Goal: Task Accomplishment & Management: Manage account settings

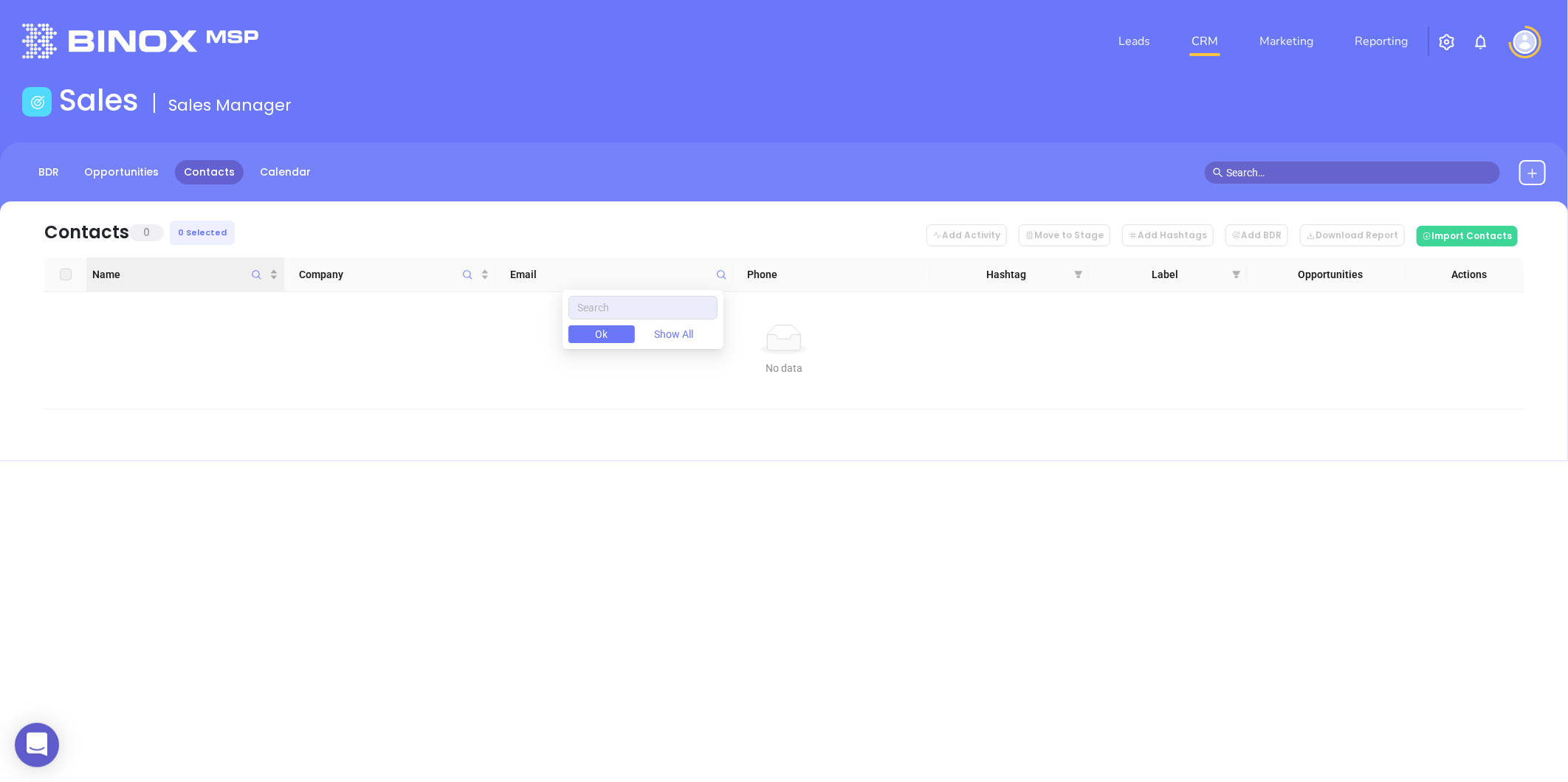
click at [257, 278] on icon "Name" at bounding box center [257, 275] width 11 height 11
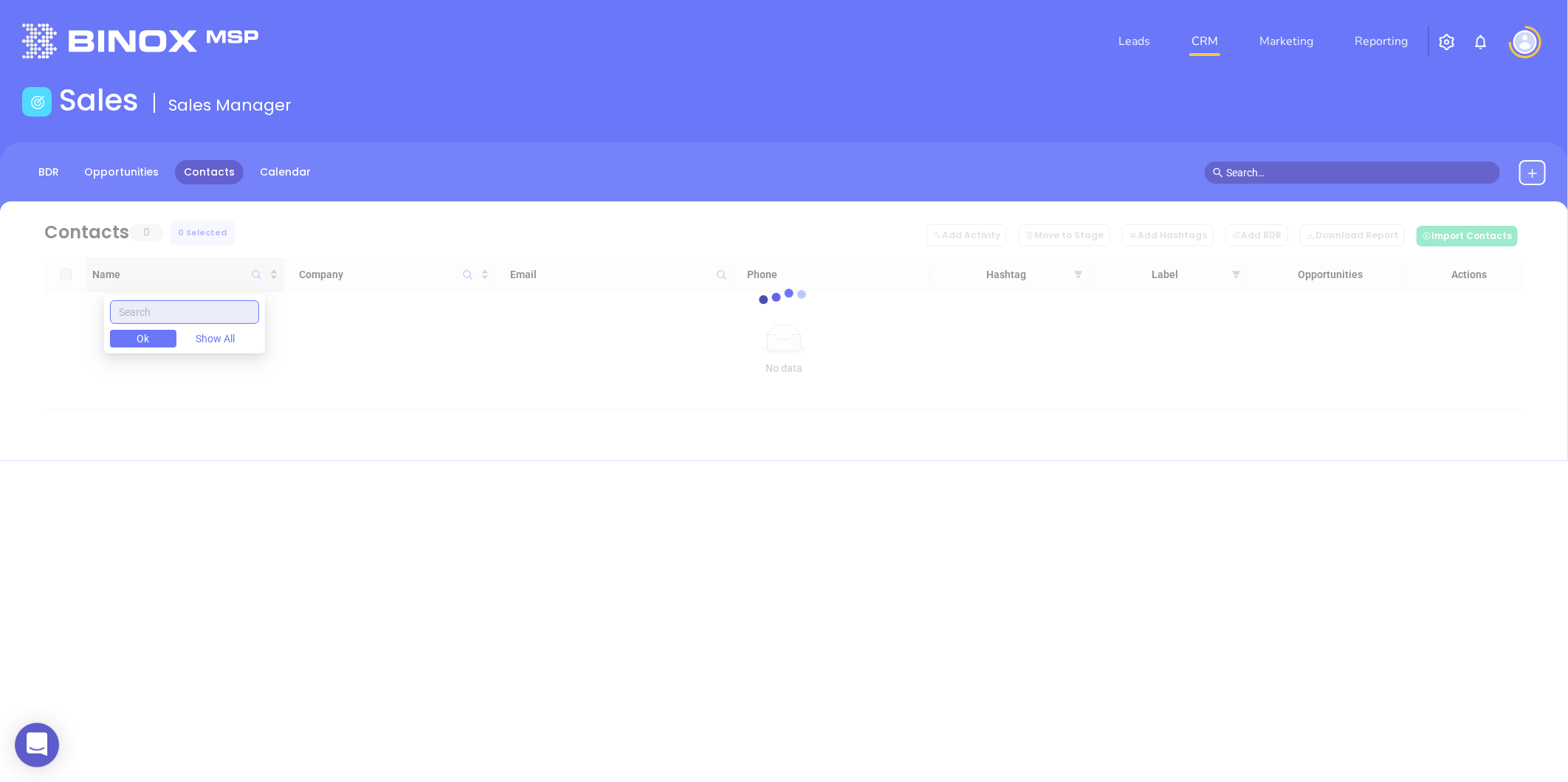
paste input "Randy Reiff"
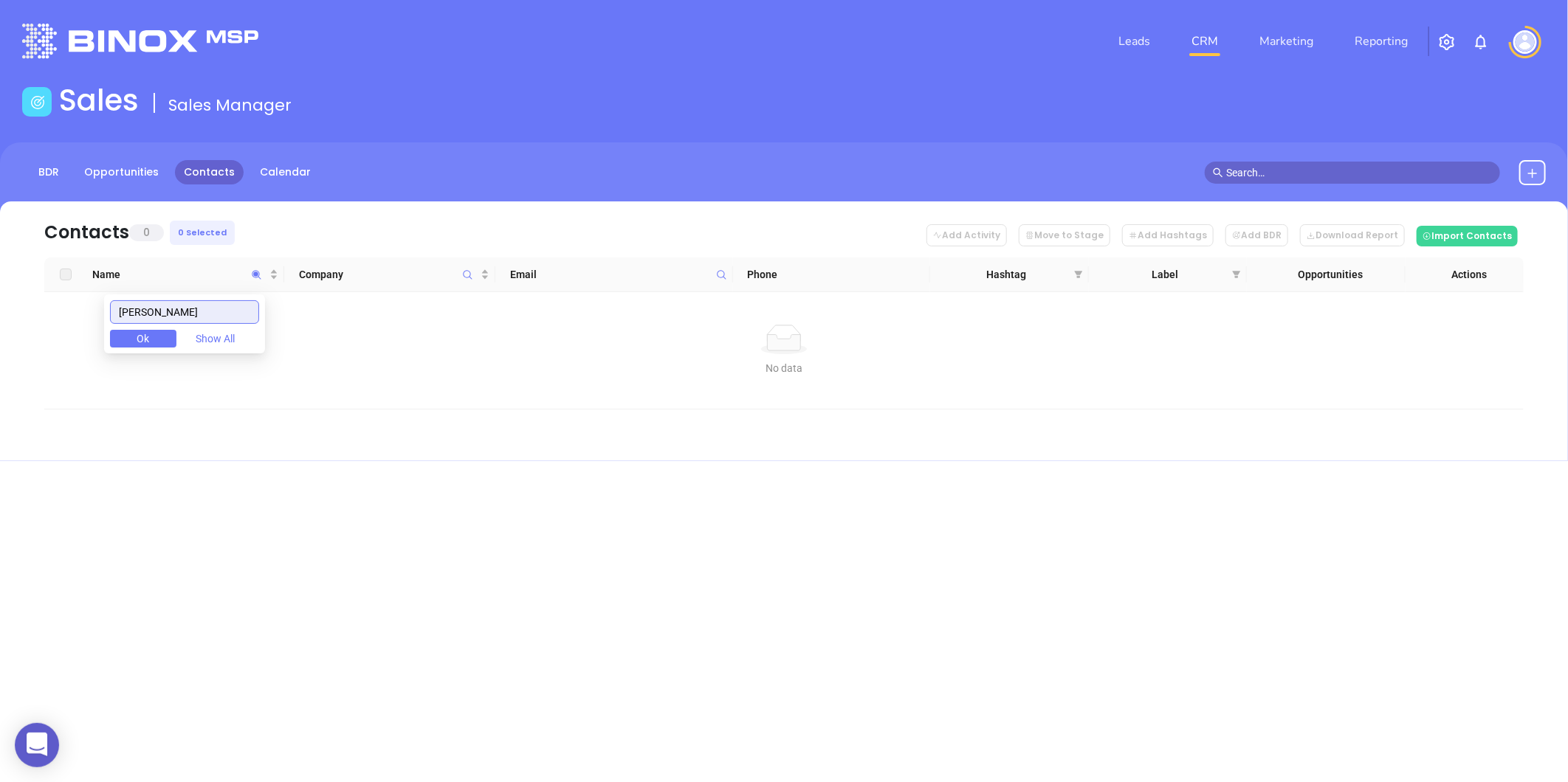
drag, startPoint x: 159, startPoint y: 316, endPoint x: 86, endPoint y: 334, distance: 75.2
click at [86, 333] on body "0 Leads CRM Marketing Reporting Financial Leads Leads Sales Sales Manager BDR O…" at bounding box center [784, 391] width 1568 height 782
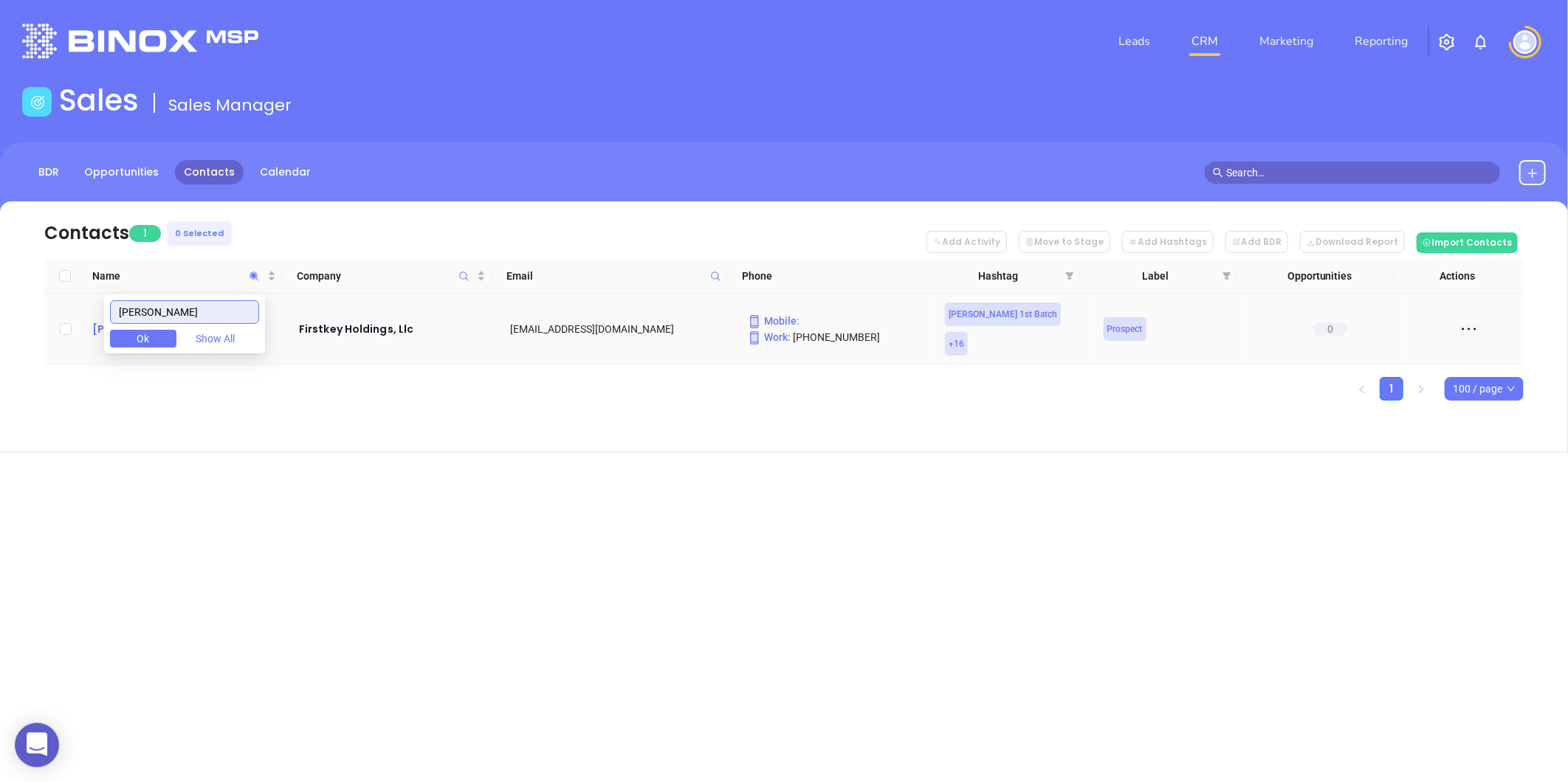
type input "Reiff"
click at [96, 321] on div "Randy Reiff" at bounding box center [185, 330] width 186 height 18
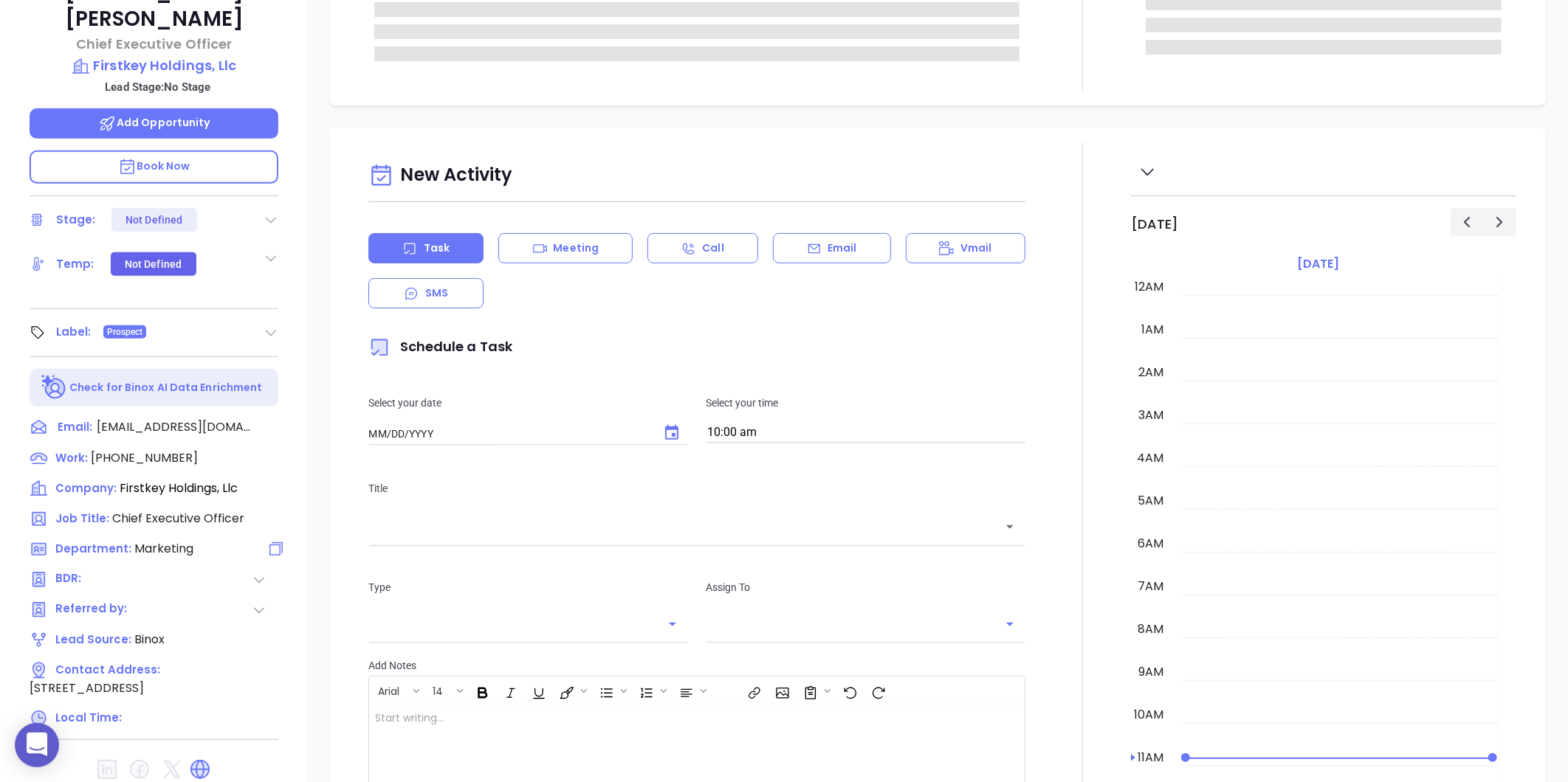
type input "09/04/2025"
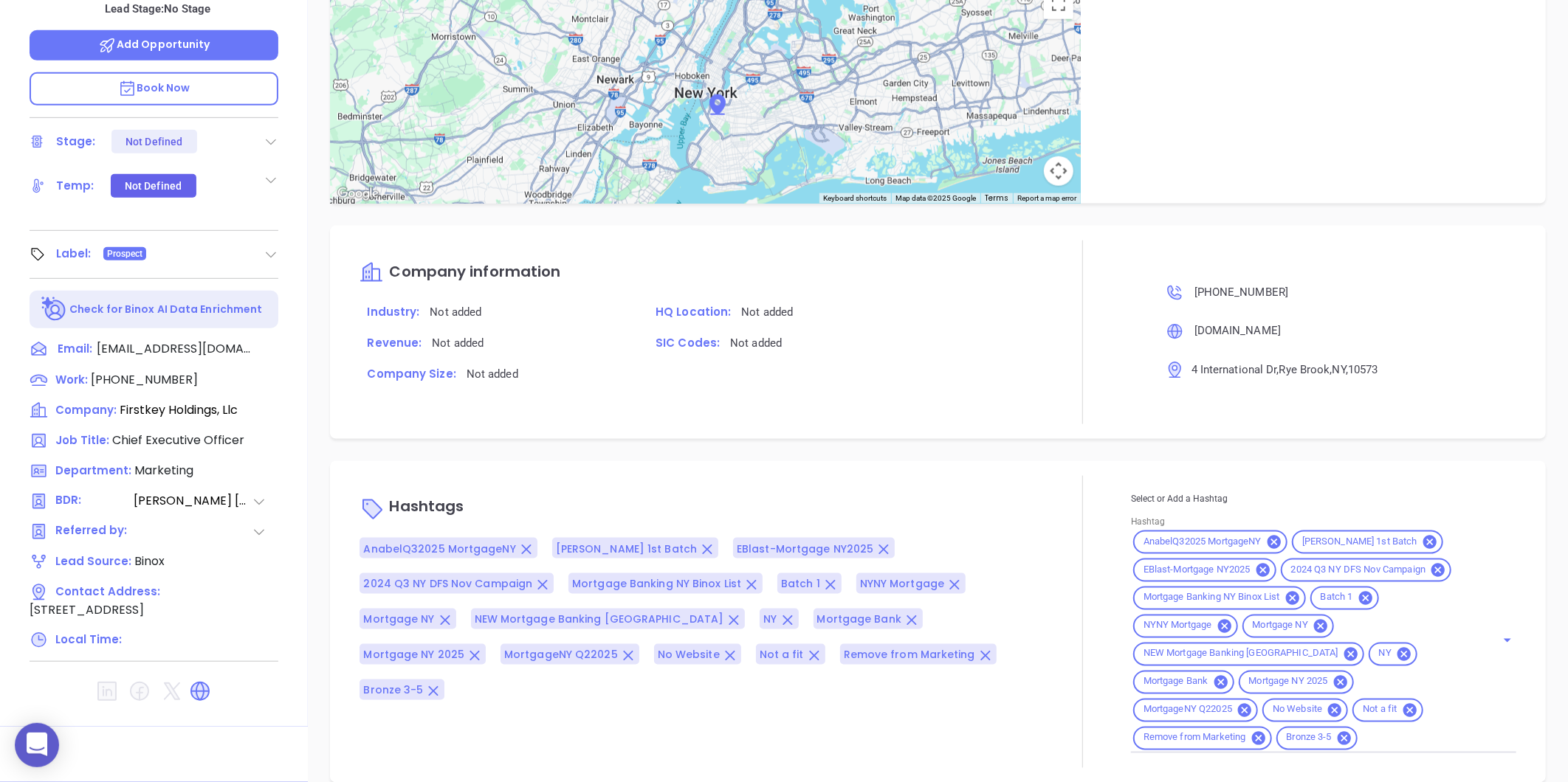
scroll to position [961, 0]
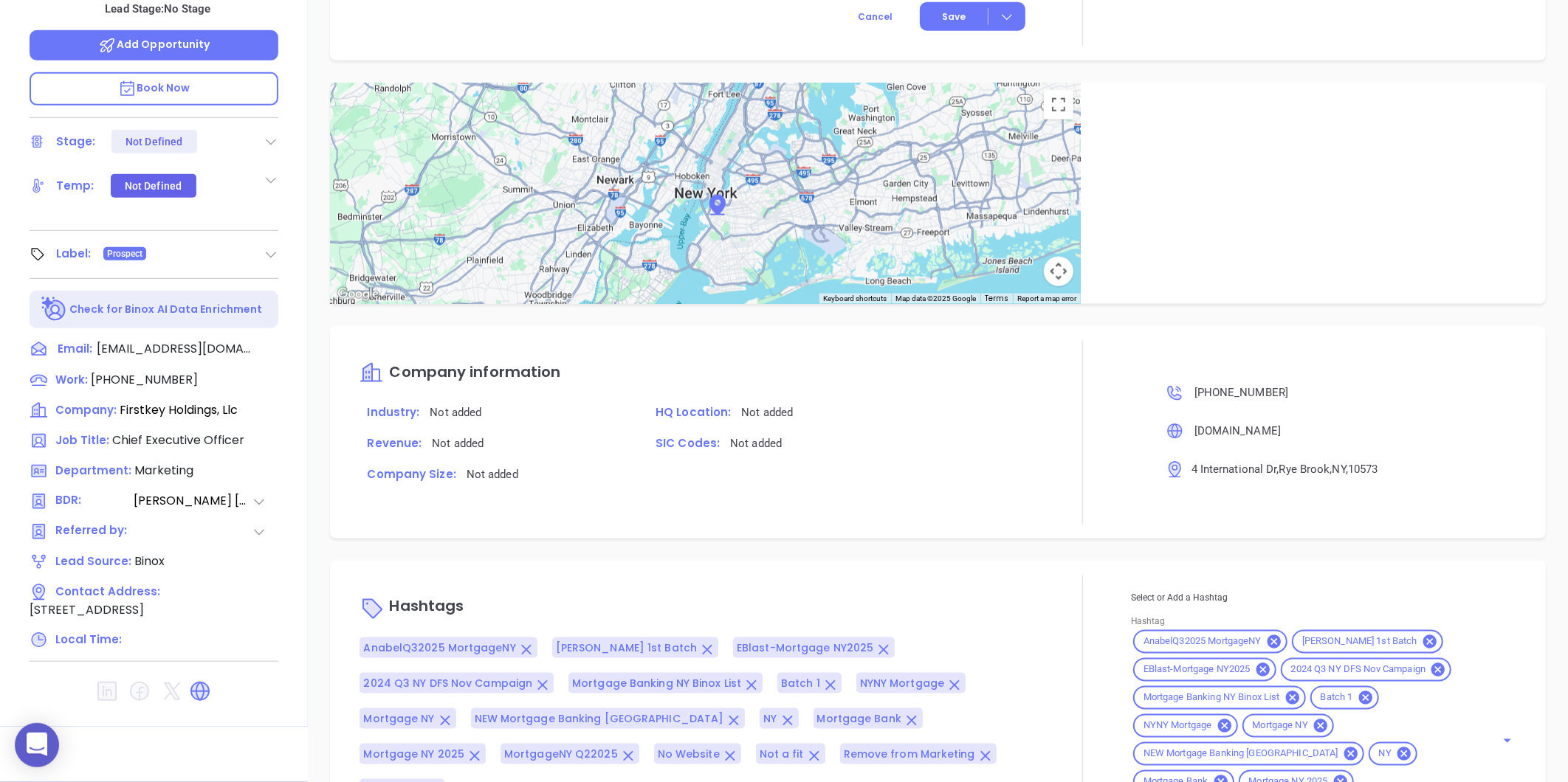
type input "Gissela Vargas"
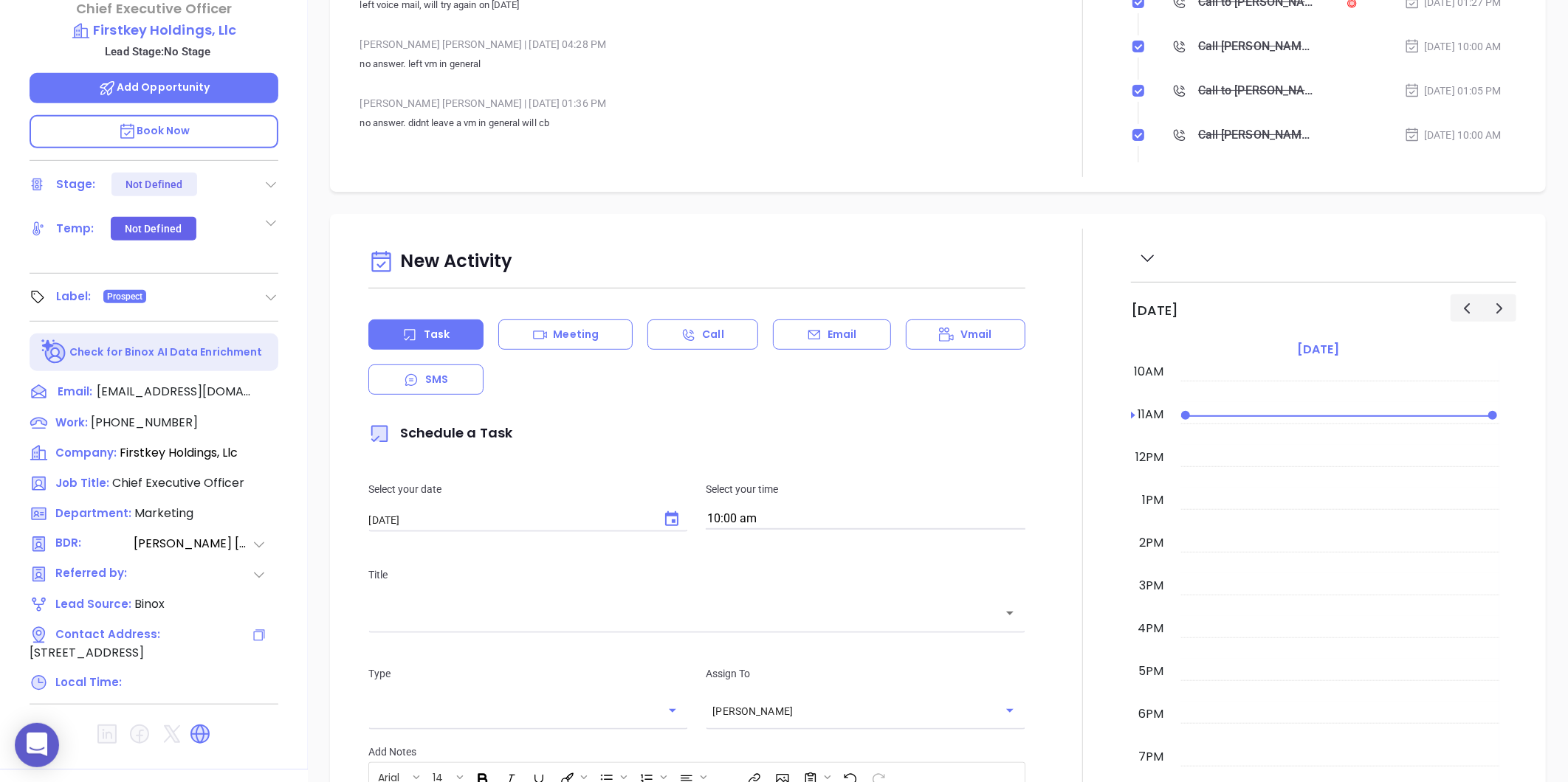
scroll to position [452, 0]
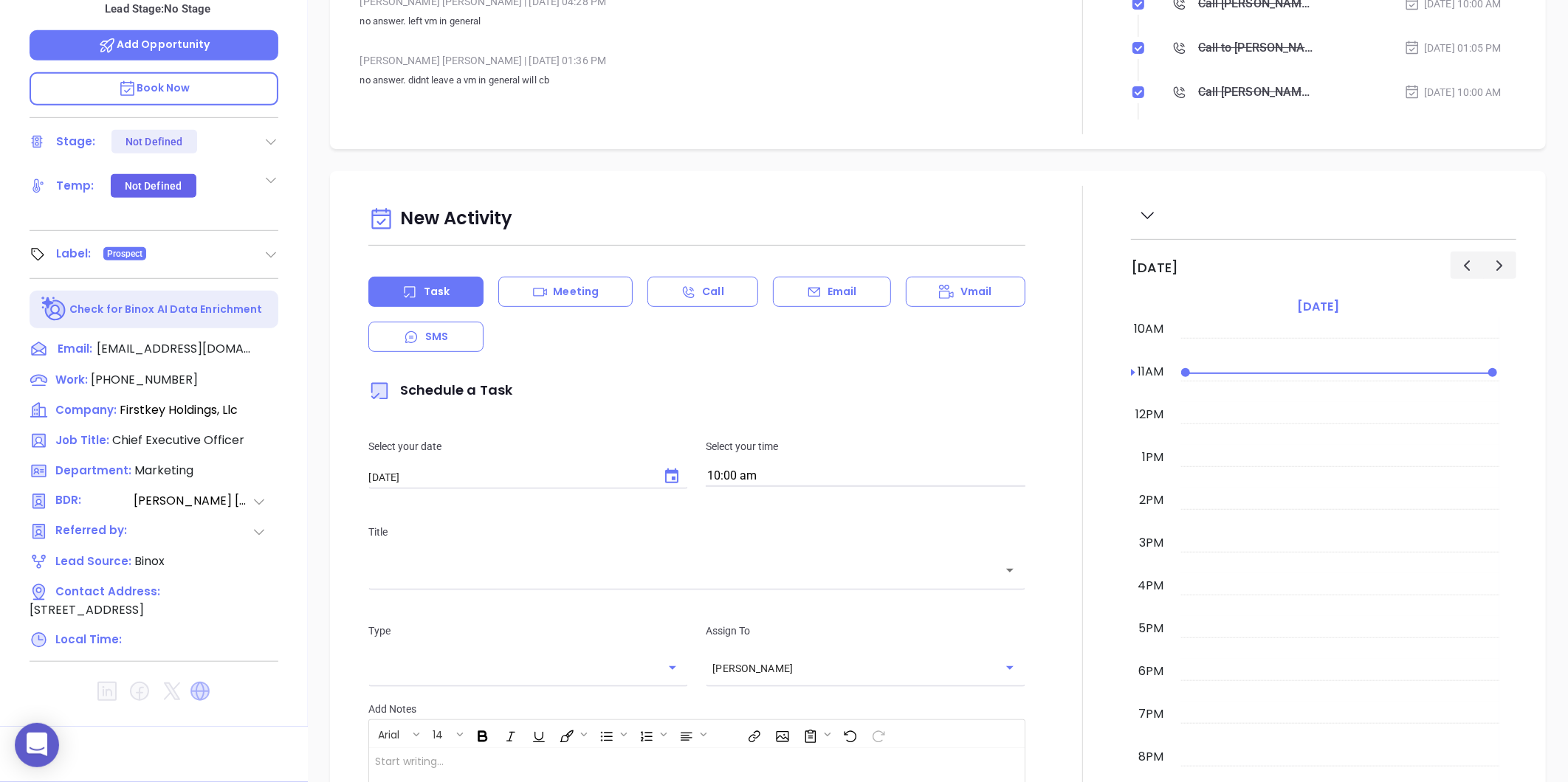
click at [196, 682] on icon at bounding box center [200, 691] width 19 height 19
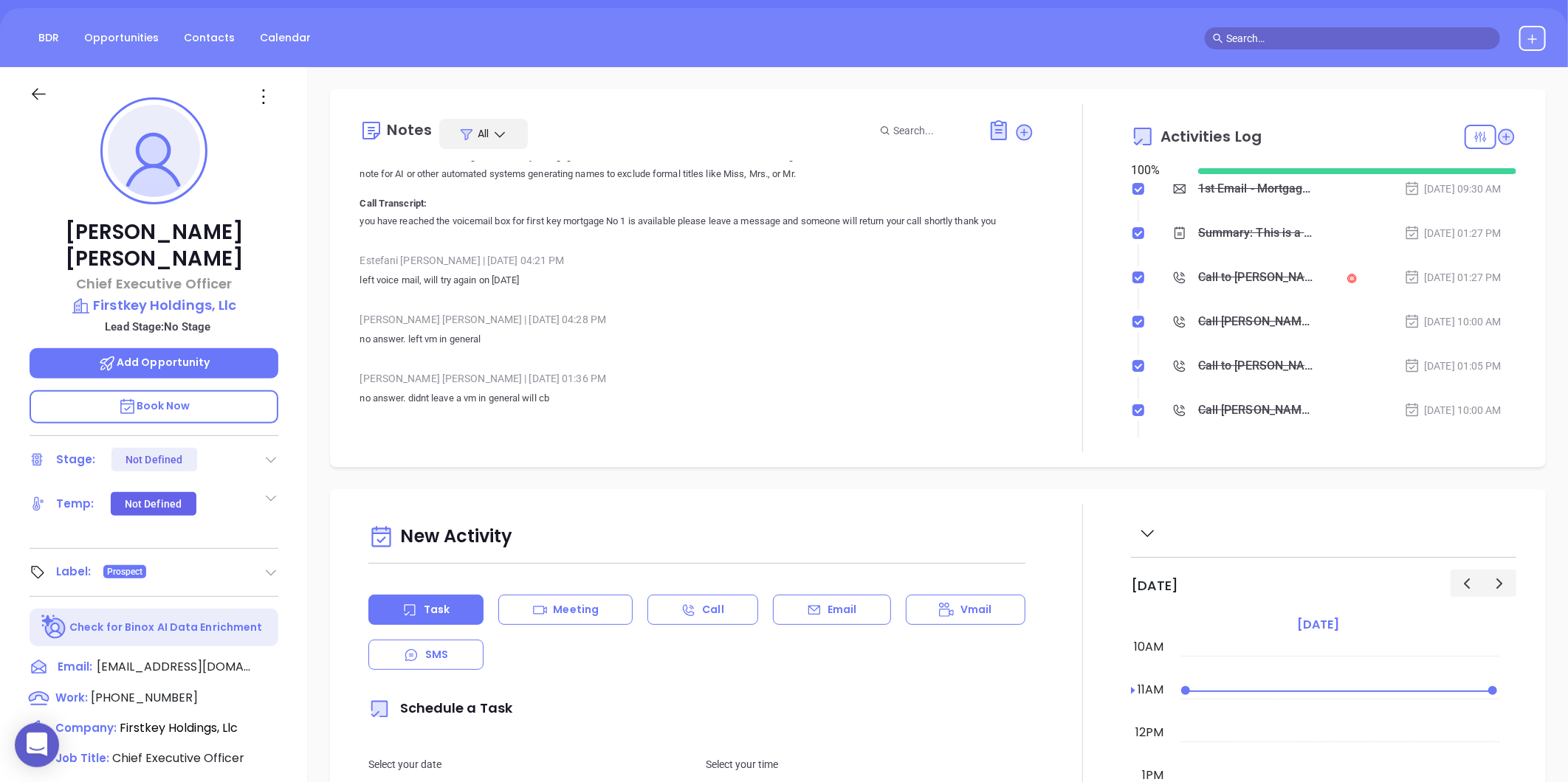
scroll to position [124, 0]
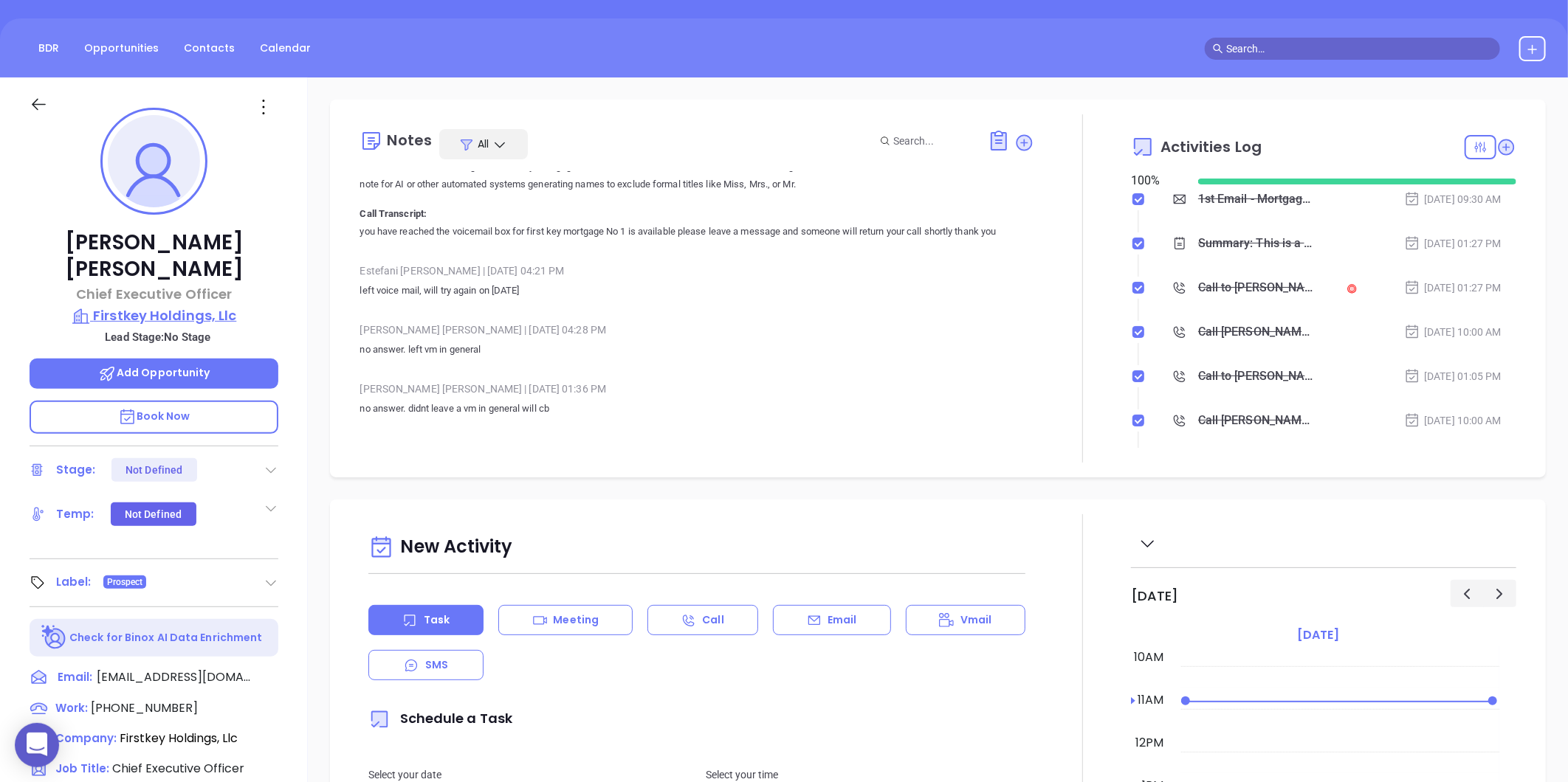
click at [174, 305] on p "Firstkey Holdings, Llc" at bounding box center [154, 316] width 248 height 21
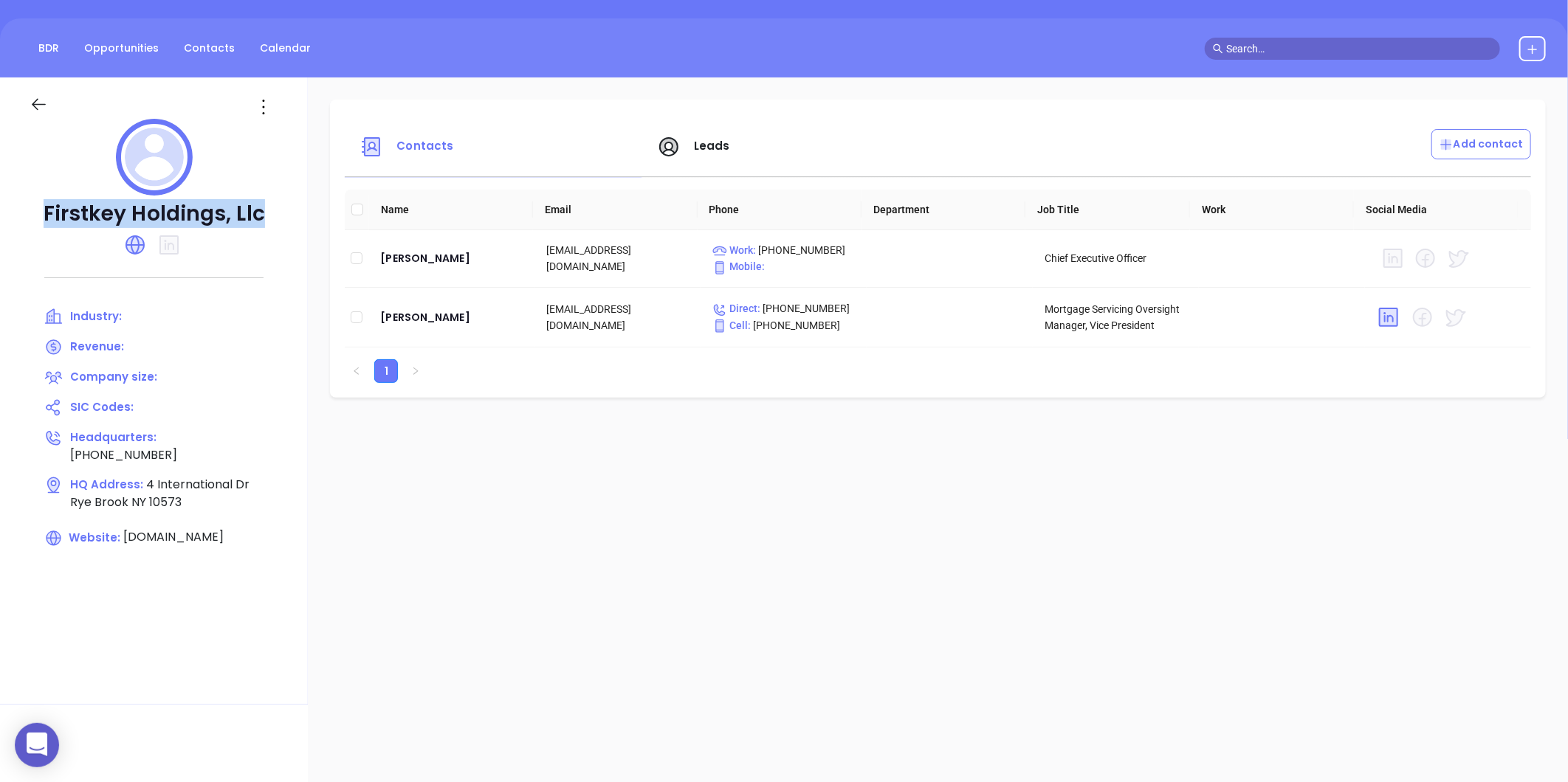
drag, startPoint x: 39, startPoint y: 208, endPoint x: 264, endPoint y: 210, distance: 225.0
click at [264, 210] on p "Firstkey Holdings, Llc" at bounding box center [154, 214] width 248 height 27
copy p "Firstkey Holdings, Llc"
click at [379, 260] on td "Randy Reiff" at bounding box center [451, 259] width 166 height 58
click at [388, 257] on div "Randy Reiff" at bounding box center [451, 258] width 142 height 18
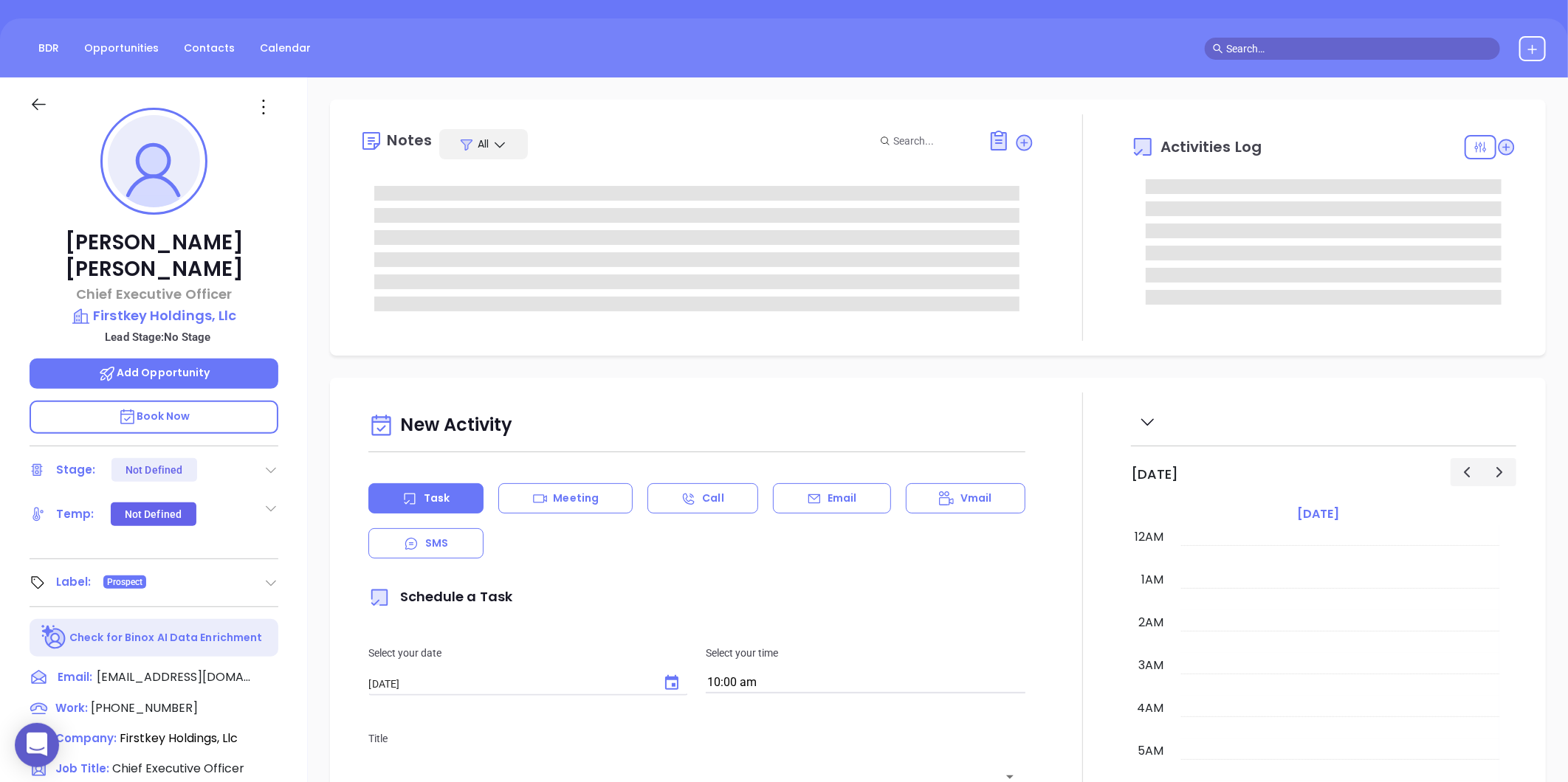
scroll to position [428, 0]
type input "[PERSON_NAME]"
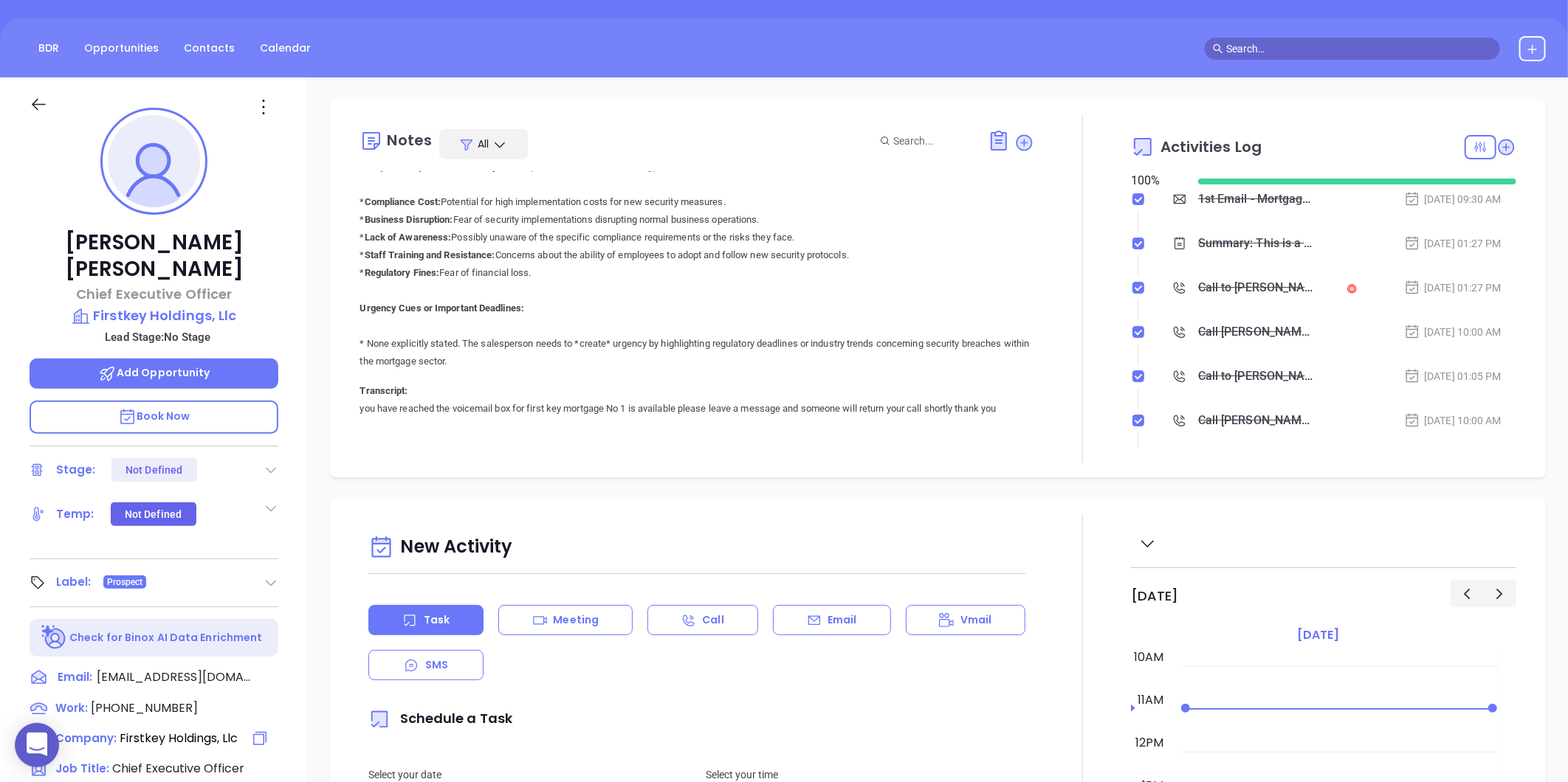
scroll to position [0, 0]
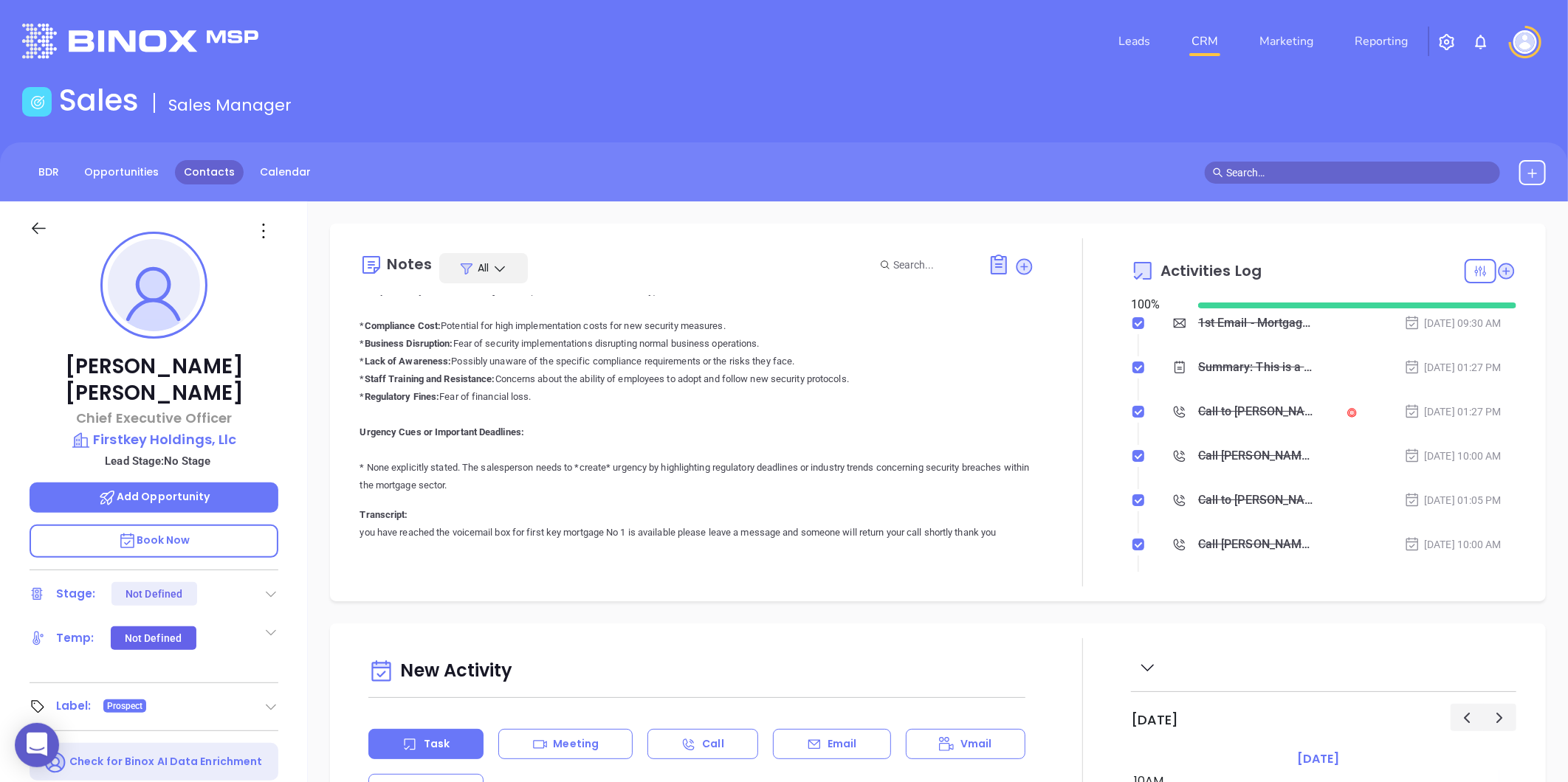
click at [205, 168] on link "Contacts" at bounding box center [209, 172] width 68 height 24
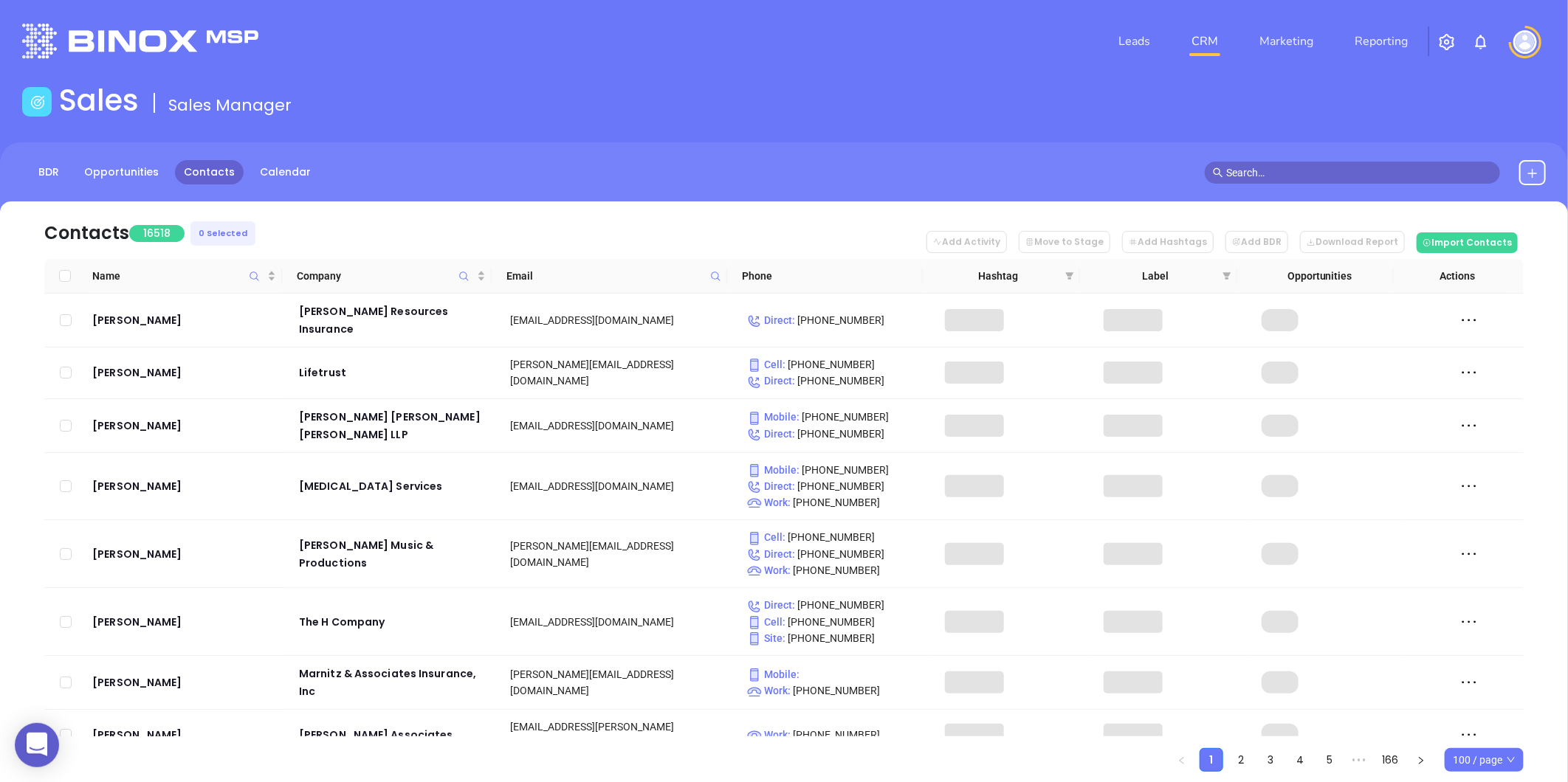
click at [708, 276] on span at bounding box center [716, 276] width 17 height 23
click at [714, 275] on icon at bounding box center [716, 276] width 11 height 11
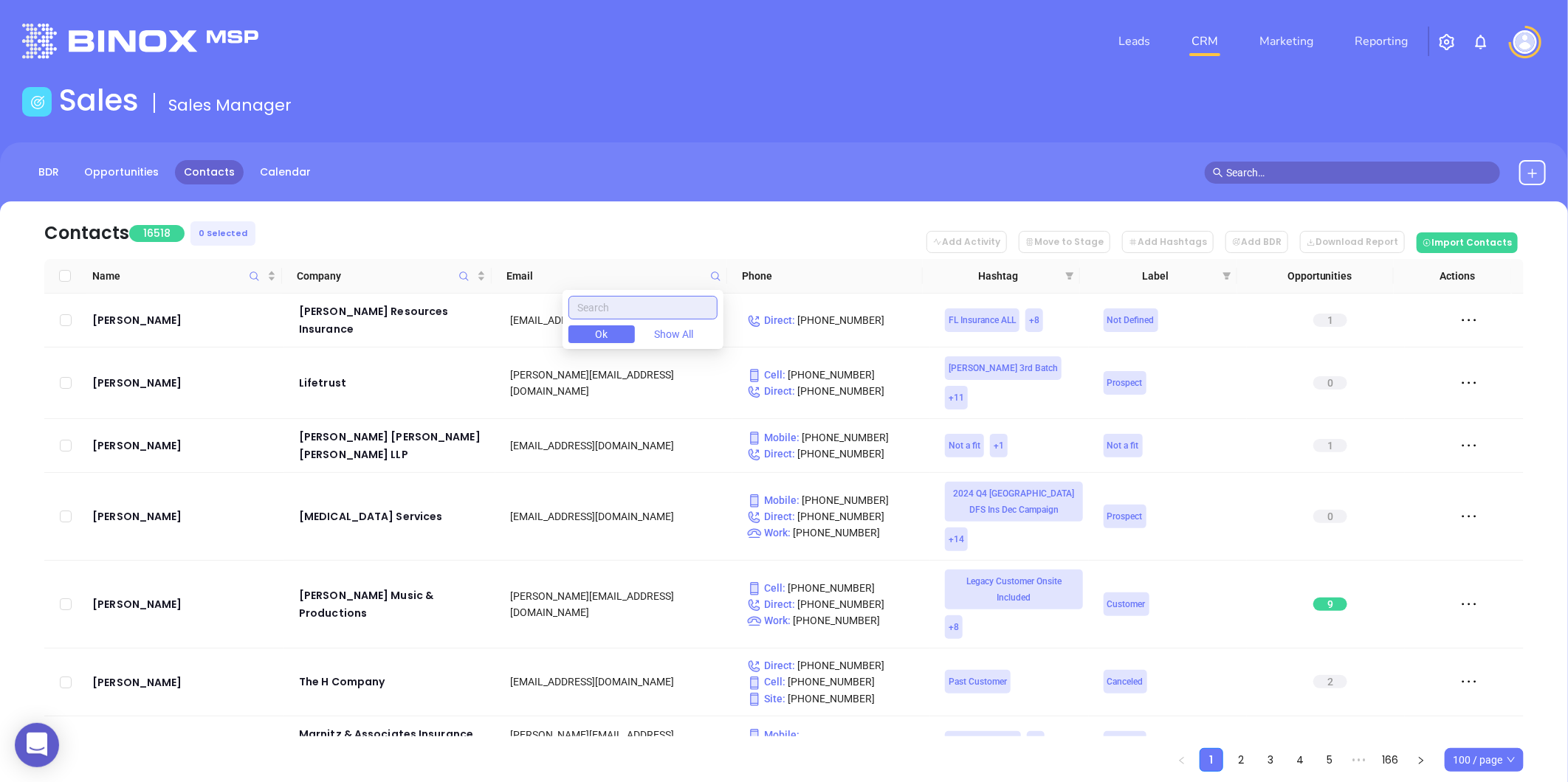
paste input "bartonins.com"
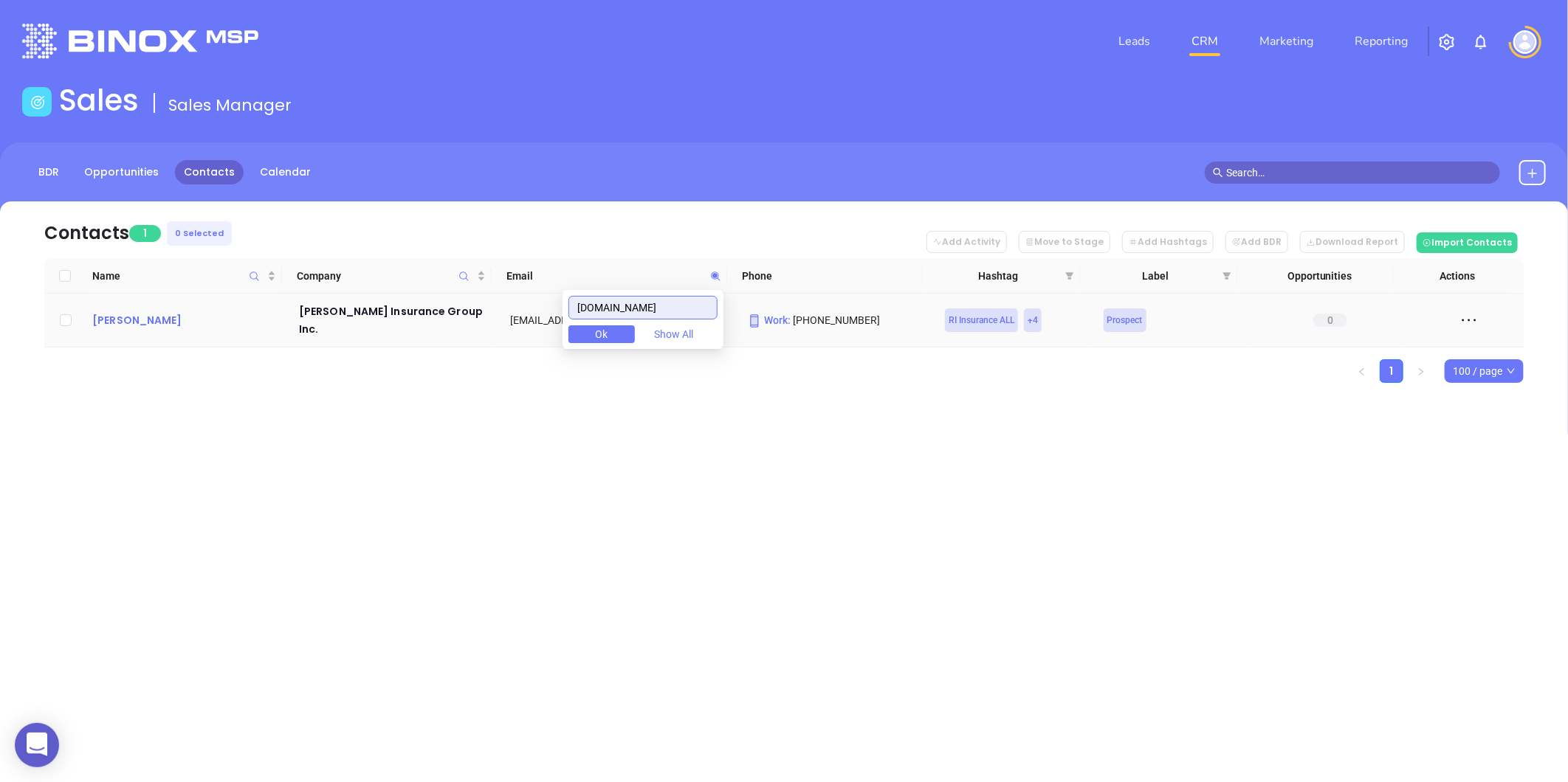
type input "bartonins.com"
click at [113, 311] on div "Scott Cooke" at bounding box center [185, 320] width 186 height 18
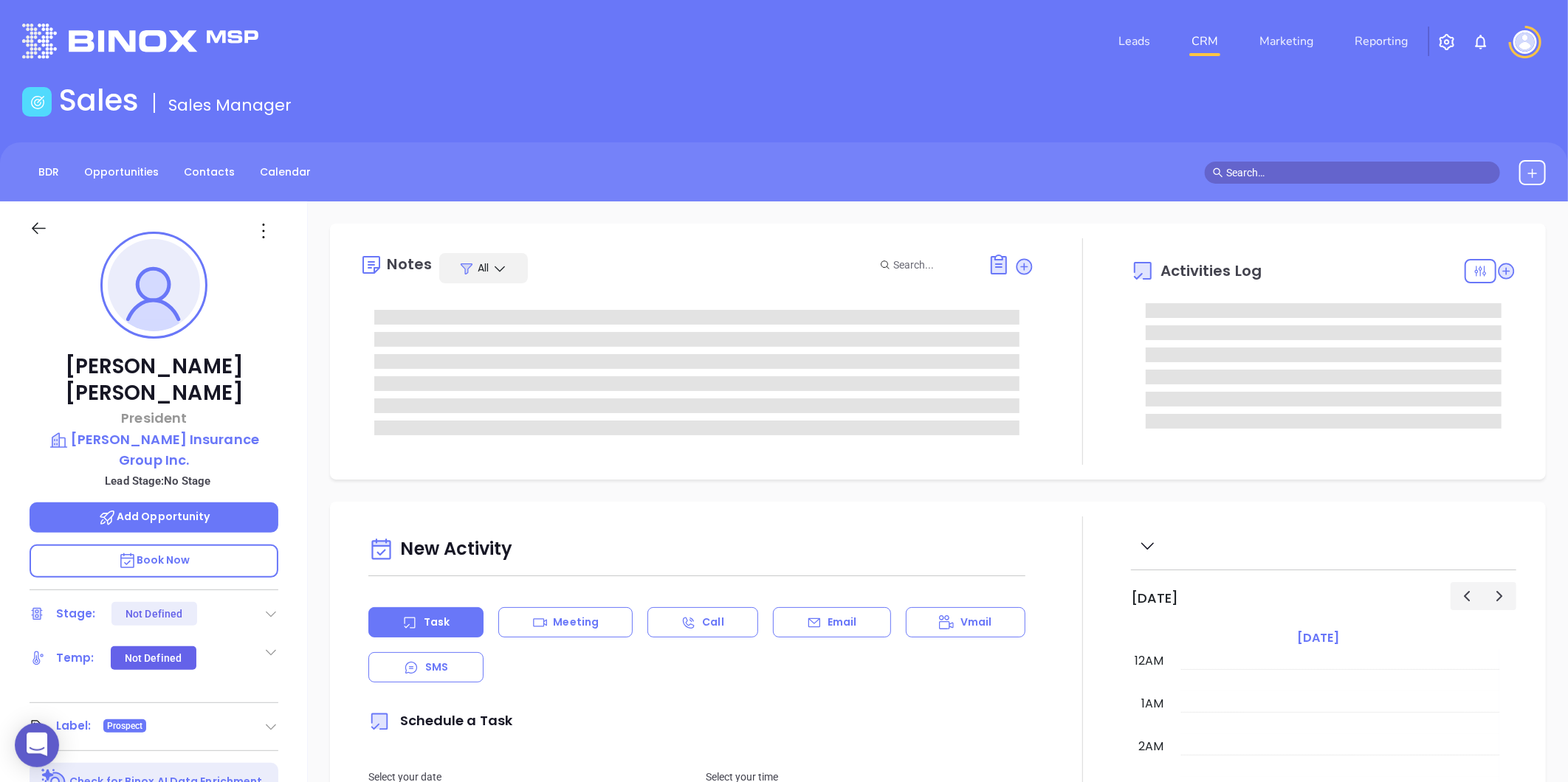
type input "Gissela Vargas"
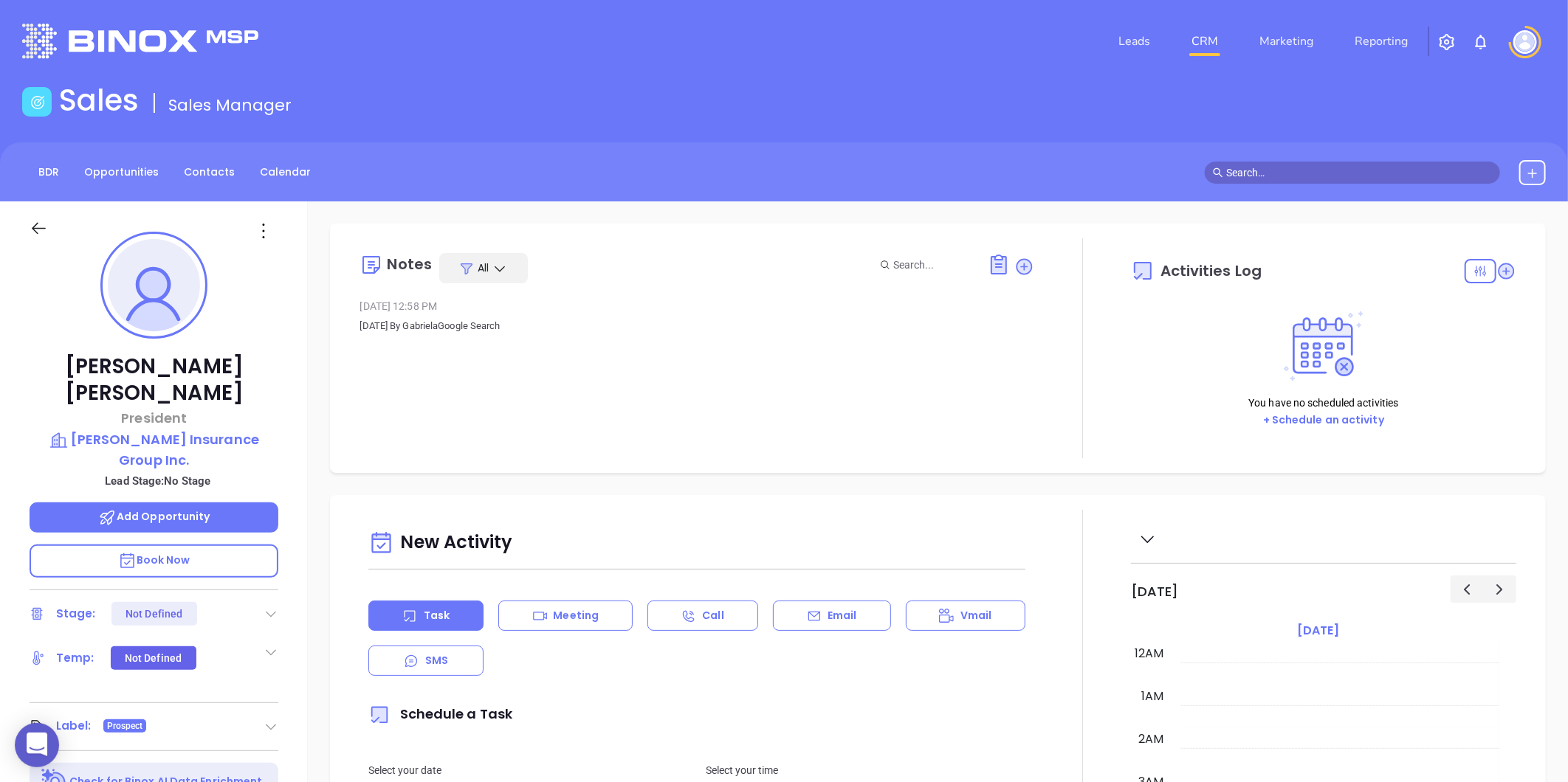
scroll to position [428, 0]
click at [225, 161] on link "Contacts" at bounding box center [209, 172] width 68 height 24
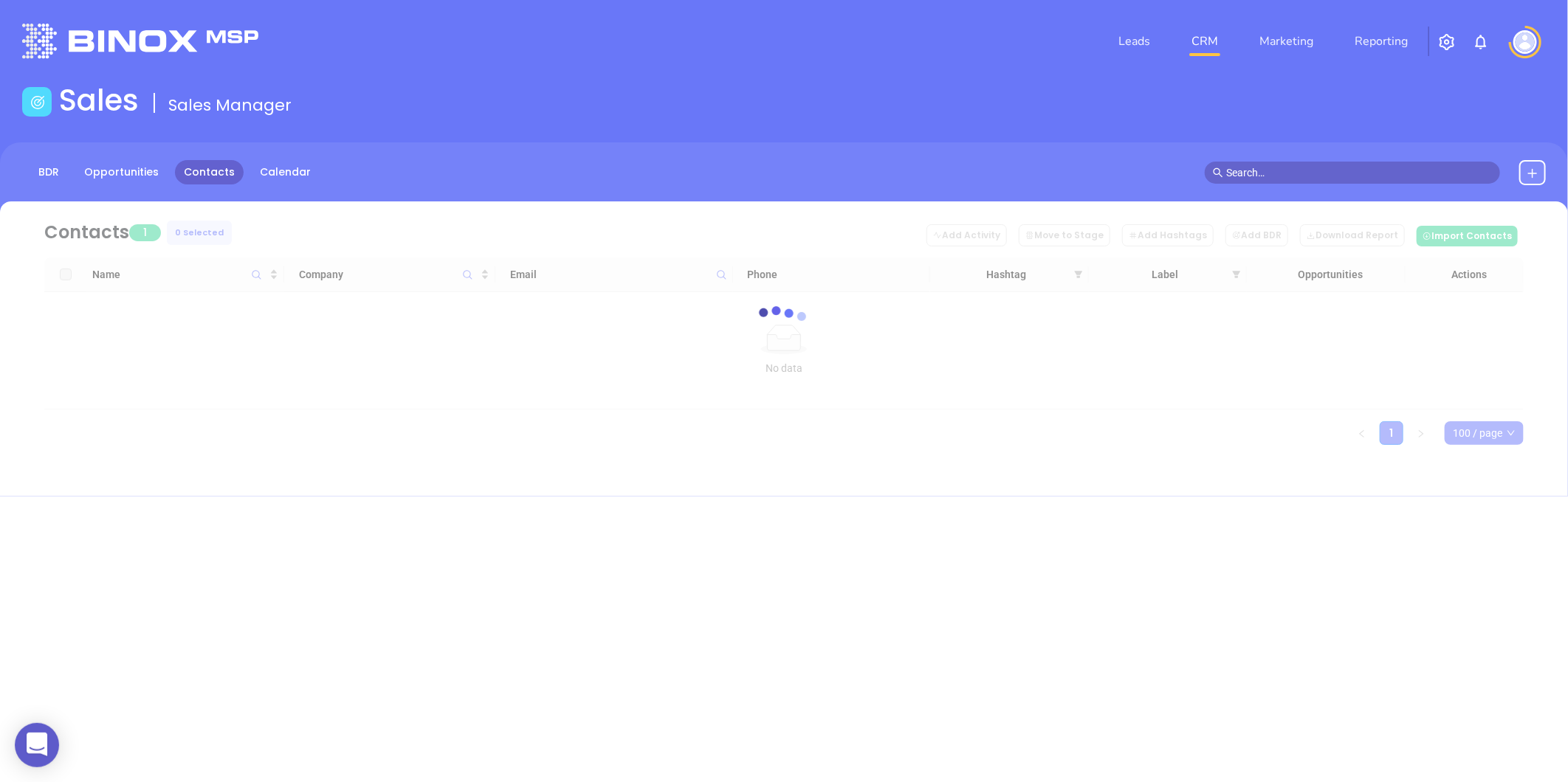
drag, startPoint x: 365, startPoint y: 238, endPoint x: 347, endPoint y: 235, distance: 18.2
click at [348, 234] on div at bounding box center [784, 323] width 1524 height 244
drag, startPoint x: 347, startPoint y: 235, endPoint x: 332, endPoint y: 263, distance: 31.8
click at [339, 248] on div at bounding box center [784, 323] width 1524 height 244
click at [330, 268] on div "loading" at bounding box center [784, 323] width 1524 height 244
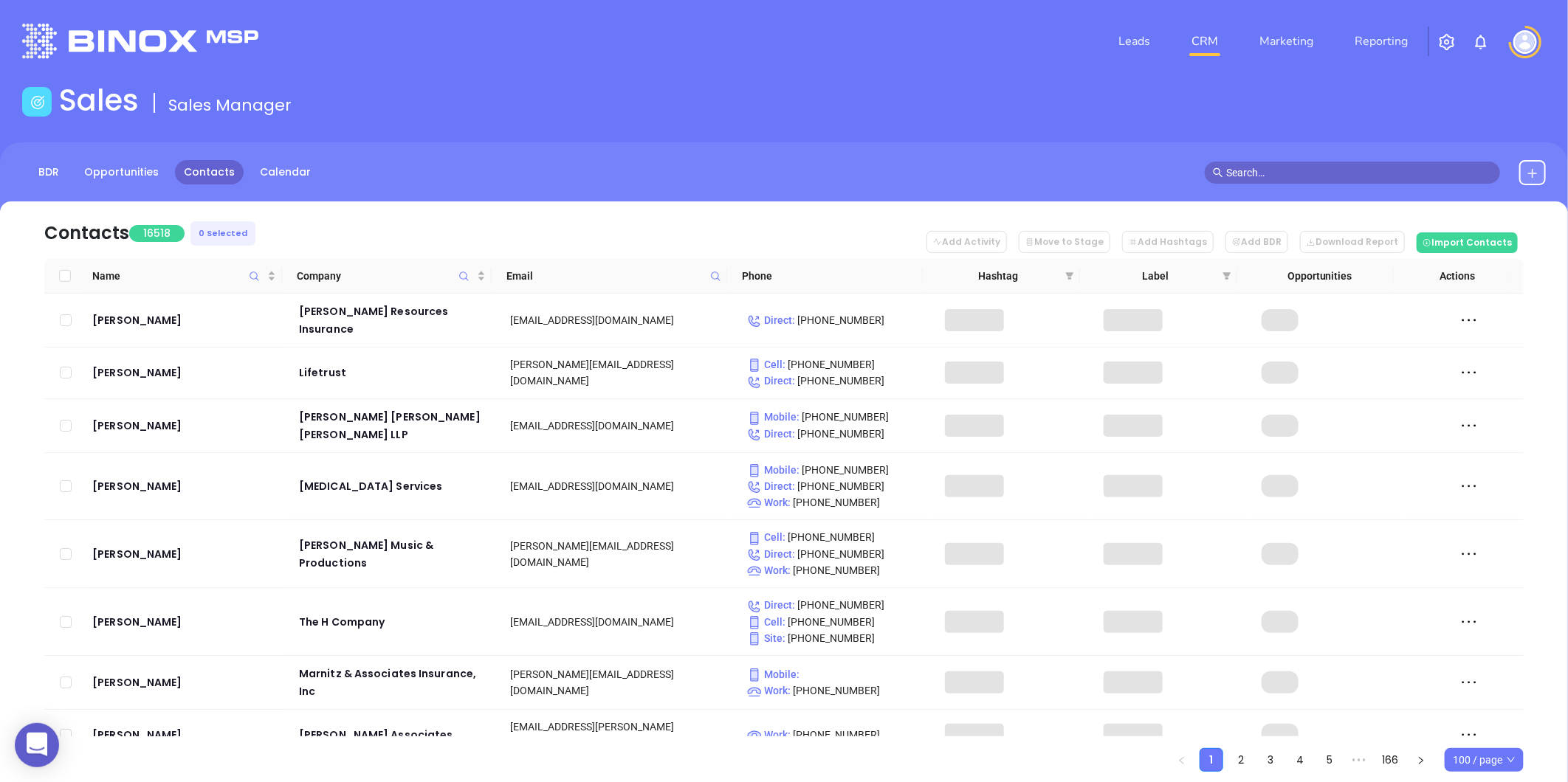
click at [719, 276] on icon at bounding box center [716, 276] width 11 height 11
paste input "[DOMAIN_NAME]"
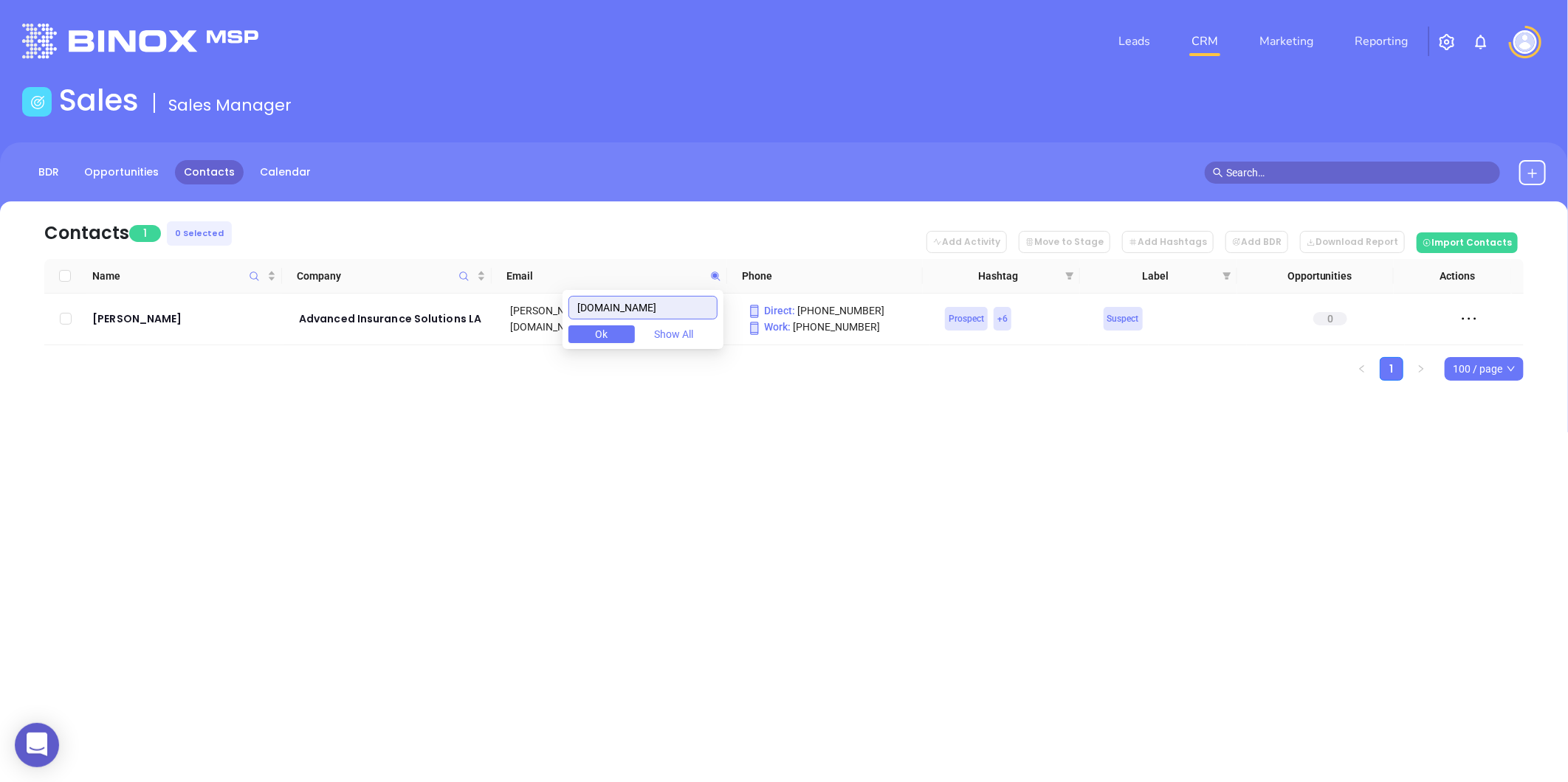
type input "[DOMAIN_NAME]"
click at [248, 455] on div "Leads CRM Marketing Reporting Financial Leads Leads Sales Sales Manager BDR Opp…" at bounding box center [784, 391] width 1568 height 782
click at [134, 322] on div "Douglas Erwin" at bounding box center [185, 319] width 186 height 18
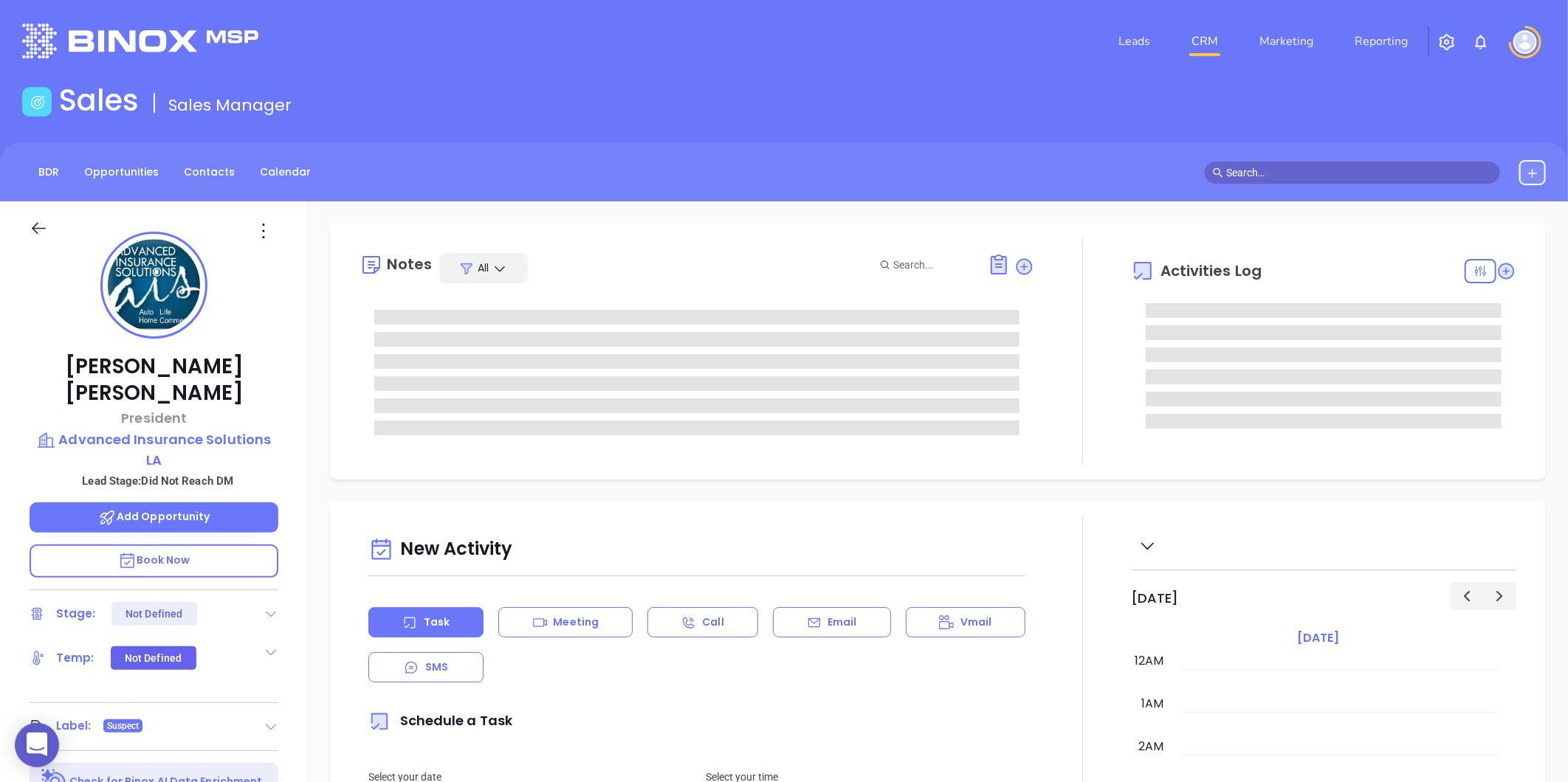
type input "09/04/2025"
click at [156, 429] on p "Advanced Insurance Solutions LA" at bounding box center [154, 449] width 248 height 41
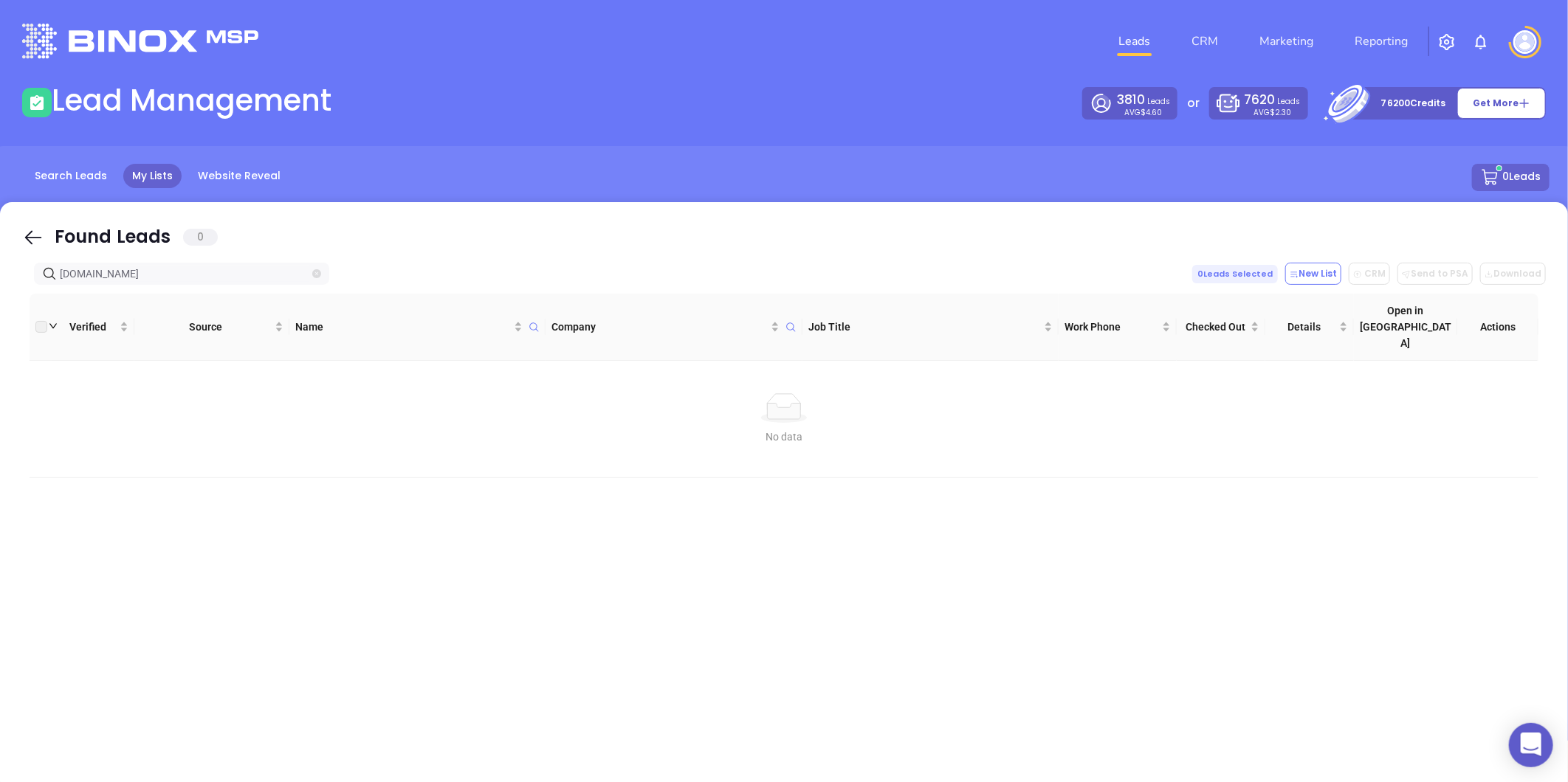
click at [316, 280] on span at bounding box center [316, 274] width 9 height 16
click at [313, 275] on icon "close-circle" at bounding box center [316, 273] width 9 height 9
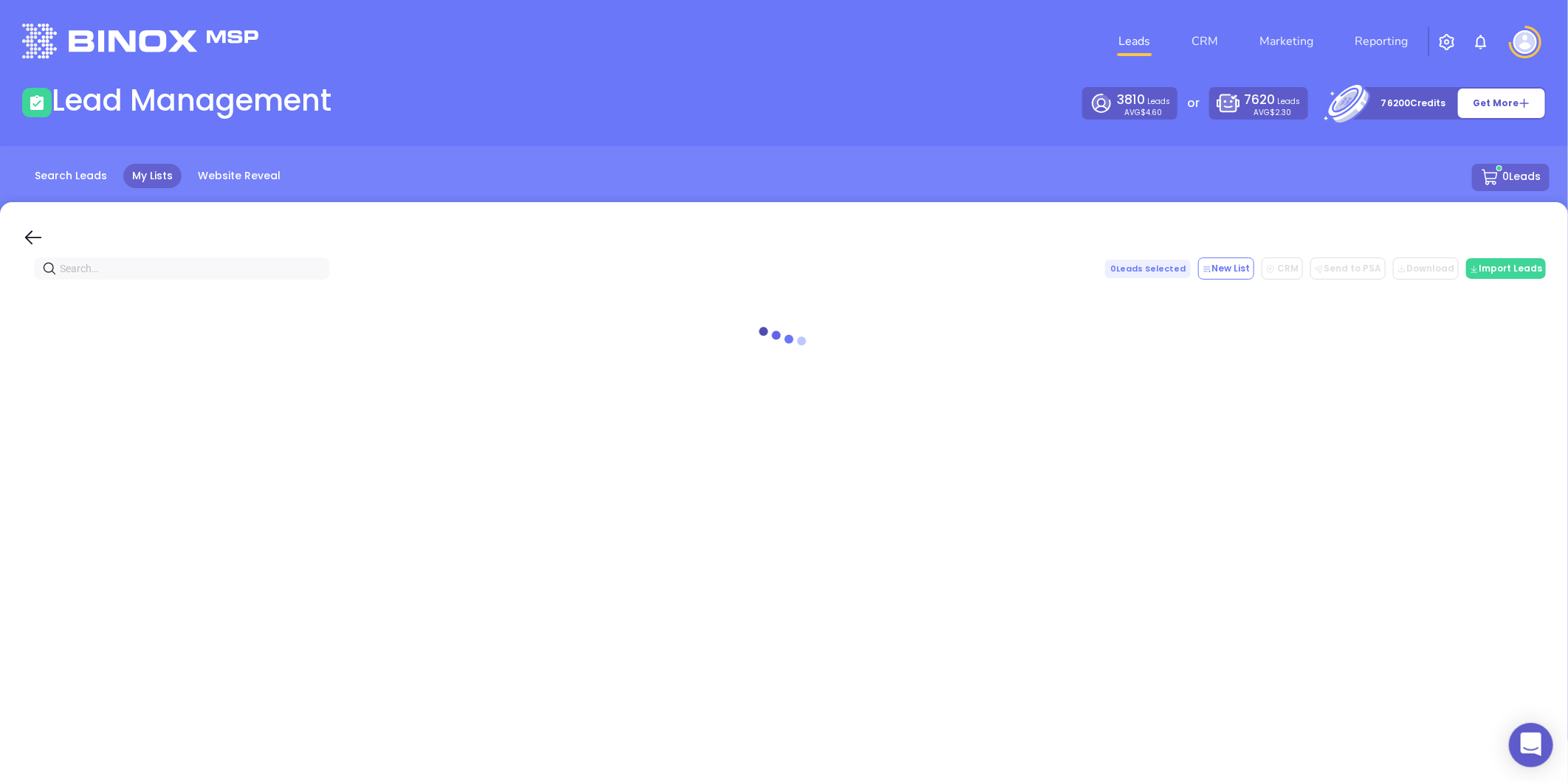
paste input "[DOMAIN_NAME]"
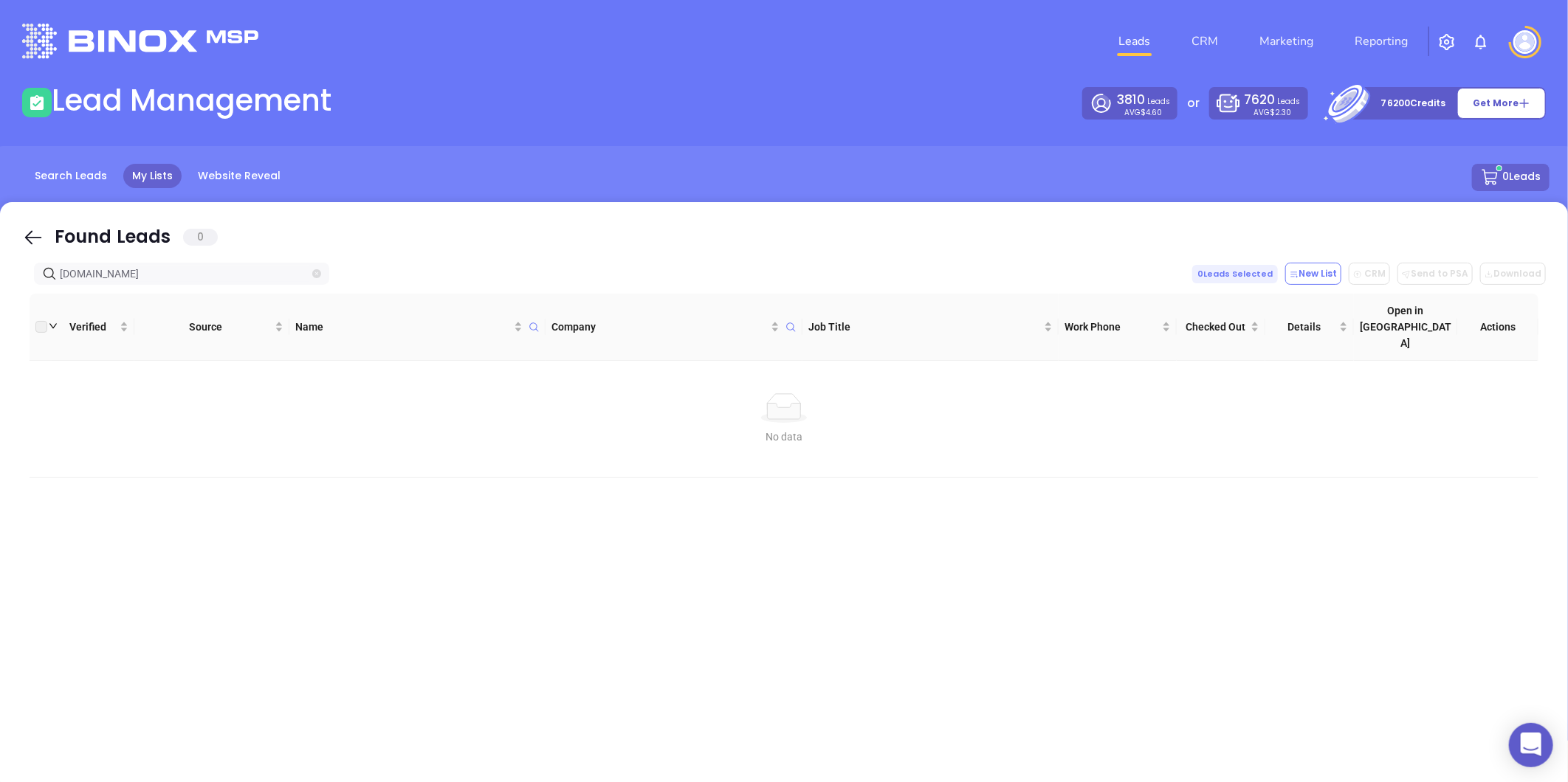
type input "[DOMAIN_NAME]"
click at [91, 177] on link "Search Leads" at bounding box center [71, 176] width 90 height 24
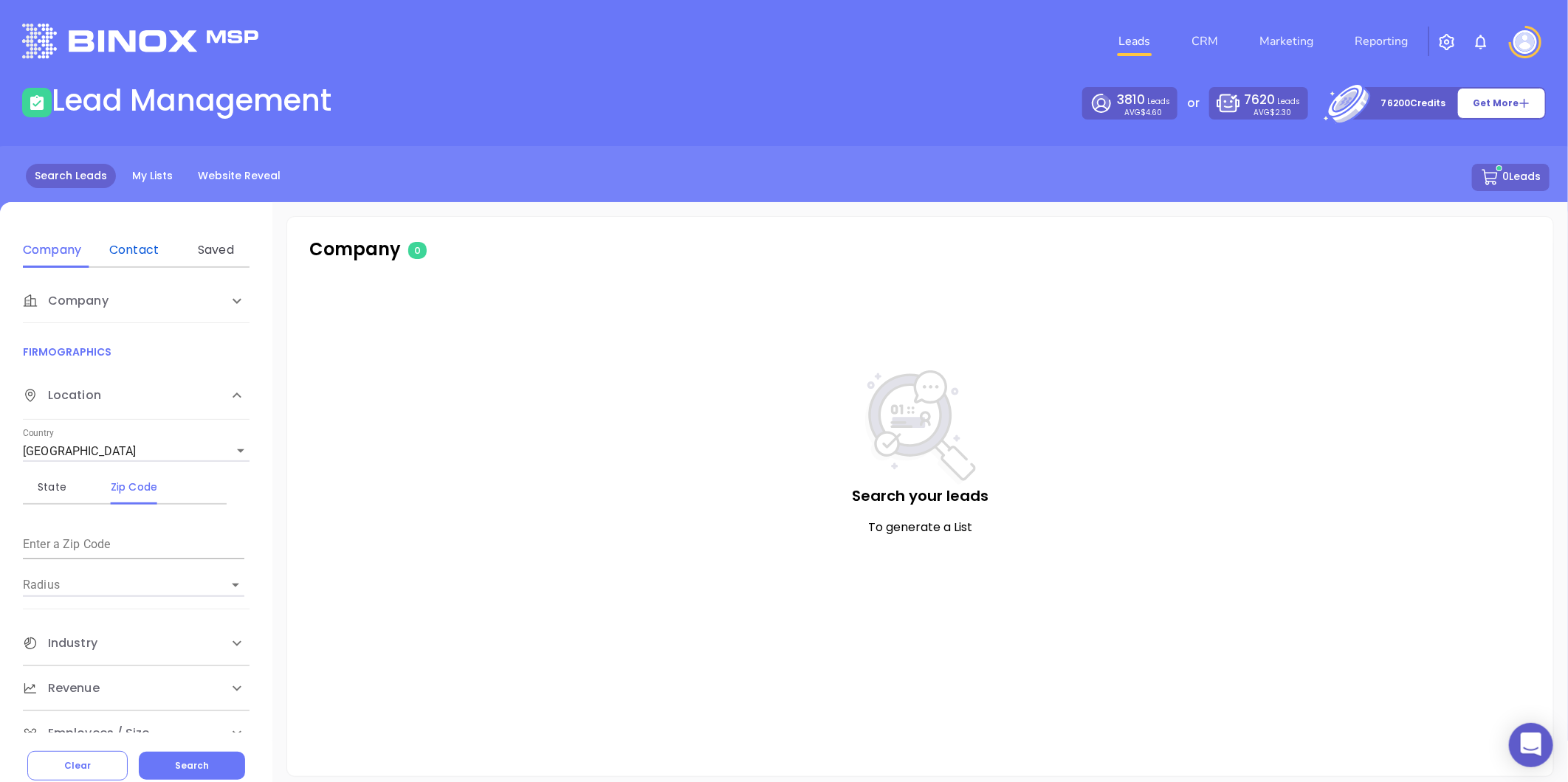
click at [118, 256] on div "Contact" at bounding box center [133, 250] width 59 height 18
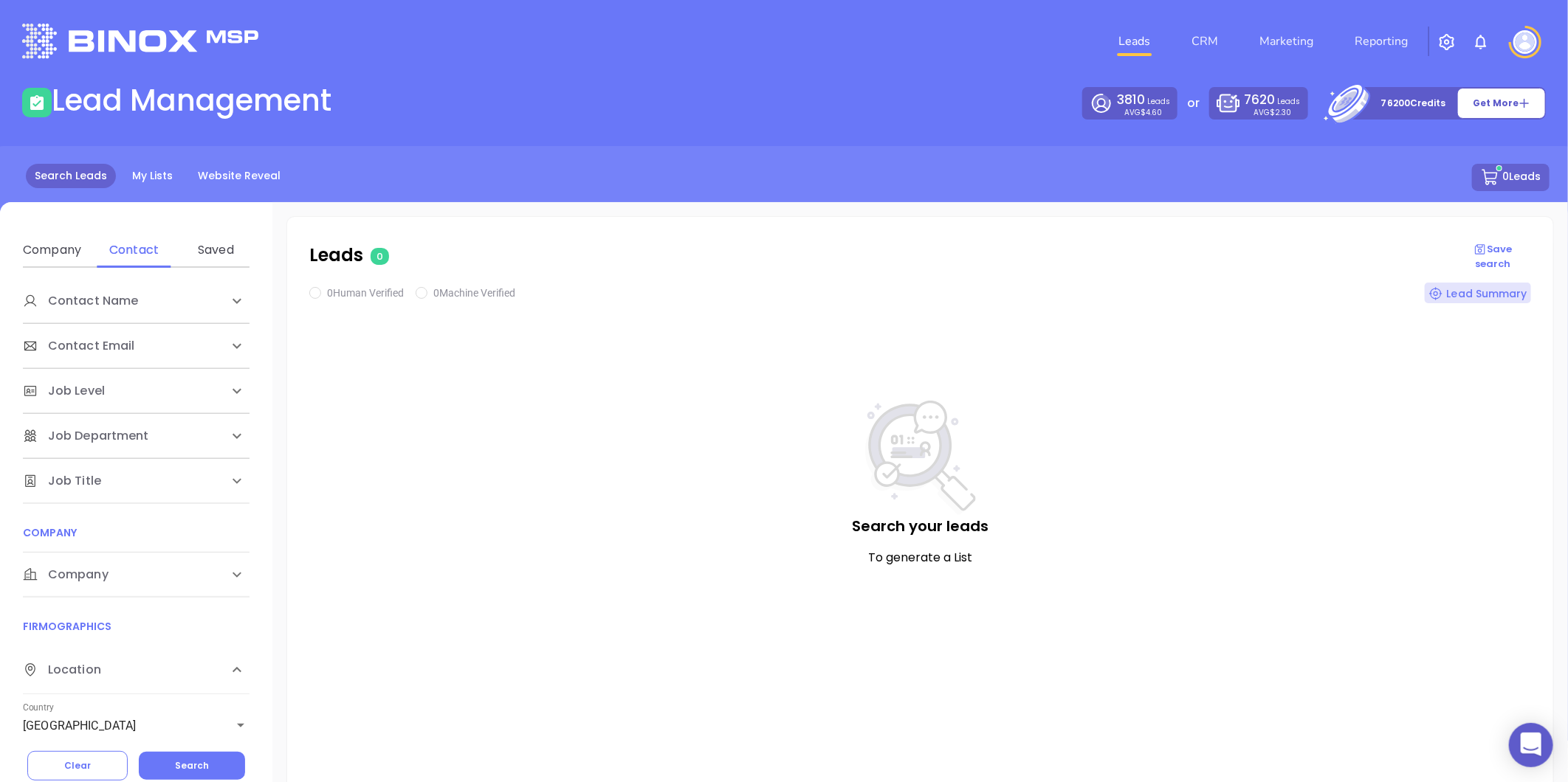
click at [107, 573] on span "Company" at bounding box center [65, 575] width 86 height 18
click at [98, 648] on div "Name Domain" at bounding box center [92, 632] width 140 height 35
click at [113, 633] on div "Domain" at bounding box center [133, 632] width 59 height 18
click at [67, 694] on input "Enter a company name" at bounding box center [133, 686] width 221 height 23
paste input "[DOMAIN_NAME]"
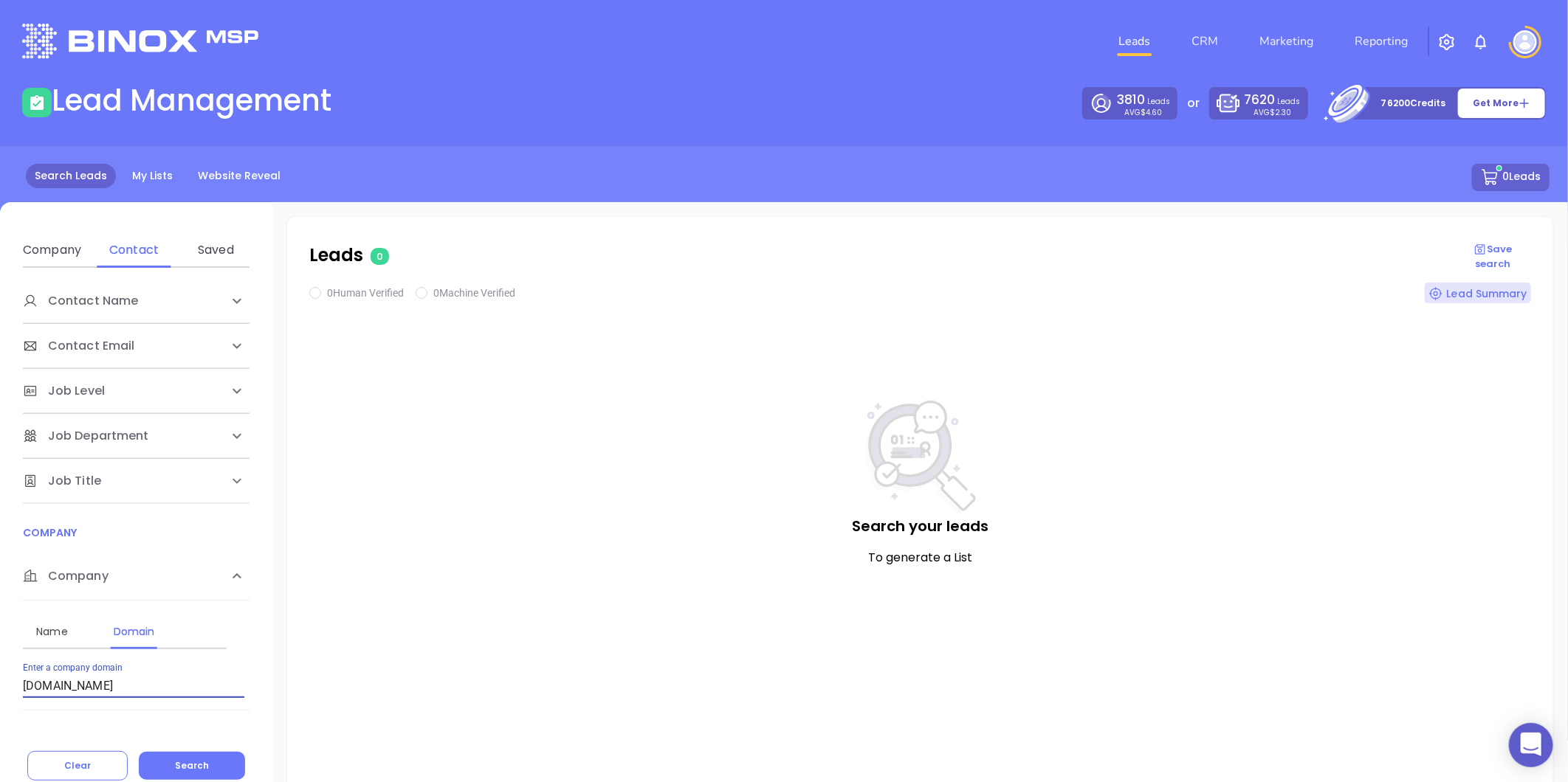
type input "[DOMAIN_NAME]"
checkbox input "true"
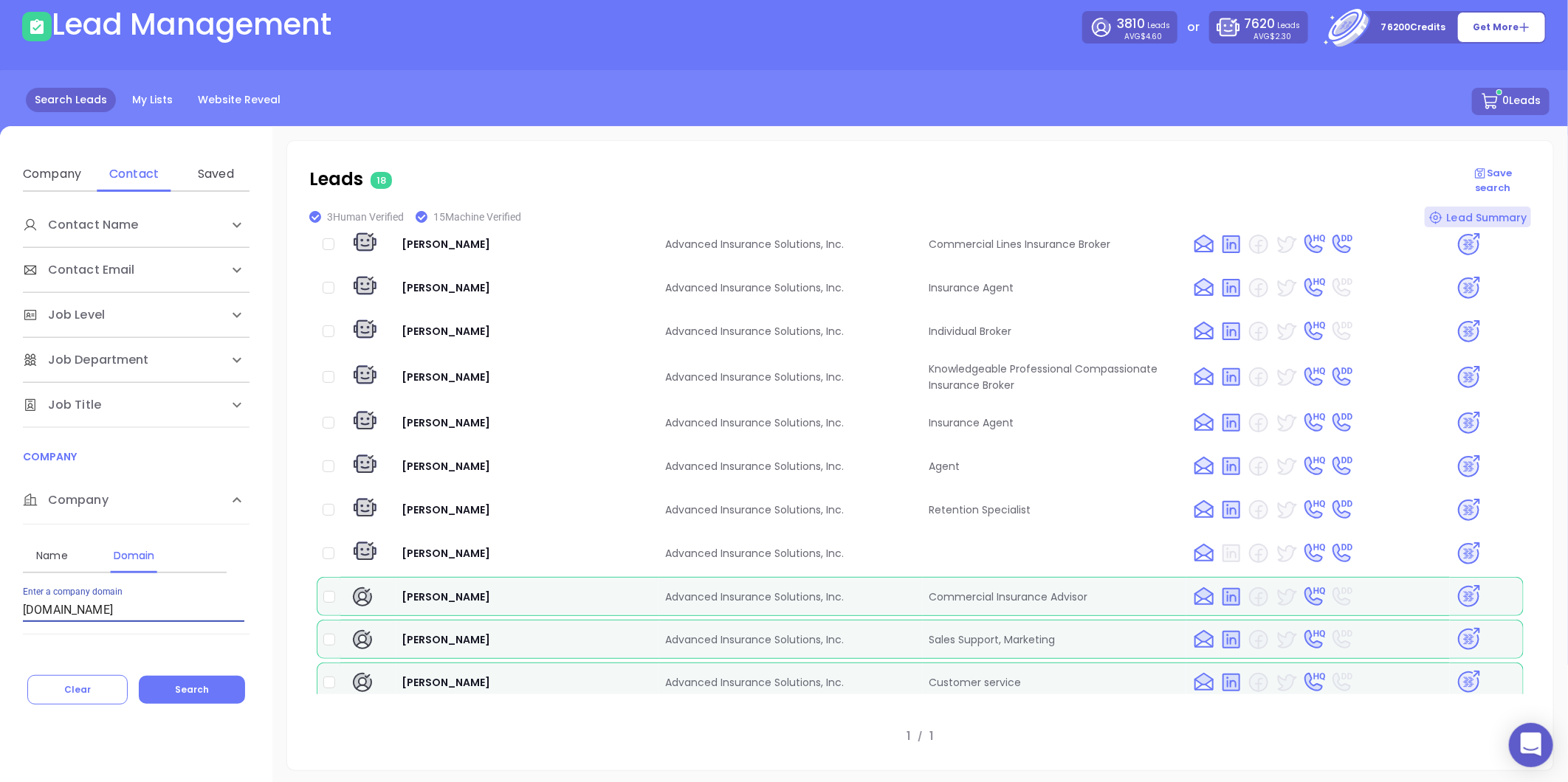
scroll to position [357, 0]
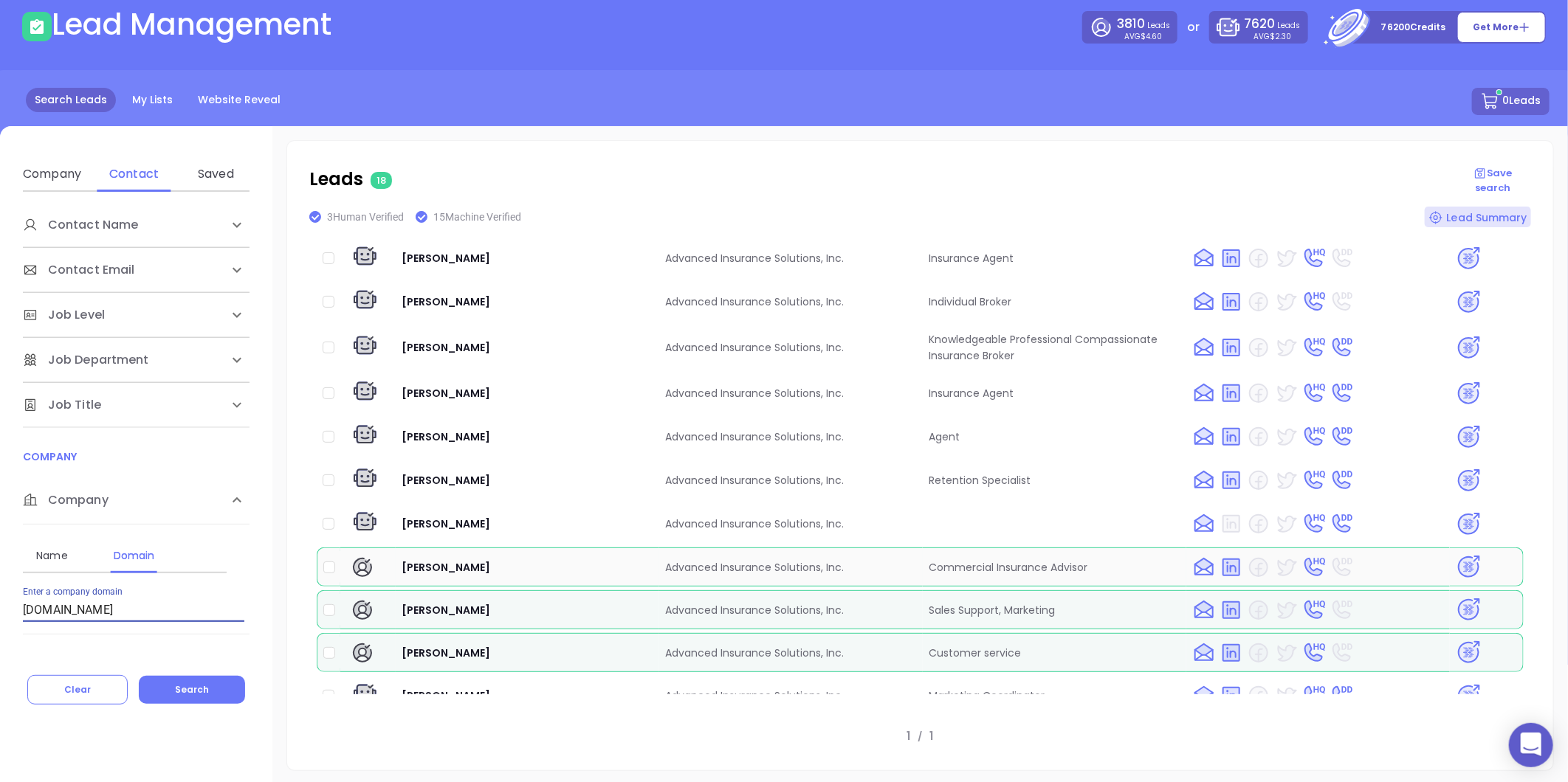
click at [1463, 555] on img at bounding box center [1469, 567] width 26 height 26
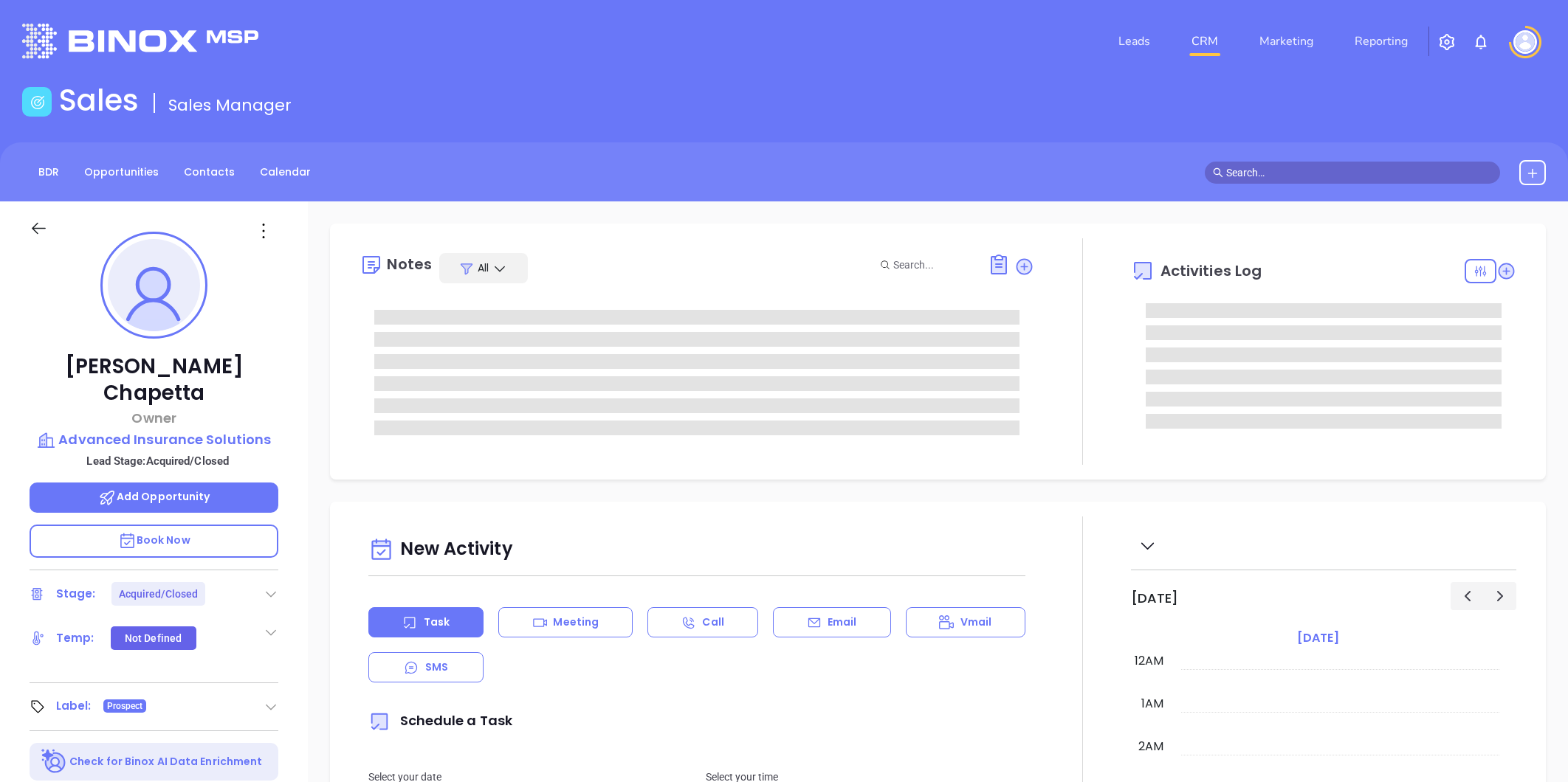
type input "[PERSON_NAME]"
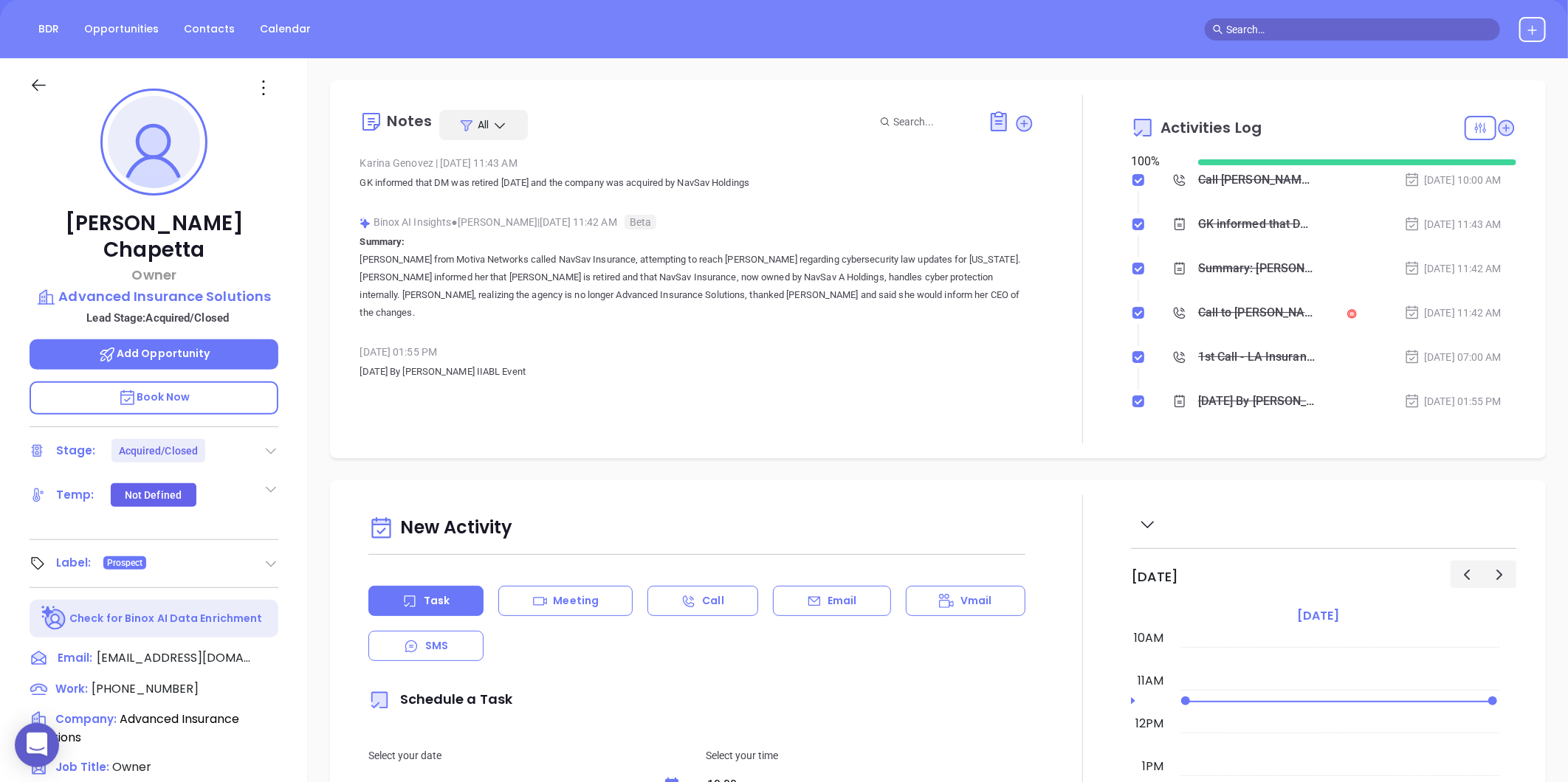
scroll to position [246, 0]
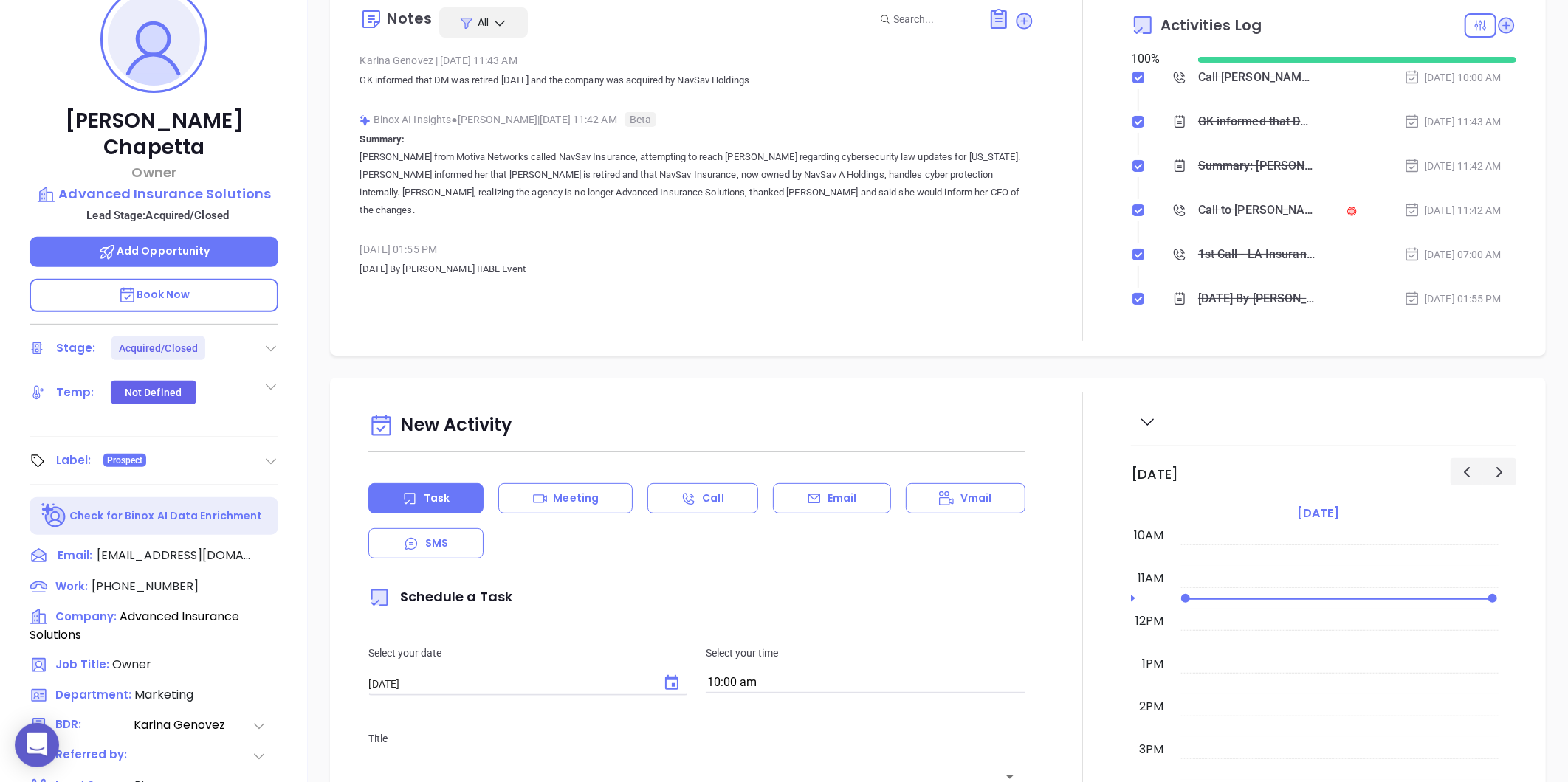
click at [275, 454] on icon at bounding box center [271, 461] width 14 height 14
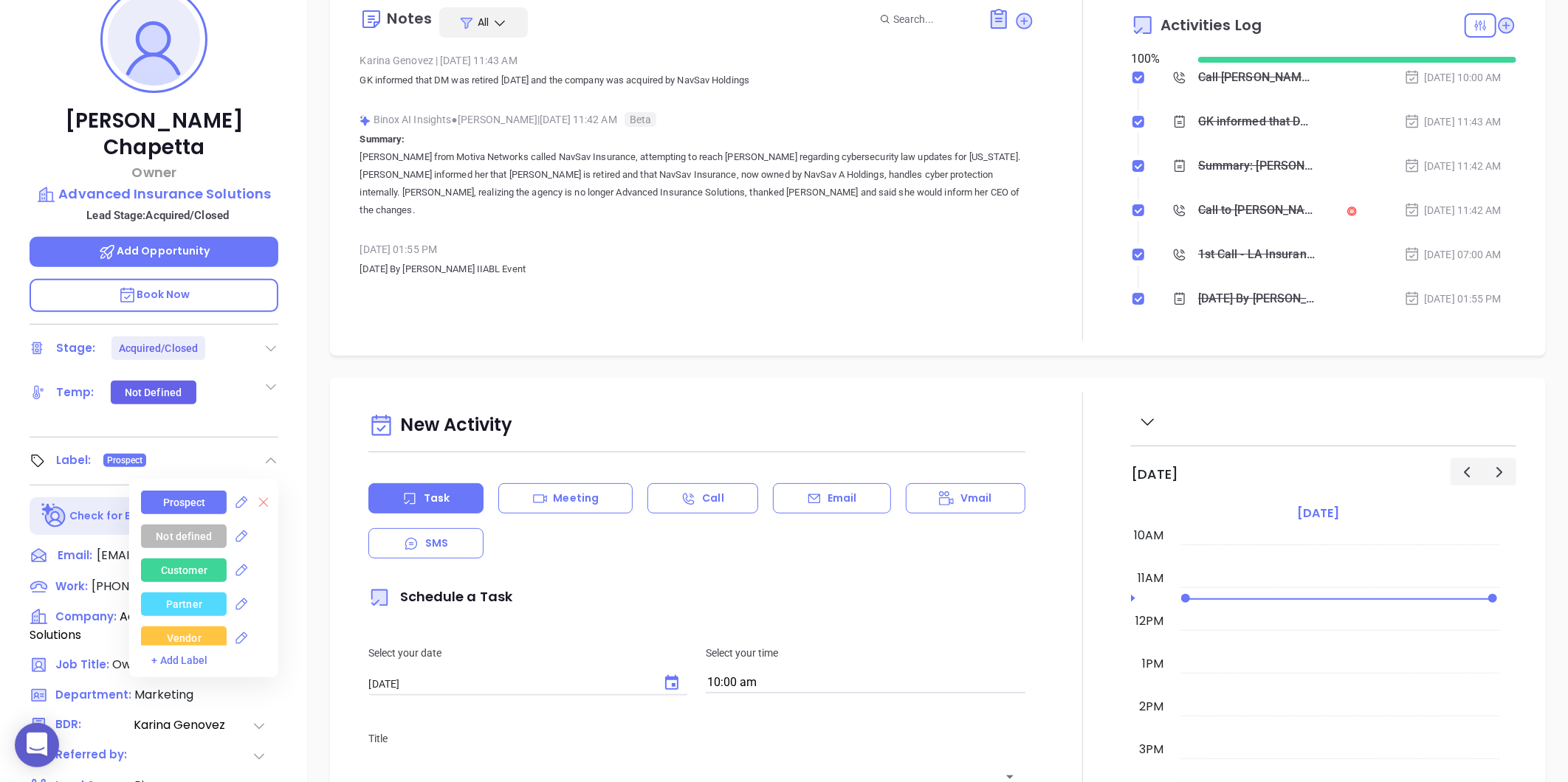
click at [259, 498] on icon at bounding box center [264, 503] width 10 height 10
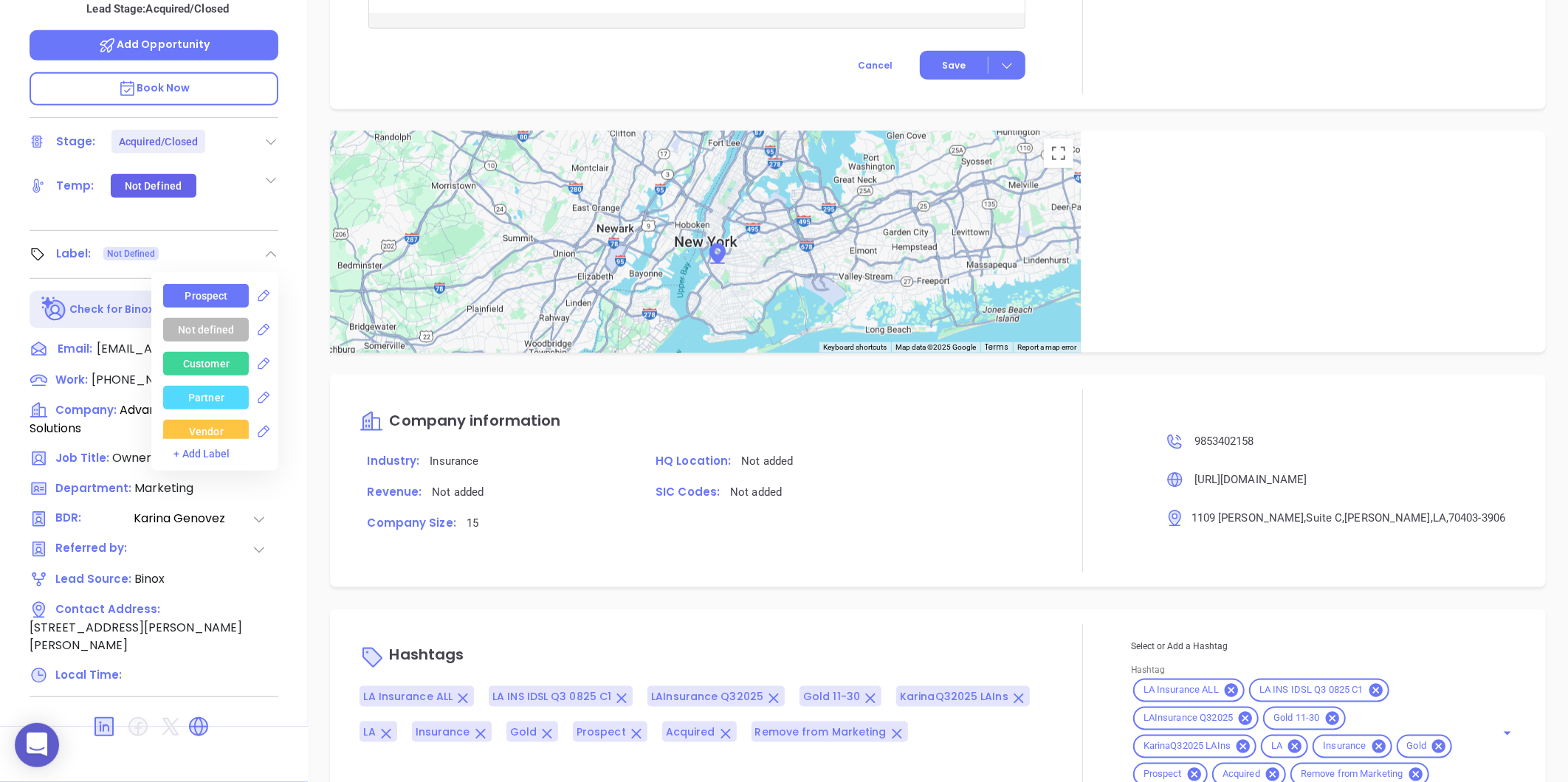
scroll to position [970, 0]
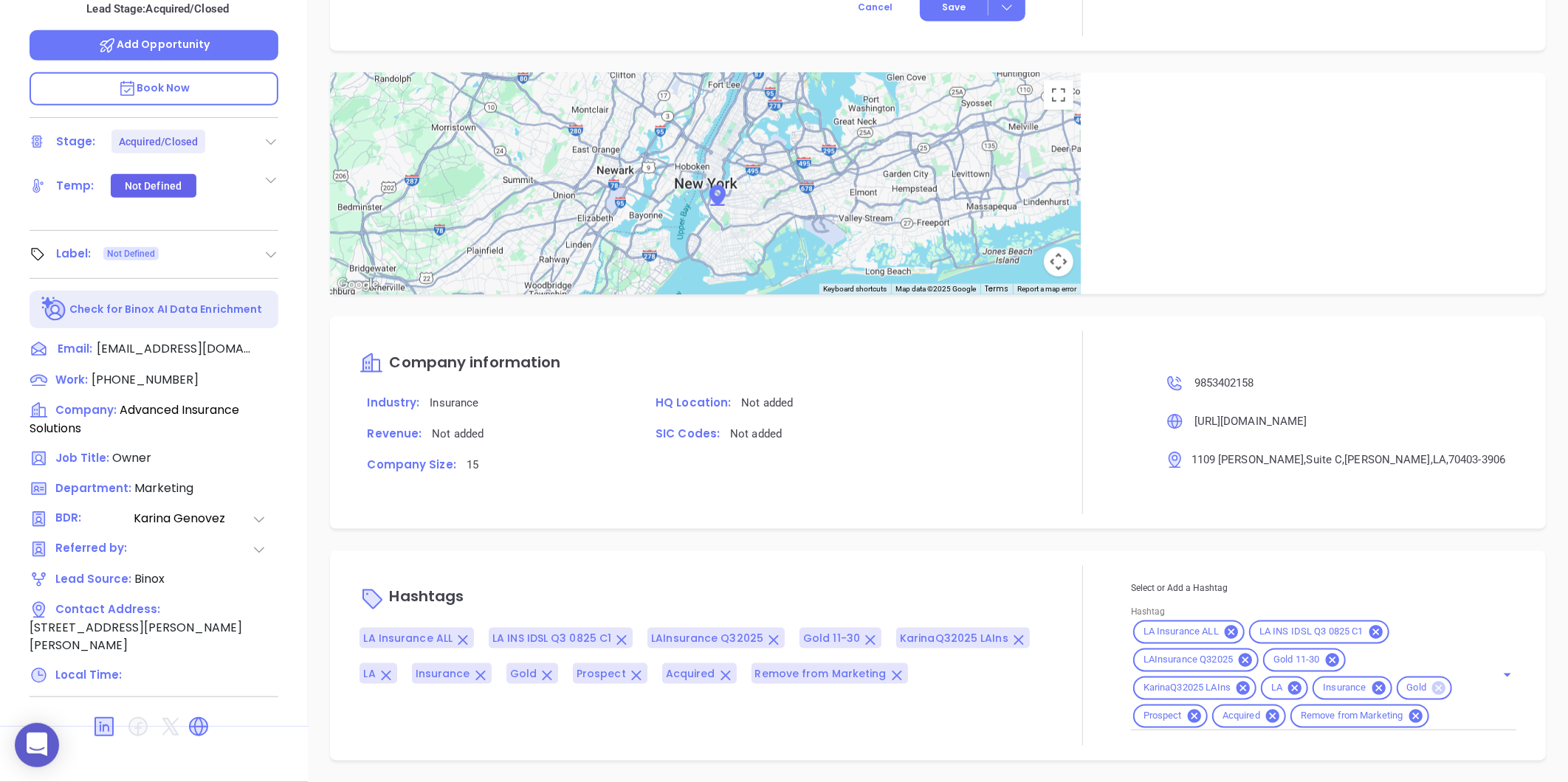
click at [1432, 689] on icon at bounding box center [1439, 688] width 14 height 14
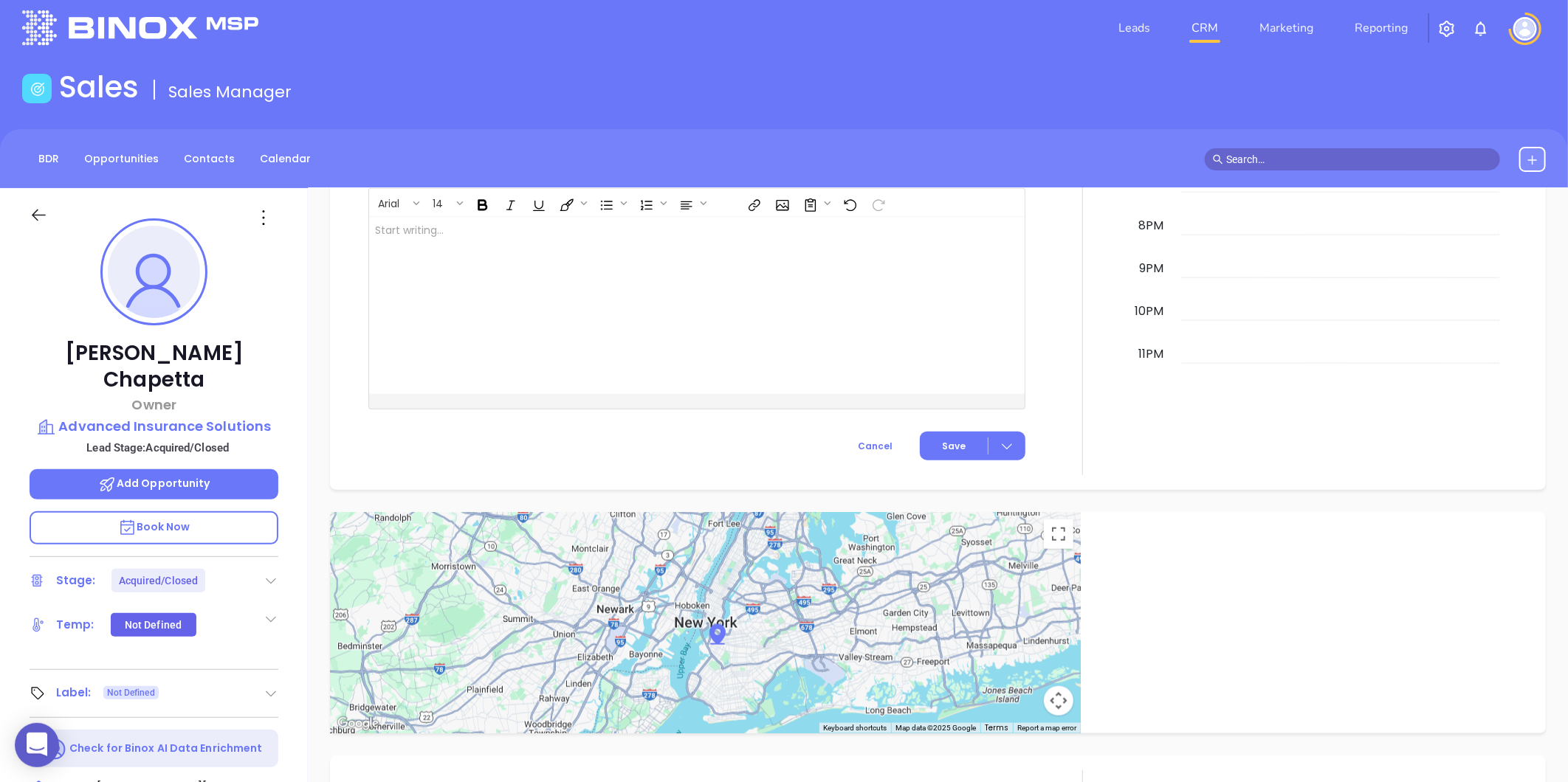
scroll to position [0, 0]
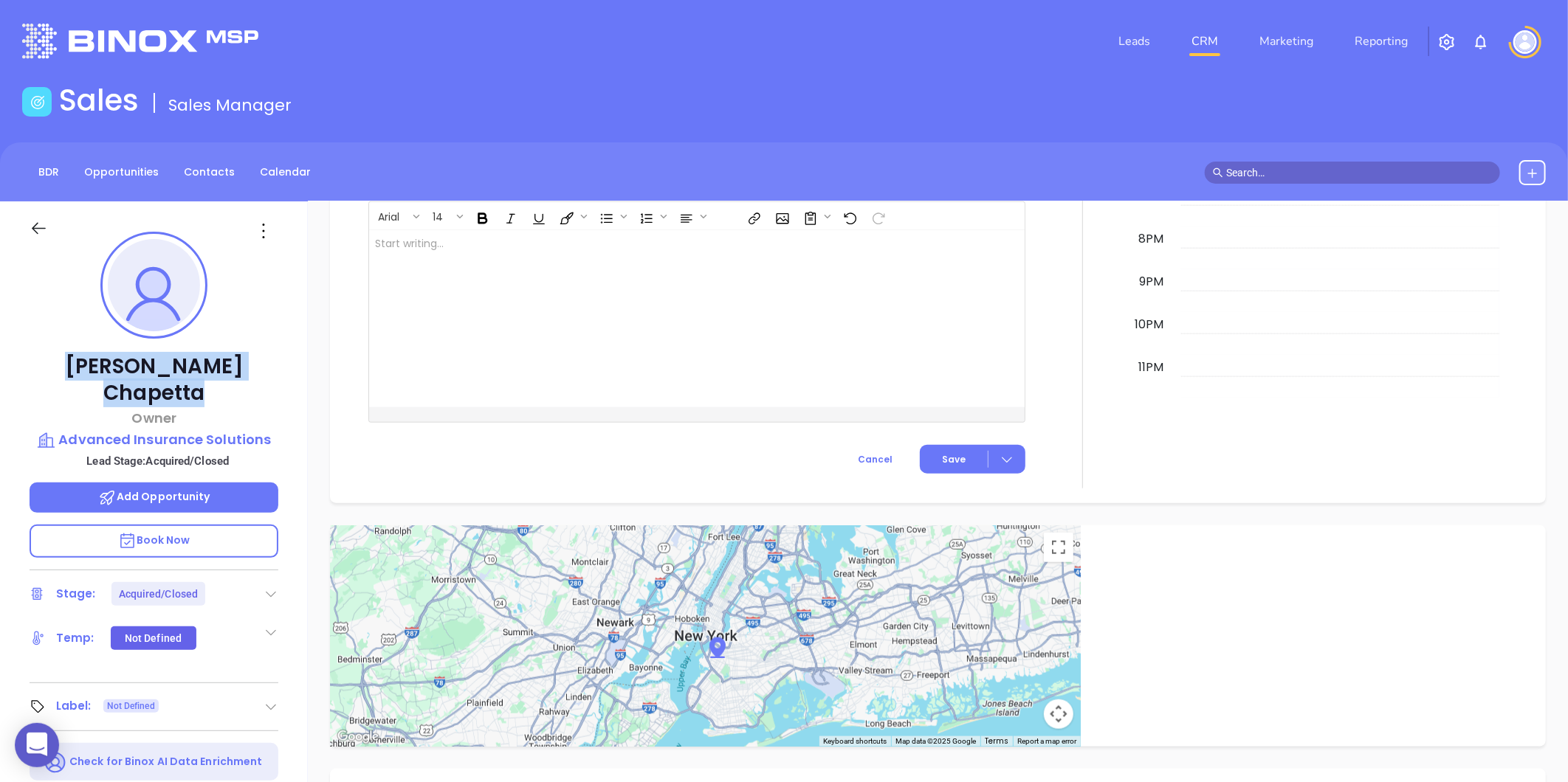
drag, startPoint x: 92, startPoint y: 359, endPoint x: 255, endPoint y: 352, distance: 163.2
click at [255, 351] on div "L. J. Chapetta Owner Advanced Insurance Solutions Lead Stage: Acquired/Closed A…" at bounding box center [154, 690] width 308 height 978
copy p "L. J. Chapetta"
click at [202, 429] on p "Advanced Insurance Solutions" at bounding box center [154, 440] width 248 height 21
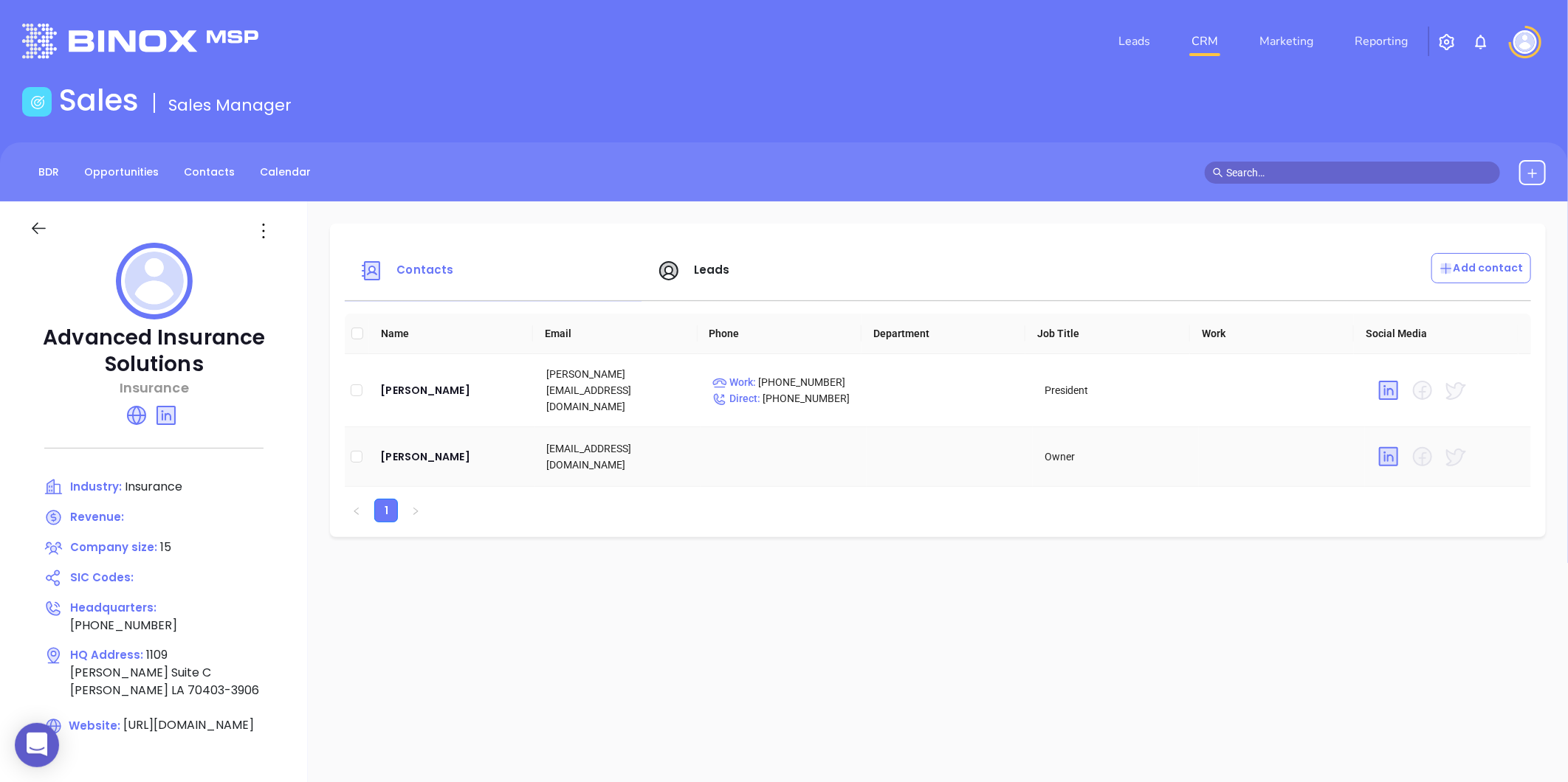
drag, startPoint x: 402, startPoint y: 468, endPoint x: 389, endPoint y: 467, distance: 13.0
click at [389, 467] on td "L. J. Chapetta" at bounding box center [451, 457] width 166 height 59
drag, startPoint x: 389, startPoint y: 467, endPoint x: 386, endPoint y: 392, distance: 75.1
click at [387, 392] on td "Douglas Erwin" at bounding box center [451, 391] width 166 height 73
click at [385, 387] on div "Douglas Erwin" at bounding box center [451, 391] width 142 height 18
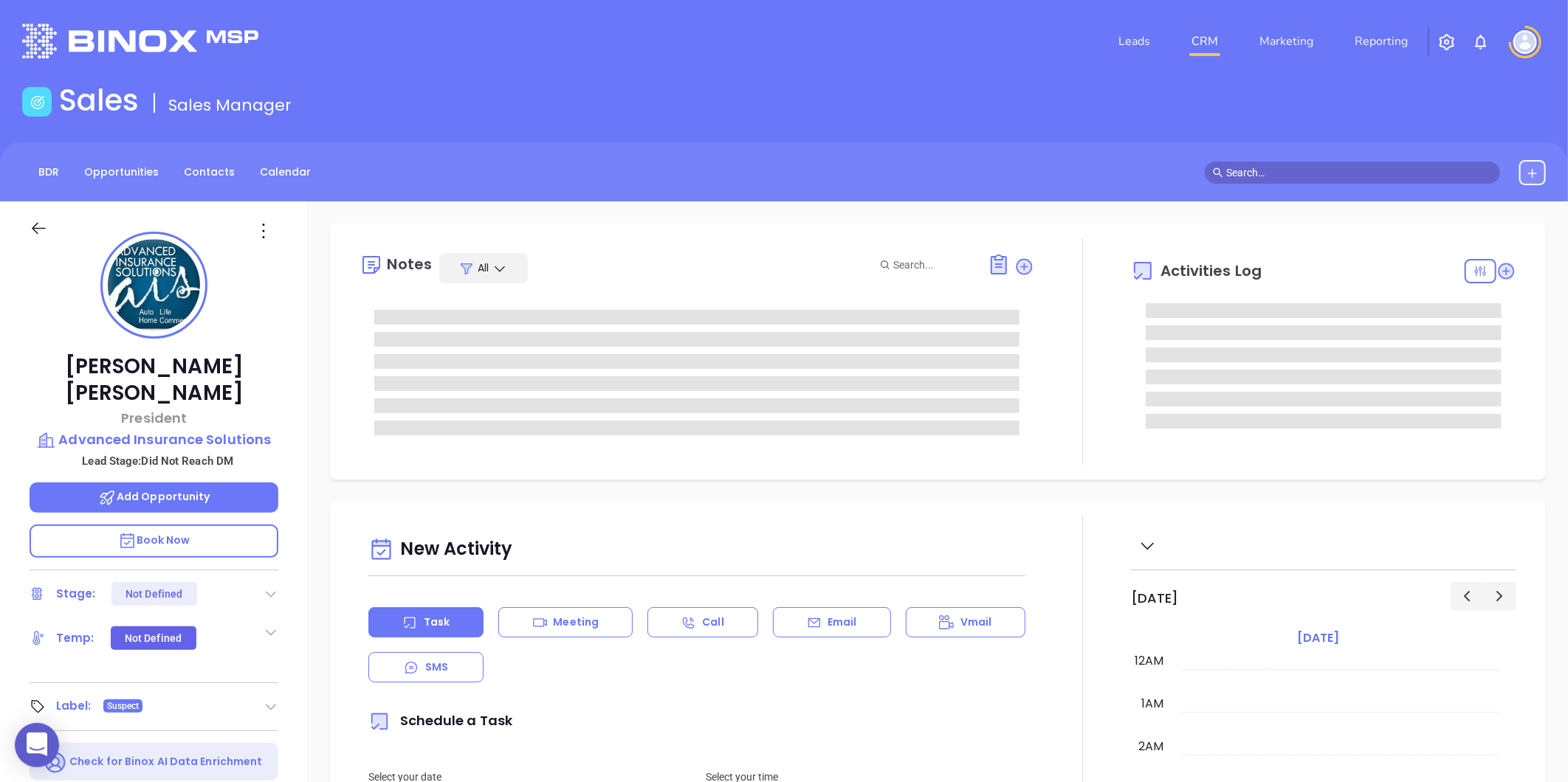
type input "09/04/2025"
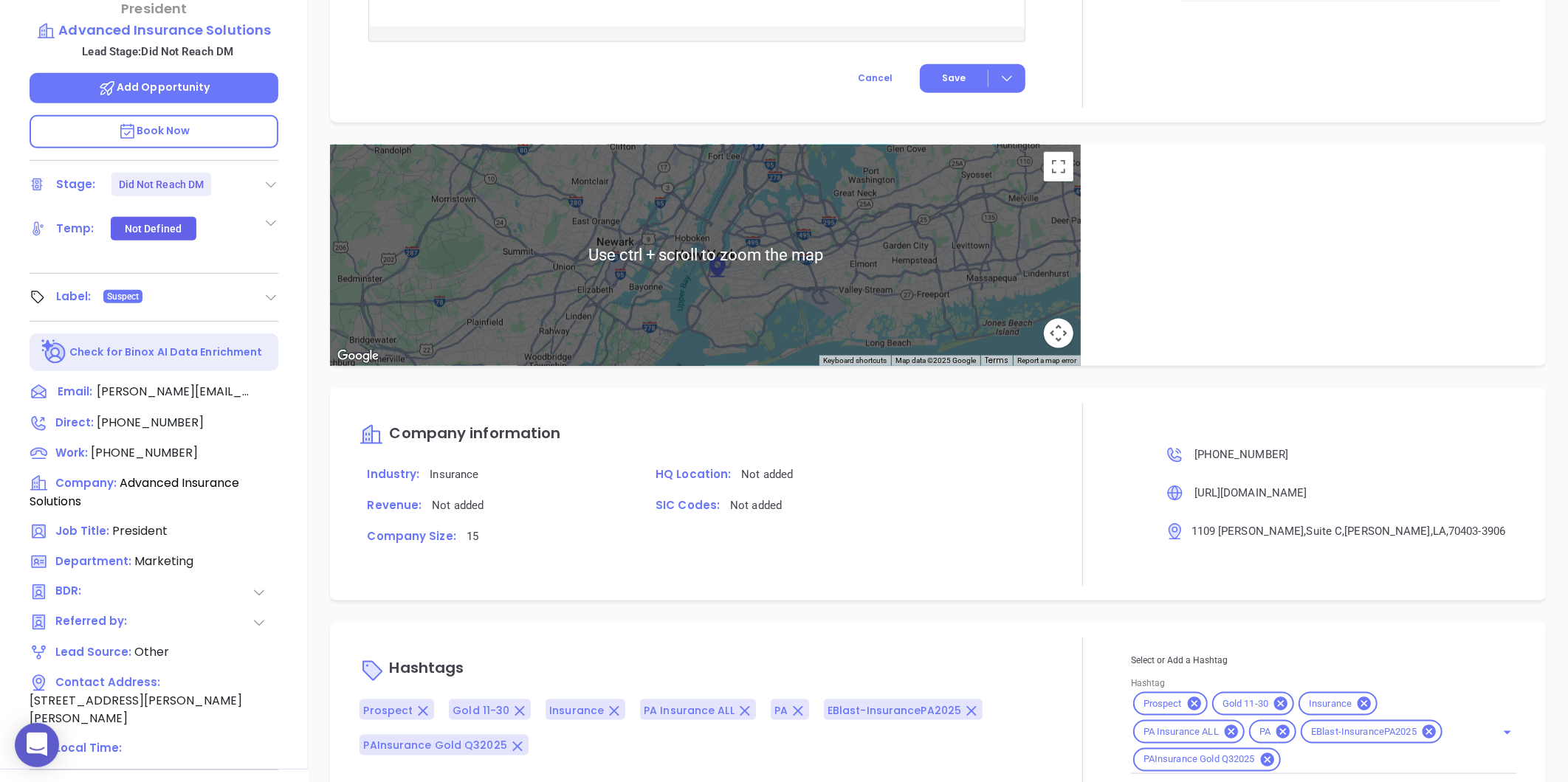
scroll to position [452, 0]
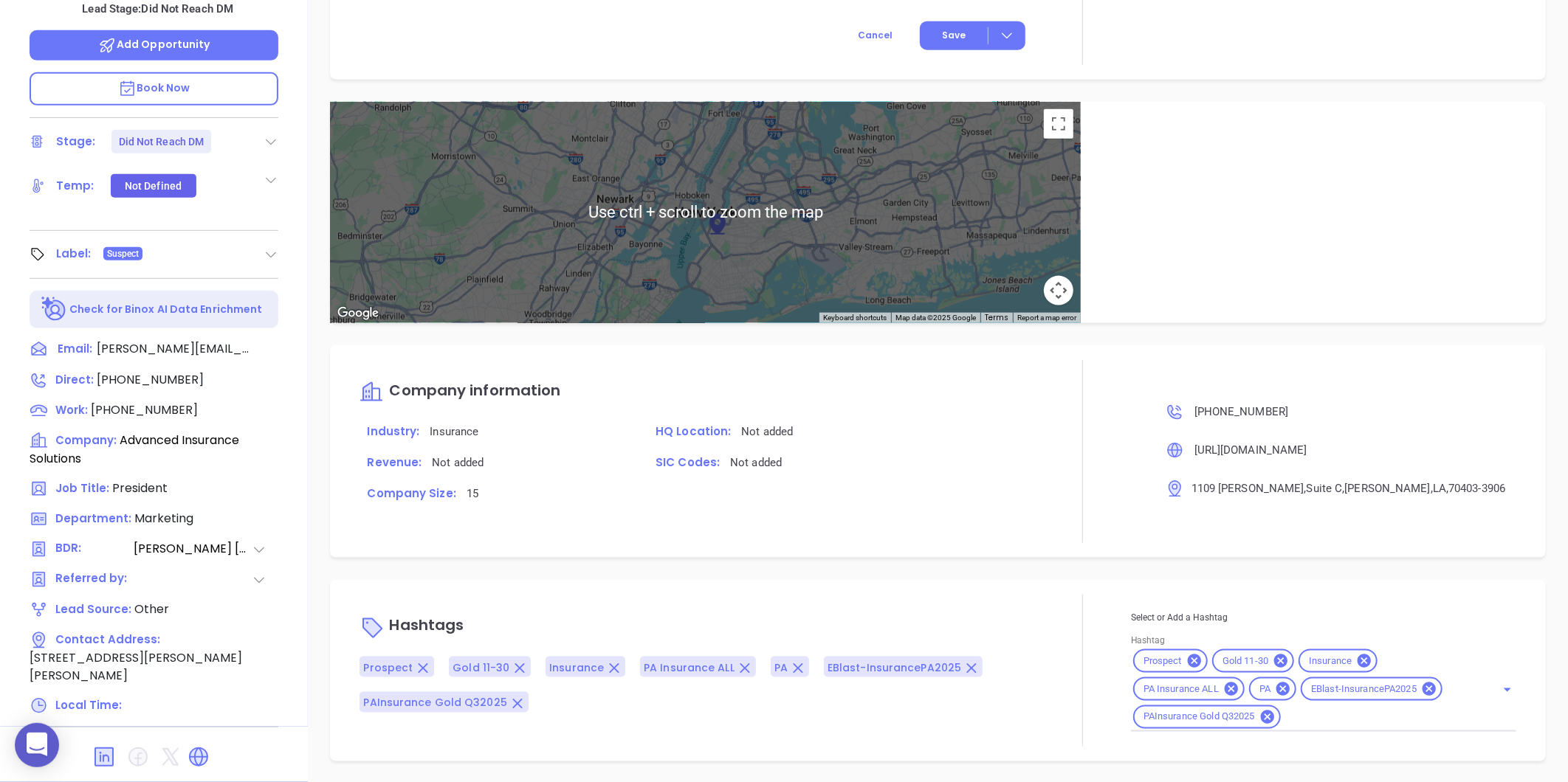
type input "Gissela Vargas"
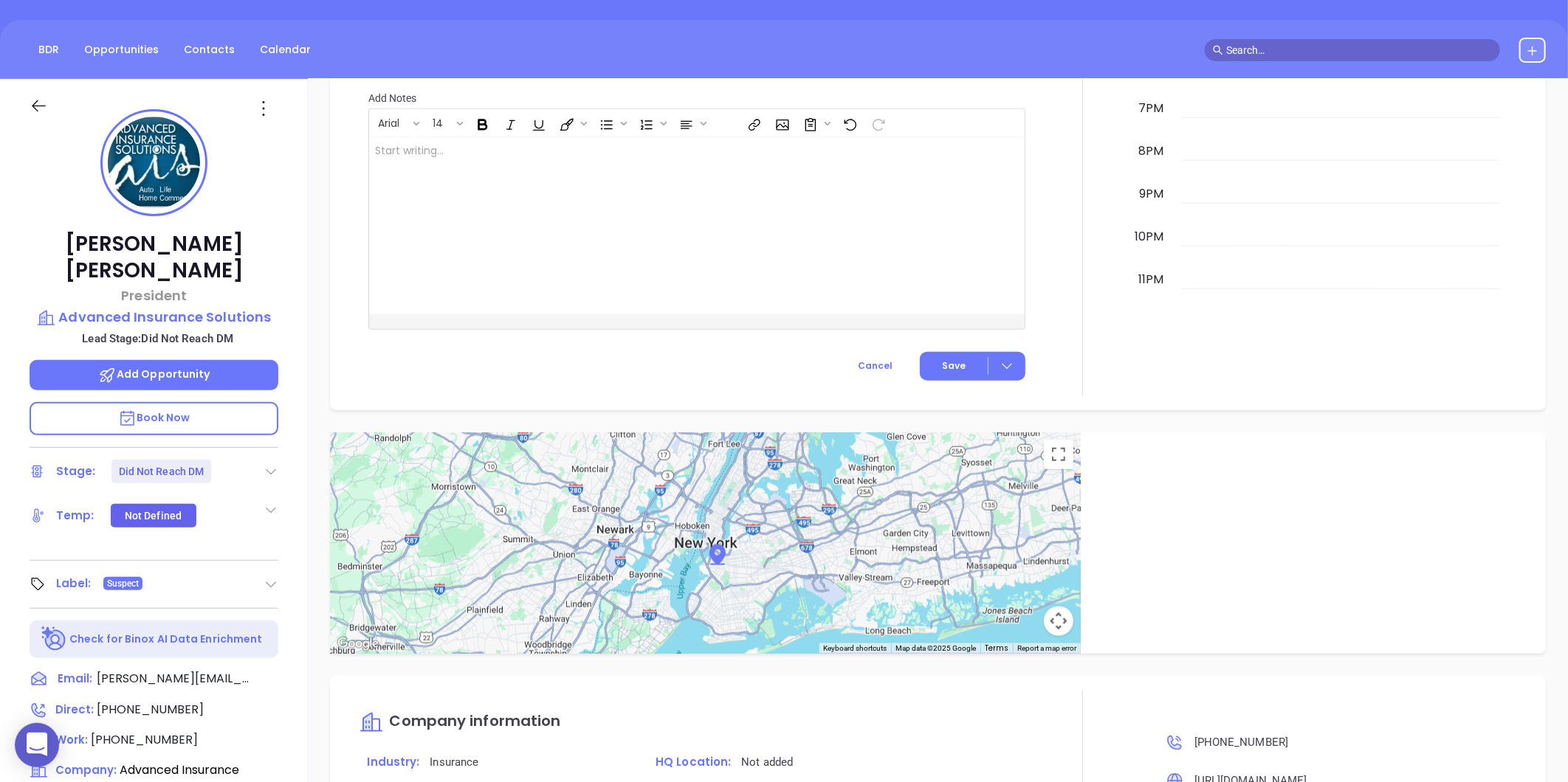
scroll to position [42, 0]
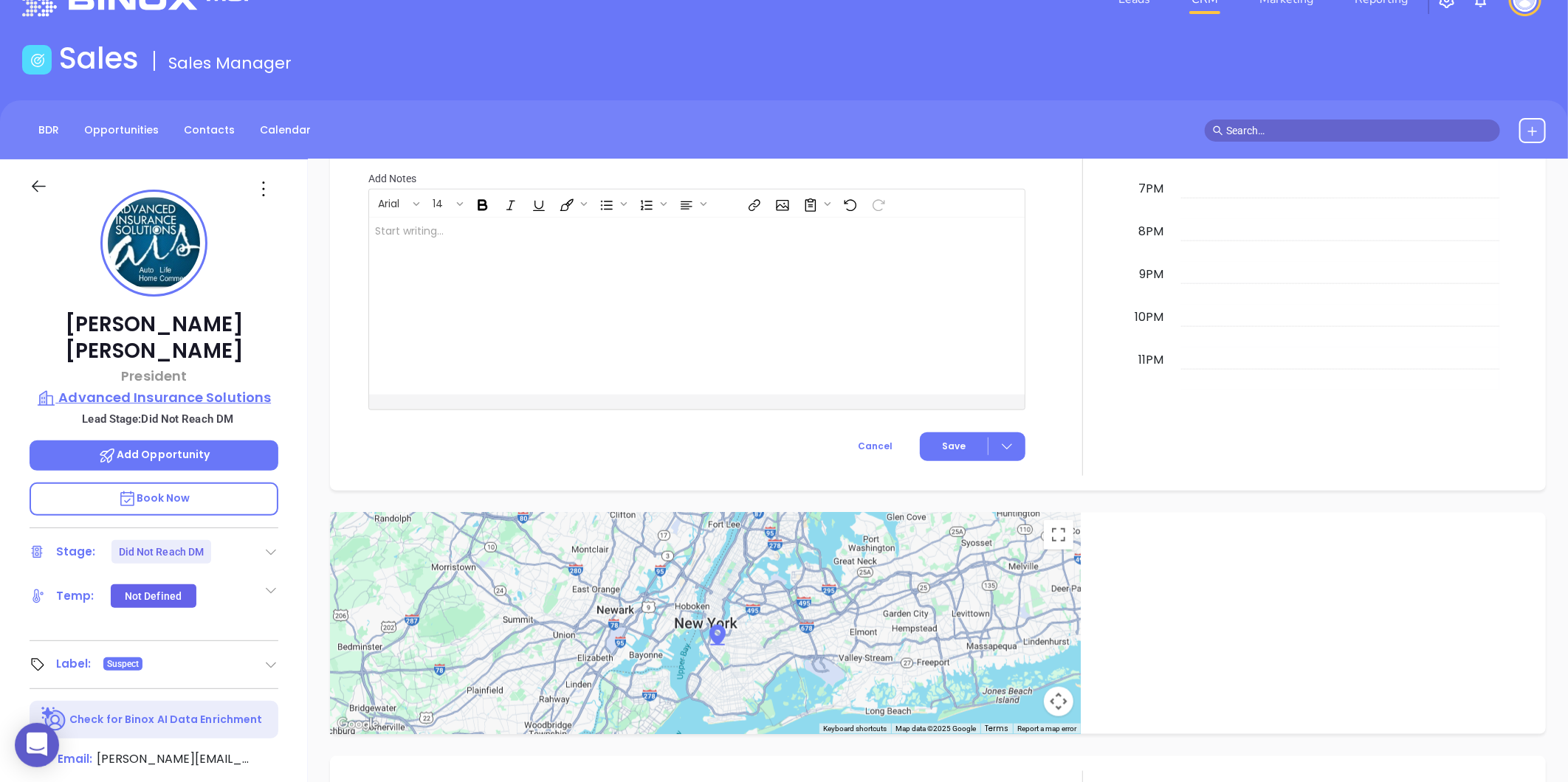
click at [150, 387] on p "Advanced Insurance Solutions" at bounding box center [154, 398] width 248 height 21
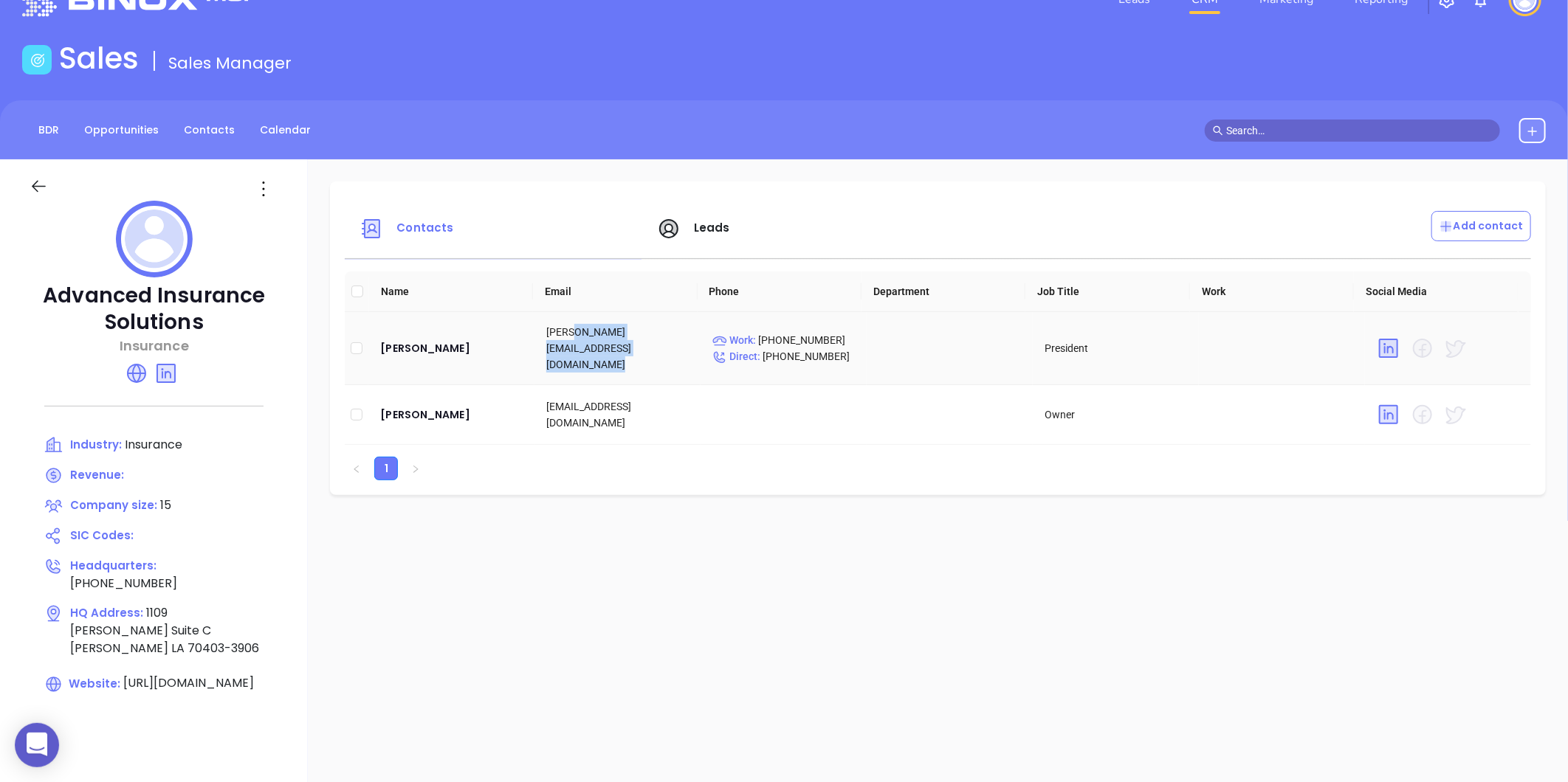
drag, startPoint x: 579, startPoint y: 341, endPoint x: 696, endPoint y: 330, distance: 117.5
click at [696, 330] on tr "Douglas Erwin doug@advanced-ins.com Work : (717) 533-0252 Direct : (985) 340-21…" at bounding box center [938, 348] width 1187 height 73
copy td "[DOMAIN_NAME]"
drag, startPoint x: 557, startPoint y: 401, endPoint x: 637, endPoint y: 401, distance: 80.0
click at [637, 401] on td "lj@ais-la.com" at bounding box center [618, 415] width 166 height 59
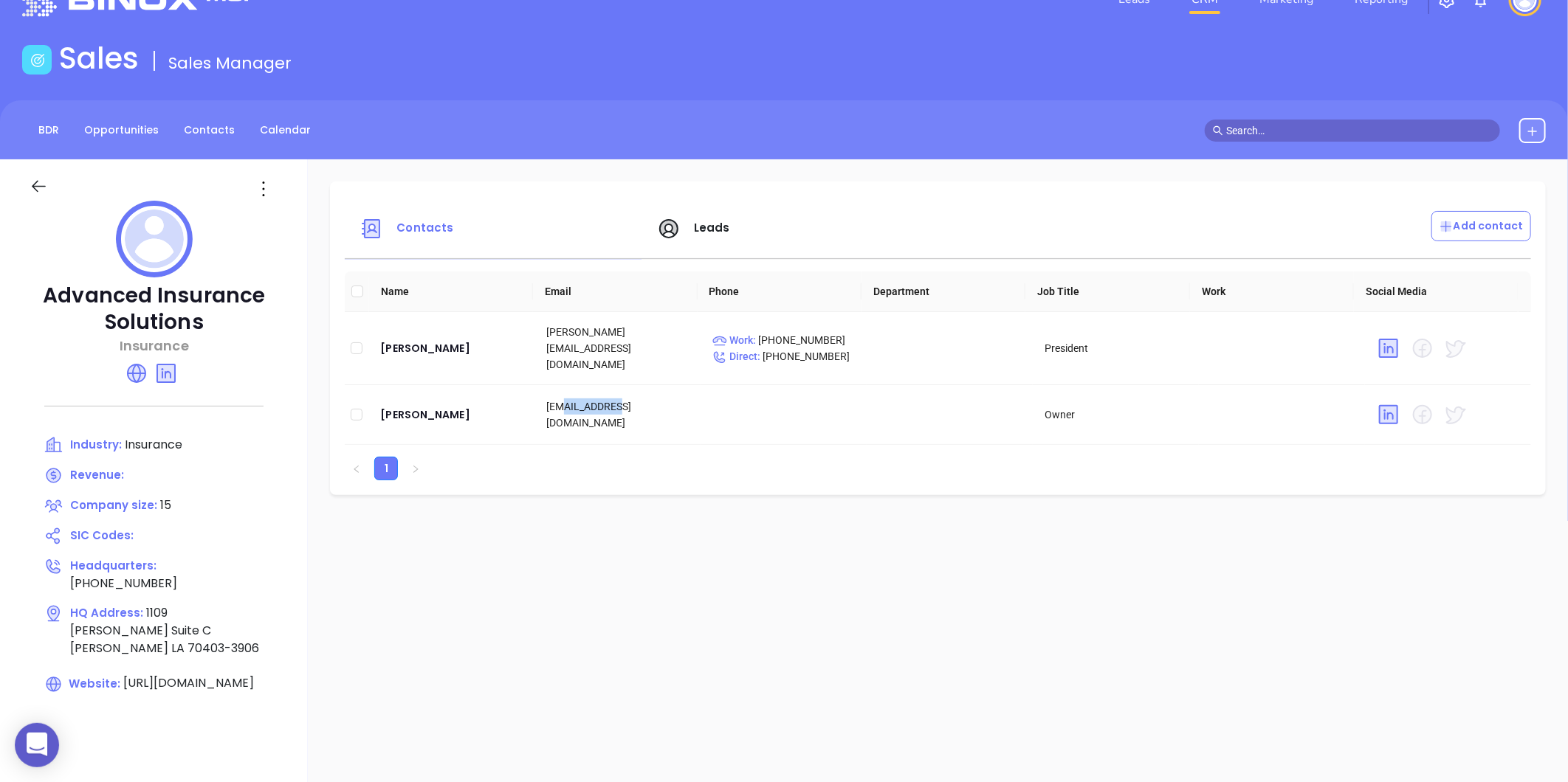
copy td "ais-la.com"
click at [261, 179] on icon at bounding box center [263, 188] width 23 height 23
click at [307, 219] on div "Edit" at bounding box center [330, 218] width 133 height 16
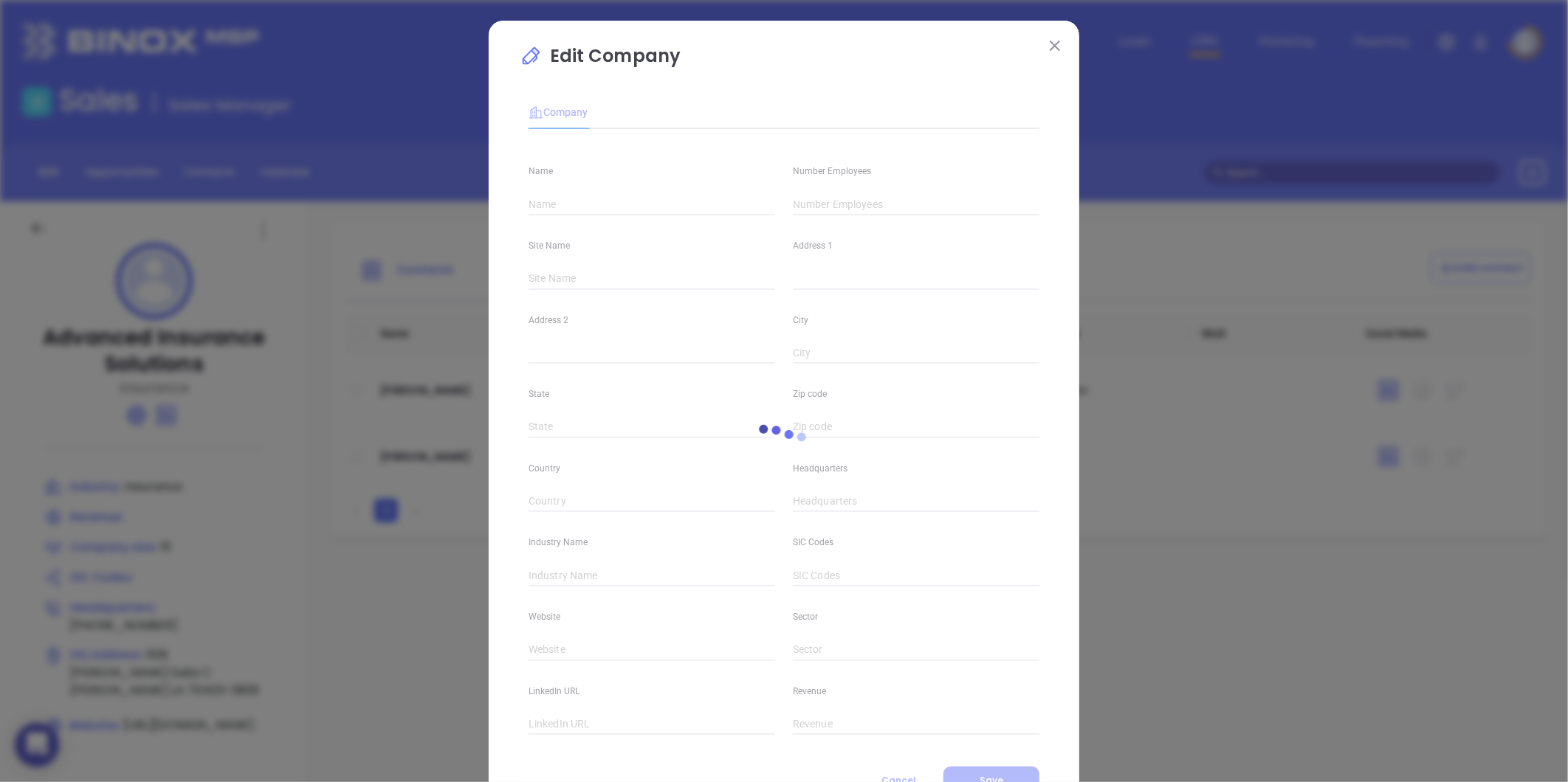
type input "Advanced Insurance Solutions"
type input "15"
type input "[PHONE_NUMBER]"
type input "Insurance"
type input "[URL][DOMAIN_NAME]"
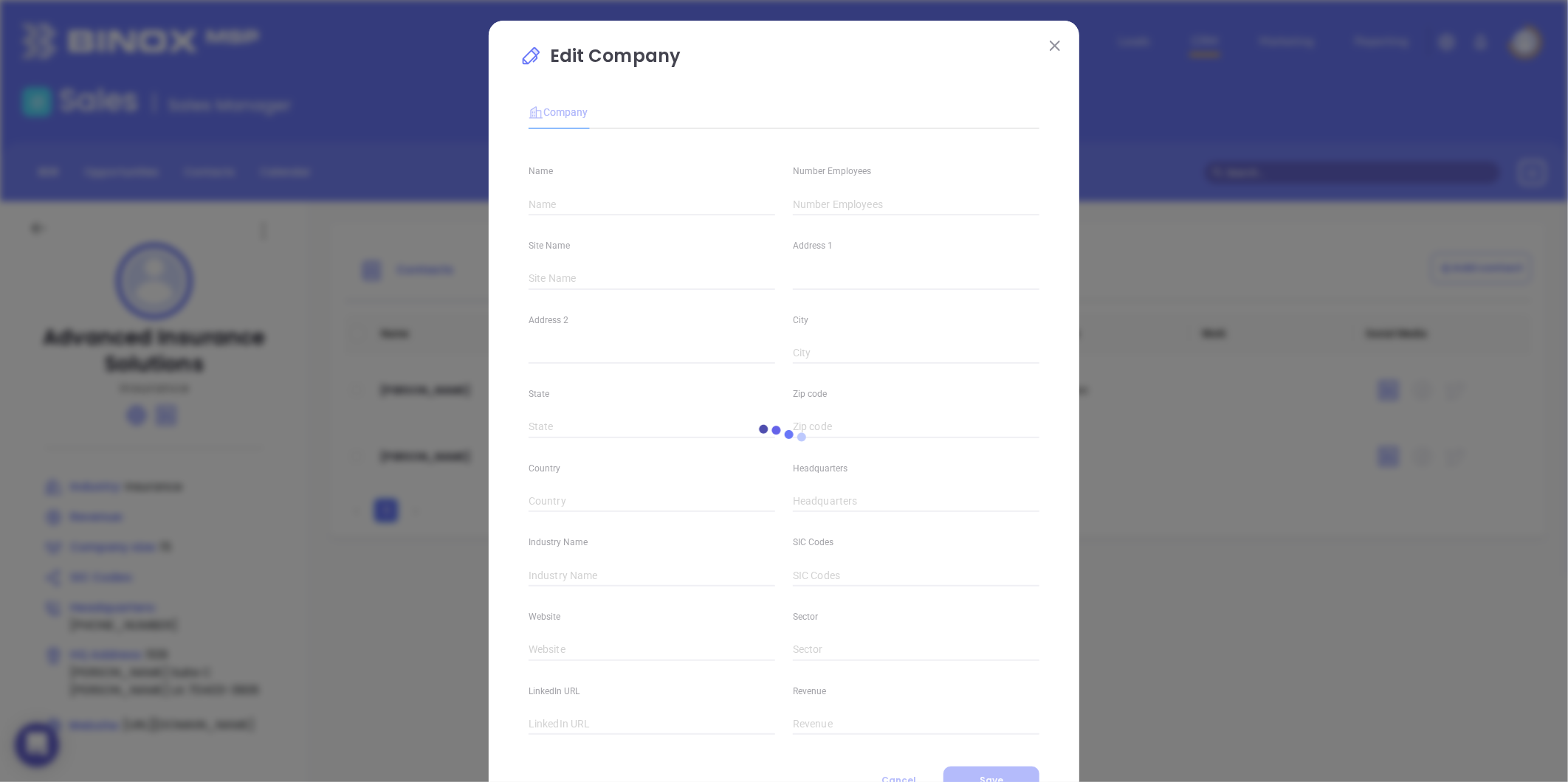
type input "[DOMAIN_NAME][URL]"
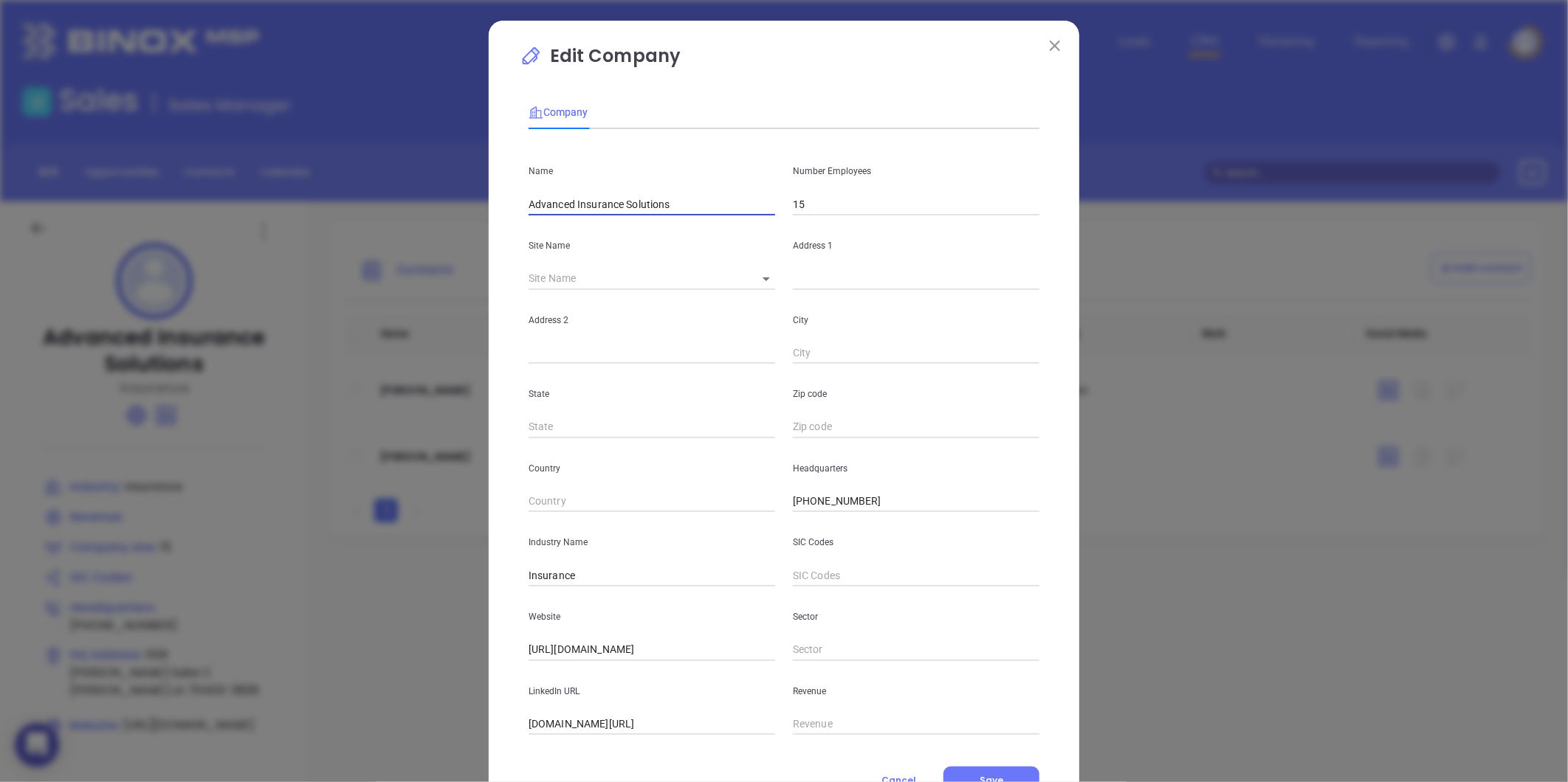
click at [696, 205] on input "Advanced Insurance Solutions" at bounding box center [651, 205] width 247 height 23
type input "Advanced Insurance Solutions LA"
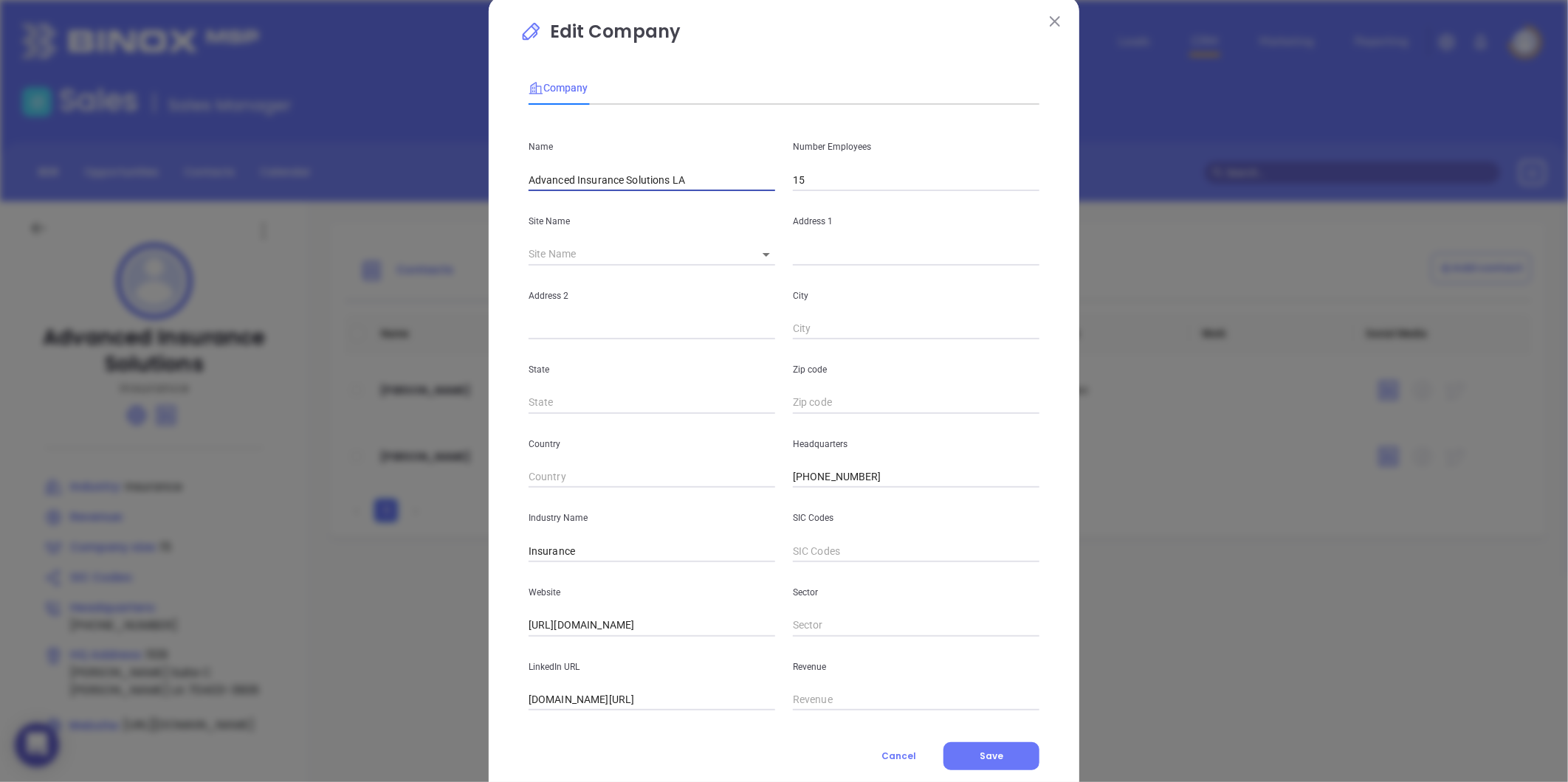
scroll to position [64, 0]
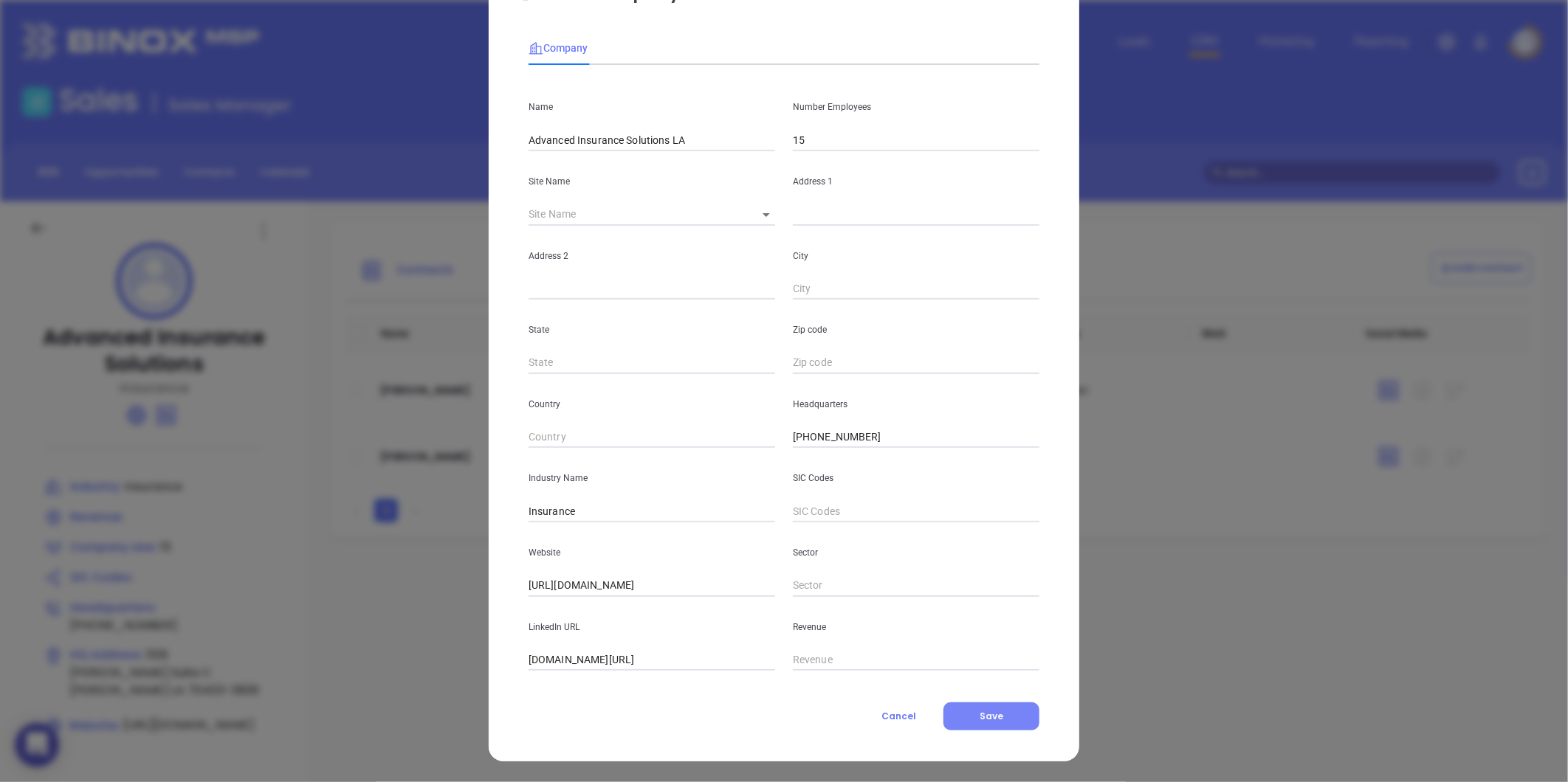
click at [994, 711] on span "Save" at bounding box center [991, 716] width 23 height 13
drag, startPoint x: 663, startPoint y: 146, endPoint x: 375, endPoint y: 188, distance: 291.0
click at [375, 187] on div "Edit Company Company Name Advanced Insurance Solutions LA Number Employees 15 S…" at bounding box center [784, 391] width 1568 height 782
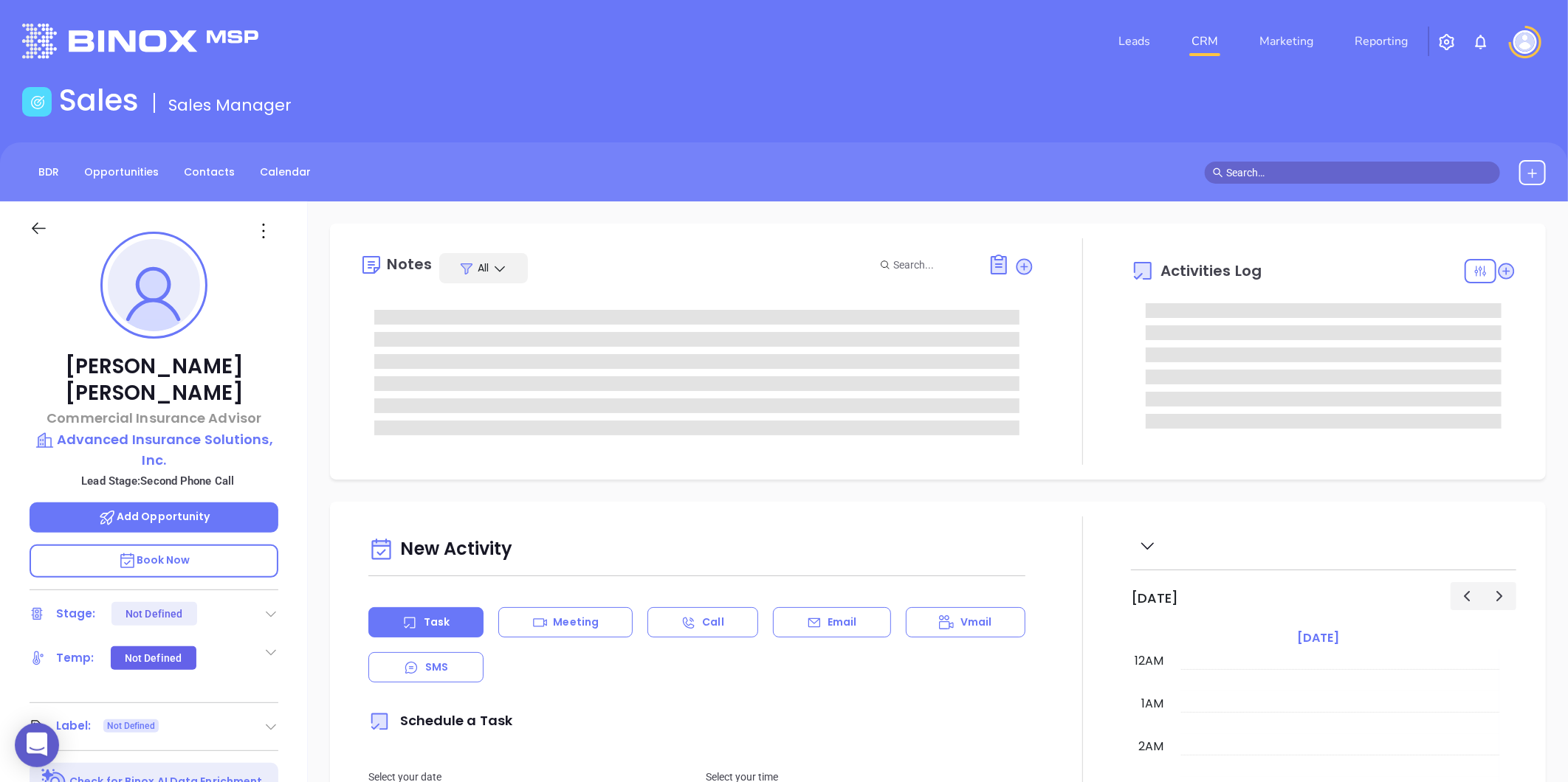
type input "[DATE]"
type input "[PERSON_NAME]"
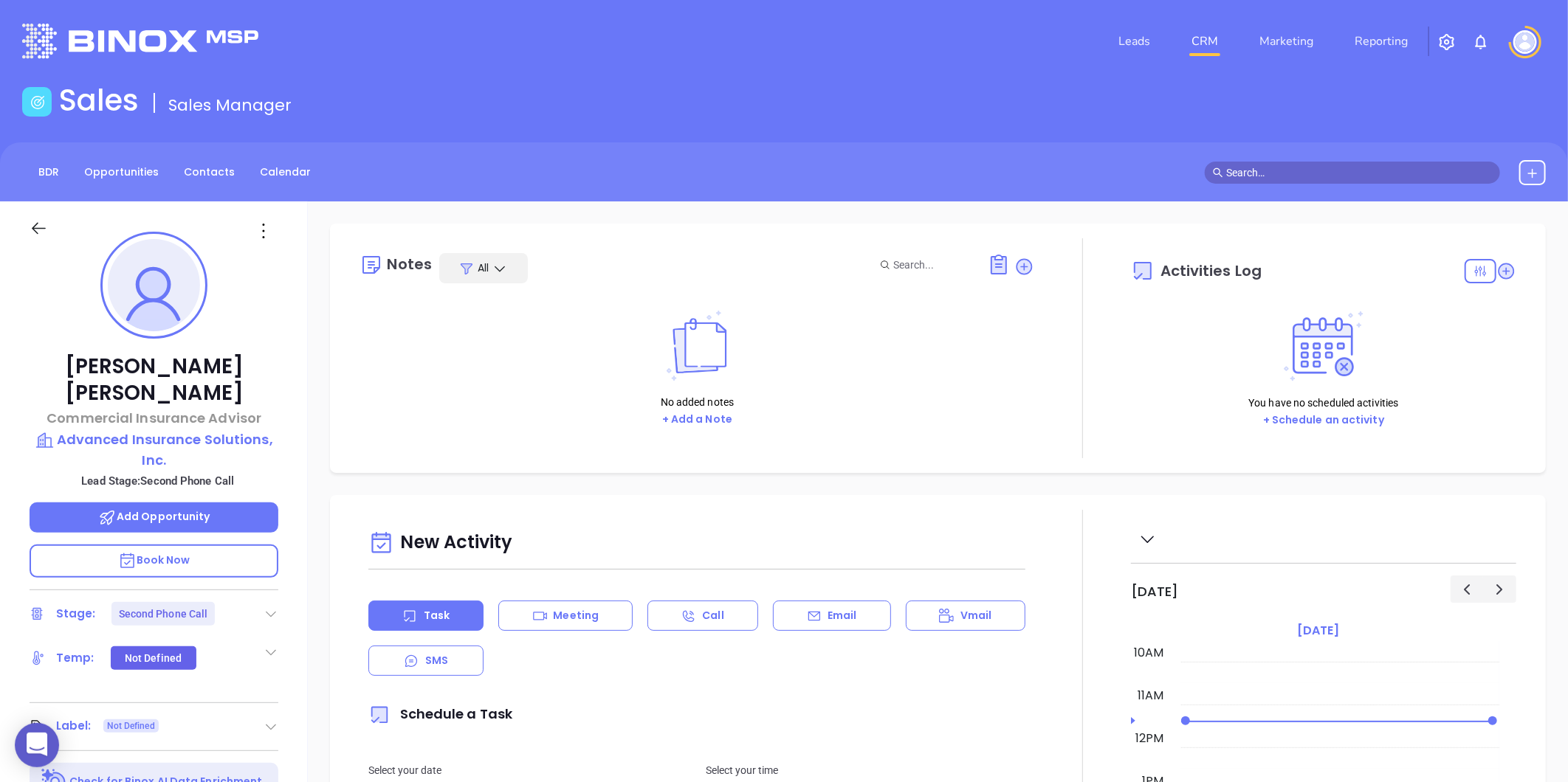
click at [285, 580] on div "[PERSON_NAME] Commercial Insurance Advisor Advanced Insurance Solutions, Inc. L…" at bounding box center [154, 690] width 308 height 978
click at [278, 581] on div "Brennan Thompson Commercial Insurance Advisor Advanced Insurance Solutions, Inc…" at bounding box center [154, 690] width 308 height 978
click at [274, 607] on icon at bounding box center [271, 614] width 14 height 14
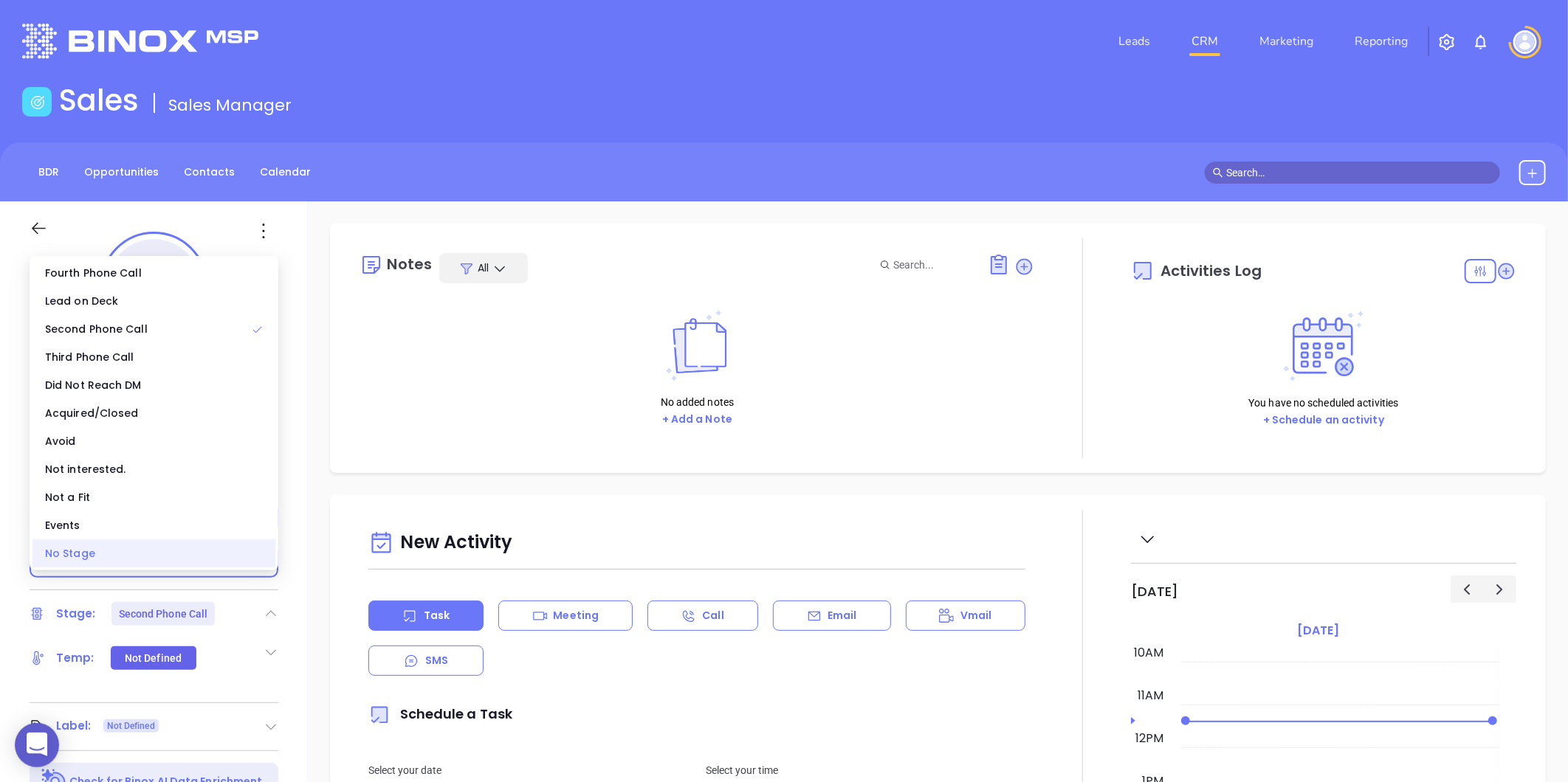
click at [176, 555] on div "No Stage" at bounding box center [154, 553] width 243 height 28
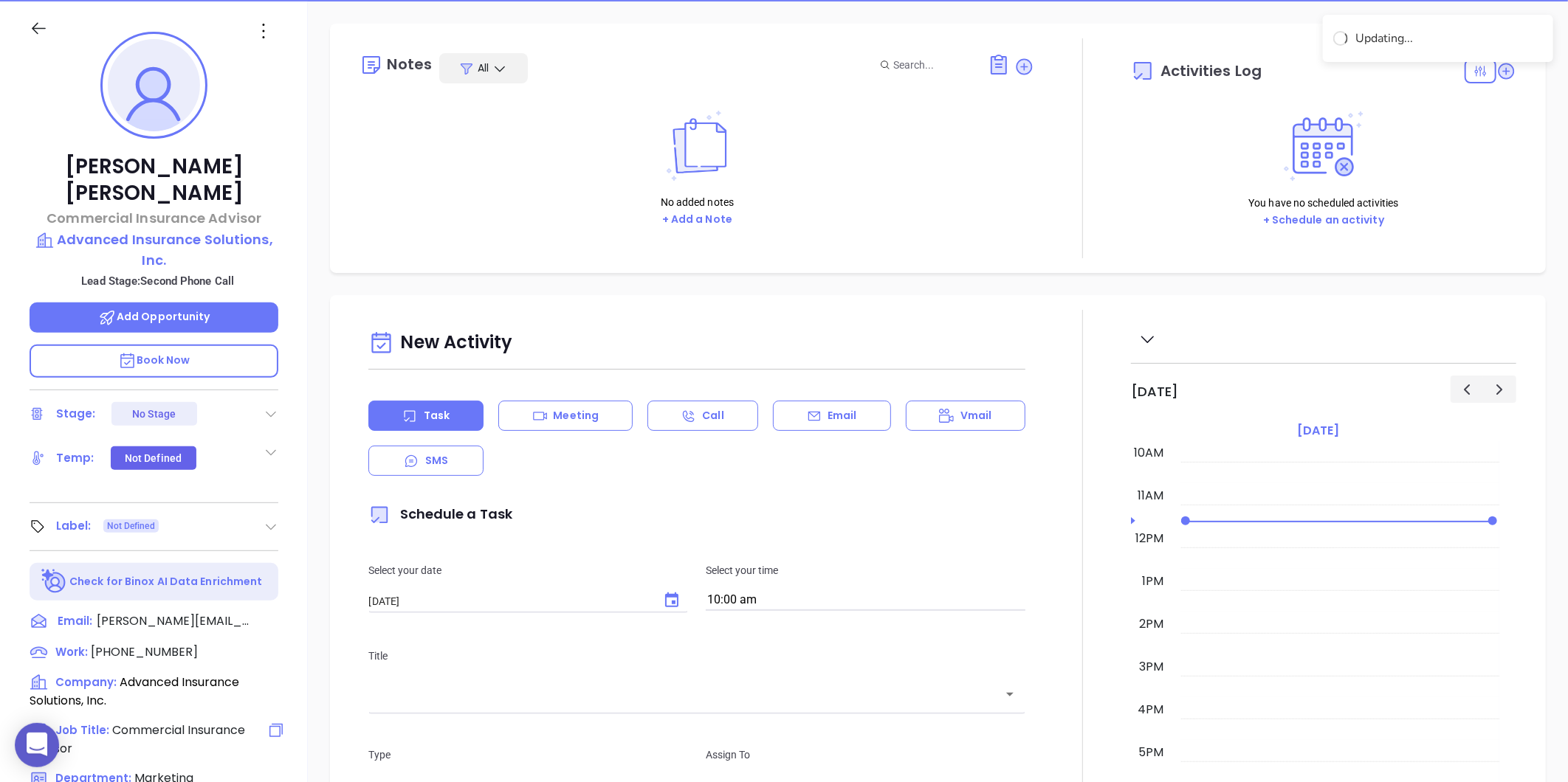
scroll to position [0, 0]
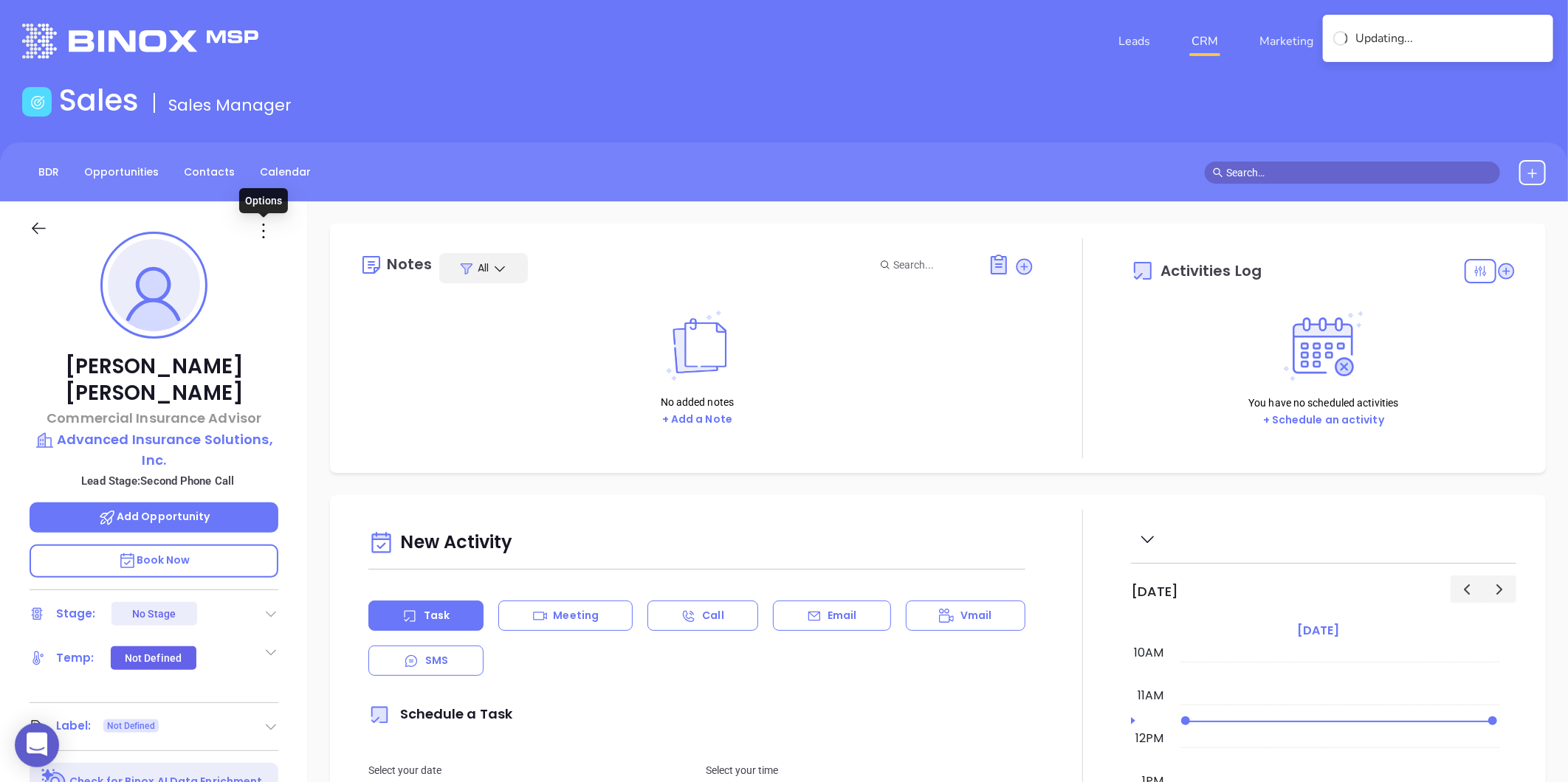
drag, startPoint x: 266, startPoint y: 222, endPoint x: 269, endPoint y: 239, distance: 17.3
click at [266, 223] on icon at bounding box center [263, 231] width 23 height 23
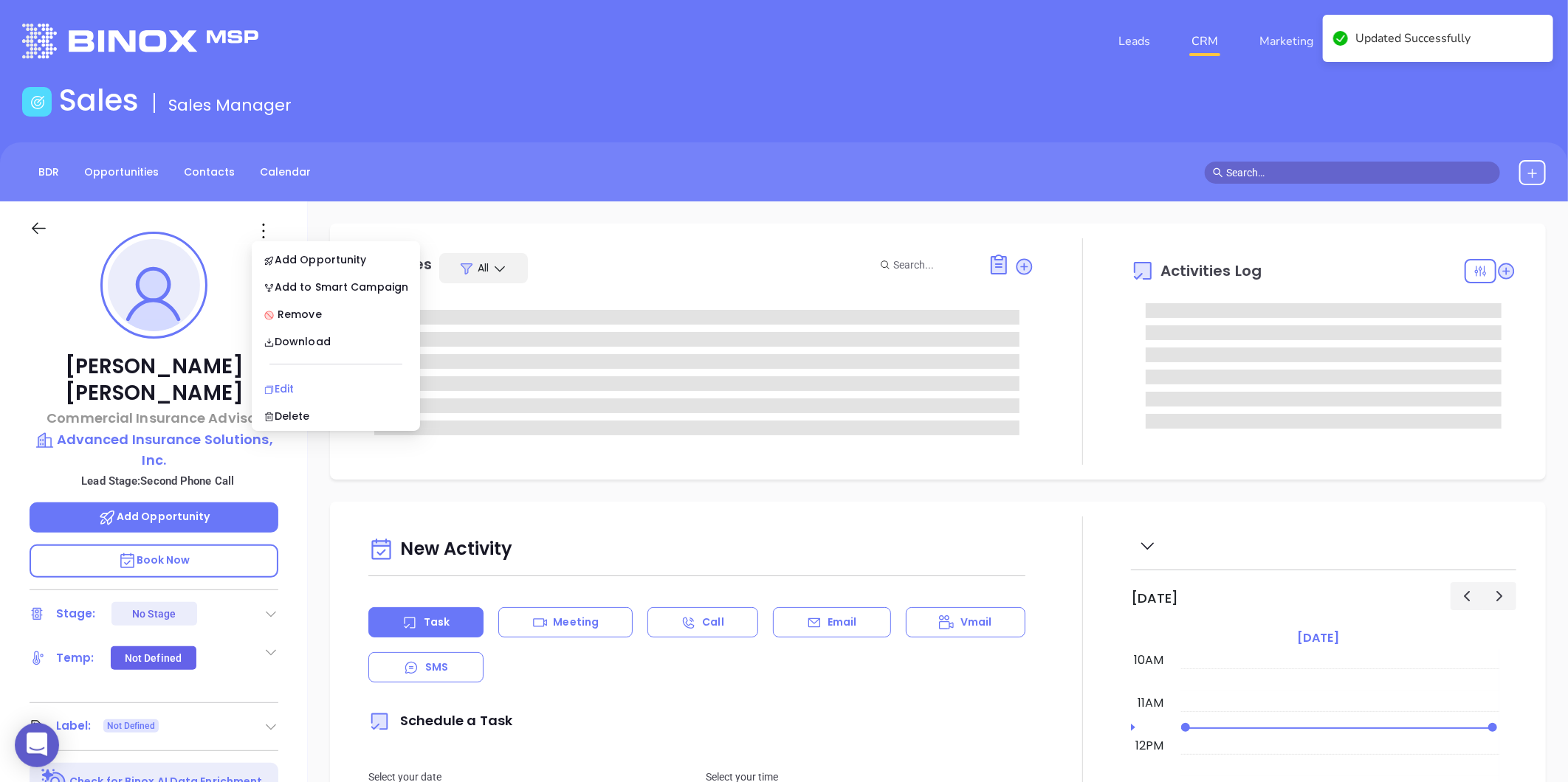
click at [267, 381] on div "Edit" at bounding box center [336, 389] width 145 height 16
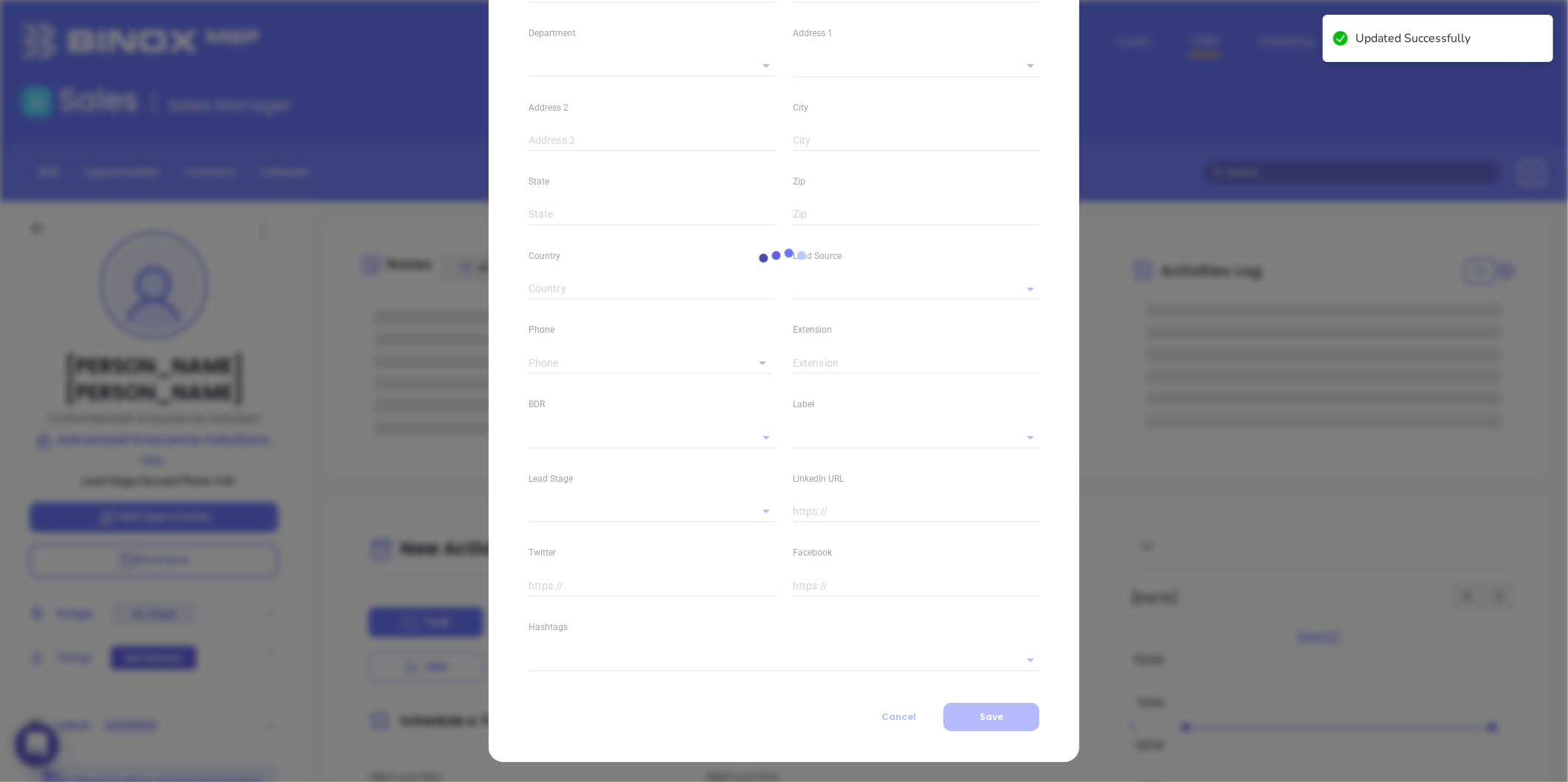
type input "Brennan"
type input "Thompson"
type input "brennan@advanced-ins.com"
type input "Commercial Insurance Advisor"
type input "1"
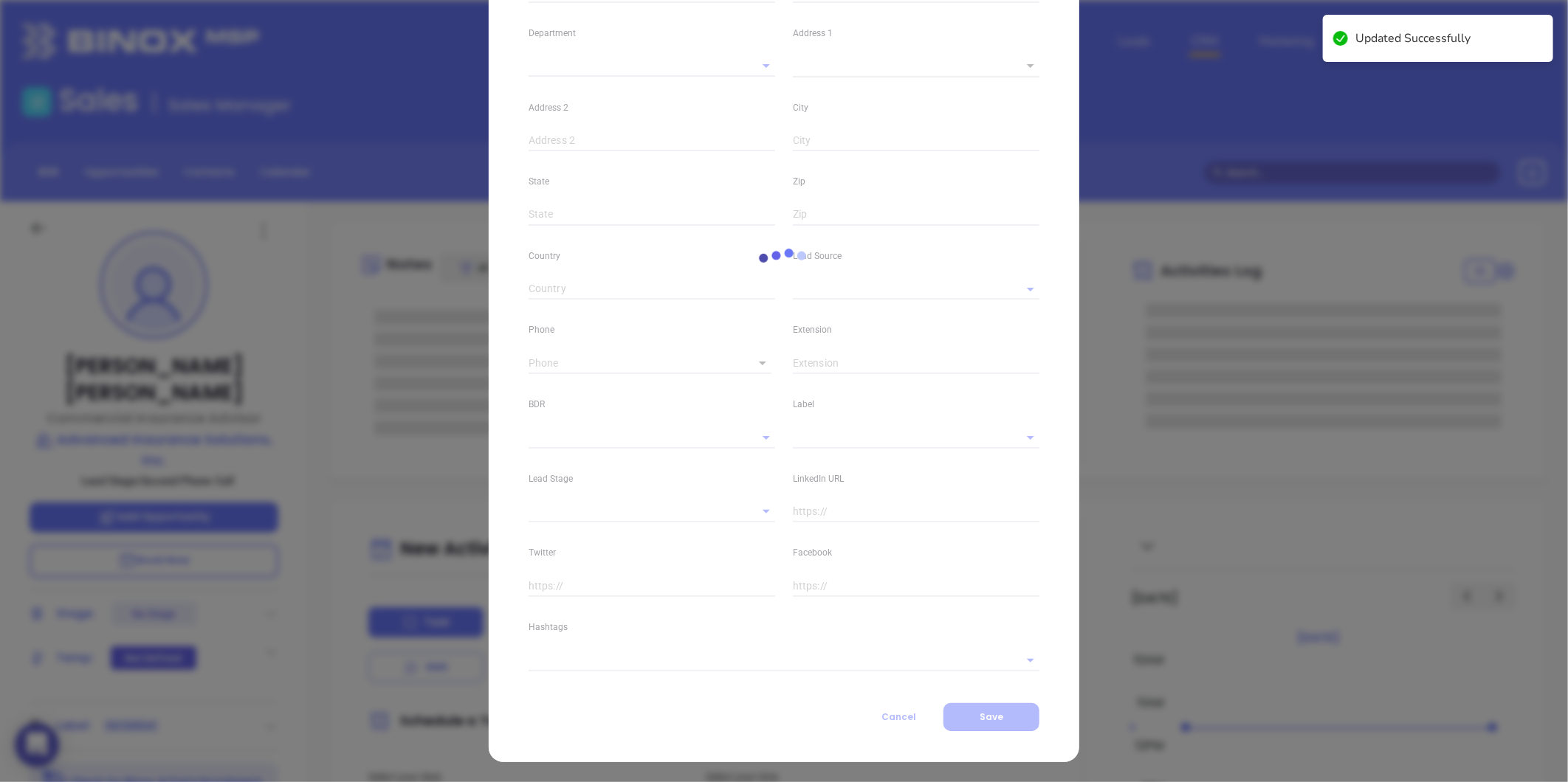
type input "linkedin.com/in/brennan-thompson-mba"
type input "Marketing"
type input "Website Reveal"
type input "undefined undefined"
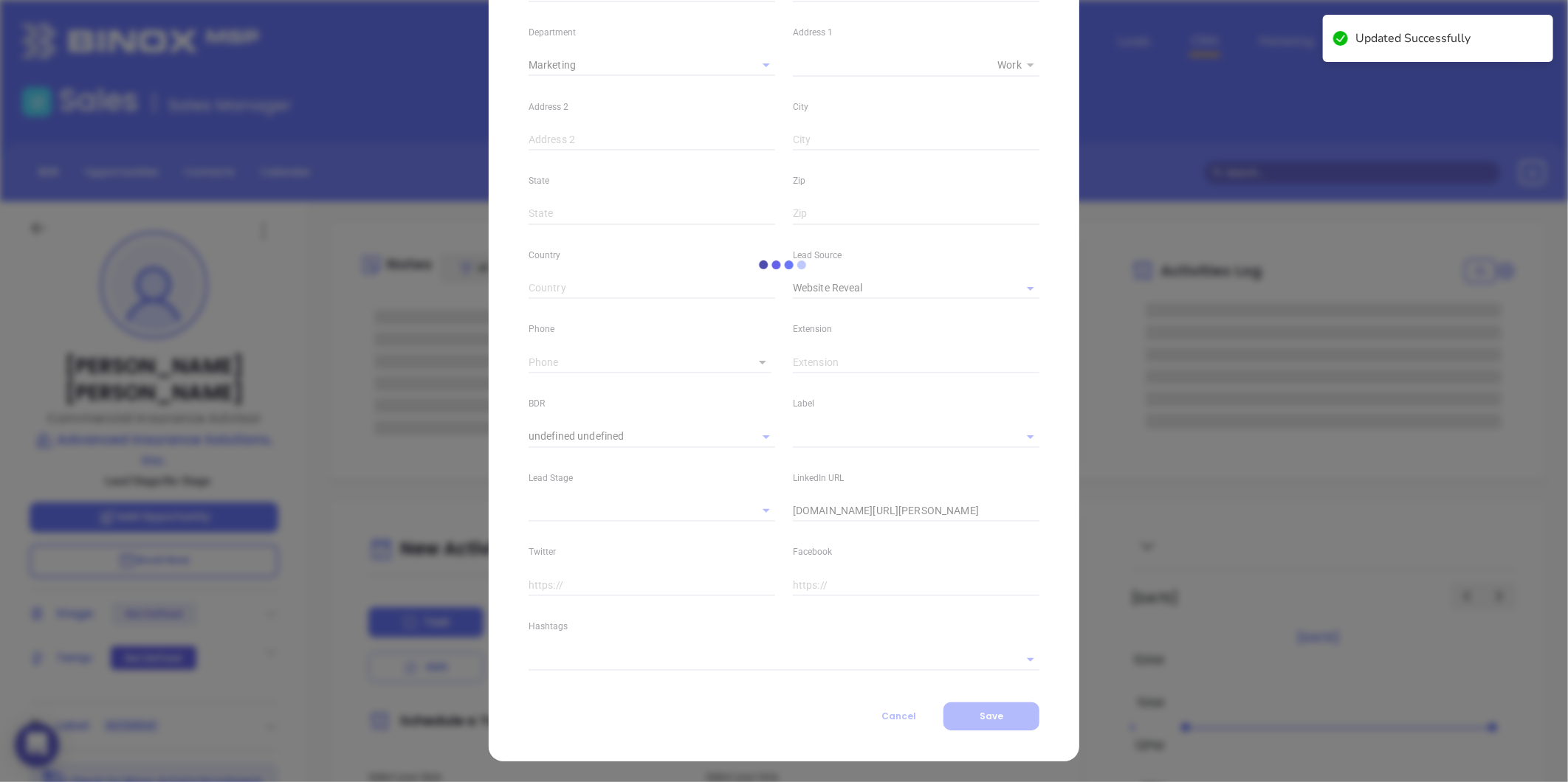
type input "(800) 209-7183"
type input "1"
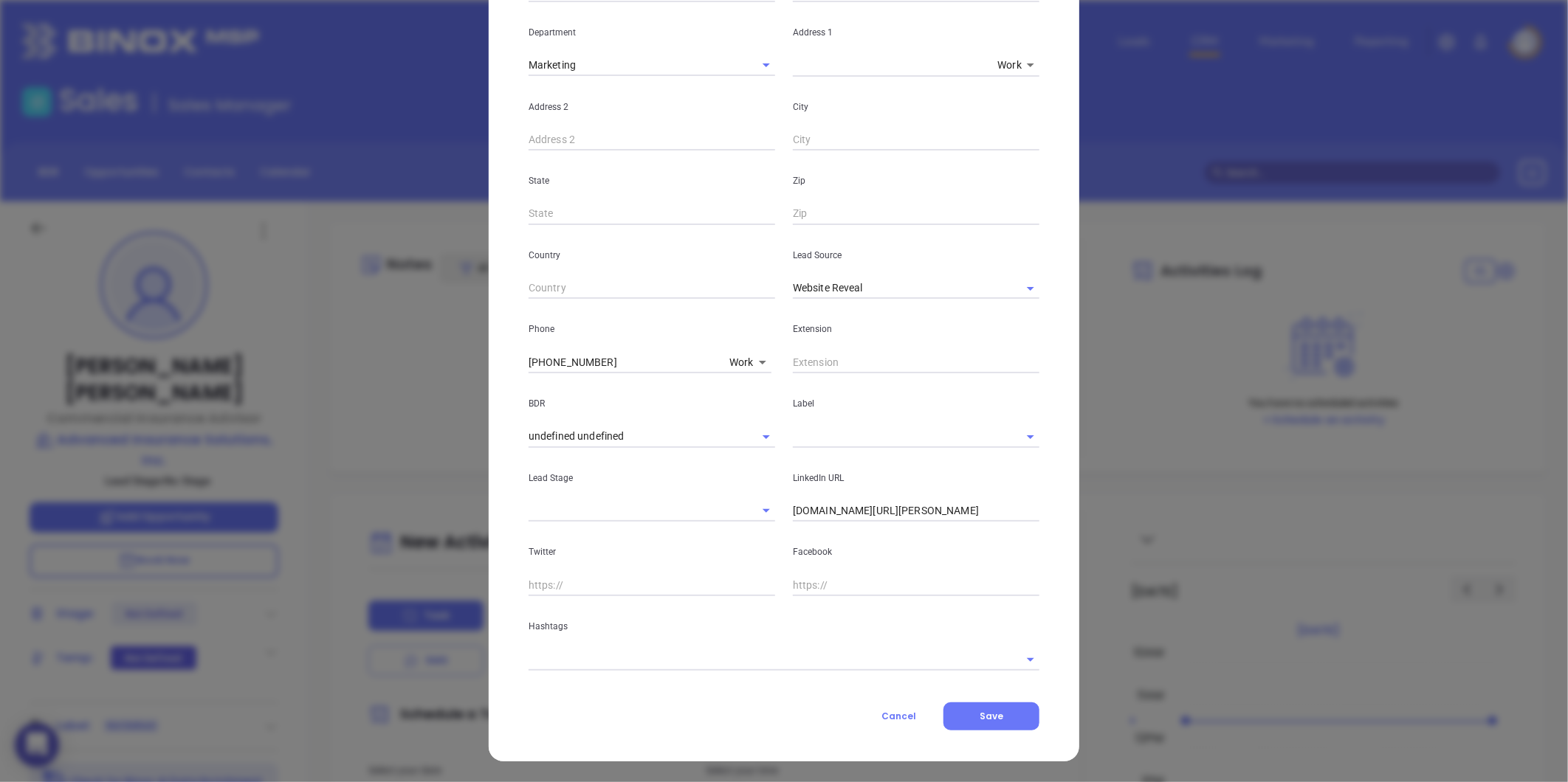
click at [569, 657] on input "text" at bounding box center [763, 659] width 470 height 22
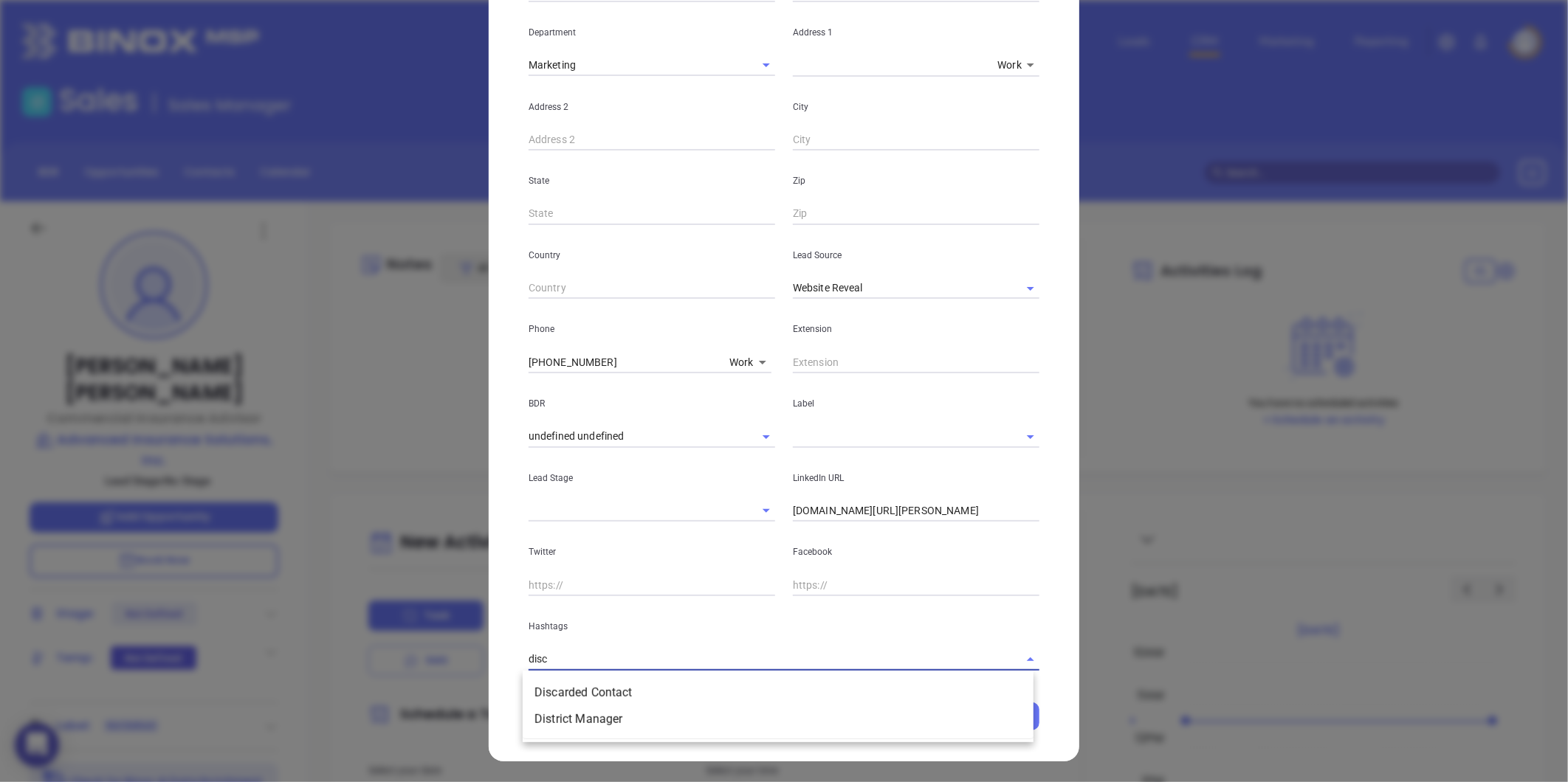
type input "disca"
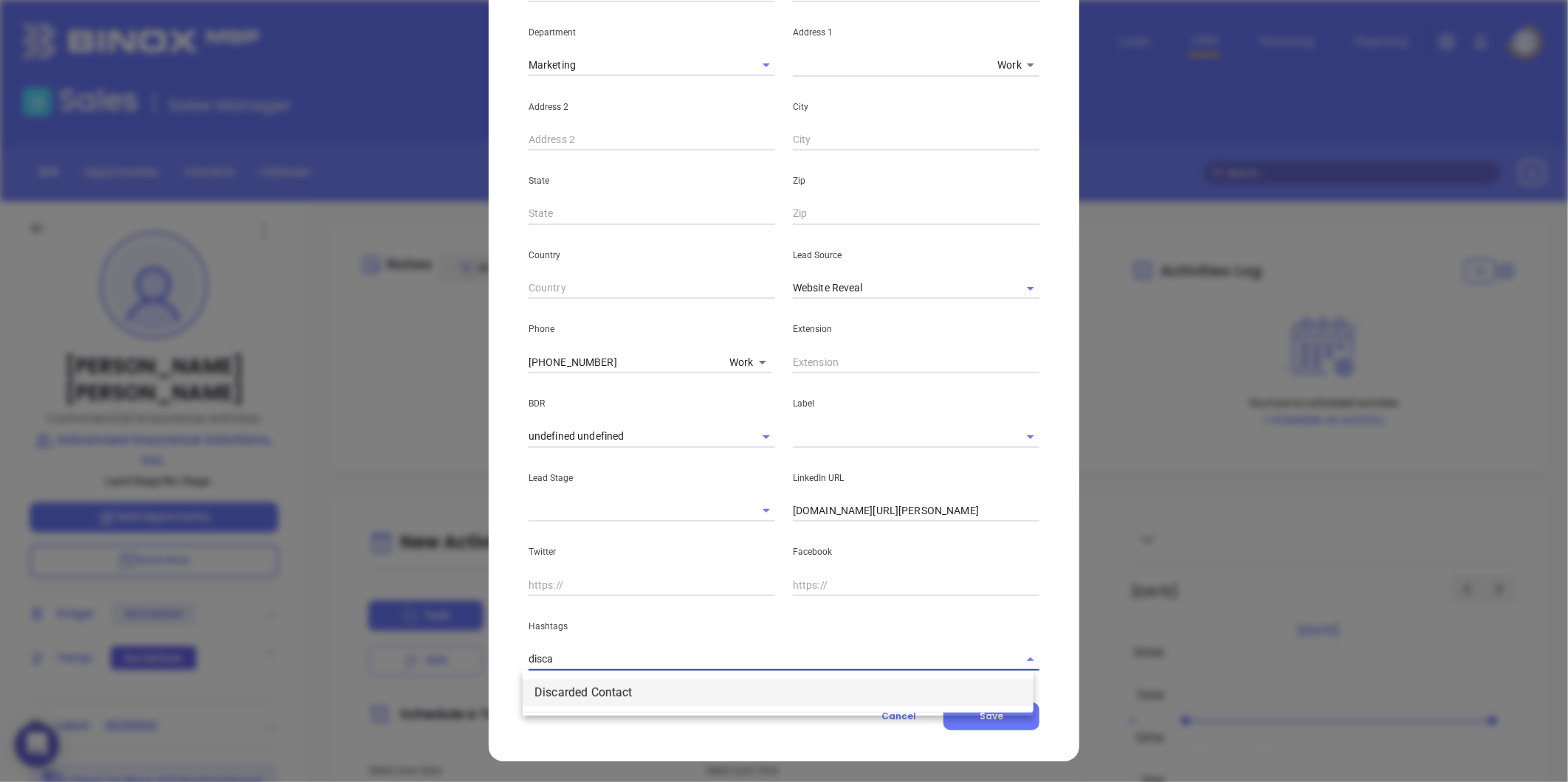
click at [570, 680] on li "Discarded Contact" at bounding box center [778, 693] width 511 height 27
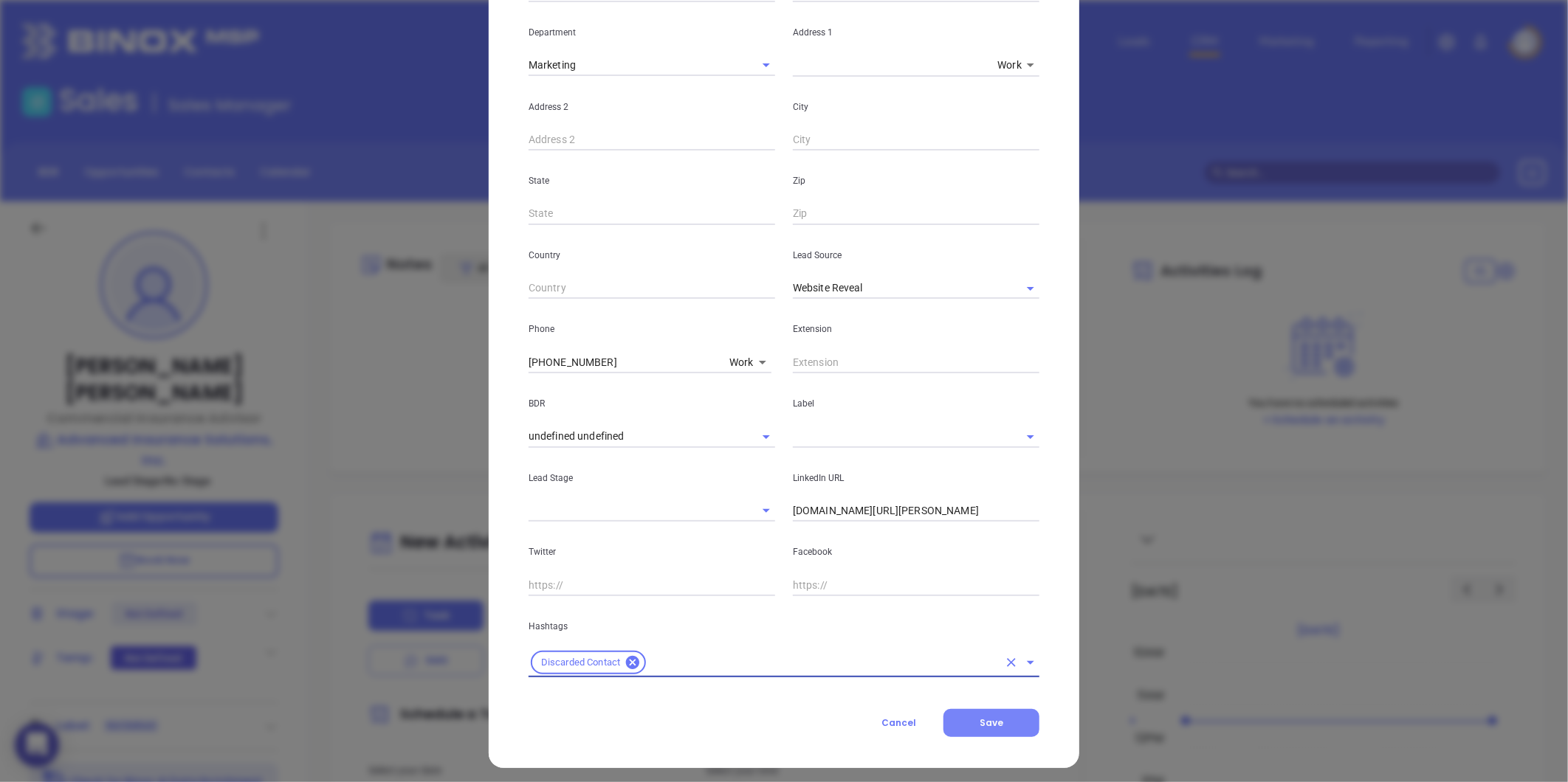
click at [983, 719] on span "Save" at bounding box center [991, 723] width 23 height 13
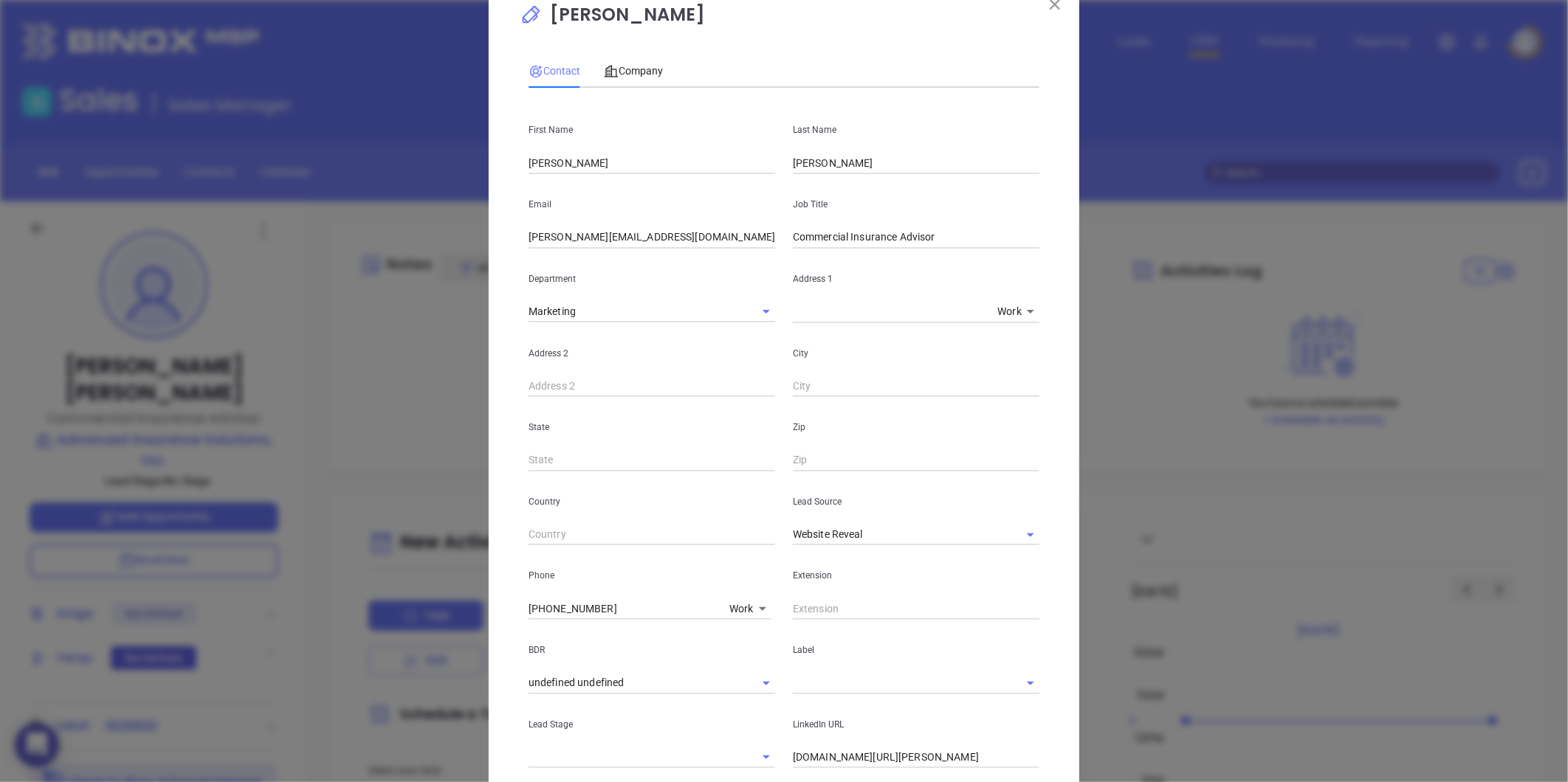
scroll to position [0, 0]
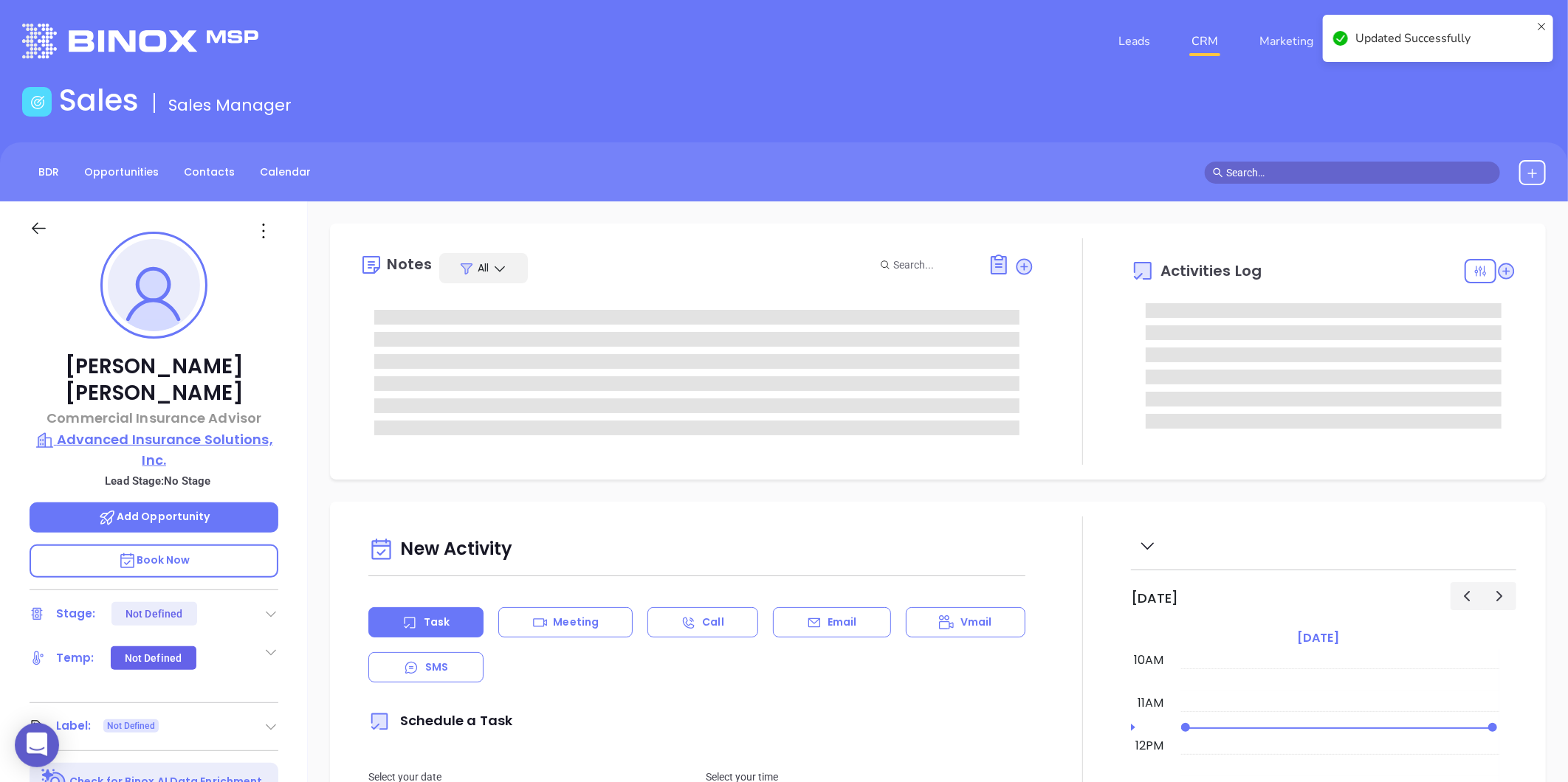
click at [212, 429] on p "Advanced Insurance Solutions, Inc." at bounding box center [154, 449] width 248 height 41
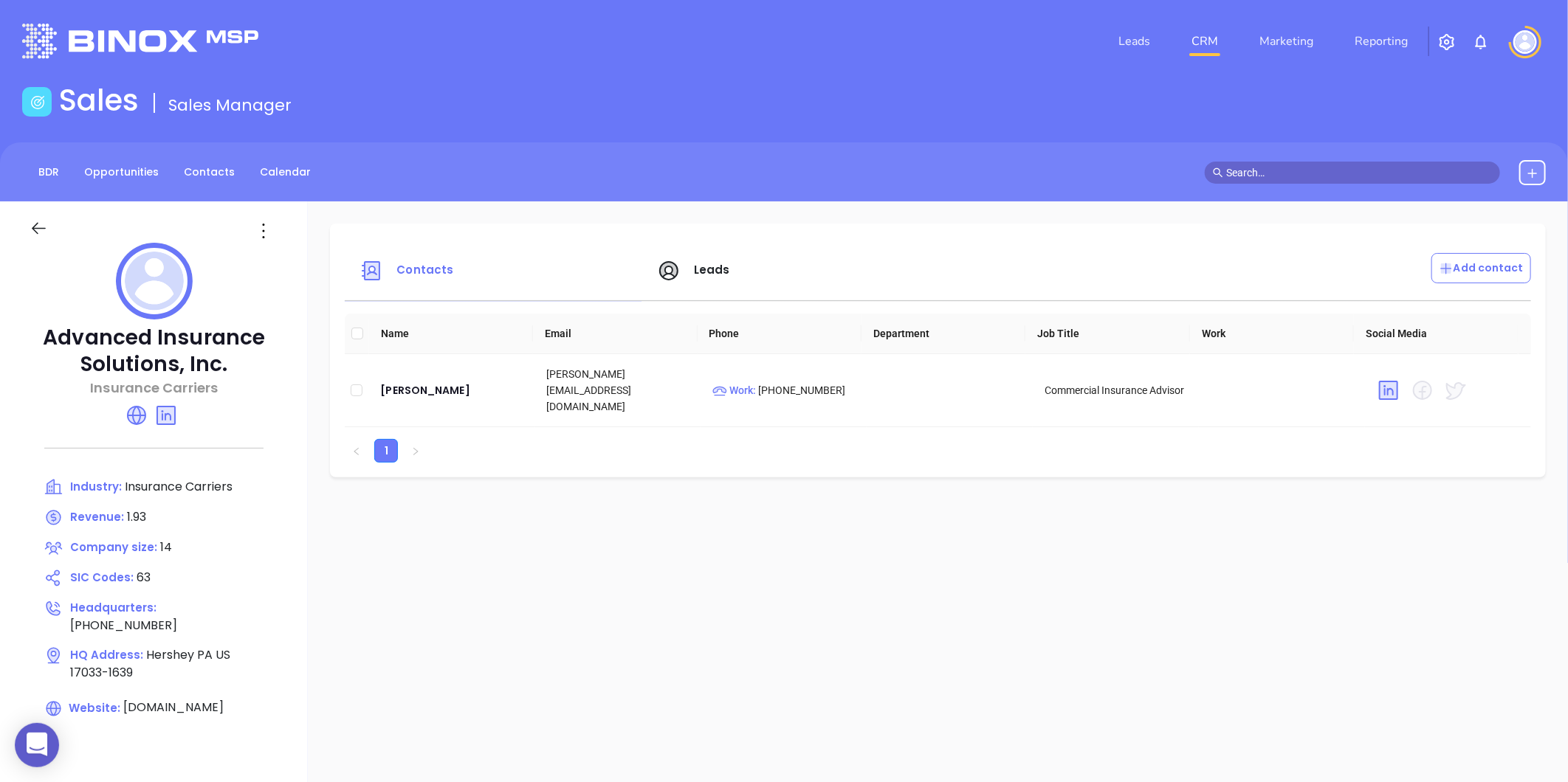
click at [275, 223] on div at bounding box center [265, 231] width 44 height 23
click at [262, 225] on icon at bounding box center [263, 231] width 23 height 23
click at [293, 263] on div "Edit" at bounding box center [330, 260] width 133 height 16
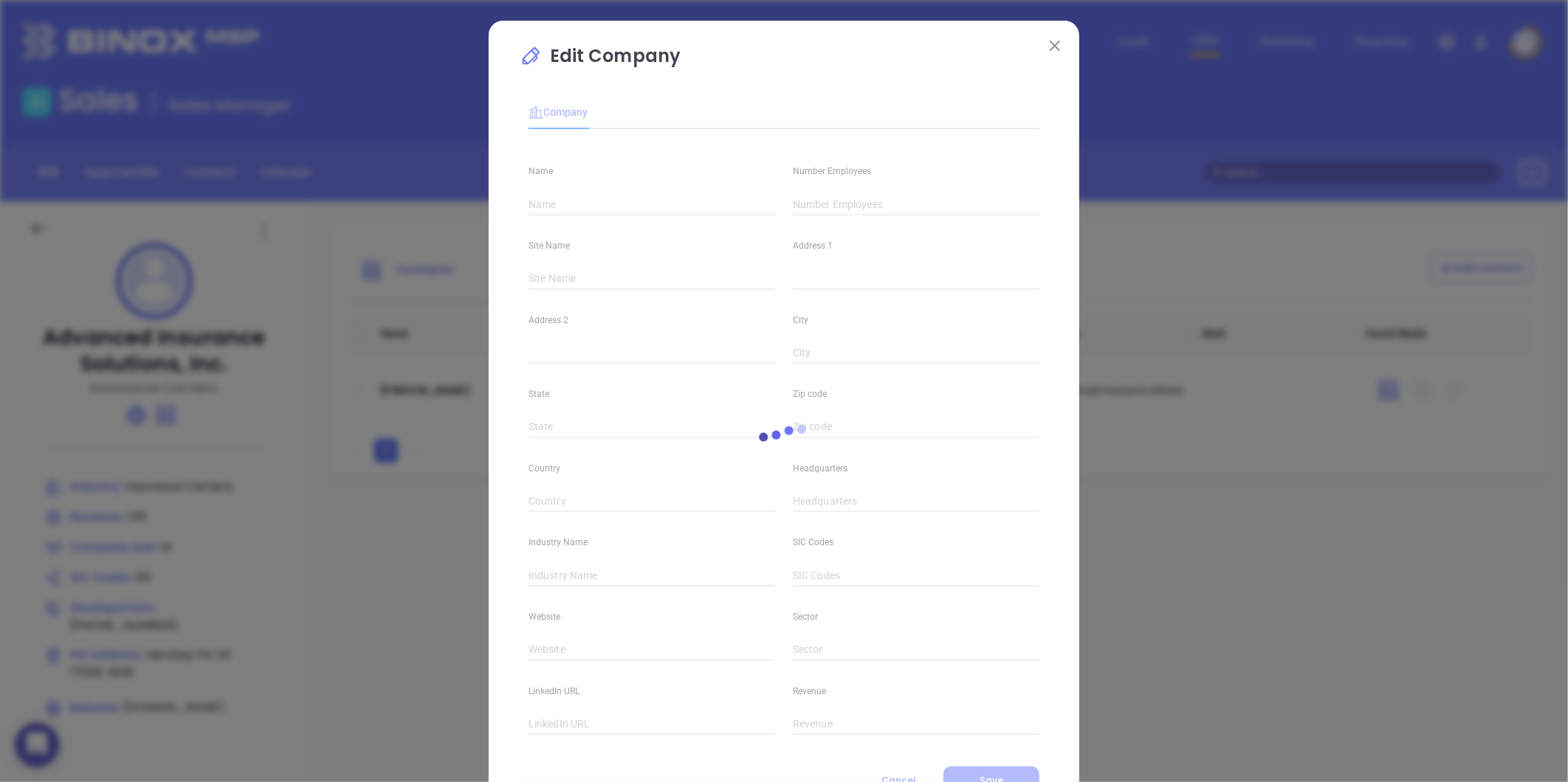
type input "Advanced Insurance Solutions, Inc."
type input "14"
type input "(800) 209-7183"
type input "Insurance Carriers"
type input "63"
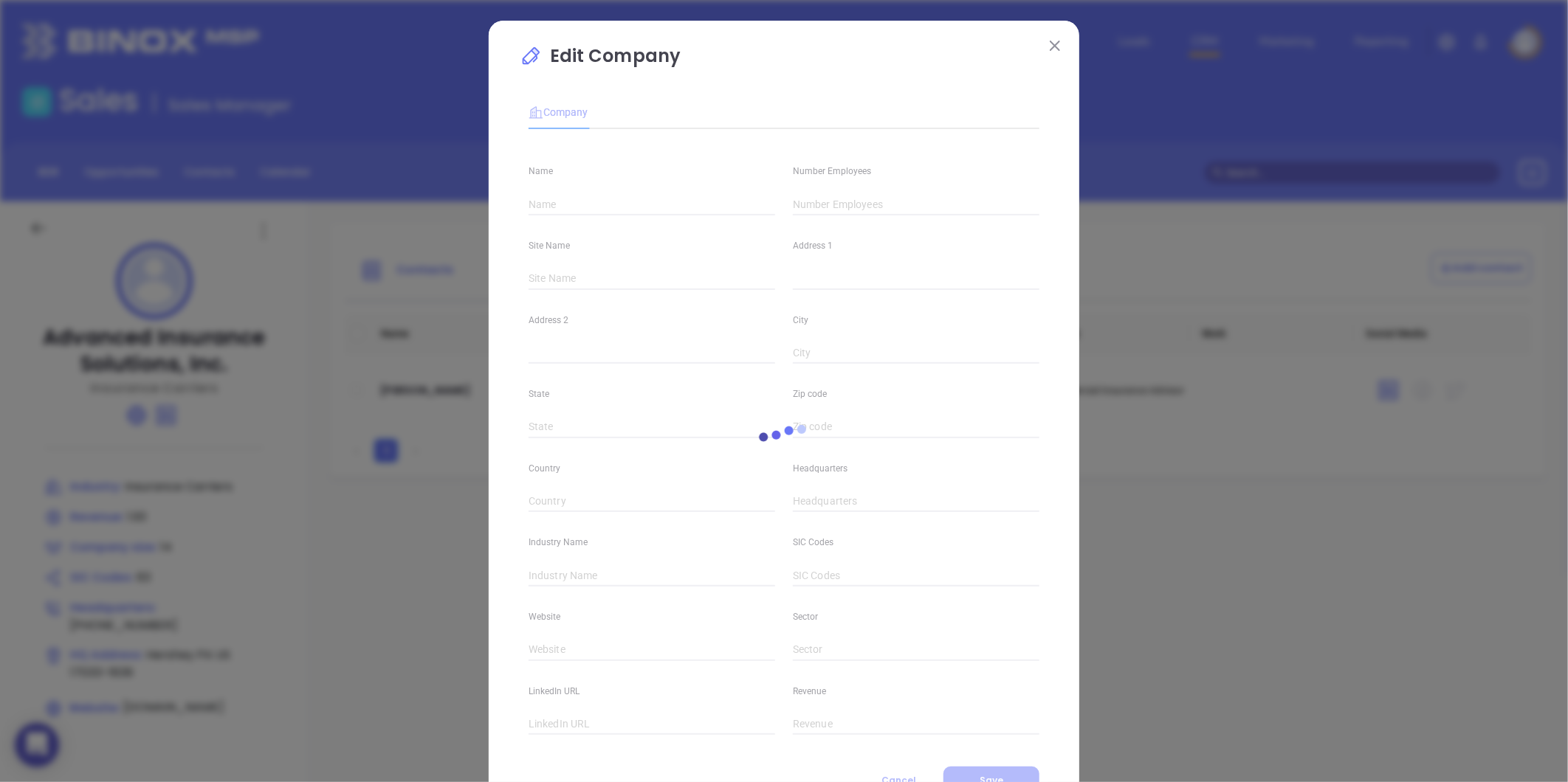
type input "[DOMAIN_NAME]"
type input "Finance and Insurance"
type input "linkedin.com/company/advanced-insurance-solutions-inc"
type input "1.93"
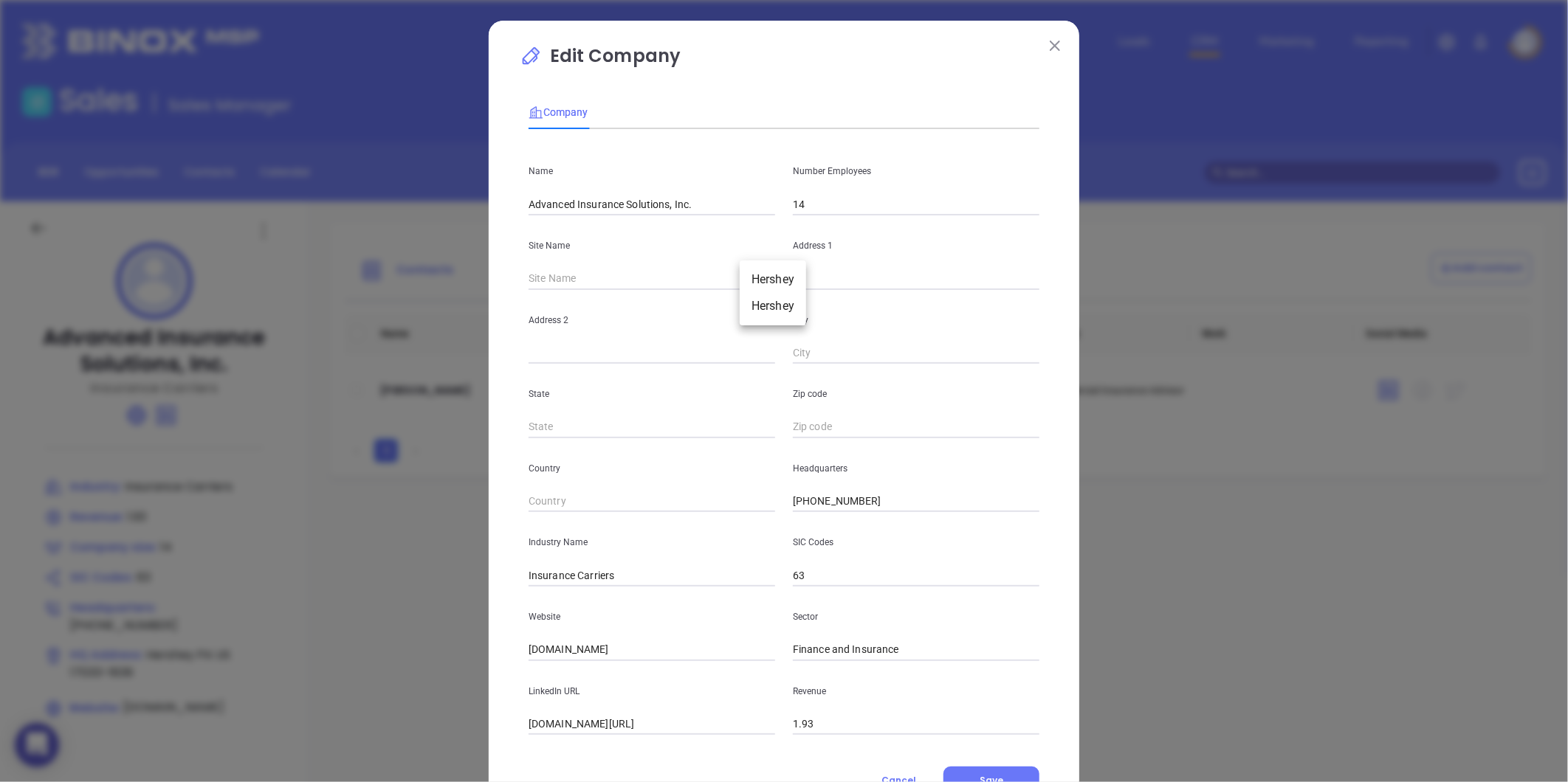
click at [761, 275] on body "0 Leads CRM Marketing Reporting Financial Leads Leads Sales Sales Manager BDR O…" at bounding box center [784, 391] width 1568 height 782
click at [766, 277] on li "Hershey" at bounding box center [773, 279] width 67 height 27
type input "Hershey"
type input "PA"
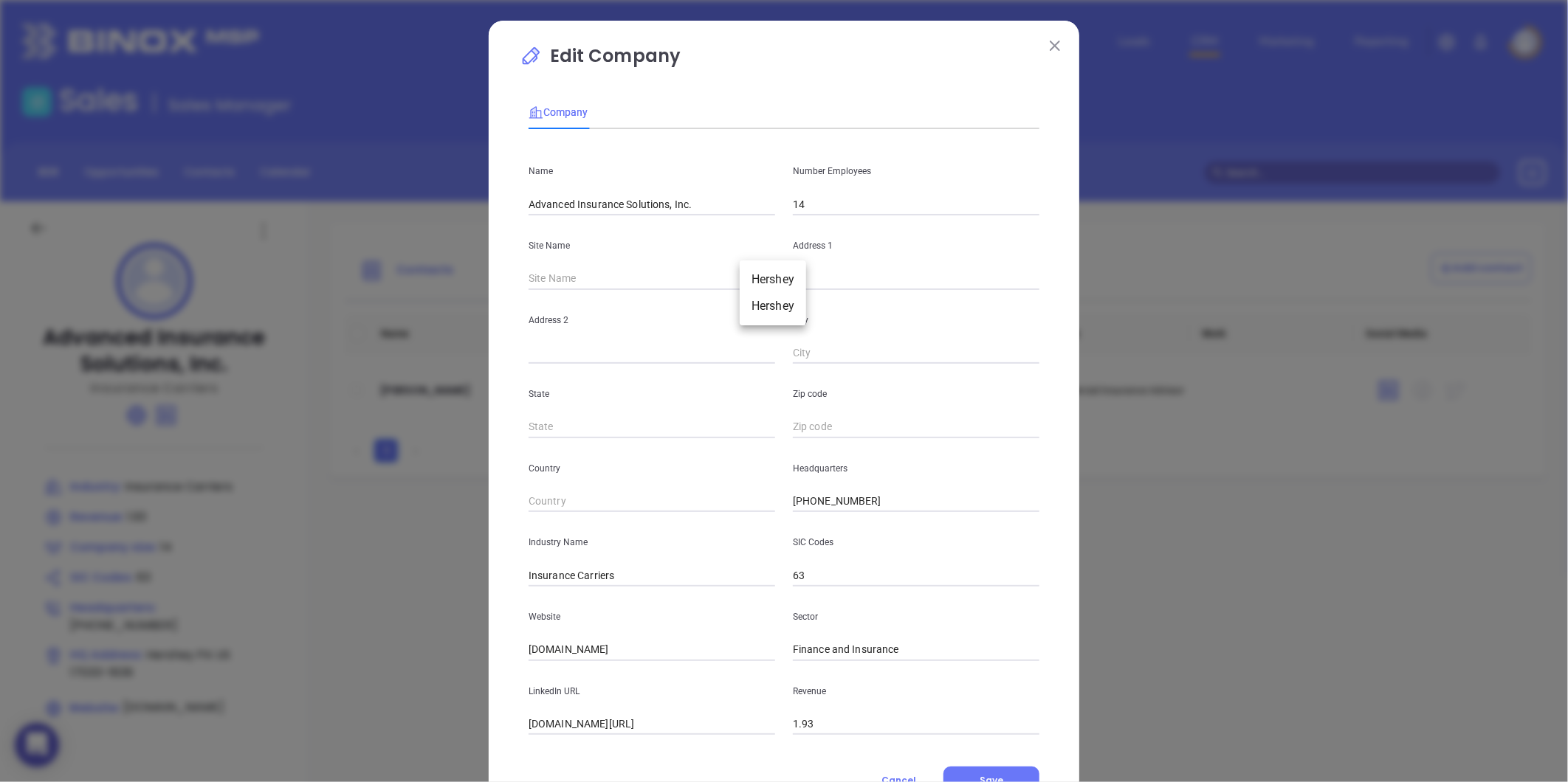
type input "17033-1639"
type input "US"
type input "125780"
click at [741, 275] on body "0 Leads CRM Marketing Reporting Financial Leads Leads Sales Sales Manager BDR O…" at bounding box center [784, 391] width 1568 height 782
click at [754, 307] on li "Hershey" at bounding box center [746, 306] width 67 height 27
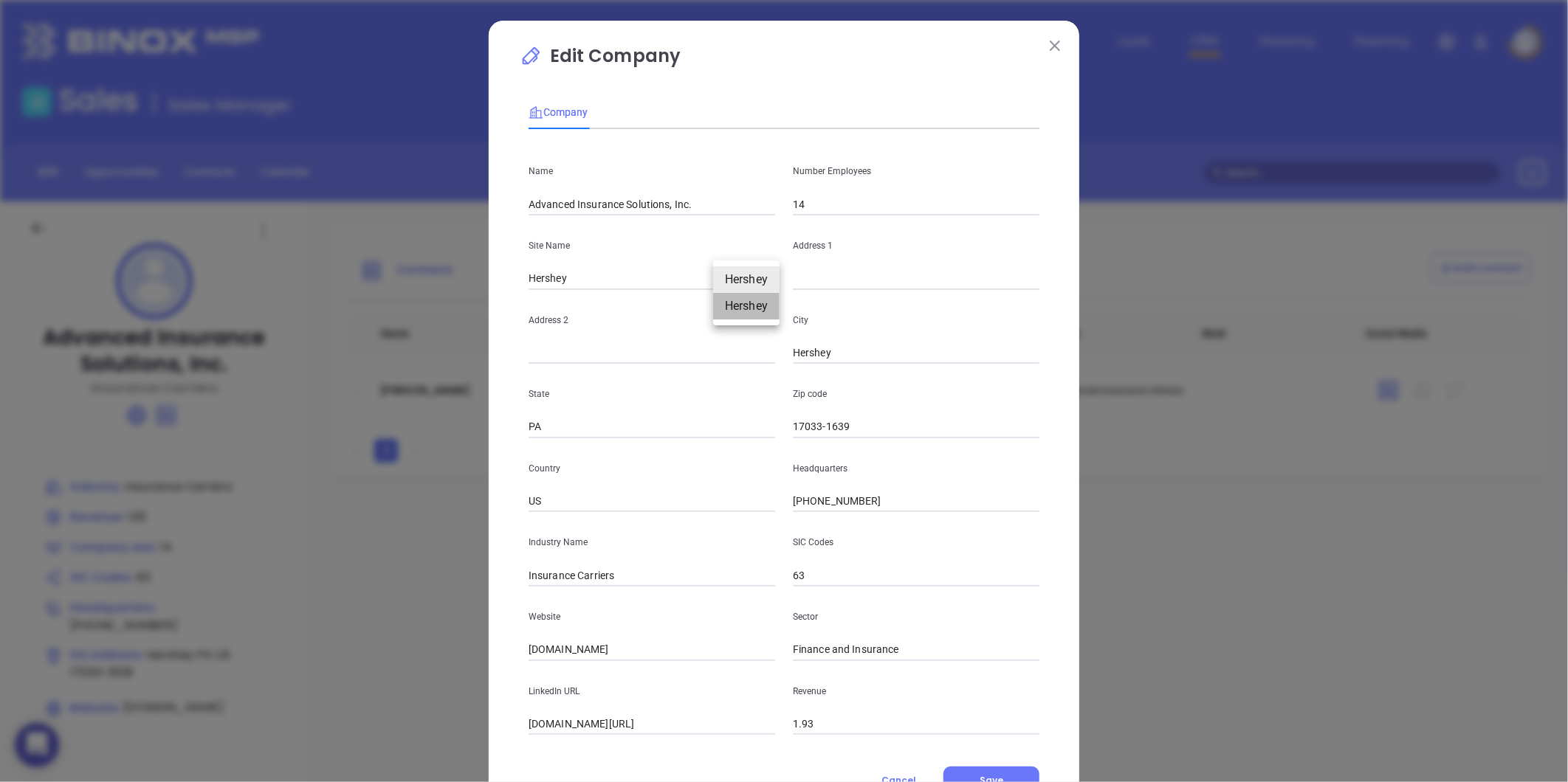
type input "WChocolateAve"
type input "125781"
click at [741, 292] on div "Address 2" at bounding box center [651, 327] width 265 height 75
click at [744, 281] on body "0 Leads CRM Marketing Reporting Financial Leads Leads Sales Sales Manager BDR O…" at bounding box center [784, 391] width 1568 height 782
drag, startPoint x: 872, startPoint y: 489, endPoint x: 822, endPoint y: 507, distance: 53.1
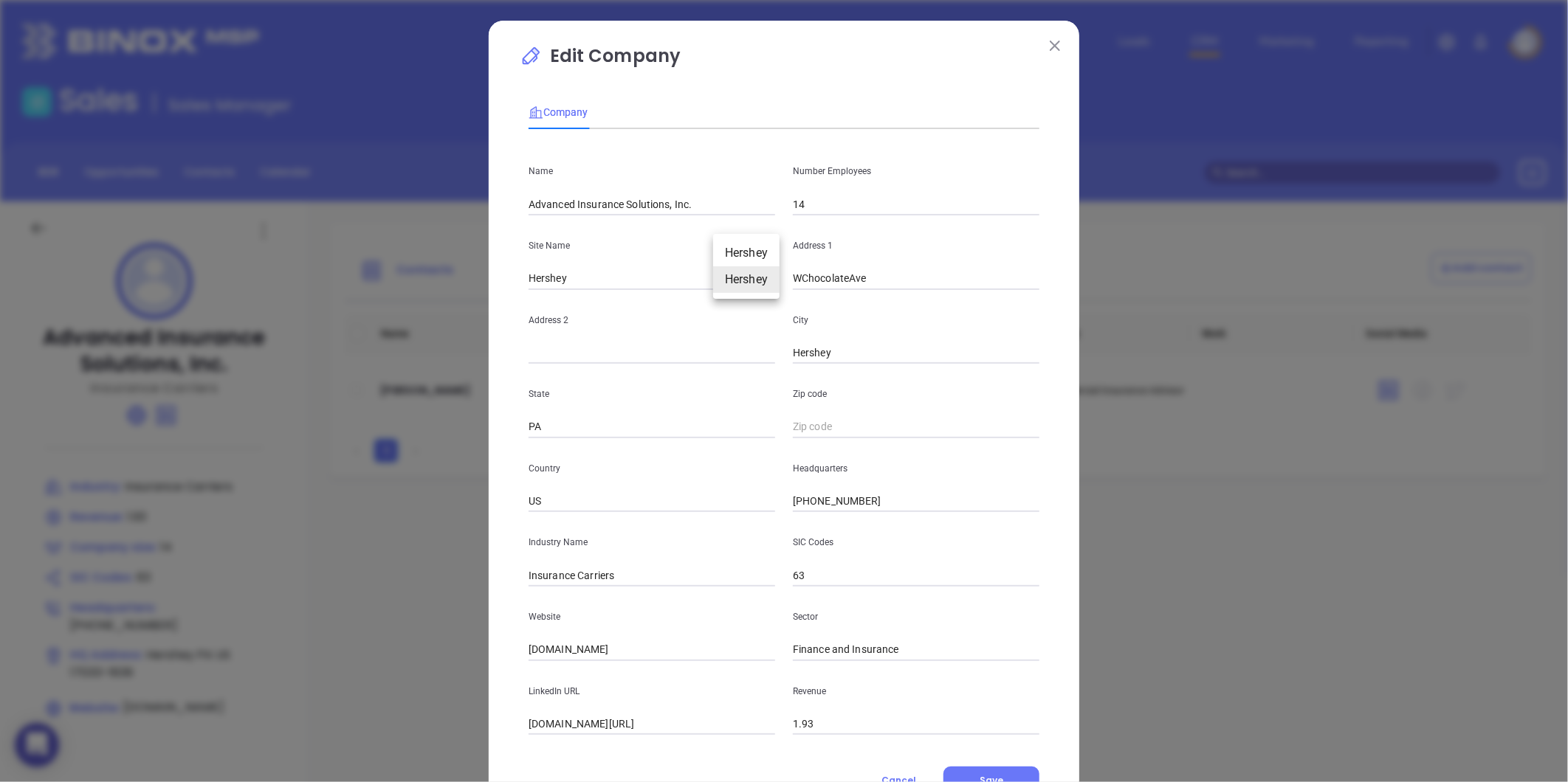
click at [823, 507] on div at bounding box center [784, 391] width 1568 height 782
click at [844, 424] on input "text" at bounding box center [916, 428] width 247 height 23
drag, startPoint x: 847, startPoint y: 356, endPoint x: 637, endPoint y: 393, distance: 213.2
click at [641, 392] on div "Name Advanced Insurance Solutions, Inc. Number Employees 14 Site Name Hershey H…" at bounding box center [783, 437] width 511 height 594
drag, startPoint x: 569, startPoint y: 436, endPoint x: 506, endPoint y: 440, distance: 63.1
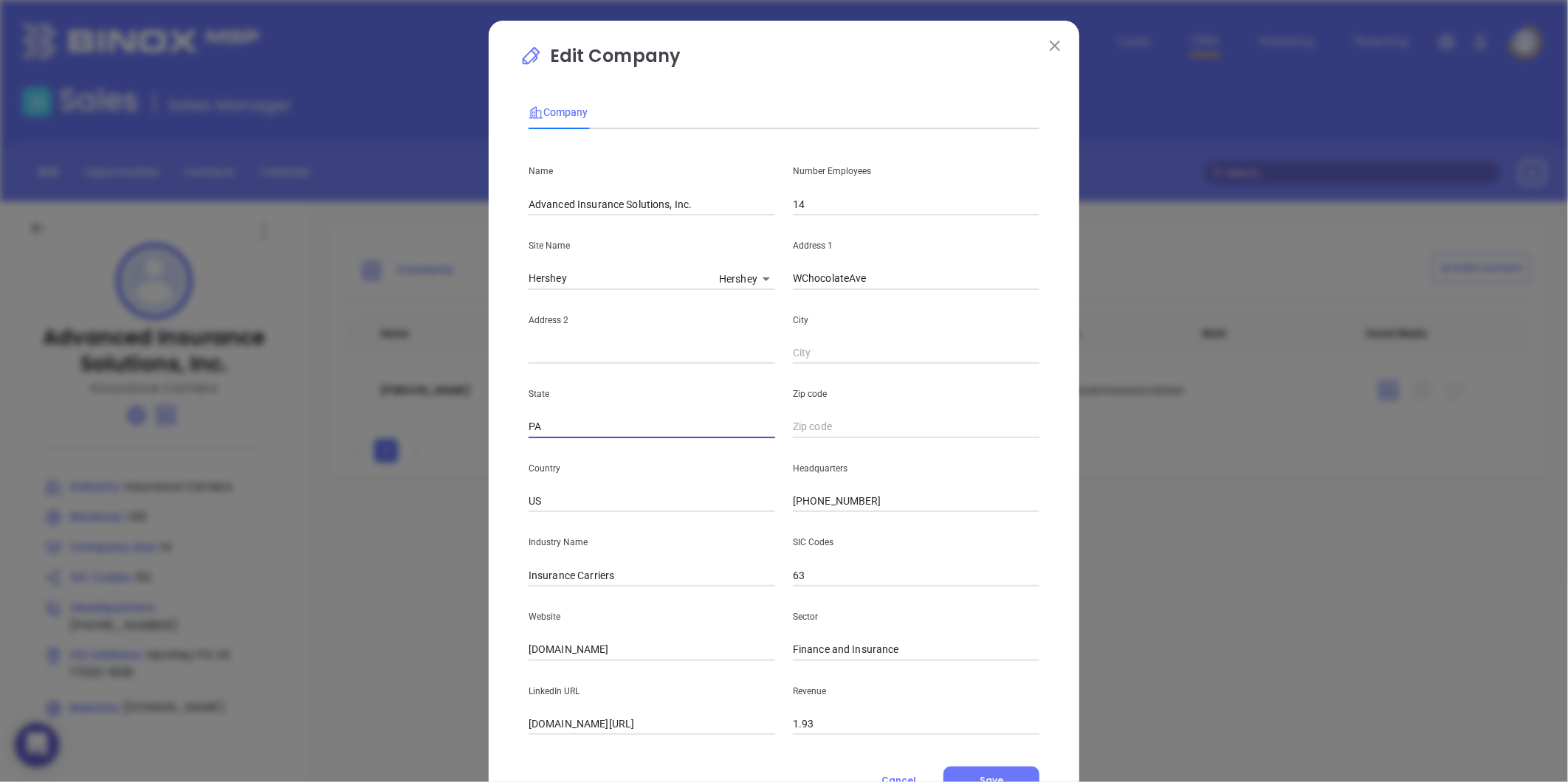
click at [458, 450] on div "Edit Company Company Name Advanced Insurance Solutions, Inc. Number Employees 1…" at bounding box center [784, 391] width 1568 height 782
drag, startPoint x: 922, startPoint y: 285, endPoint x: 593, endPoint y: 314, distance: 330.3
click at [592, 315] on div "Name Advanced Insurance Solutions, Inc. Number Employees 14 Site Name Hershey H…" at bounding box center [783, 437] width 511 height 594
click at [721, 271] on body "0 Leads CRM Marketing Reporting Financial Leads Leads Sales Sales Manager BDR O…" at bounding box center [784, 391] width 1568 height 782
click at [739, 247] on li "Hershey" at bounding box center [746, 252] width 67 height 27
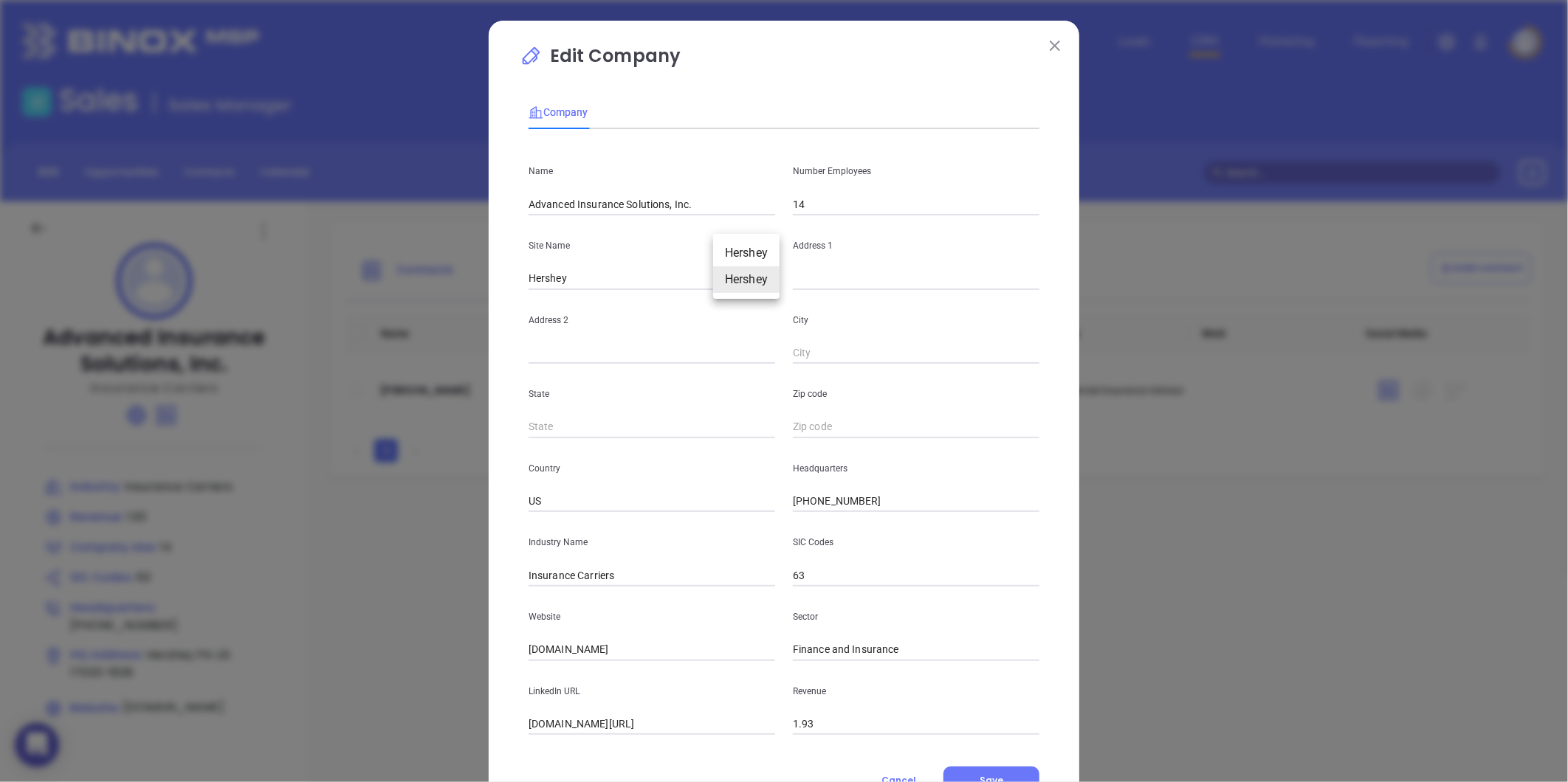
type input "Hershey"
type input "PA"
type input "17033-1639"
type input "125780"
click at [807, 279] on input "text" at bounding box center [916, 279] width 247 height 23
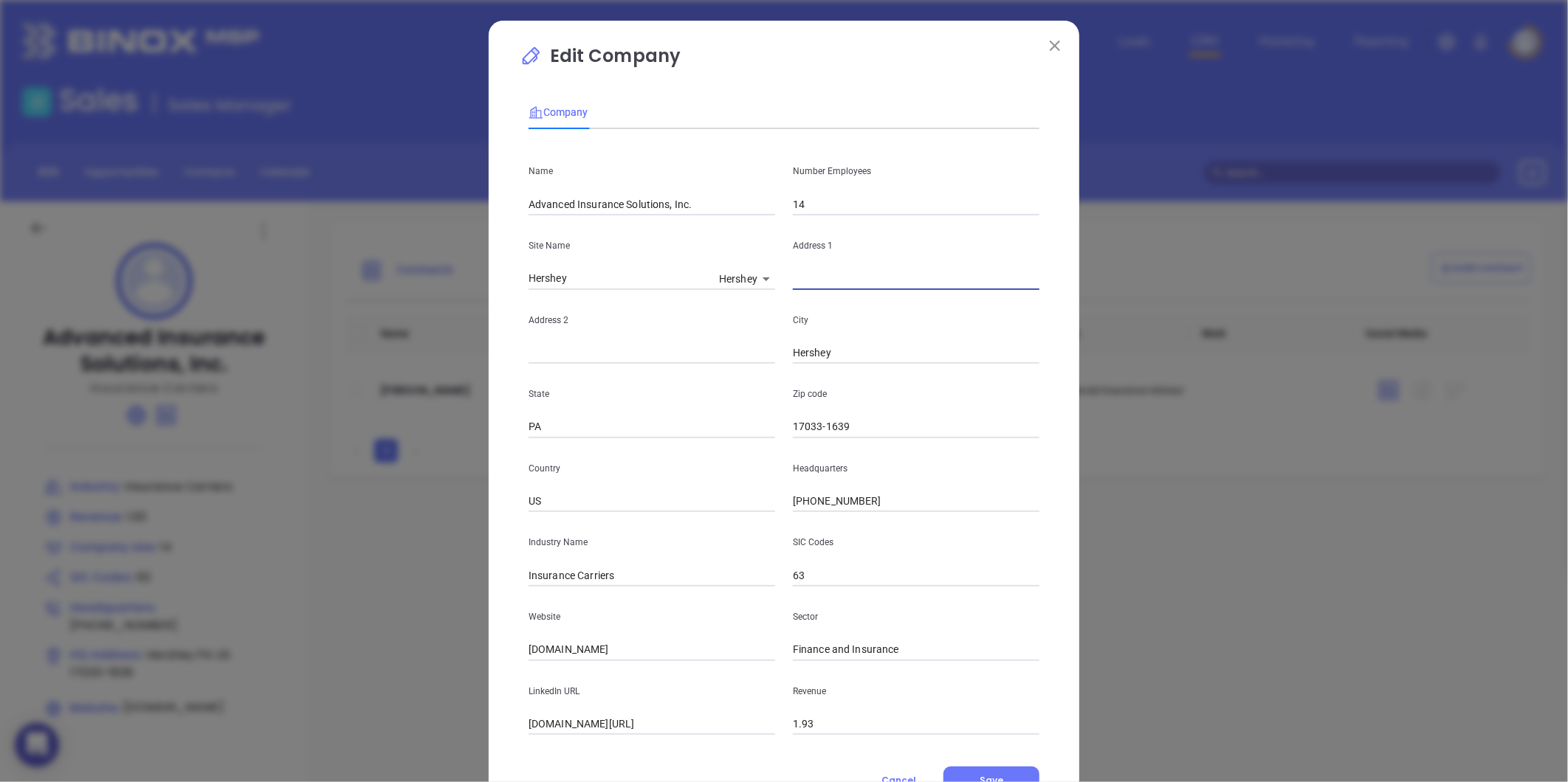
paste input "1109 CM Fagan, Suite C, Hammond, LA, 70403-3906"
drag, startPoint x: 975, startPoint y: 280, endPoint x: 942, endPoint y: 335, distance: 64.1
click at [1006, 285] on input "1109 CM Fagan, Suite C, Hammond, LA, 70403-3906" at bounding box center [916, 279] width 247 height 23
type input "1109 CM Fagan, Suite C, Hammond, LA, 70403-3906"
drag, startPoint x: 846, startPoint y: 424, endPoint x: 716, endPoint y: 458, distance: 134.4
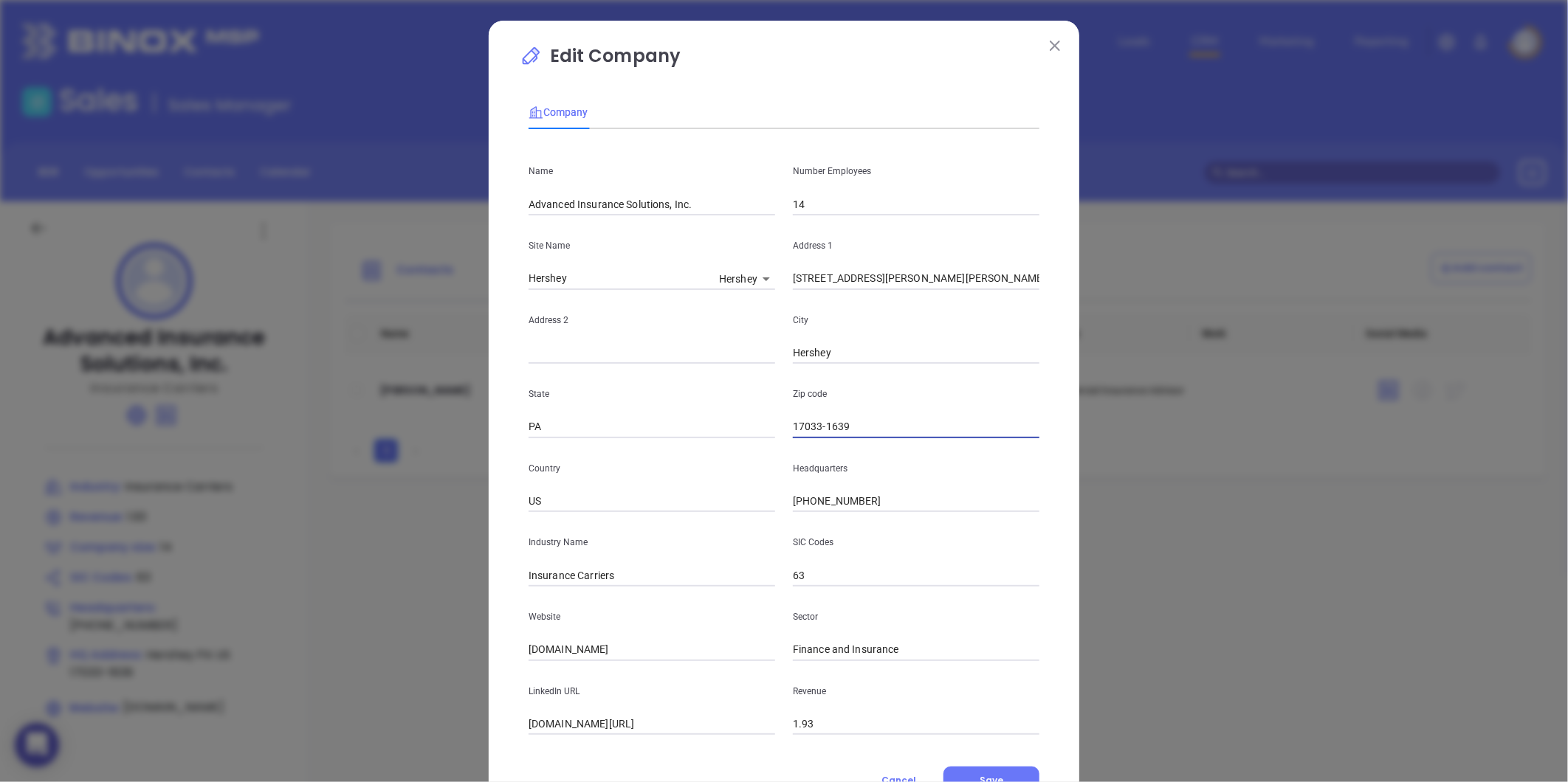
click at [724, 452] on div "Name Advanced Insurance Solutions, Inc. Number Employees 14 Site Name Hershey H…" at bounding box center [783, 437] width 511 height 594
paste input "70403"
type input "70403"
drag, startPoint x: 546, startPoint y: 409, endPoint x: 540, endPoint y: 427, distance: 19.0
click at [546, 409] on div "State PA" at bounding box center [651, 401] width 265 height 75
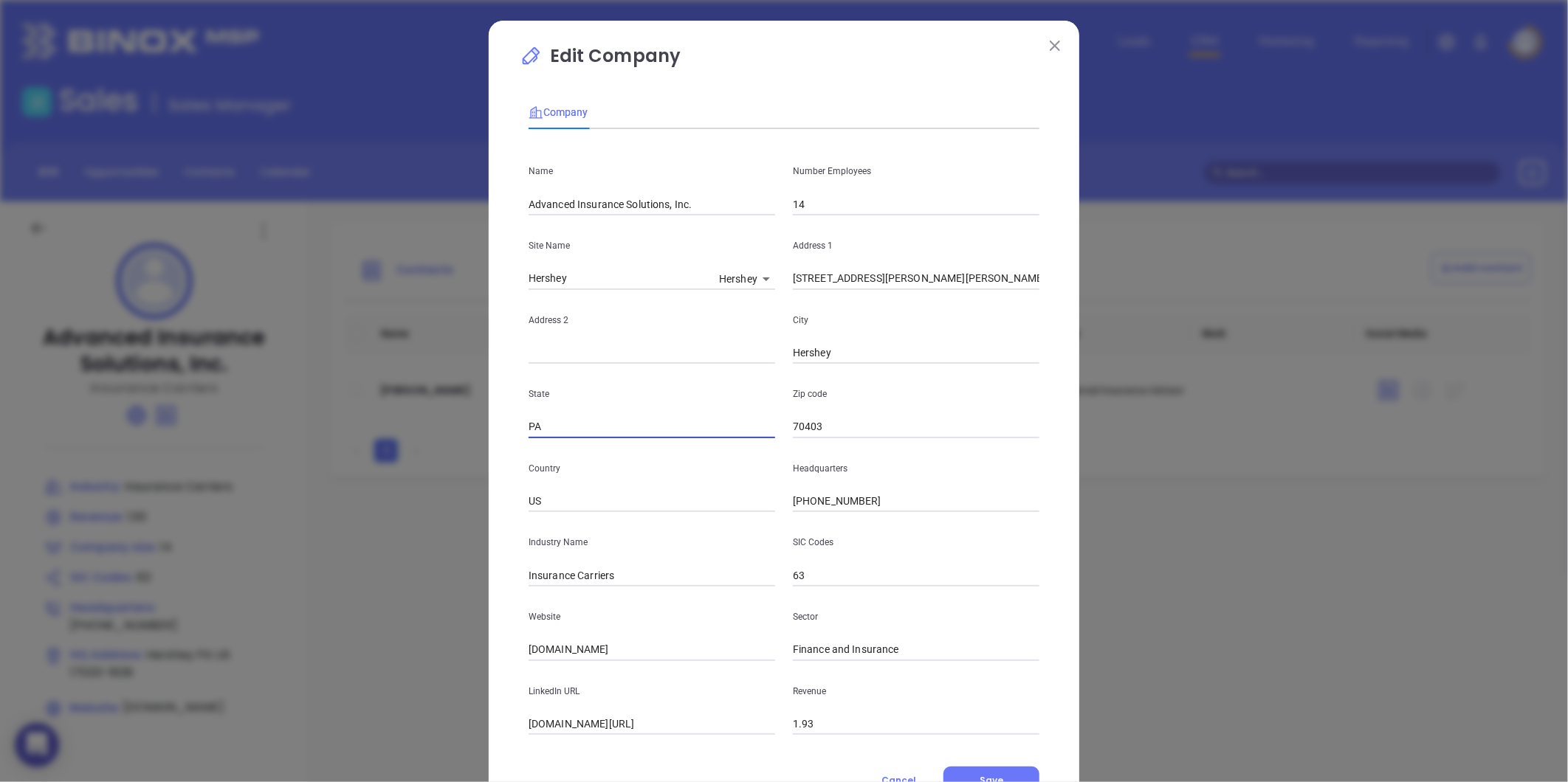
drag, startPoint x: 540, startPoint y: 428, endPoint x: 451, endPoint y: 461, distance: 94.9
click at [451, 461] on div "Edit Company Company Name Advanced Insurance Solutions, Inc. Number Employees 1…" at bounding box center [784, 391] width 1568 height 782
type input "LA"
drag, startPoint x: 795, startPoint y: 279, endPoint x: 1065, endPoint y: 282, distance: 270.0
click at [1065, 282] on div "Edit Company Company Name Advanced Insurance Solutions, Inc. Number Employees 1…" at bounding box center [784, 424] width 591 height 805
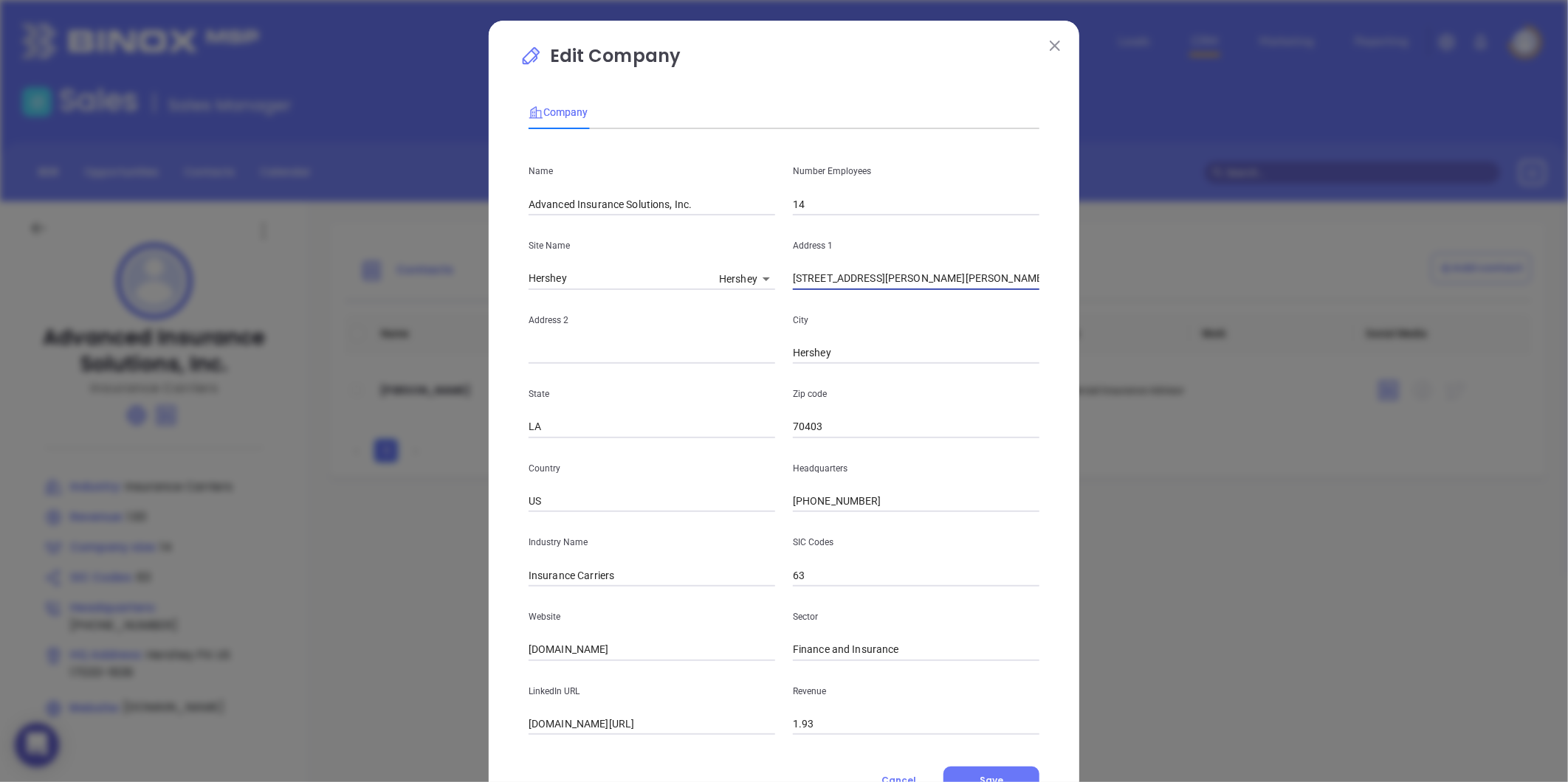
type input "1"
paste input "https://www.advanced-ins.com/contact/Hershey"
type input "https://www.advanced-ins.com/contact/Hershey"
paste input "546 West Chocolate Avenue Hershey, Pennsylvania 17033"
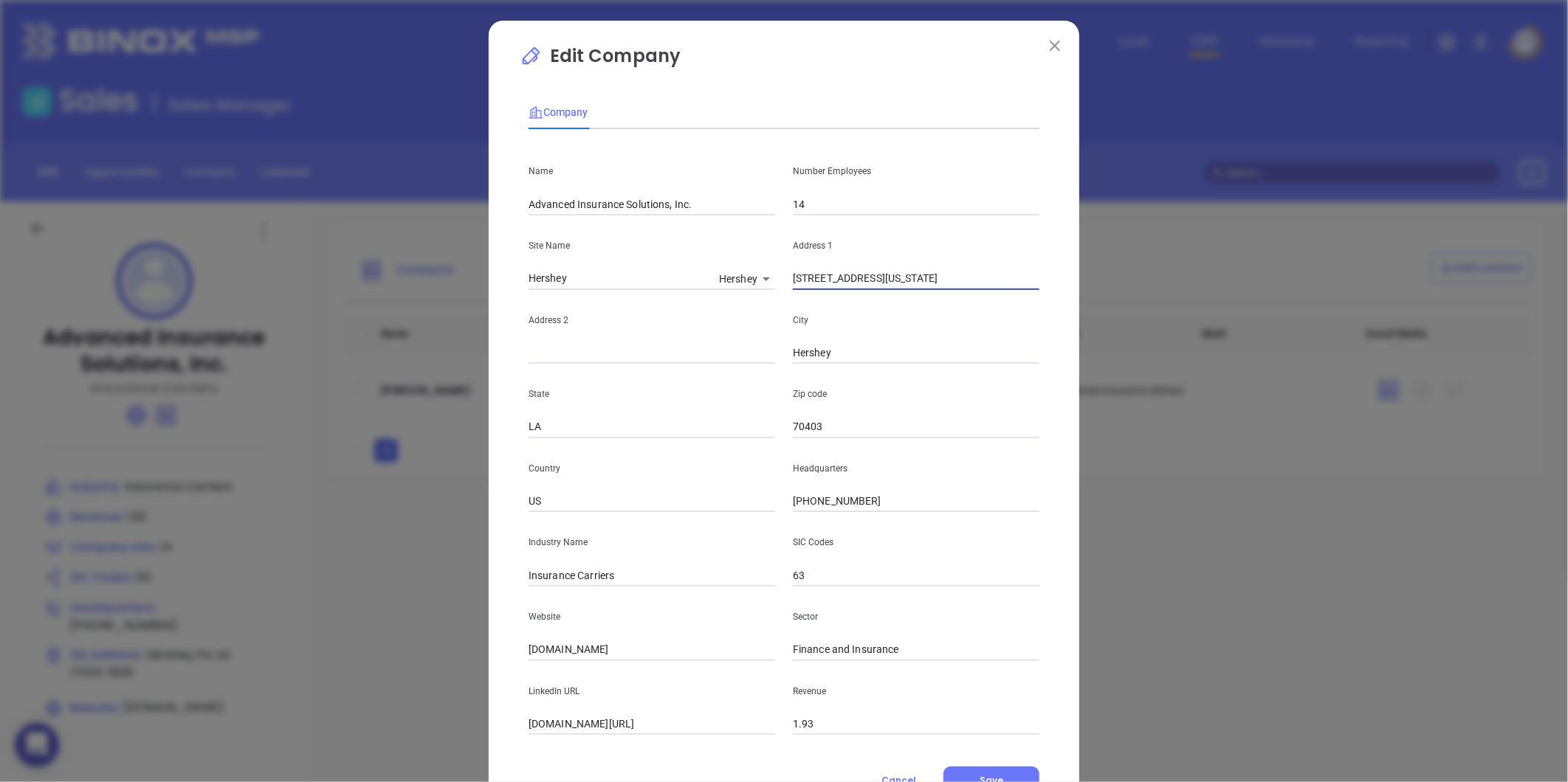
drag, startPoint x: 1004, startPoint y: 284, endPoint x: 1040, endPoint y: 296, distance: 37.9
click at [1040, 296] on div "Name Advanced Insurance Solutions, Inc. Number Employees 14 Site Name Hershey H…" at bounding box center [783, 437] width 511 height 594
type input "546 West Chocolate Avenue Hershey, Pennsylvania 17033"
drag, startPoint x: 835, startPoint y: 424, endPoint x: 751, endPoint y: 437, distance: 85.0
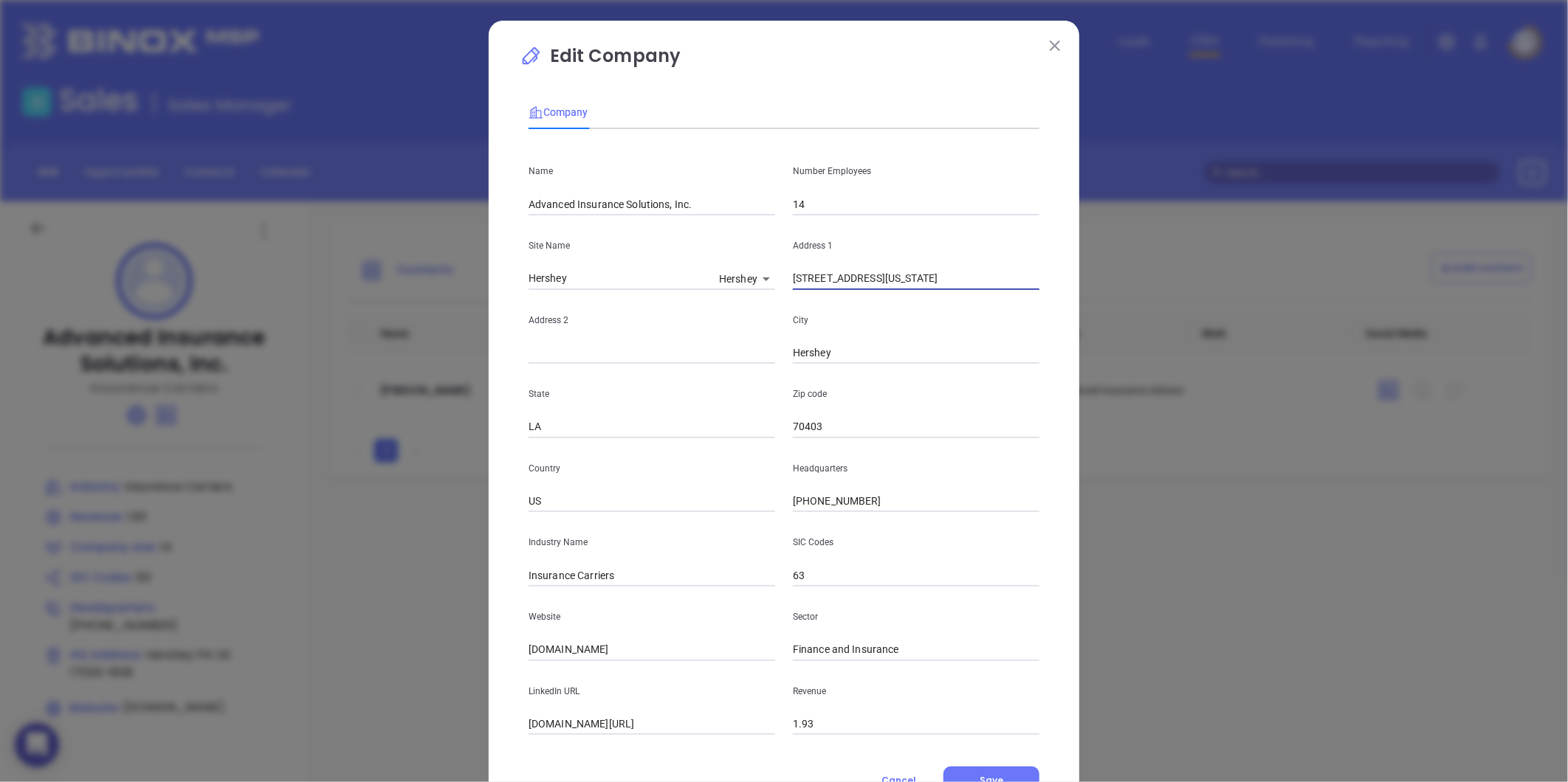
click at [751, 437] on div "State LA Zip code 70403" at bounding box center [783, 401] width 528 height 75
paste input "17033"
type input "17033"
drag, startPoint x: 600, startPoint y: 432, endPoint x: 343, endPoint y: 498, distance: 265.3
click at [343, 498] on div "Edit Company Company Name Advanced Insurance Solutions, Inc. Number Employees 1…" at bounding box center [784, 391] width 1568 height 782
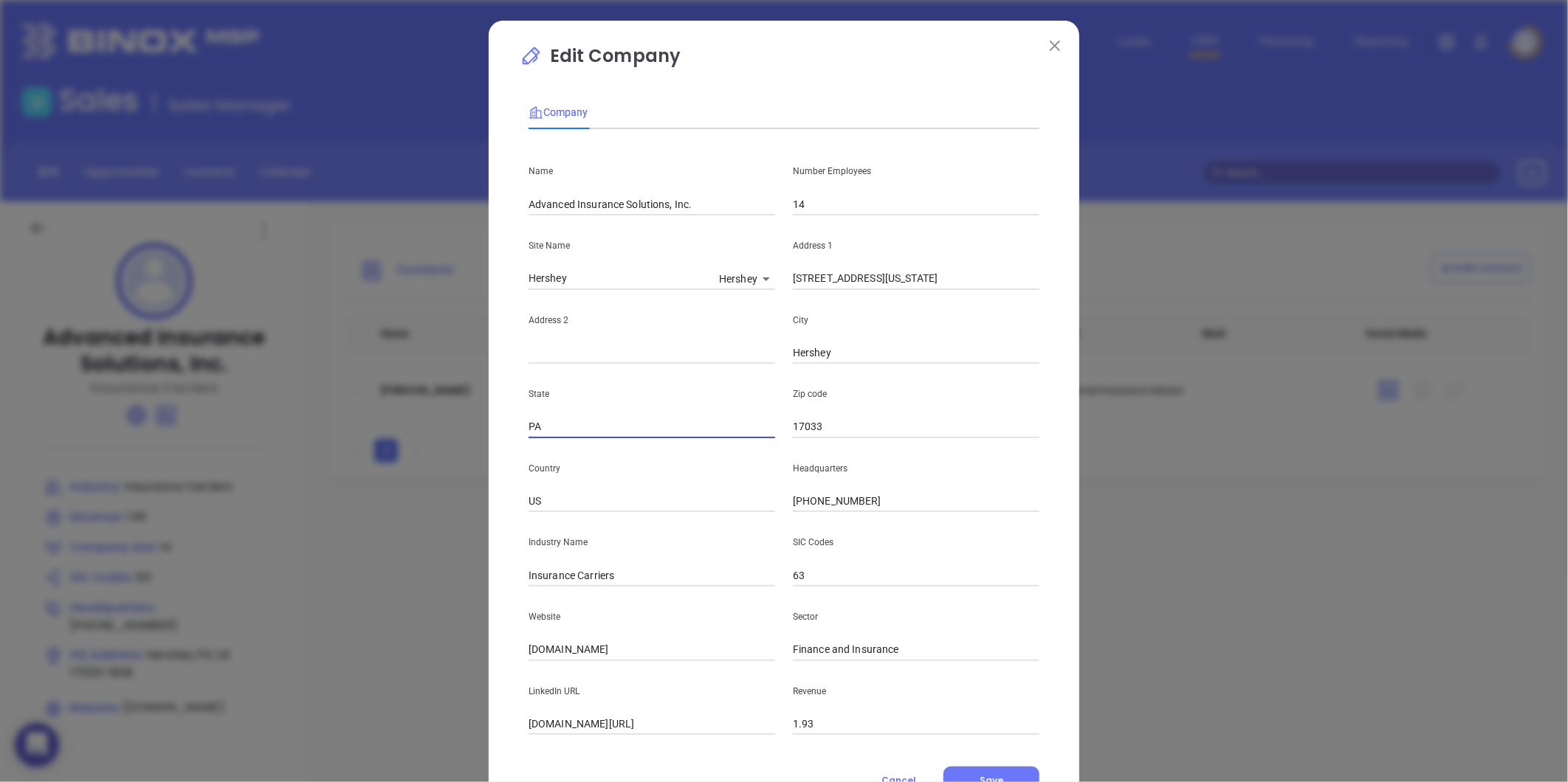
type input "PA"
drag, startPoint x: 936, startPoint y: 278, endPoint x: 951, endPoint y: 272, distance: 16.2
click at [943, 275] on input "546 West Chocolate Avenue Hershey, Pennsylvania 17033" at bounding box center [916, 279] width 247 height 23
drag, startPoint x: 926, startPoint y: 284, endPoint x: 950, endPoint y: 282, distance: 24.1
click at [950, 282] on input "546 West Chocolate Avenue Hershey, Pennsylvania 17033" at bounding box center [916, 279] width 247 height 23
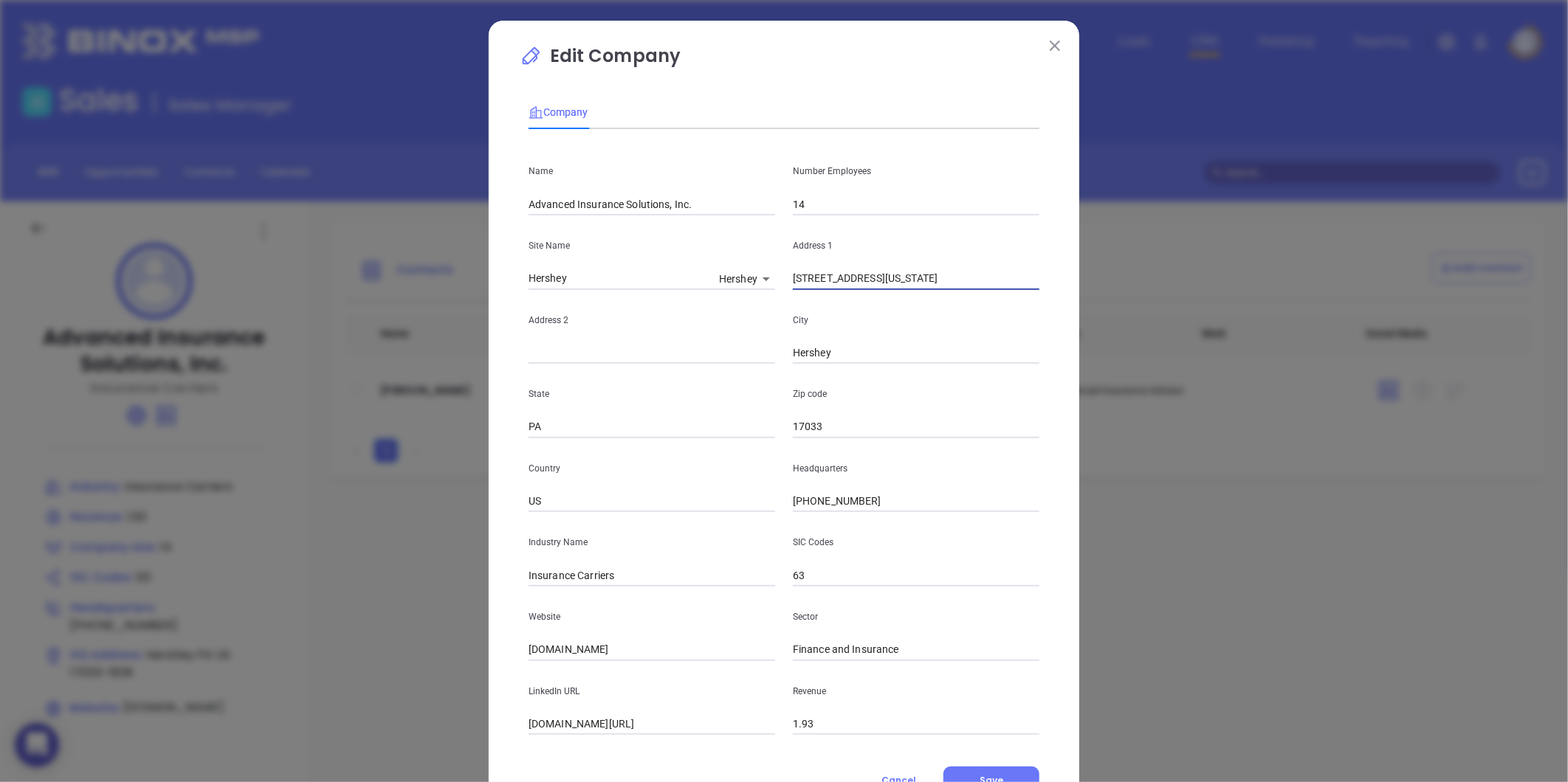
scroll to position [0, 23]
drag, startPoint x: 921, startPoint y: 276, endPoint x: 1098, endPoint y: 305, distance: 179.4
click at [1098, 305] on div "Edit Company Company Name Advanced Insurance Solutions, Inc. Number Employees 1…" at bounding box center [784, 391] width 1568 height 782
type input "546 West Chocolate Avenue"
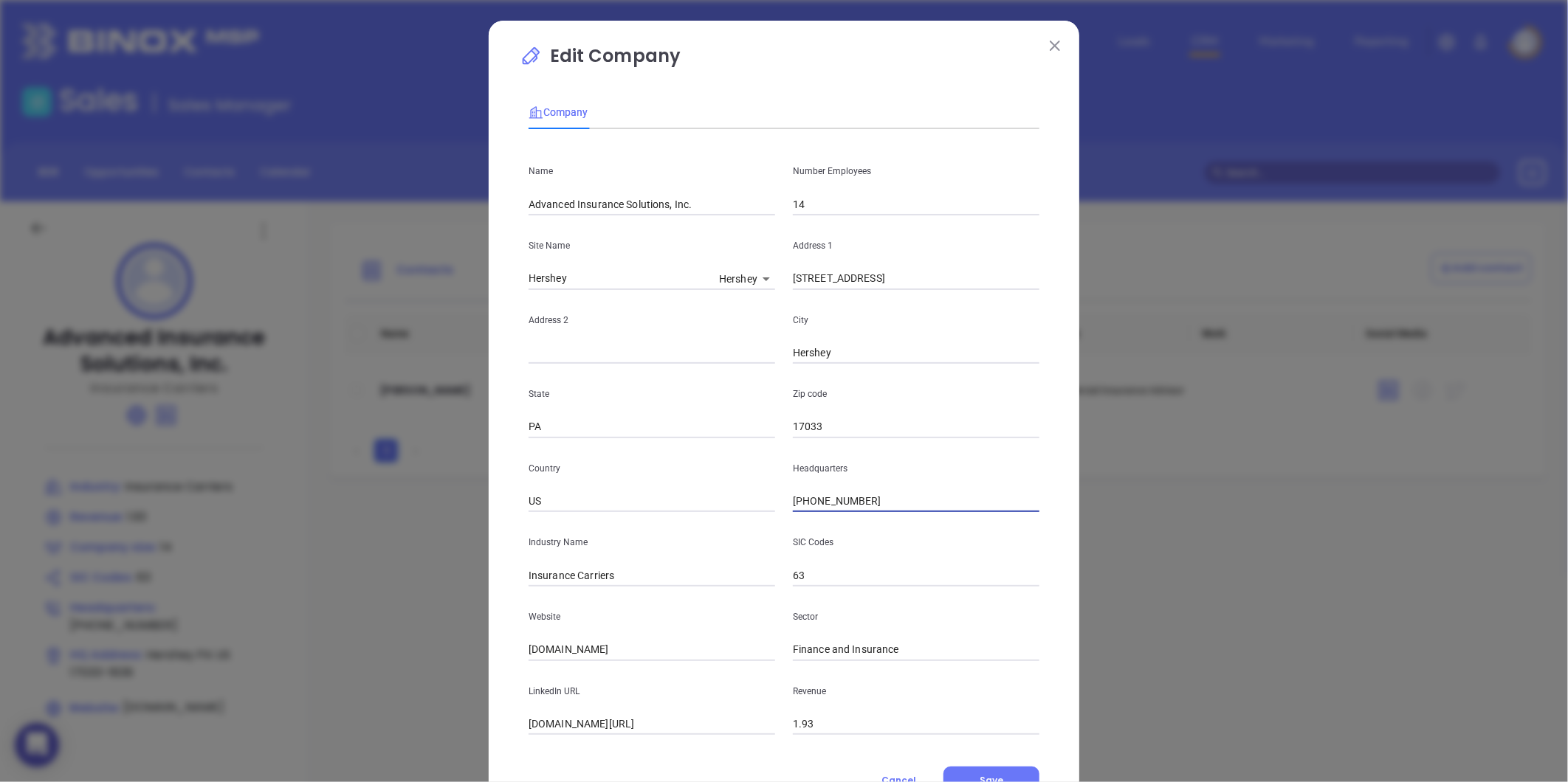
drag, startPoint x: 879, startPoint y: 498, endPoint x: 718, endPoint y: 534, distance: 165.0
click at [718, 534] on div "Name Advanced Insurance Solutions, Inc. Number Employees 14 Site Name Hershey H…" at bounding box center [783, 437] width 511 height 594
type input "( ) -"
paste input "717) 533-0252"
type input "(717) 533-0252"
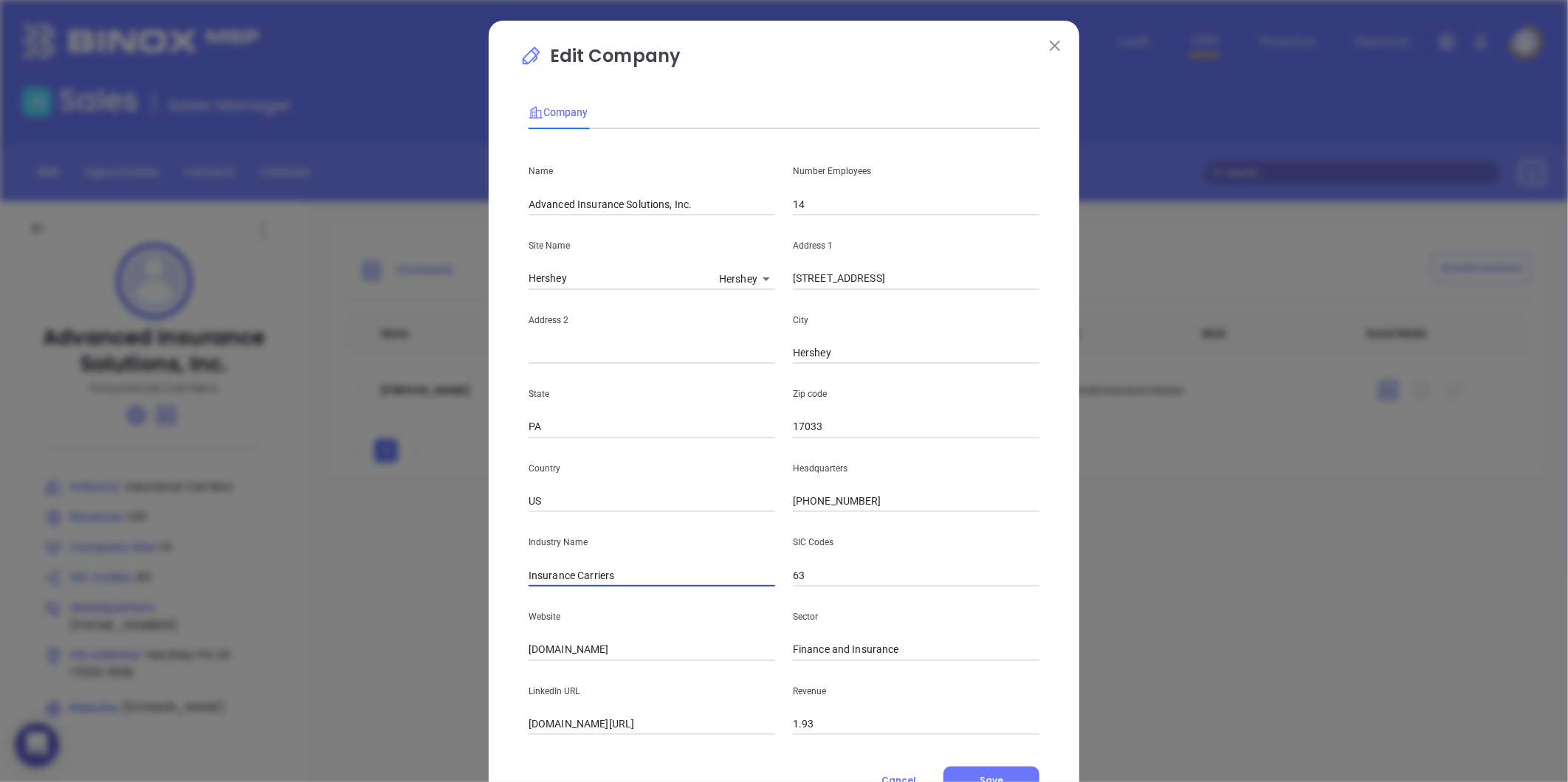
drag, startPoint x: 620, startPoint y: 572, endPoint x: 569, endPoint y: 587, distance: 53.2
click at [569, 587] on input "Insurance Carriers" at bounding box center [651, 575] width 247 height 23
type input "Insurance"
drag, startPoint x: 614, startPoint y: 657, endPoint x: 418, endPoint y: 698, distance: 200.2
click at [420, 698] on div "Edit Company Company Name Advanced Insurance Solutions, Inc. Number Employees 1…" at bounding box center [784, 391] width 1568 height 782
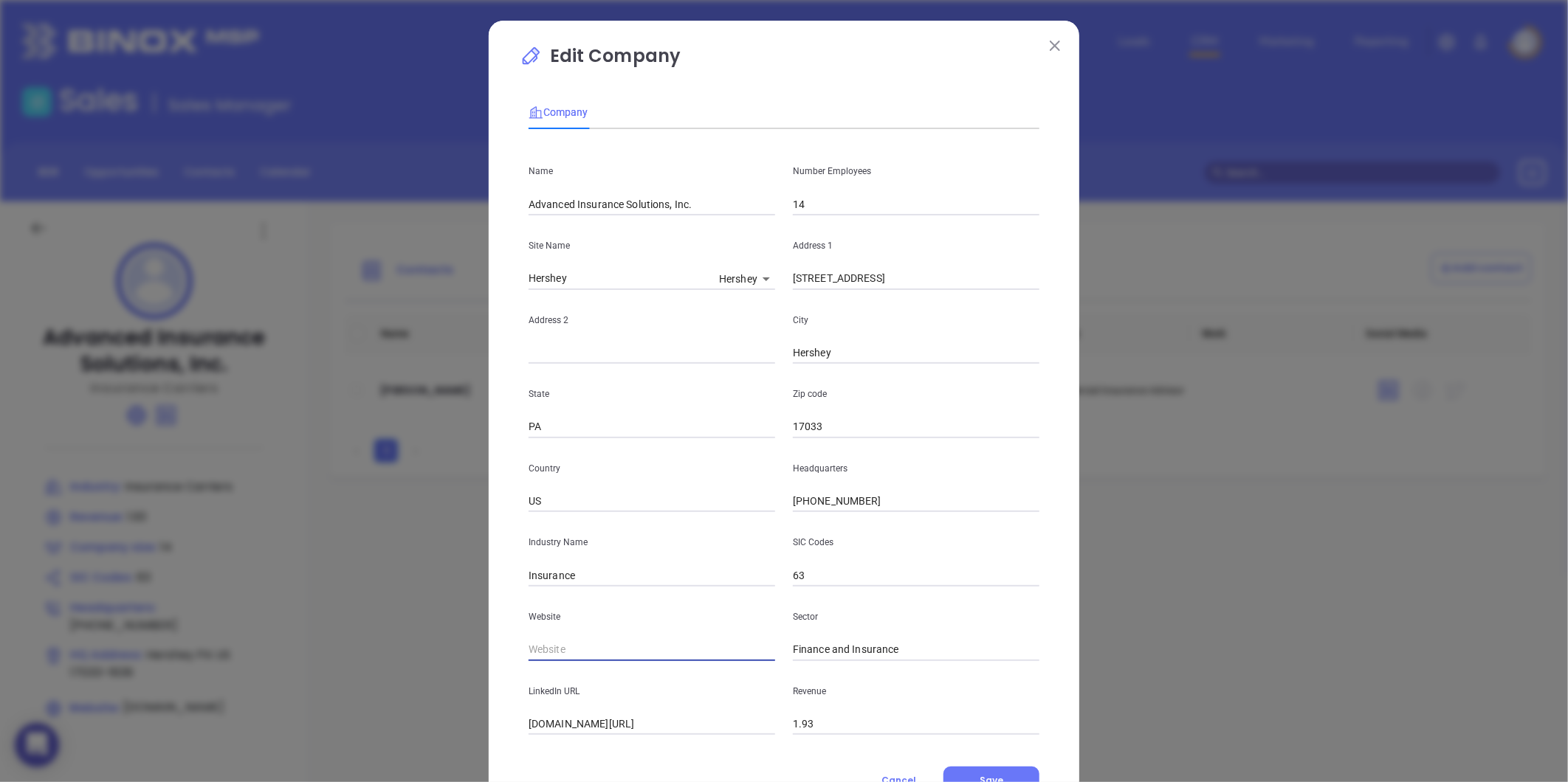
paste input "https://www.advanced-ins.com/"
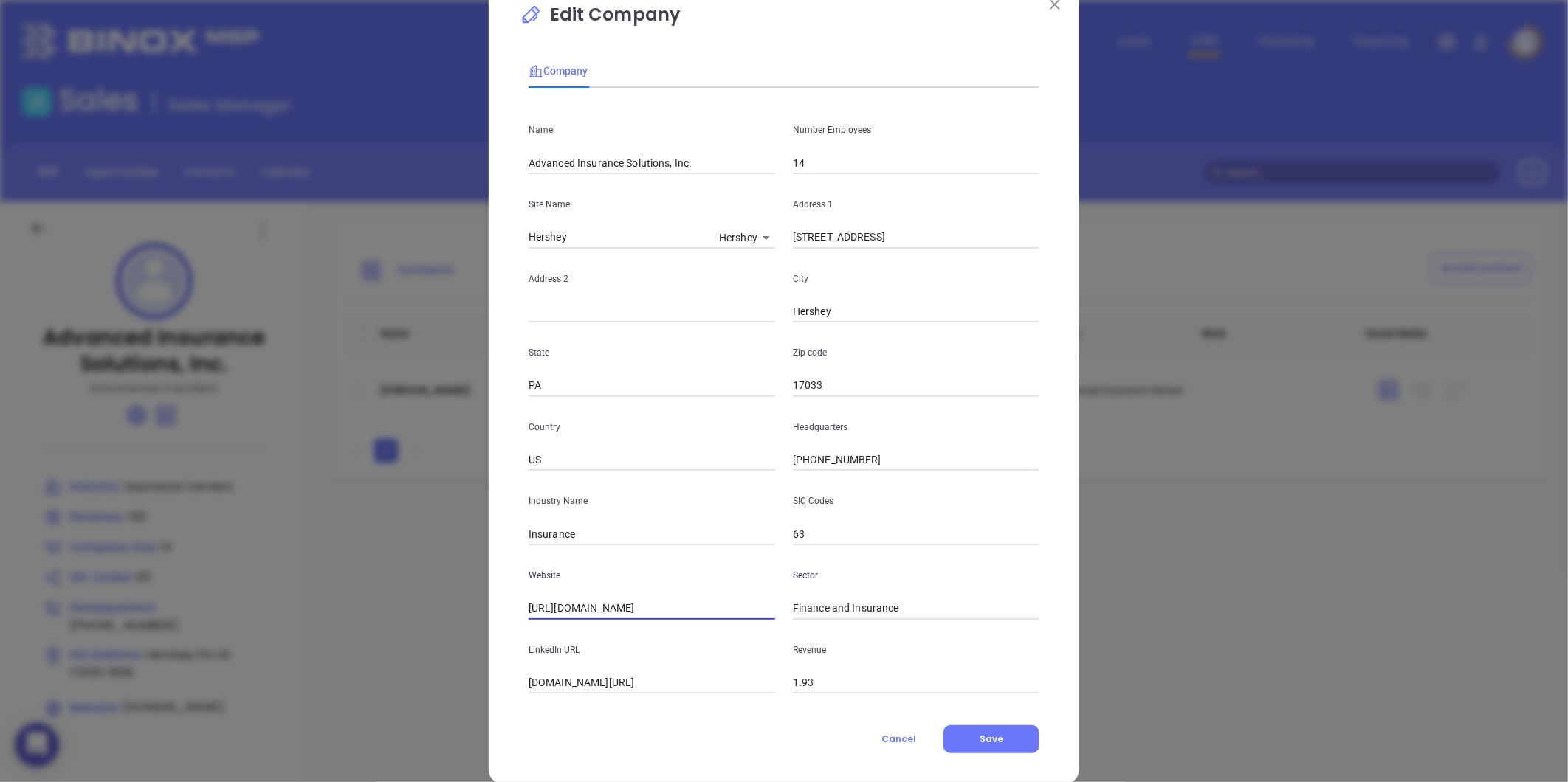
scroll to position [64, 0]
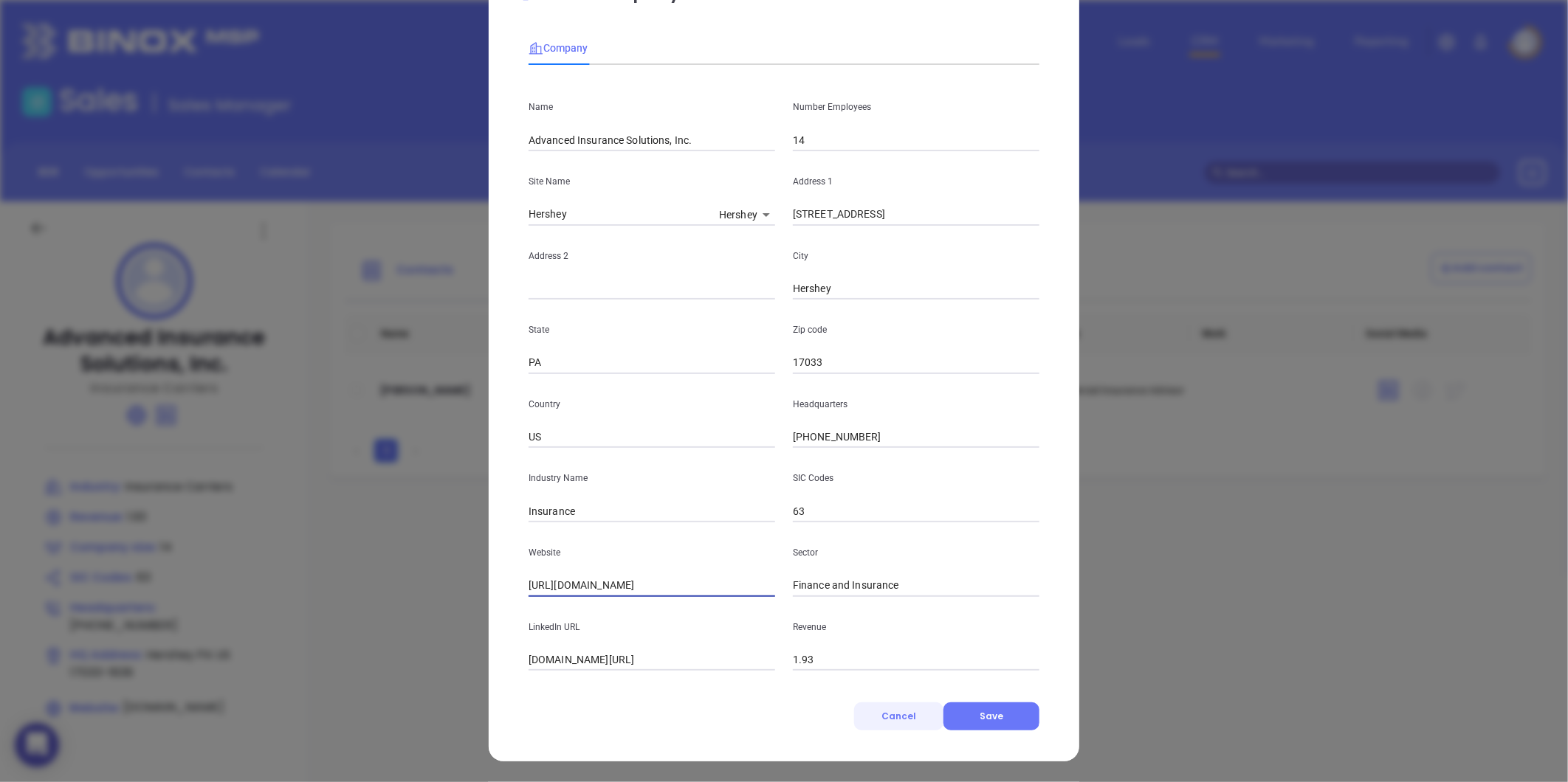
type input "https://www.advanced-ins.com/"
click at [938, 708] on button "Cancel" at bounding box center [898, 716] width 89 height 28
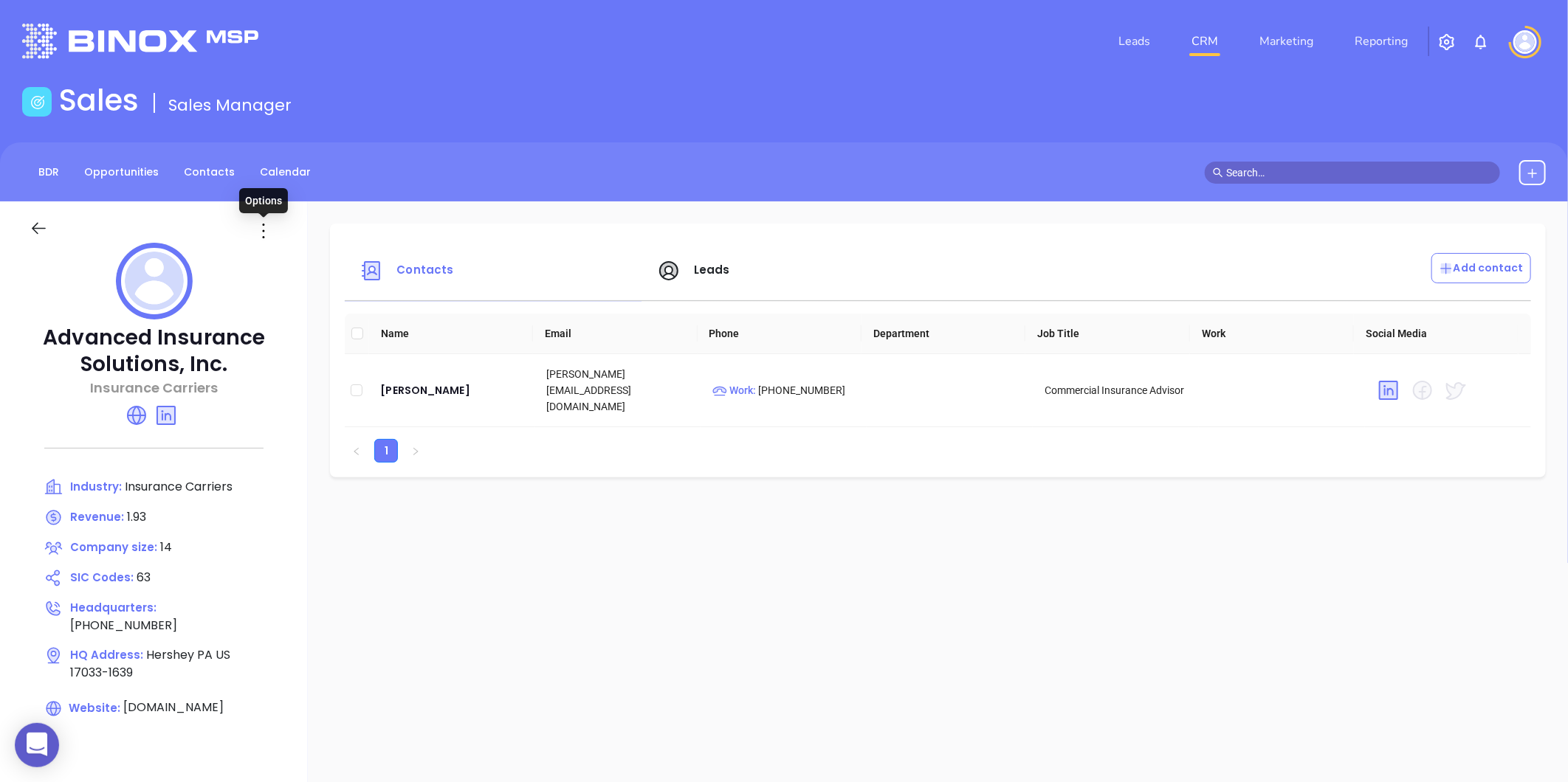
click at [261, 227] on icon at bounding box center [263, 231] width 23 height 23
click at [279, 252] on div "Edit" at bounding box center [330, 260] width 133 height 16
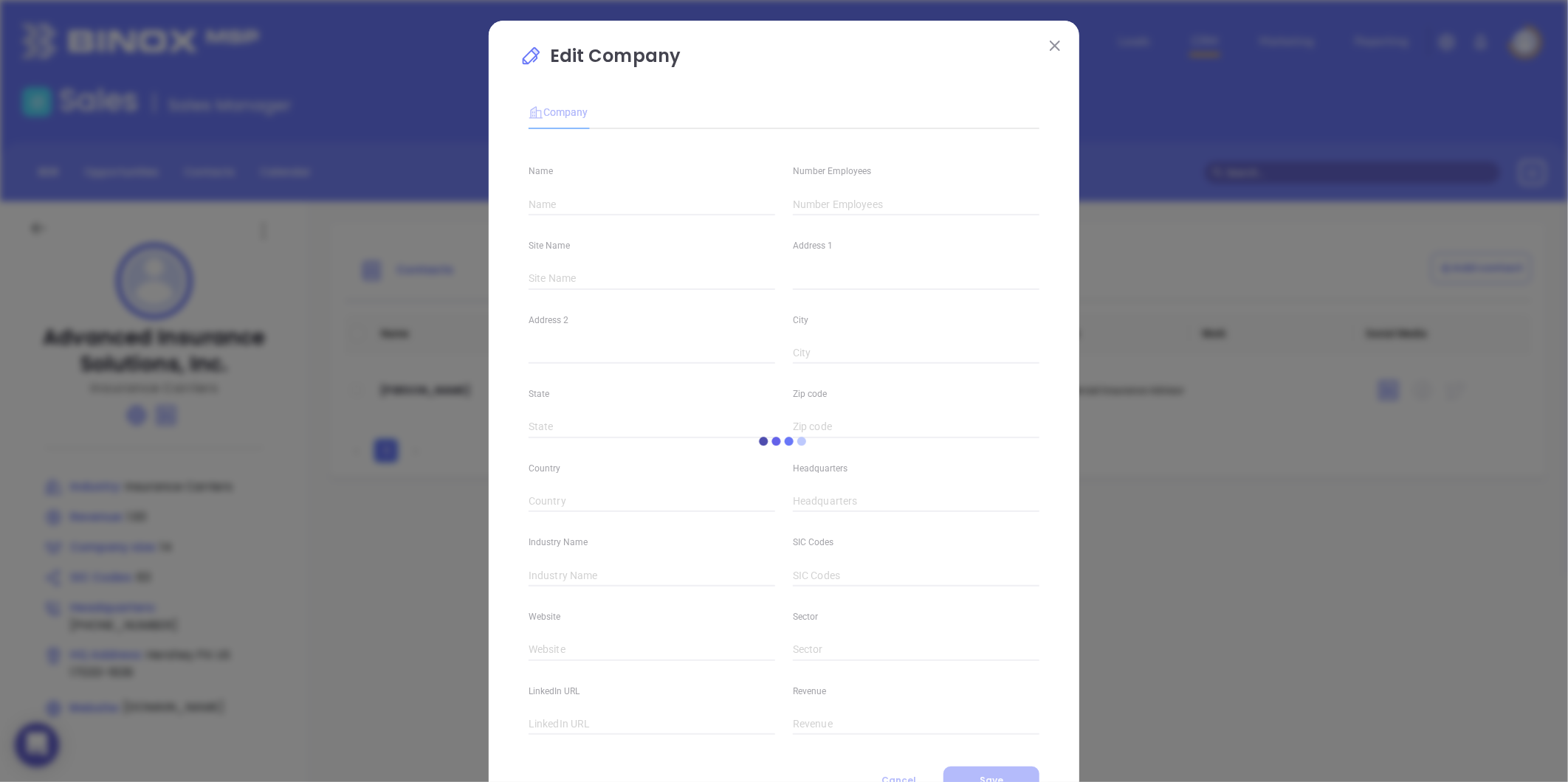
type input "Advanced Insurance Solutions, Inc."
type input "14"
type input "(800) 209-7183"
type input "Insurance Carriers"
type input "63"
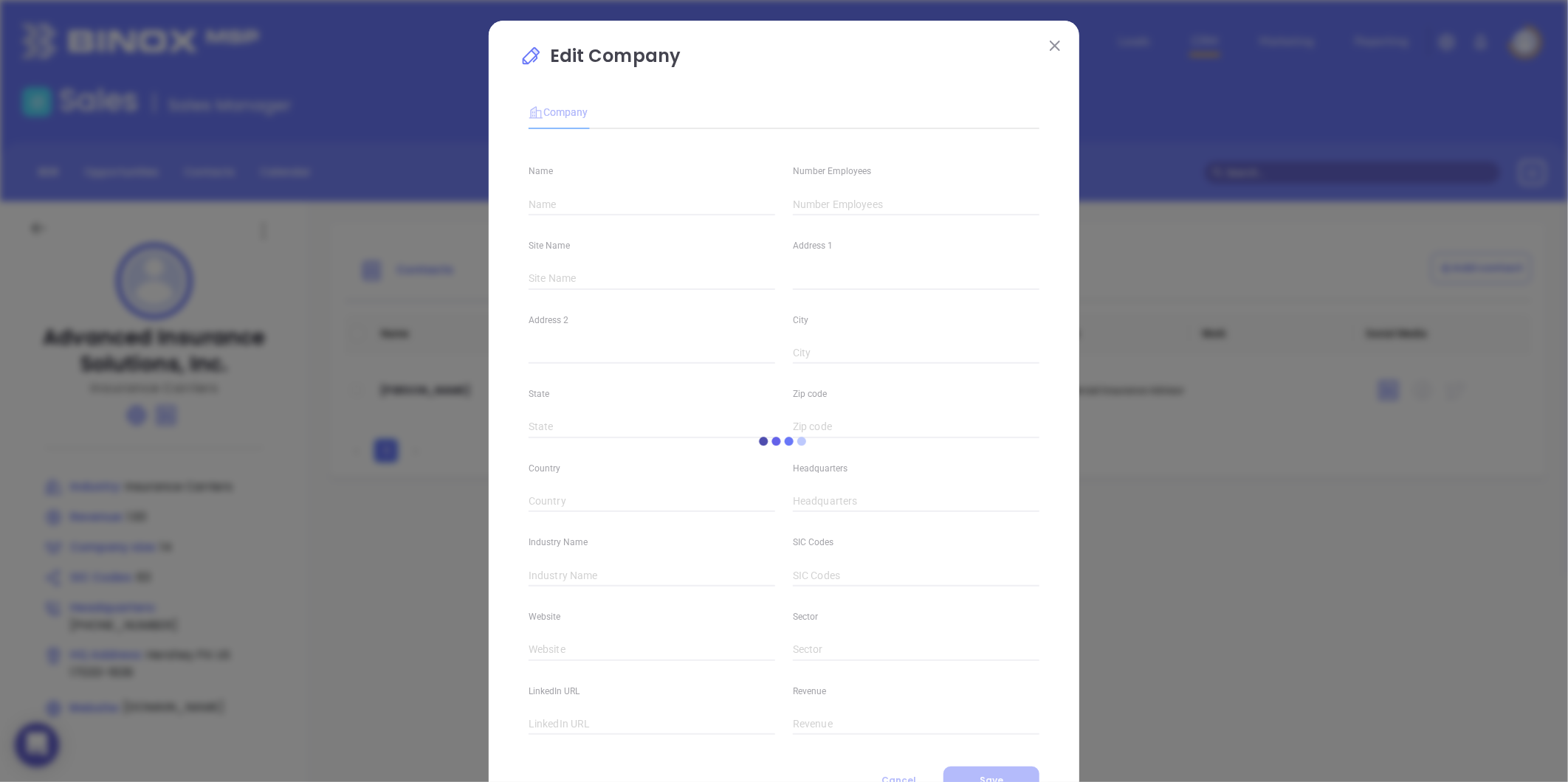
type input "[DOMAIN_NAME]"
type input "Finance and Insurance"
type input "linkedin.com/company/advanced-insurance-solutions-inc"
type input "1.93"
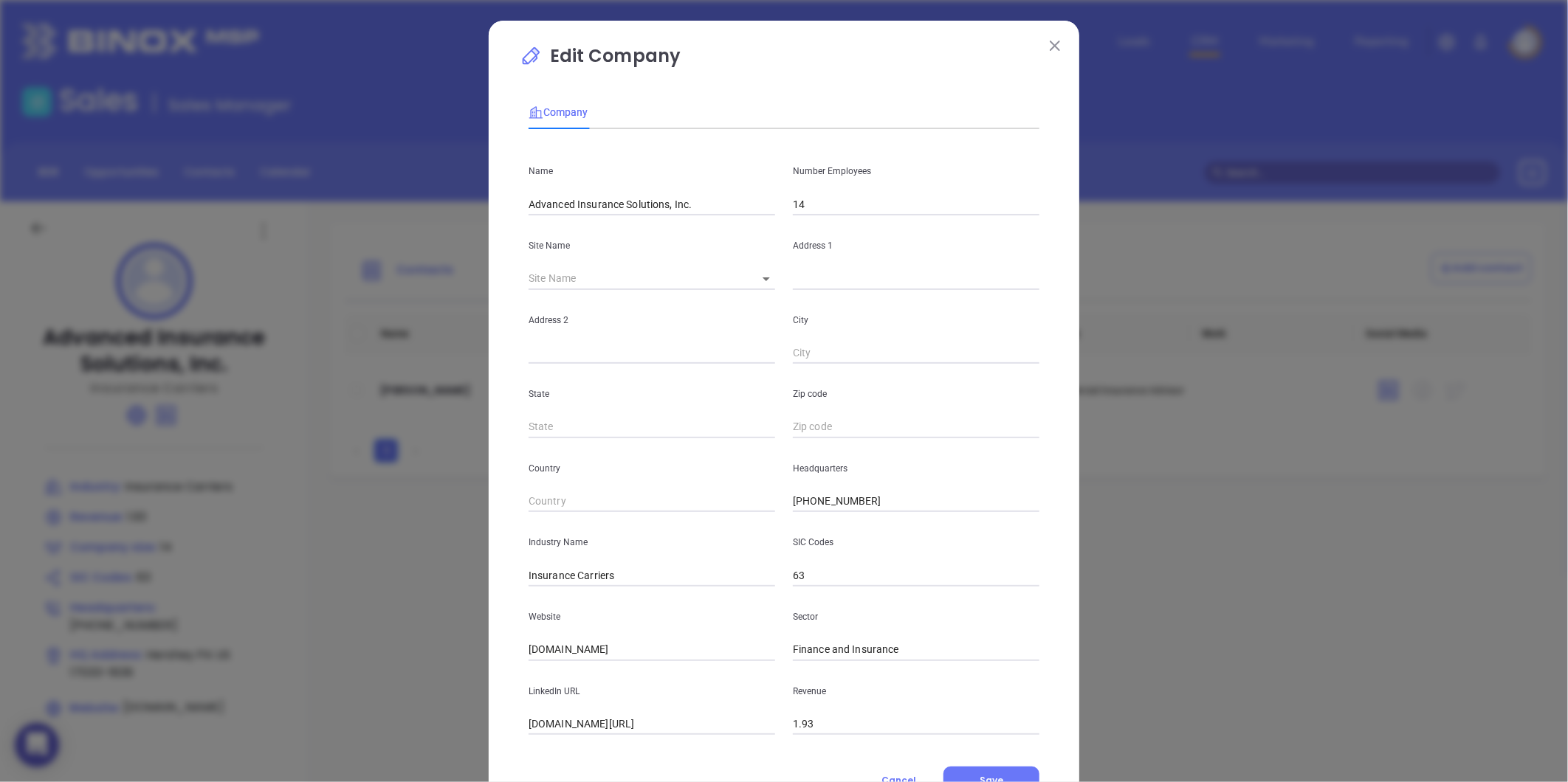
click at [736, 277] on div "​" at bounding box center [651, 279] width 247 height 23
click at [751, 279] on body "0 Leads CRM Marketing Reporting Financial Leads Leads Sales Sales Manager BDR O…" at bounding box center [784, 391] width 1568 height 782
click at [758, 286] on li "Hershey" at bounding box center [773, 279] width 67 height 27
type input "Hershey"
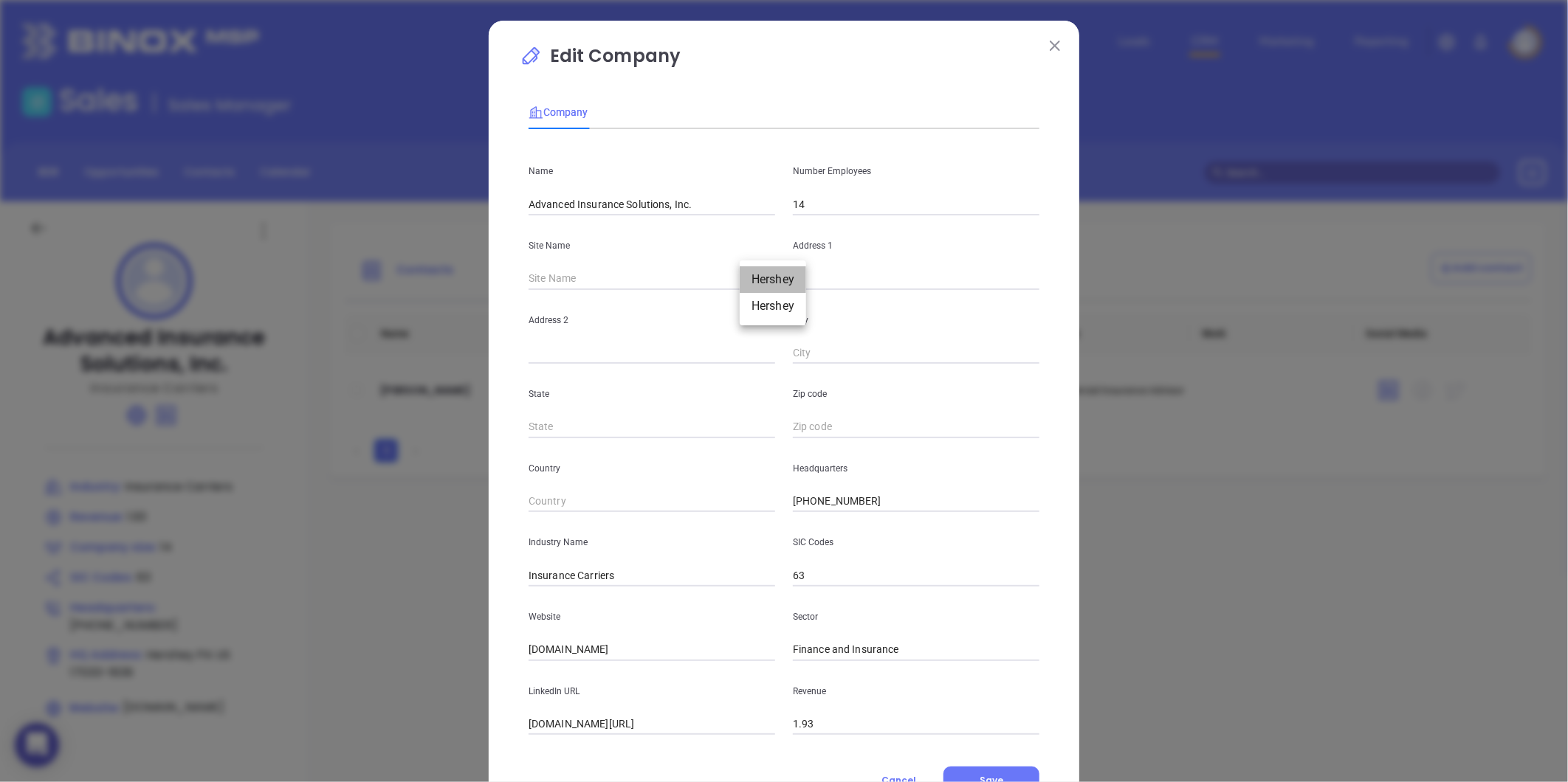
type input "PA"
type input "17033-1639"
type input "US"
type input "125780"
click at [719, 275] on body "0 Leads CRM Marketing Reporting Financial Leads Leads Sales Sales Manager BDR O…" at bounding box center [784, 391] width 1568 height 782
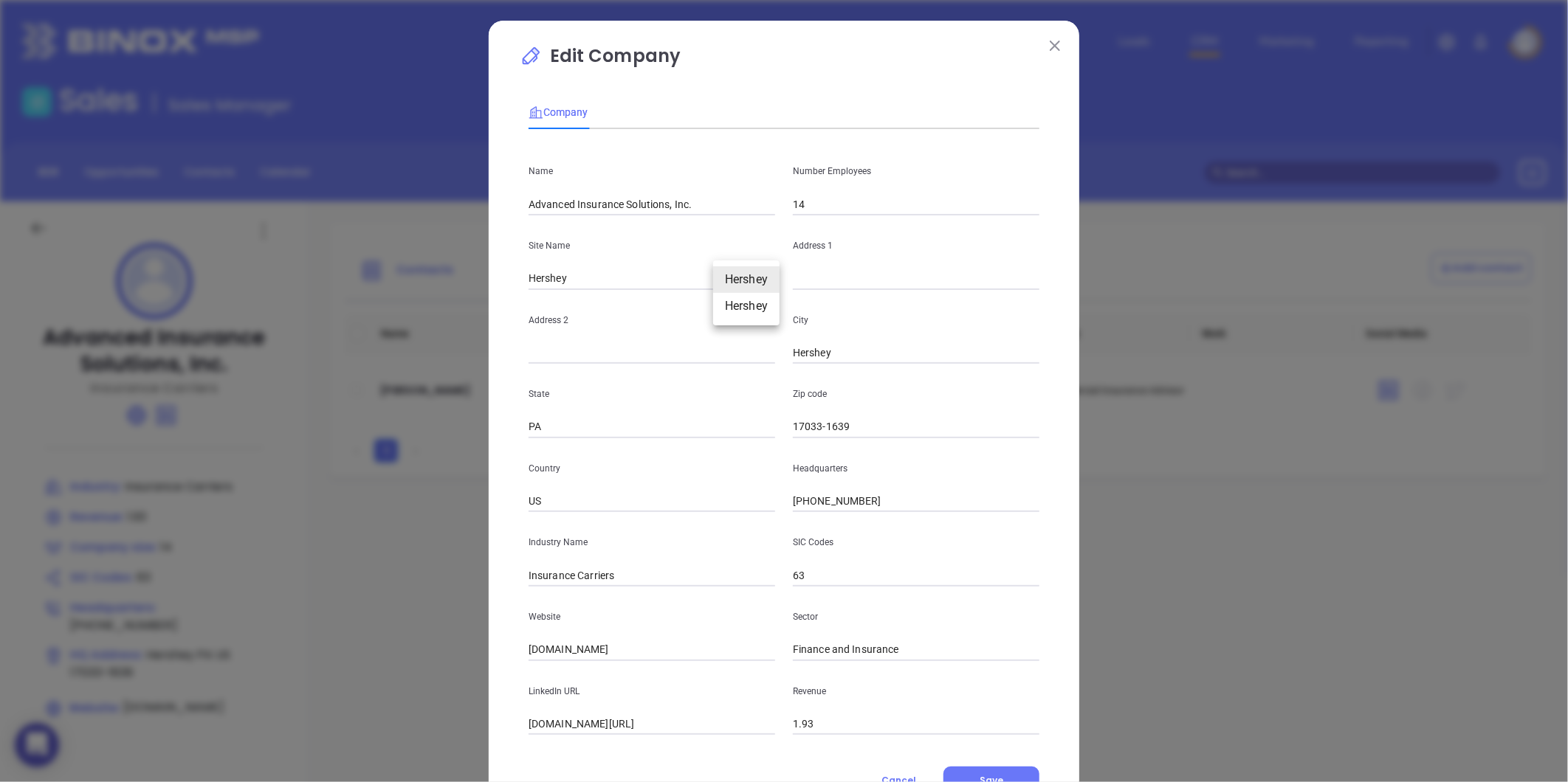
click at [746, 304] on li "Hershey" at bounding box center [746, 306] width 67 height 27
type input "WChocolateAve"
type input "125781"
drag, startPoint x: 729, startPoint y: 279, endPoint x: 700, endPoint y: 321, distance: 51.0
click at [700, 321] on p "Address 2" at bounding box center [651, 320] width 247 height 16
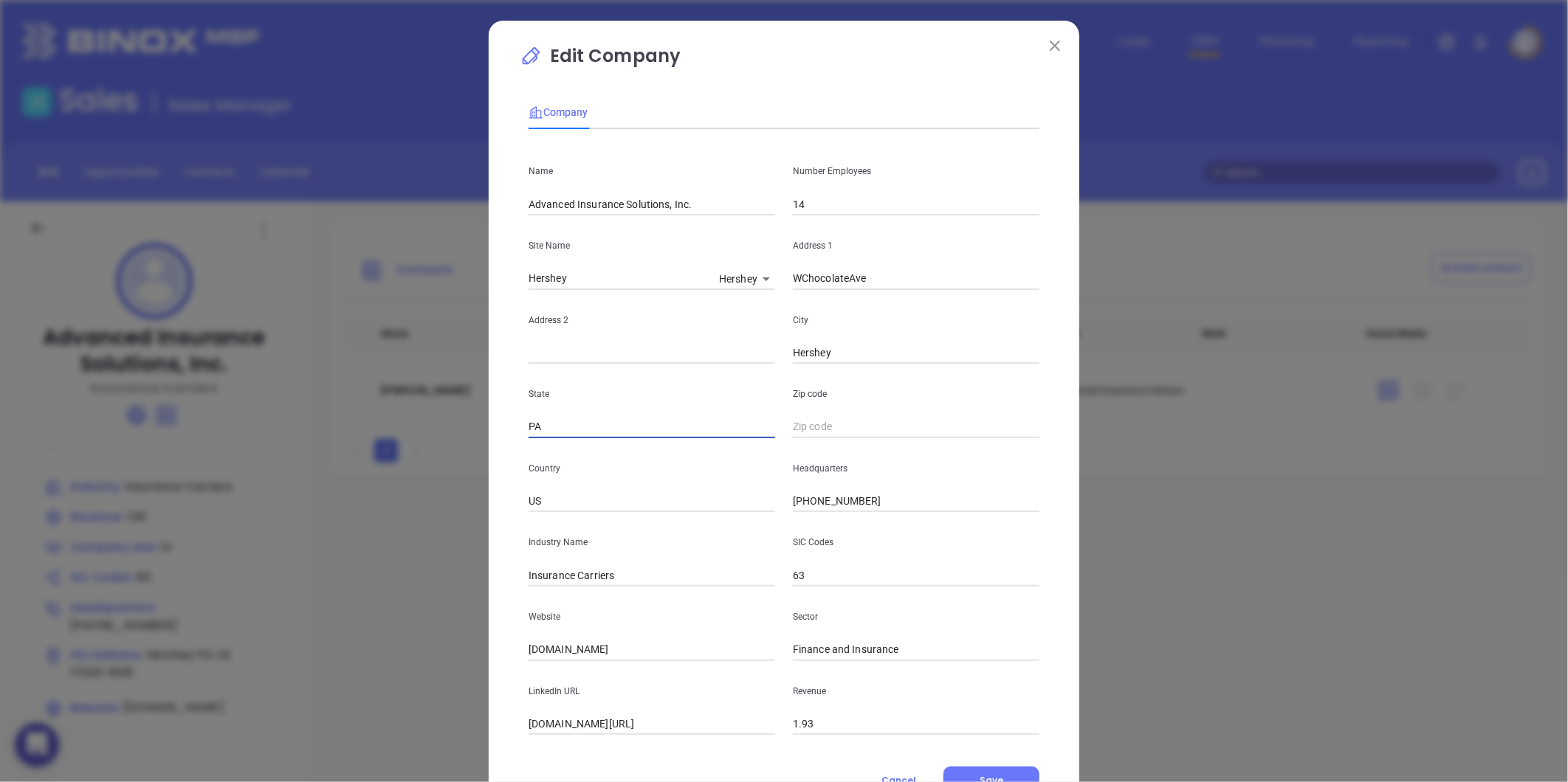
drag, startPoint x: 529, startPoint y: 427, endPoint x: 449, endPoint y: 447, distance: 82.5
click at [449, 447] on div "Edit Company Company Name Advanced Insurance Solutions, Inc. Number Employees 1…" at bounding box center [784, 391] width 1568 height 782
type input "A"
drag, startPoint x: 534, startPoint y: 428, endPoint x: 453, endPoint y: 447, distance: 83.2
click at [453, 447] on div "Edit Company Company Name Advanced Insurance Solutions, Inc. Number Employees 1…" at bounding box center [784, 391] width 1568 height 782
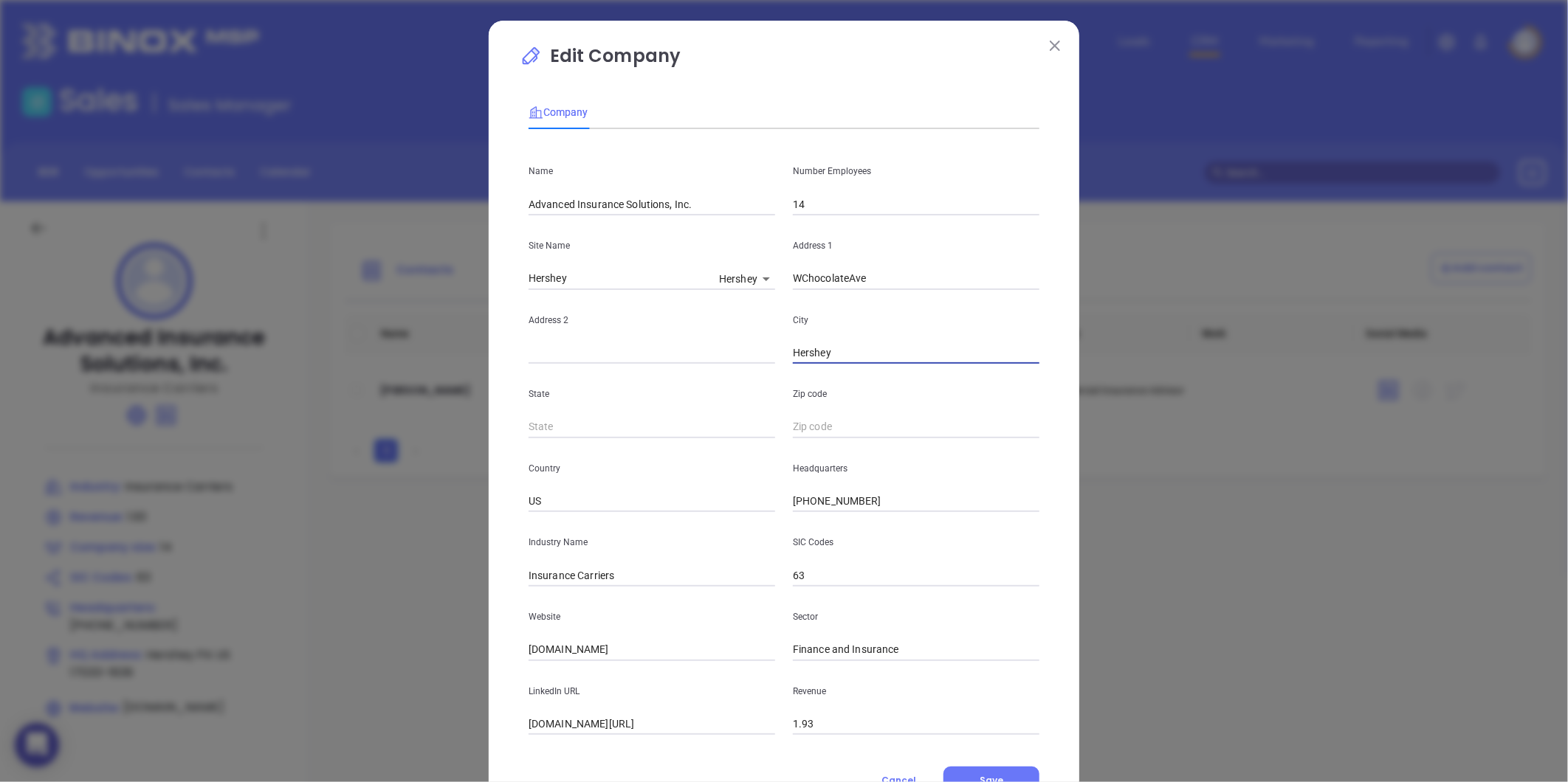
drag, startPoint x: 876, startPoint y: 355, endPoint x: 729, endPoint y: 366, distance: 147.4
click at [698, 385] on div "Name Advanced Insurance Solutions, Inc. Number Employees 14 Site Name Hershey H…" at bounding box center [783, 437] width 511 height 594
drag, startPoint x: 887, startPoint y: 274, endPoint x: 648, endPoint y: 328, distance: 245.0
click at [650, 327] on div "Name Advanced Insurance Solutions, Inc. Number Employees 14 Site Name Hershey H…" at bounding box center [783, 437] width 511 height 594
click at [729, 289] on body "0 Leads CRM Marketing Reporting Financial Leads Leads Sales Sales Manager BDR O…" at bounding box center [784, 391] width 1568 height 782
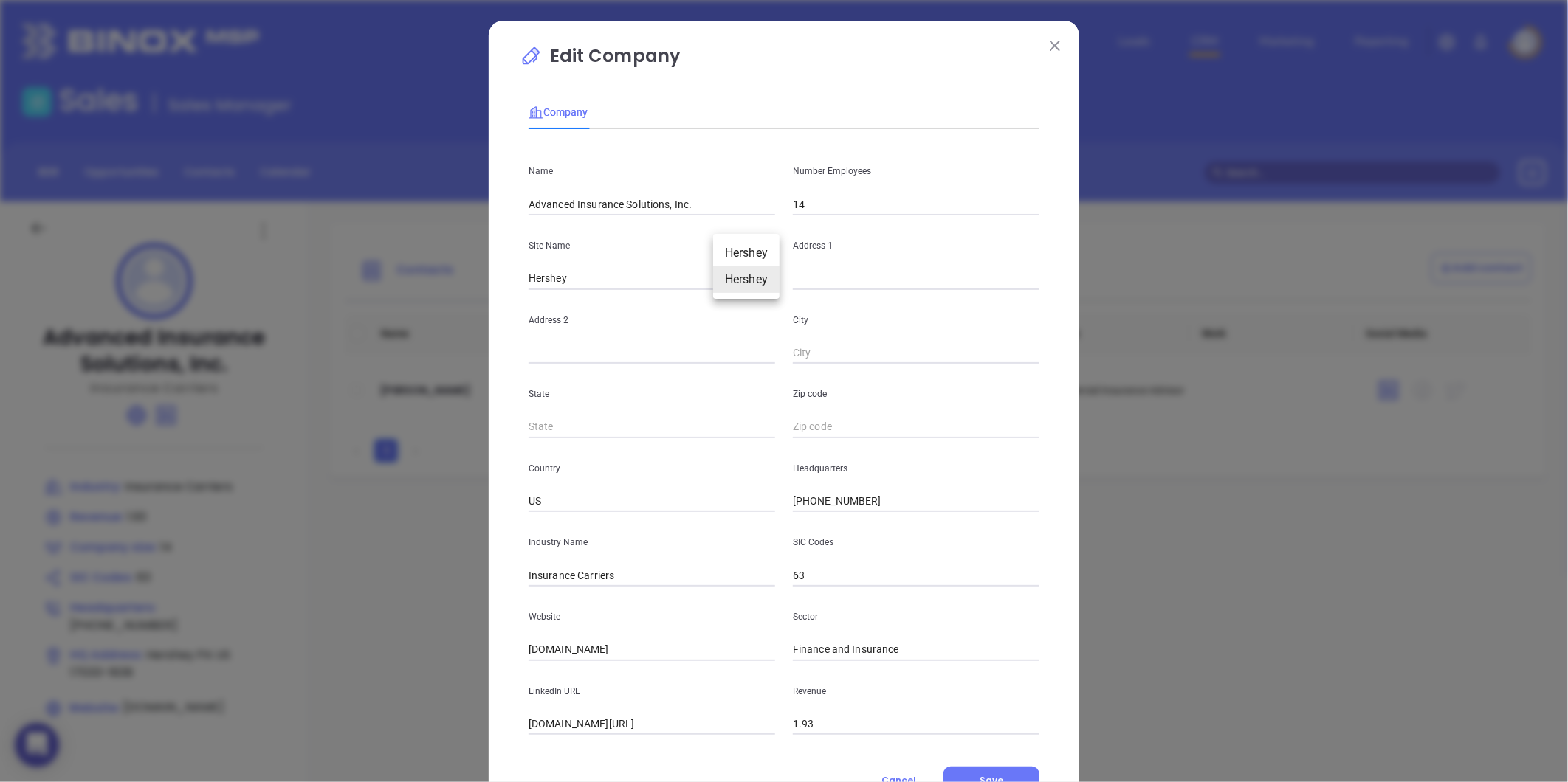
click at [743, 257] on li "Hershey" at bounding box center [746, 252] width 67 height 27
type input "Hershey"
type input "PA"
type input "17033-1639"
type input "125780"
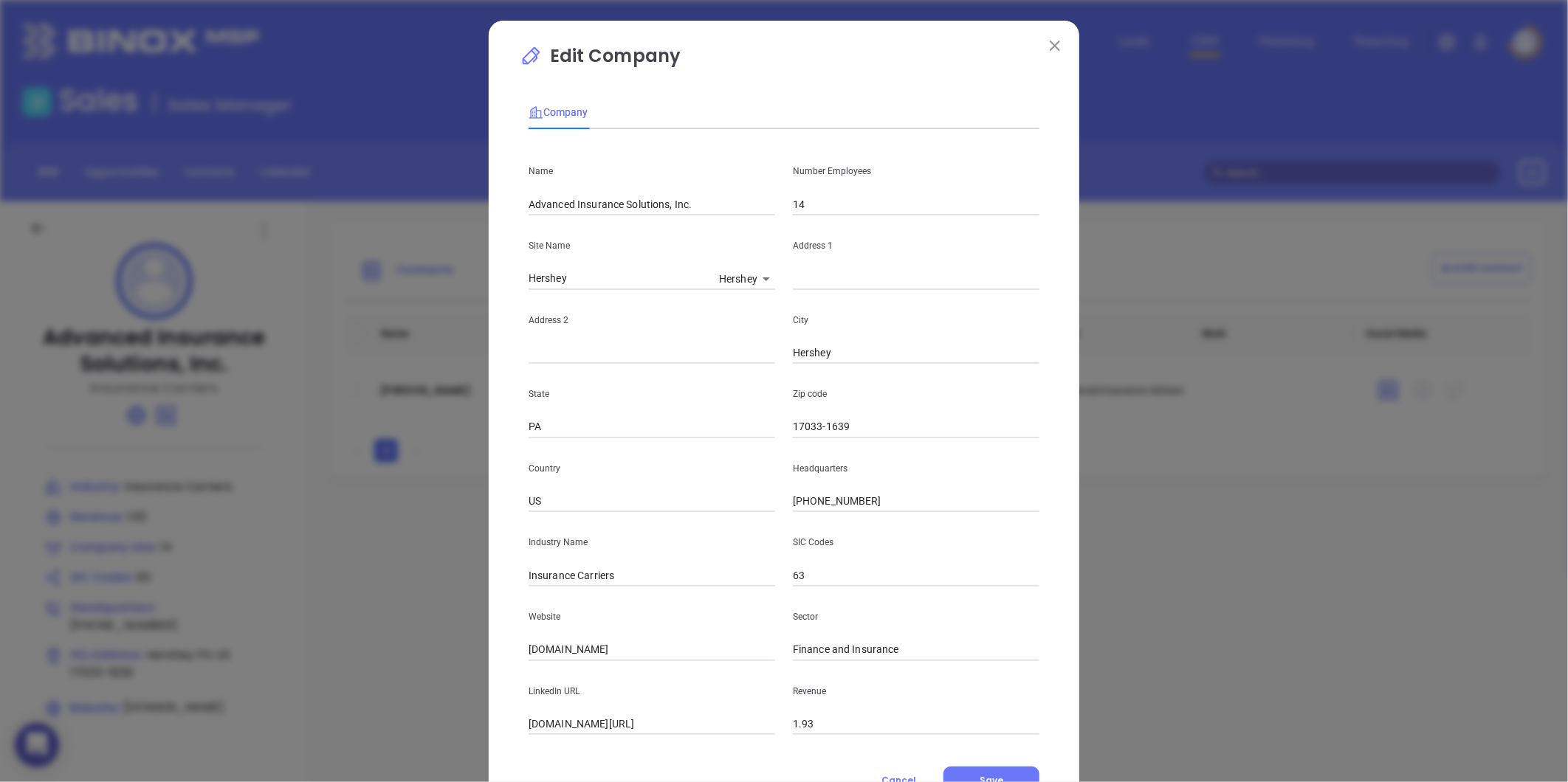
click at [793, 277] on input "text" at bounding box center [916, 279] width 247 height 23
paste input "546 West Chocolate Avenue Hershey, Pennsylvania 17033"
drag, startPoint x: 1003, startPoint y: 278, endPoint x: 765, endPoint y: 460, distance: 299.6
click at [1027, 293] on div "Name Advanced Insurance Solutions, Inc. Number Employees 14 Site Name Hershey H…" at bounding box center [783, 437] width 511 height 594
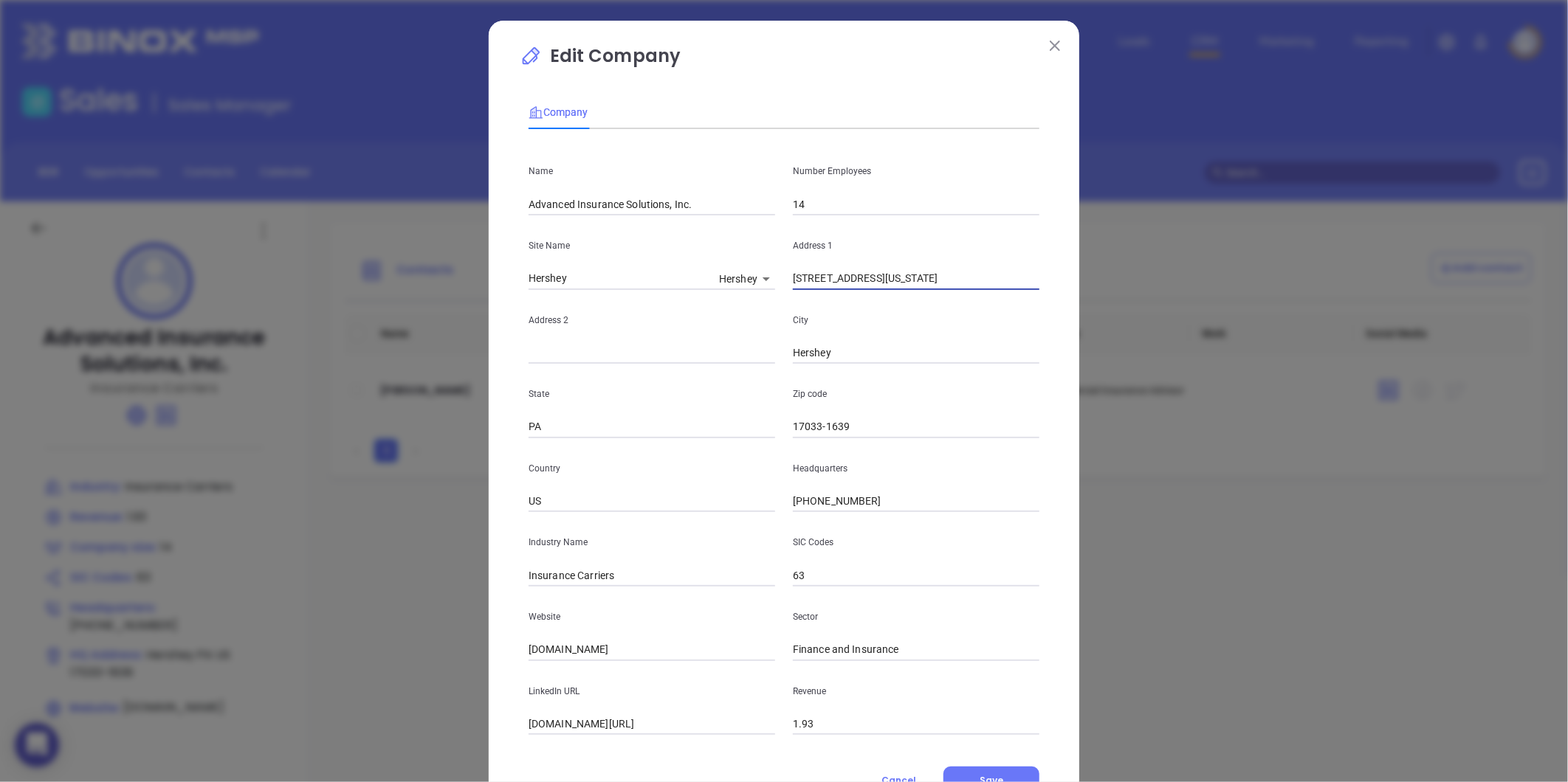
type input "546 West Chocolate Avenue Hershey, Pennsylvania 17033"
drag, startPoint x: 864, startPoint y: 425, endPoint x: 815, endPoint y: 441, distance: 51.5
click at [815, 441] on div "Name Advanced Insurance Solutions, Inc. Number Employees 14 Site Name Hershey H…" at bounding box center [783, 437] width 511 height 594
type input "17033"
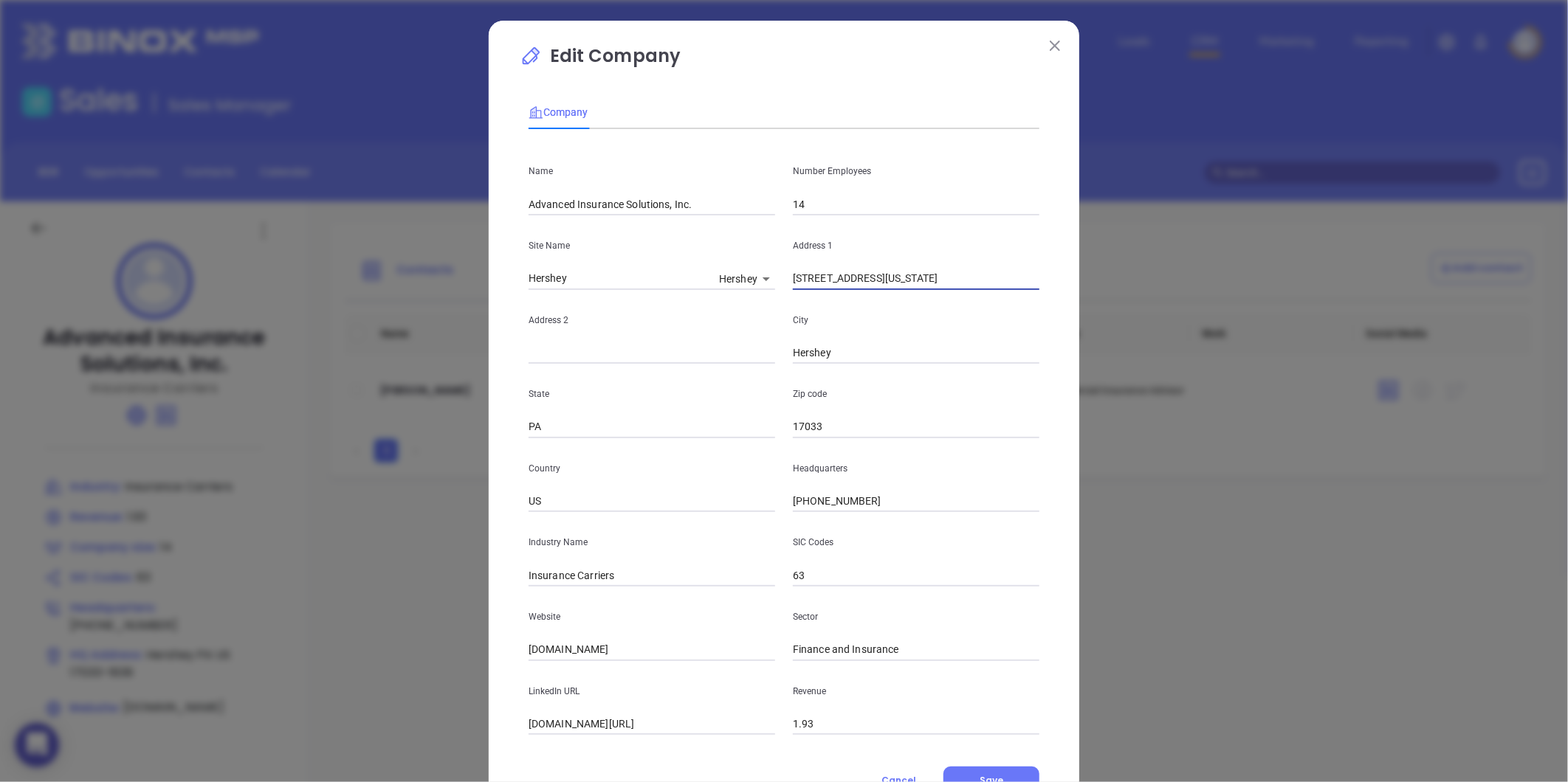
scroll to position [0, 23]
drag, startPoint x: 938, startPoint y: 285, endPoint x: 1086, endPoint y: 305, distance: 149.3
click at [1086, 304] on div "Edit Company Company Name Advanced Insurance Solutions, Inc. Number Employees 1…" at bounding box center [784, 391] width 1568 height 782
type input "[STREET_ADDRESS]"
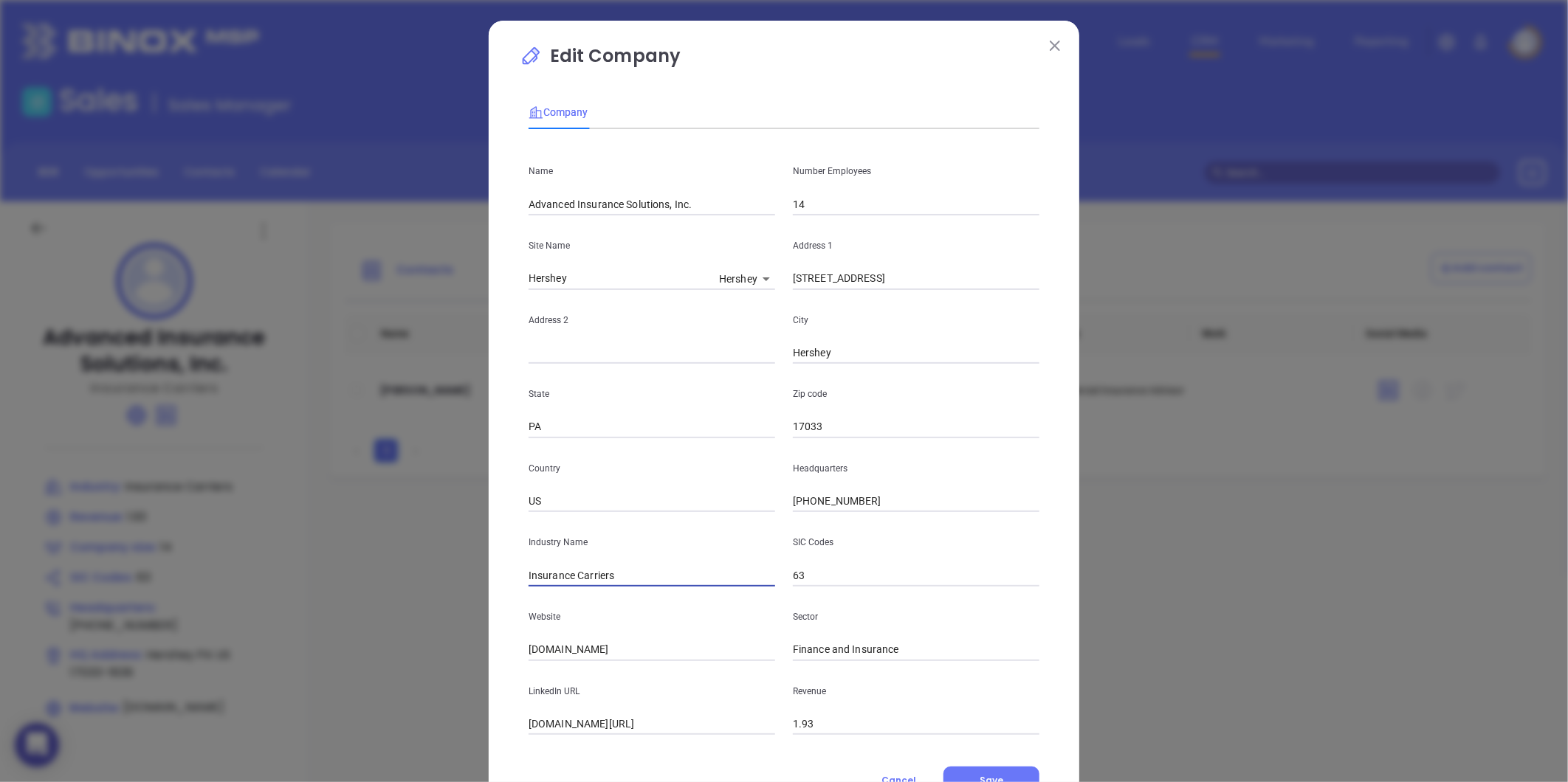
drag, startPoint x: 628, startPoint y: 578, endPoint x: 566, endPoint y: 592, distance: 63.6
click at [566, 592] on div "Name Advanced Insurance Solutions, Inc. Number Employees 14 Site Name Hershey H…" at bounding box center [783, 437] width 511 height 594
type input "Insurance"
click at [522, 602] on div "Website advanced-ins.com" at bounding box center [651, 624] width 265 height 75
drag, startPoint x: 614, startPoint y: 649, endPoint x: 447, endPoint y: 687, distance: 171.3
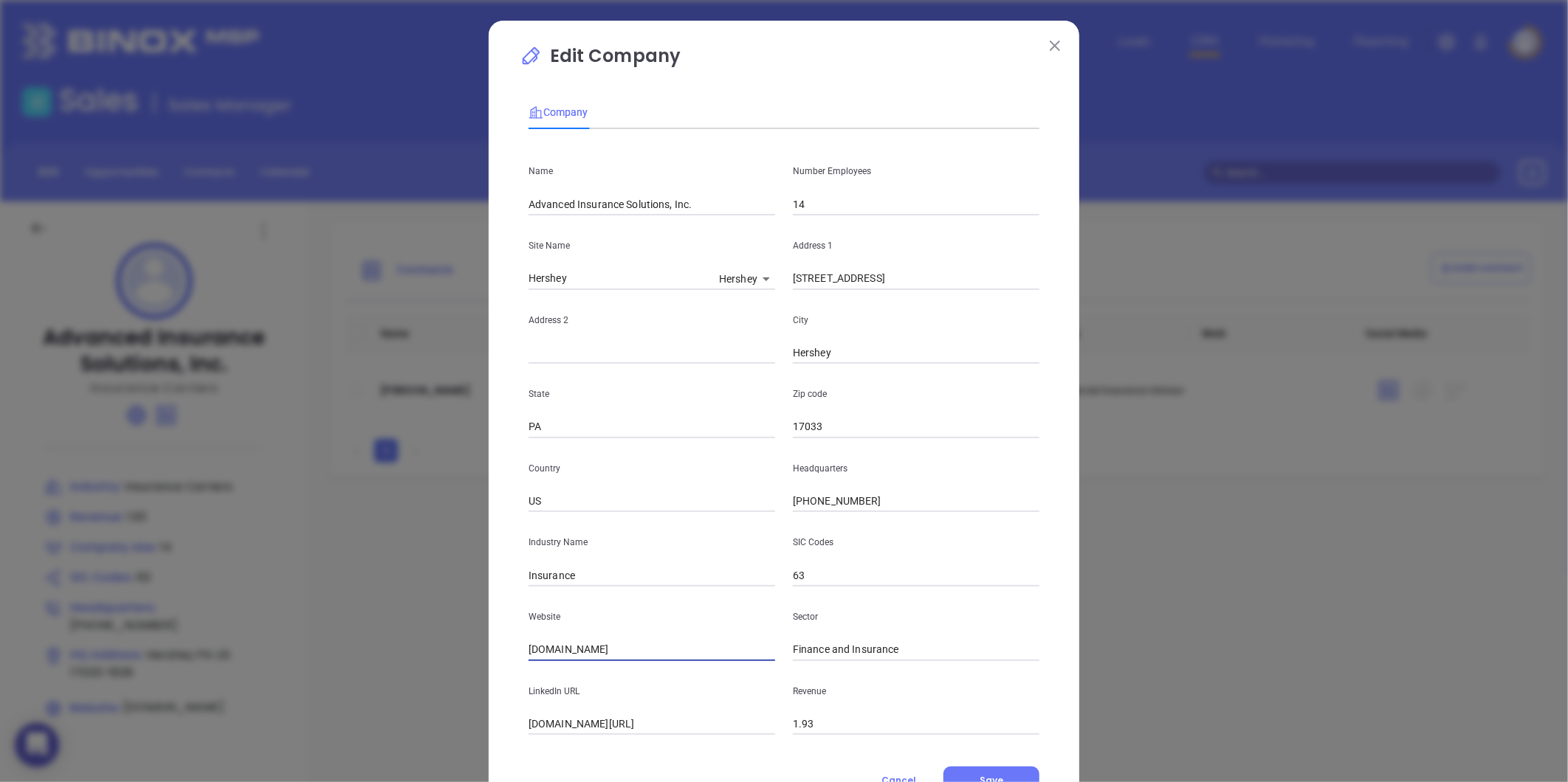
click at [454, 686] on div "Edit Company Company Name Advanced Insurance Solutions, Inc. Number Employees 1…" at bounding box center [784, 391] width 1568 height 782
paste input "[URL][DOMAIN_NAME]"
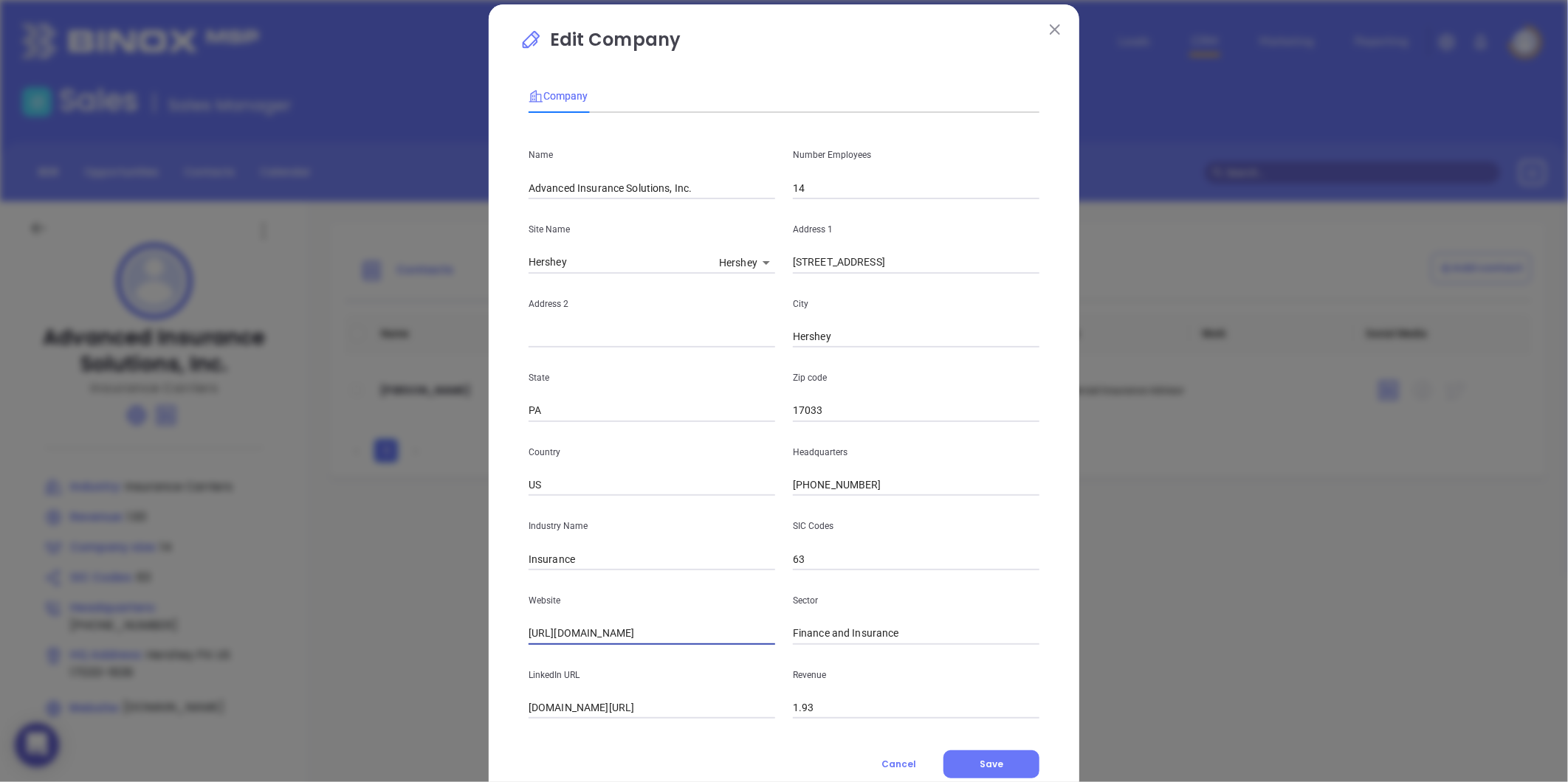
scroll to position [64, 0]
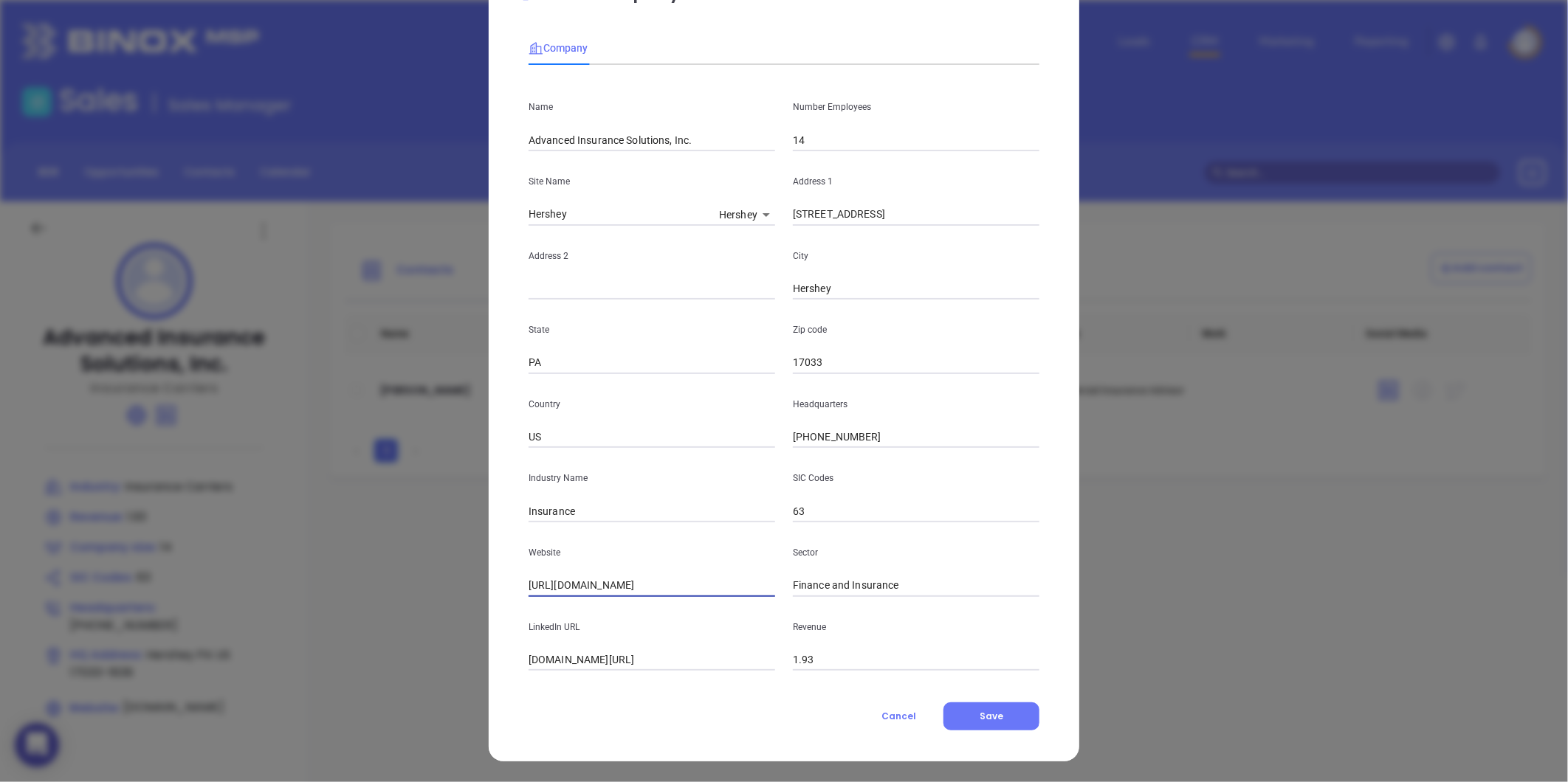
type input "[URL][DOMAIN_NAME]"
click at [733, 204] on body "0 Leads CRM Marketing Reporting Financial Leads Leads Sales Sales Manager BDR O…" at bounding box center [784, 391] width 1568 height 782
click at [971, 707] on div at bounding box center [784, 391] width 1568 height 782
click at [990, 719] on span "Save" at bounding box center [991, 716] width 23 height 13
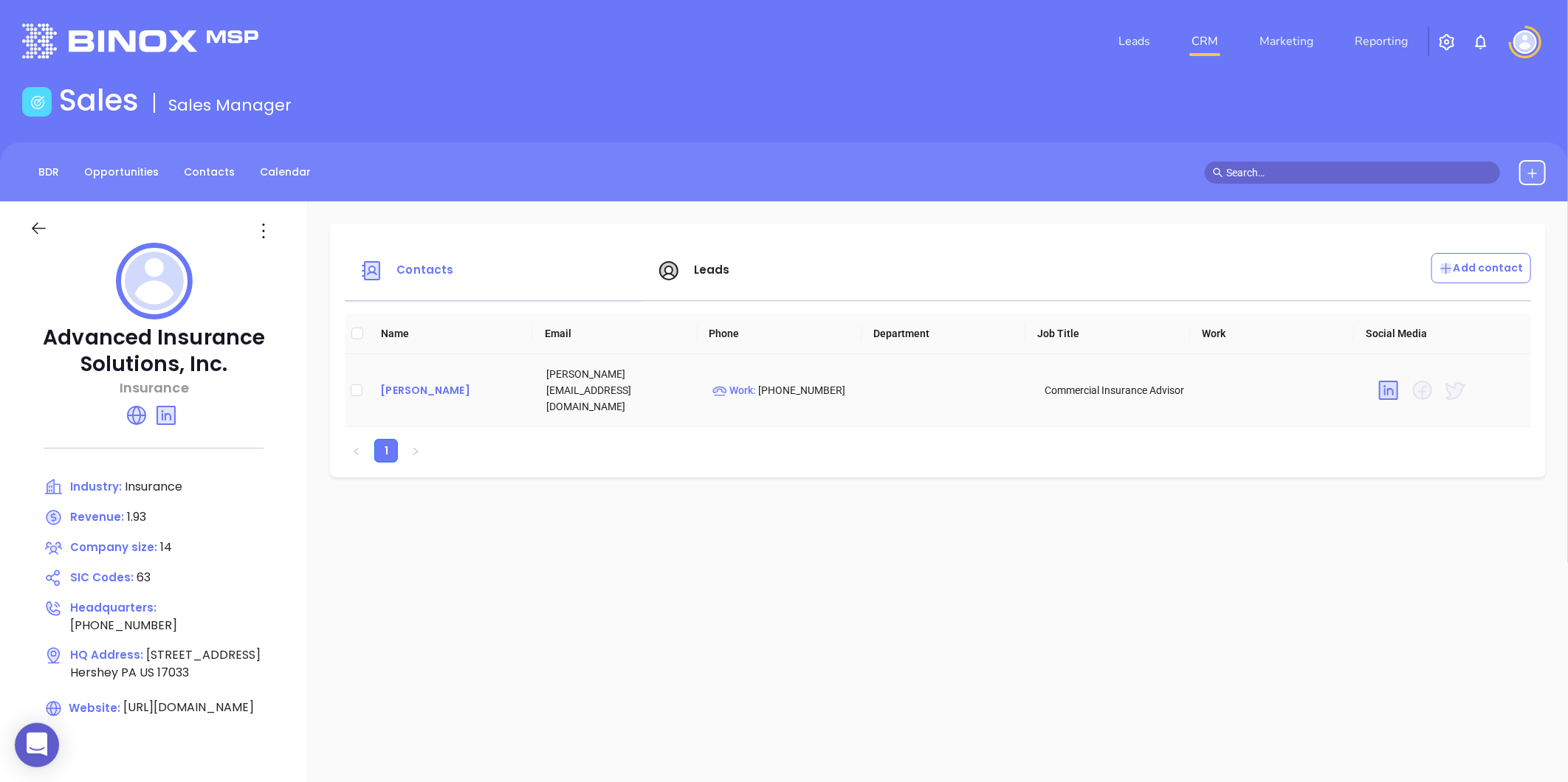
click at [400, 391] on div "Brennan Thompson" at bounding box center [451, 391] width 142 height 18
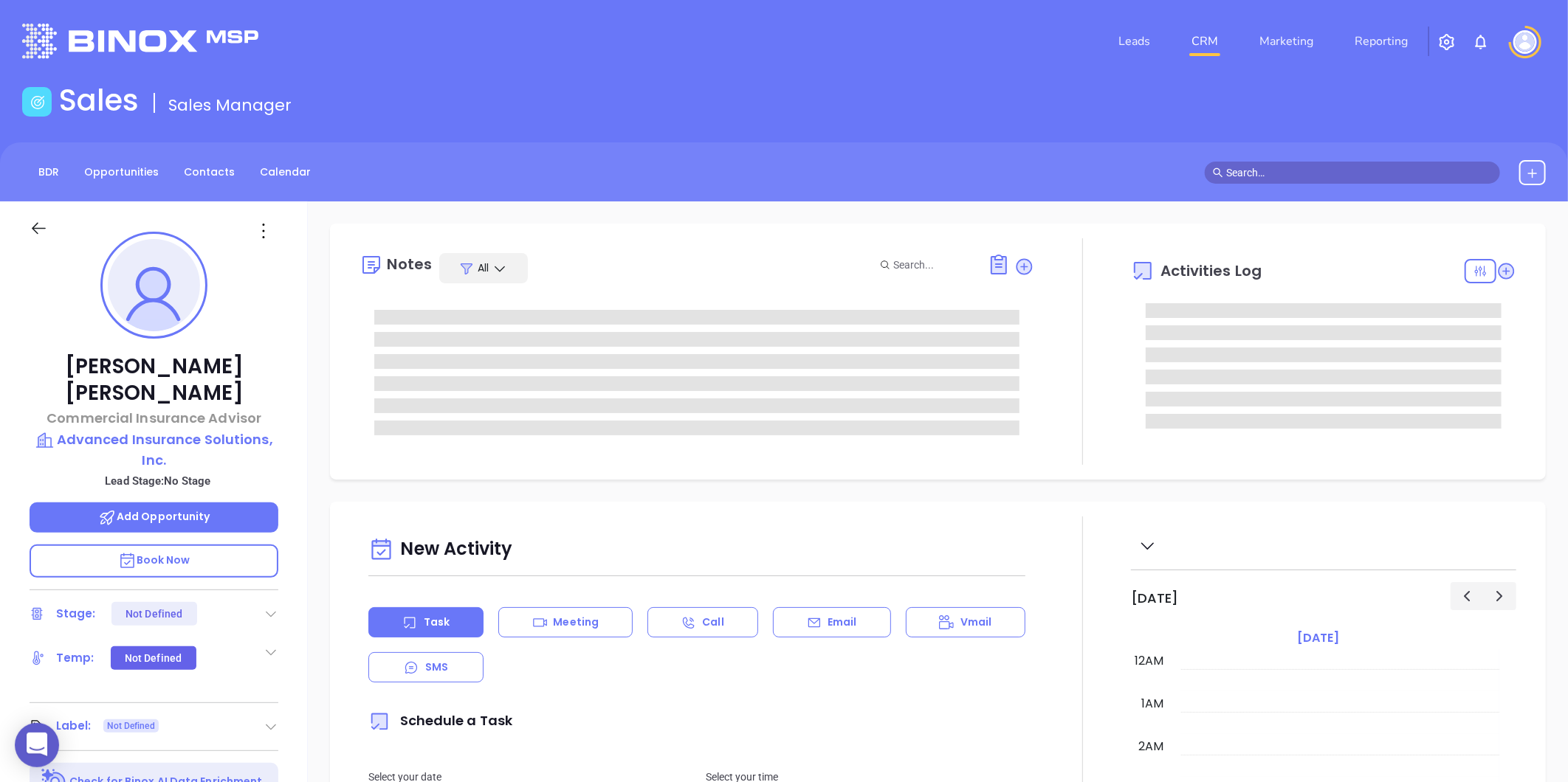
type input "[DATE]"
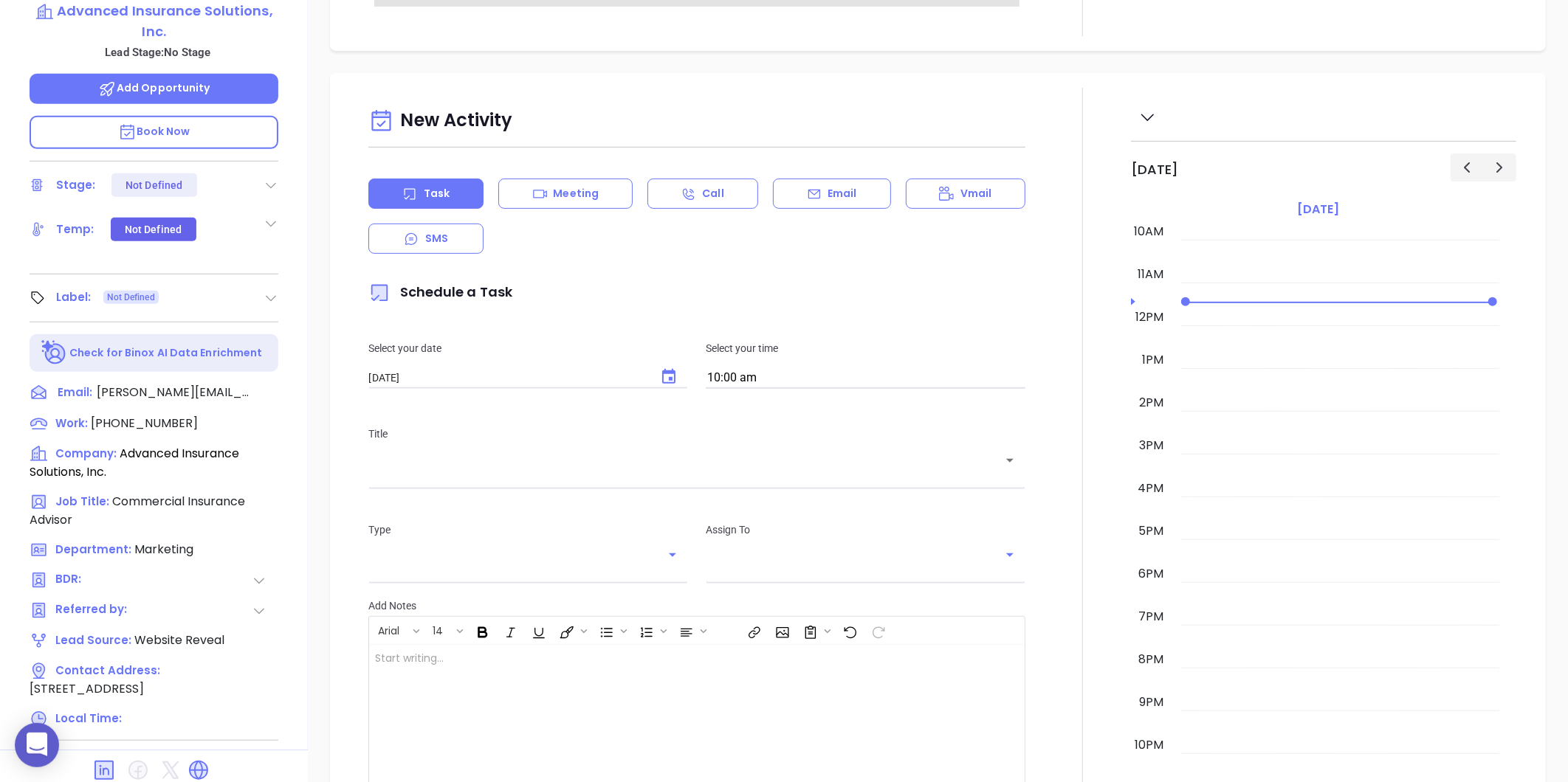
scroll to position [452, 0]
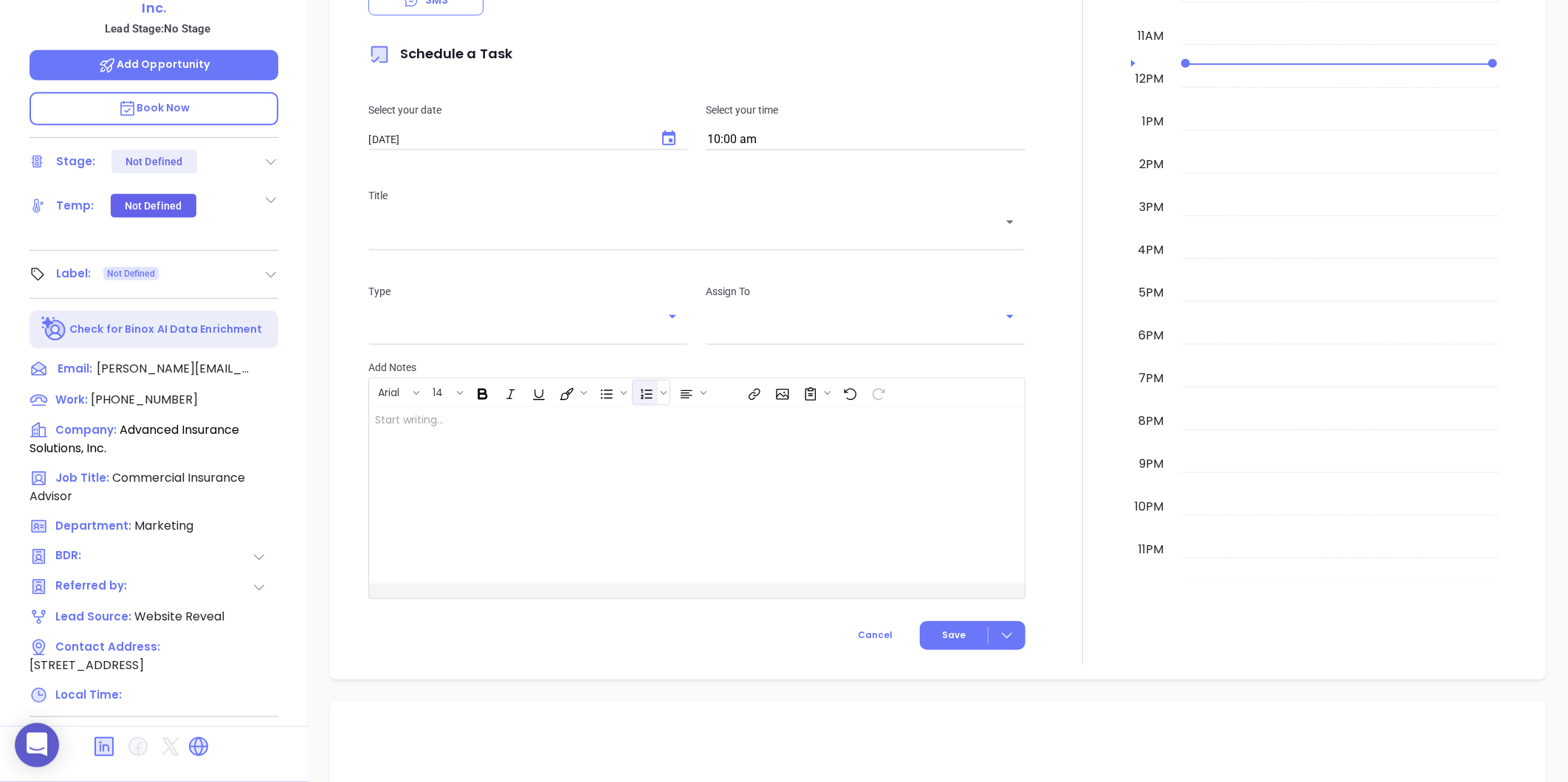
type input "[PERSON_NAME]"
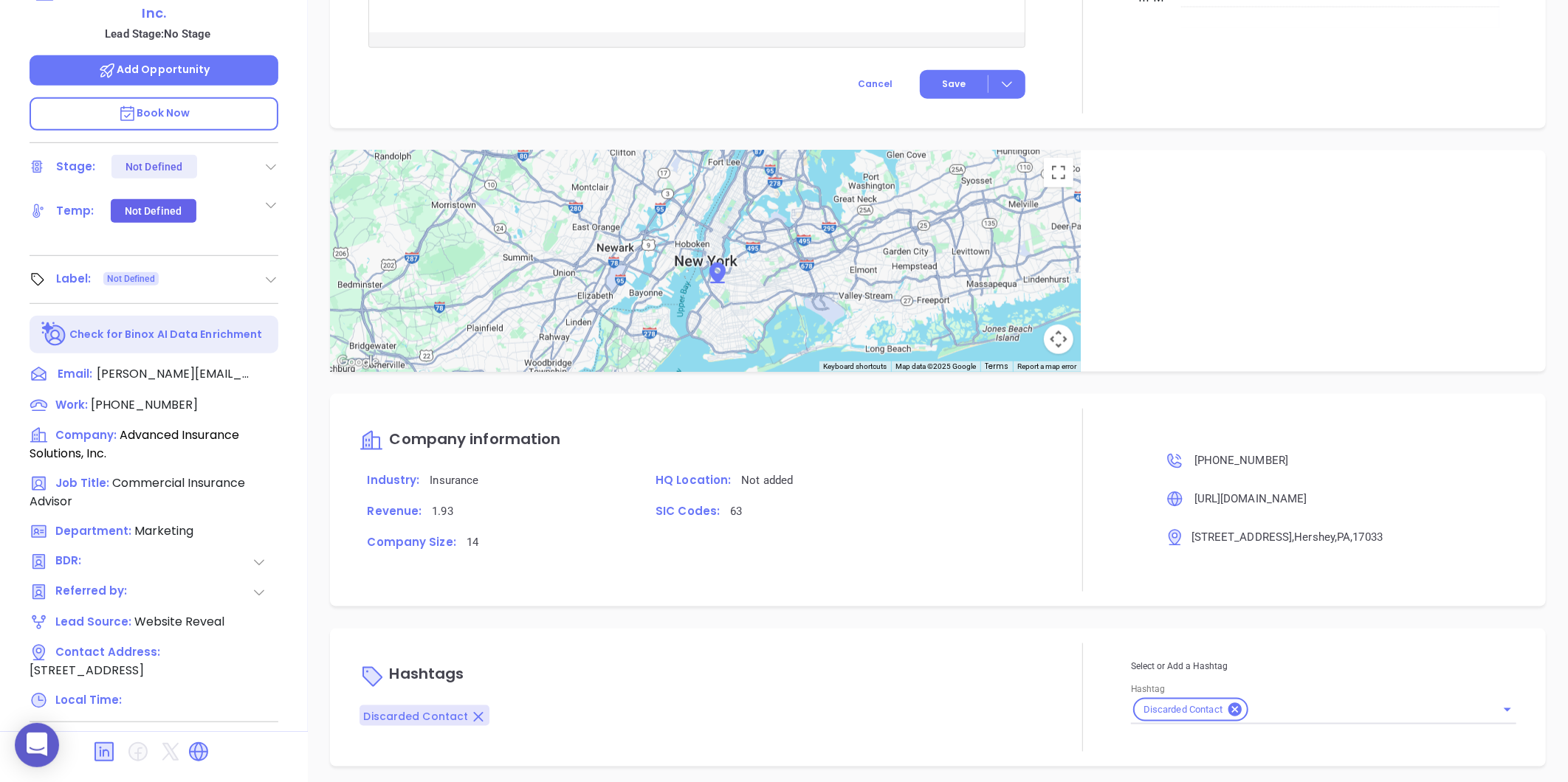
scroll to position [207, 0]
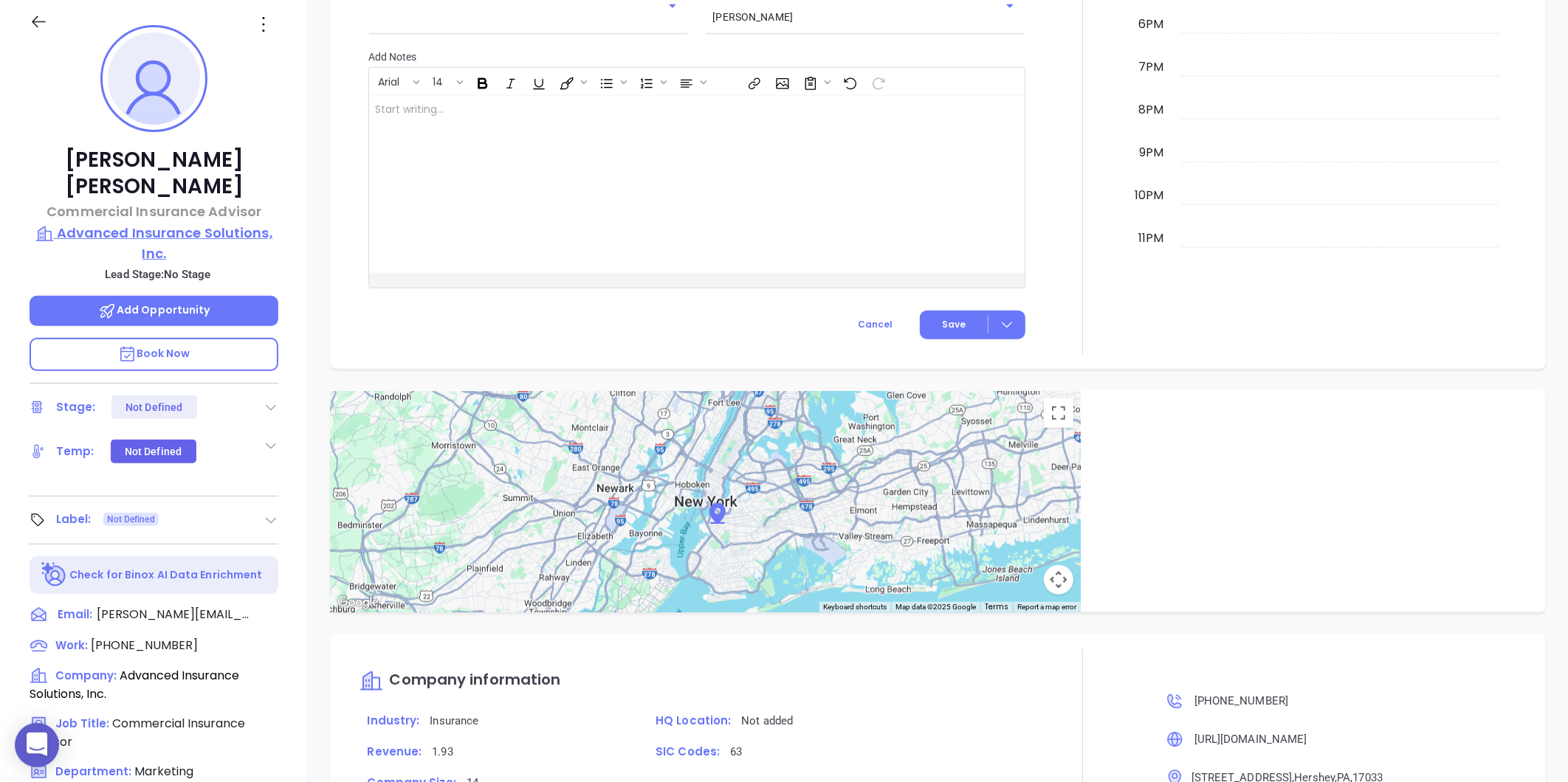
click at [159, 230] on p "Advanced Insurance Solutions, Inc." at bounding box center [154, 243] width 248 height 41
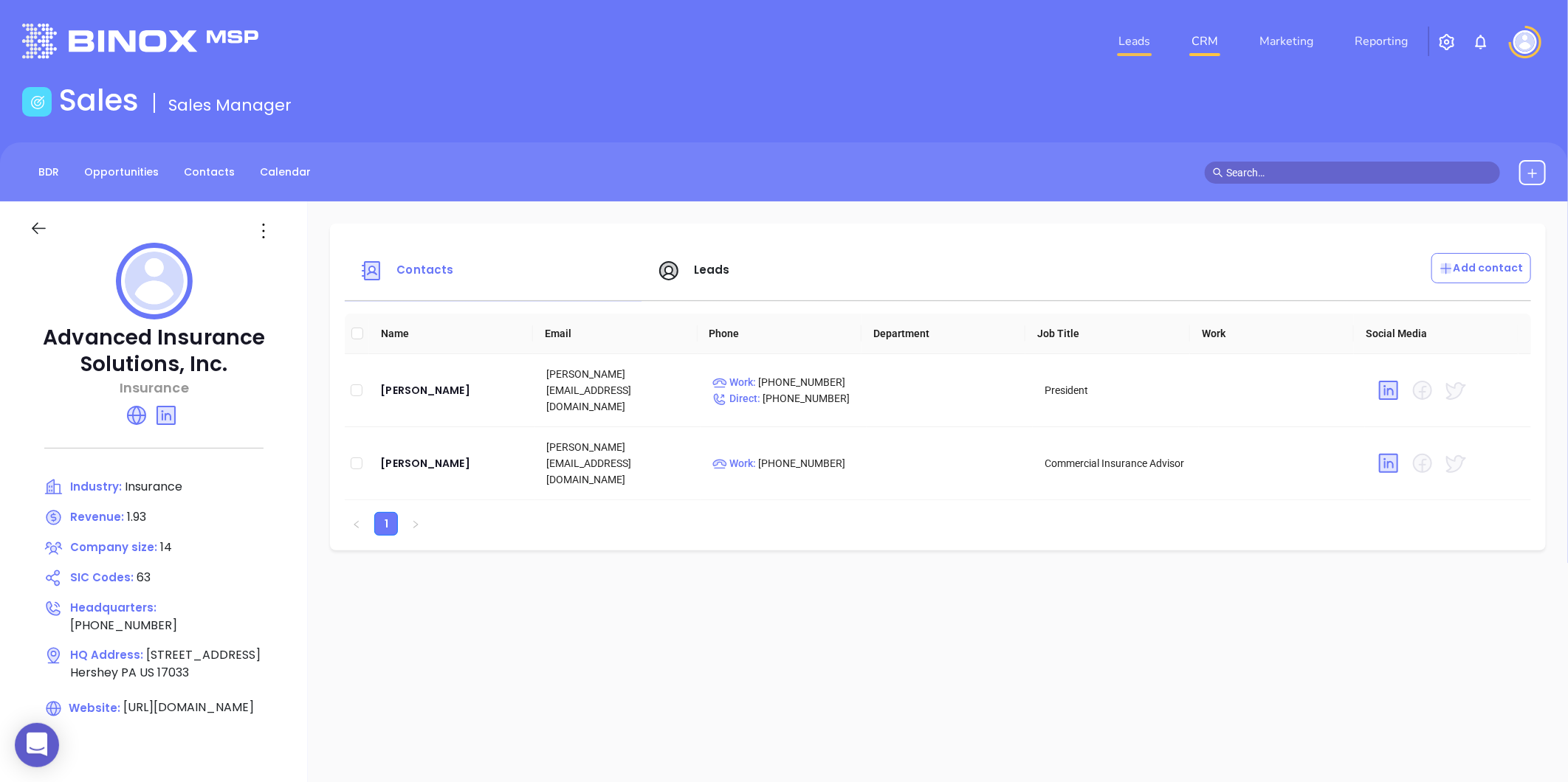
click at [1116, 42] on link "Leads" at bounding box center [1135, 41] width 43 height 30
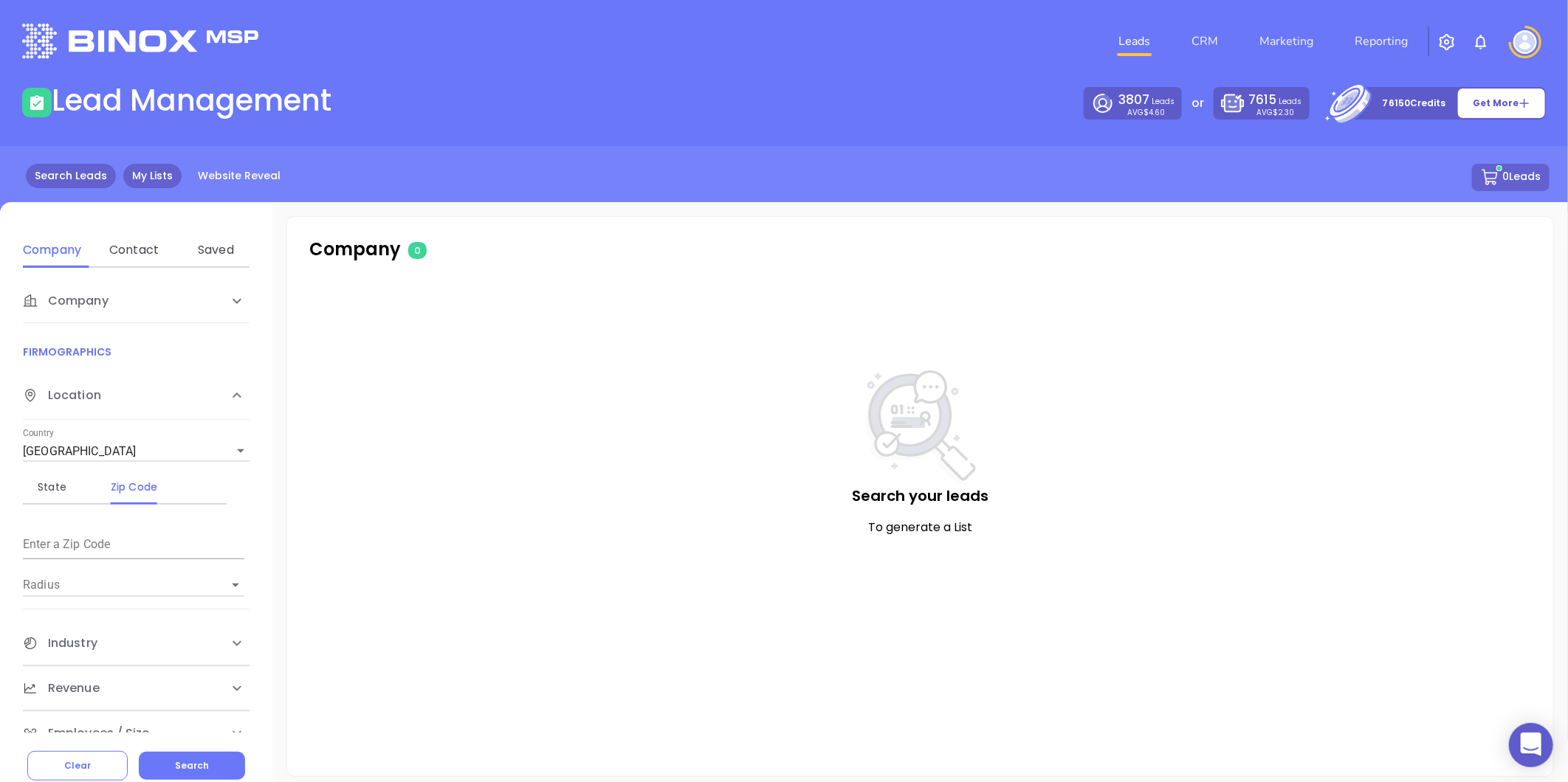
click at [137, 178] on link "My Lists" at bounding box center [152, 176] width 59 height 24
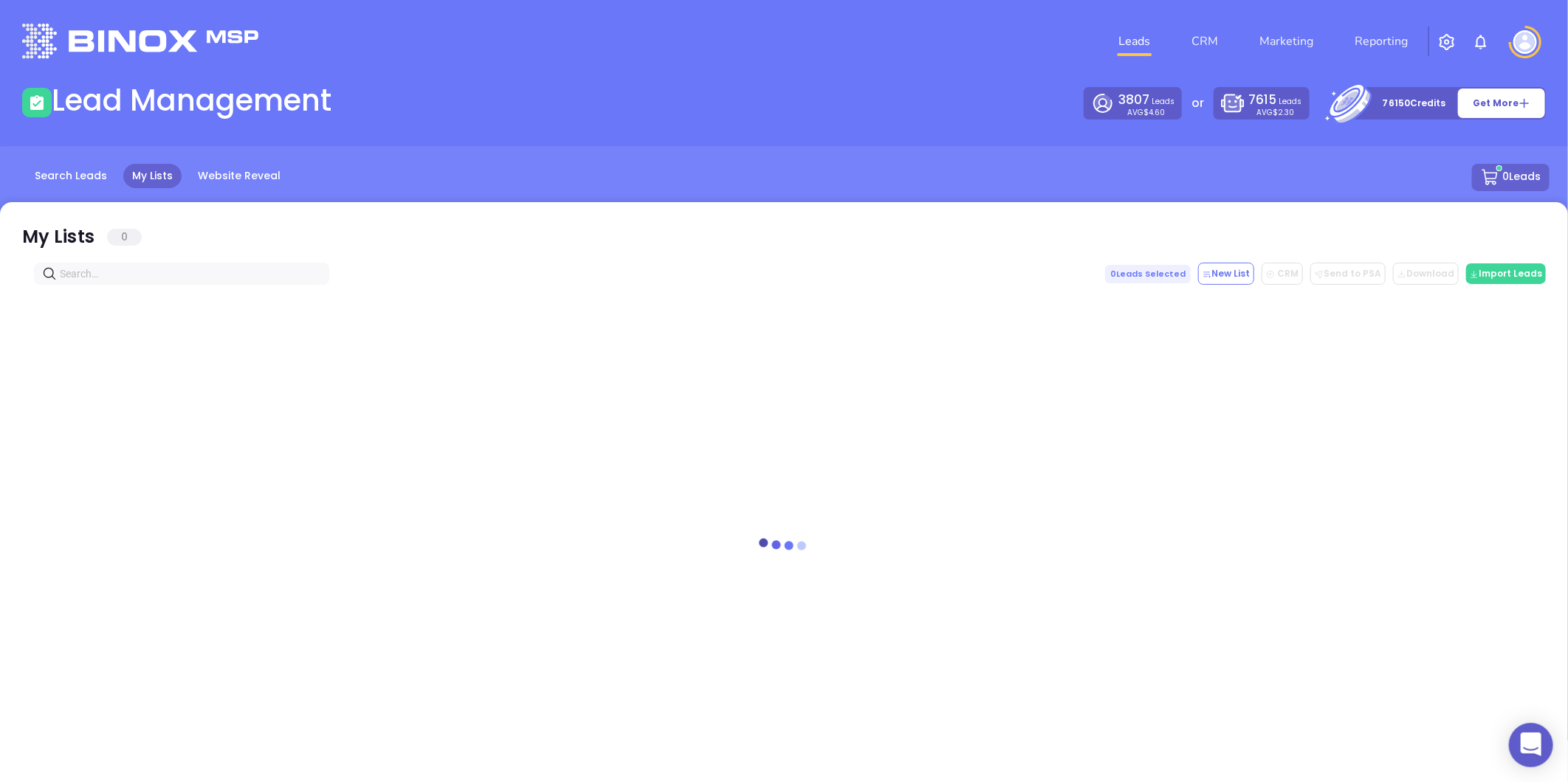
click at [163, 266] on input "text" at bounding box center [184, 274] width 249 height 16
paste input "[DOMAIN_NAME]"
click at [172, 275] on input "[DOMAIN_NAME]" at bounding box center [184, 274] width 249 height 16
type input "schiappainsurance.com"
drag, startPoint x: 8, startPoint y: 302, endPoint x: -4, endPoint y: 306, distance: 12.6
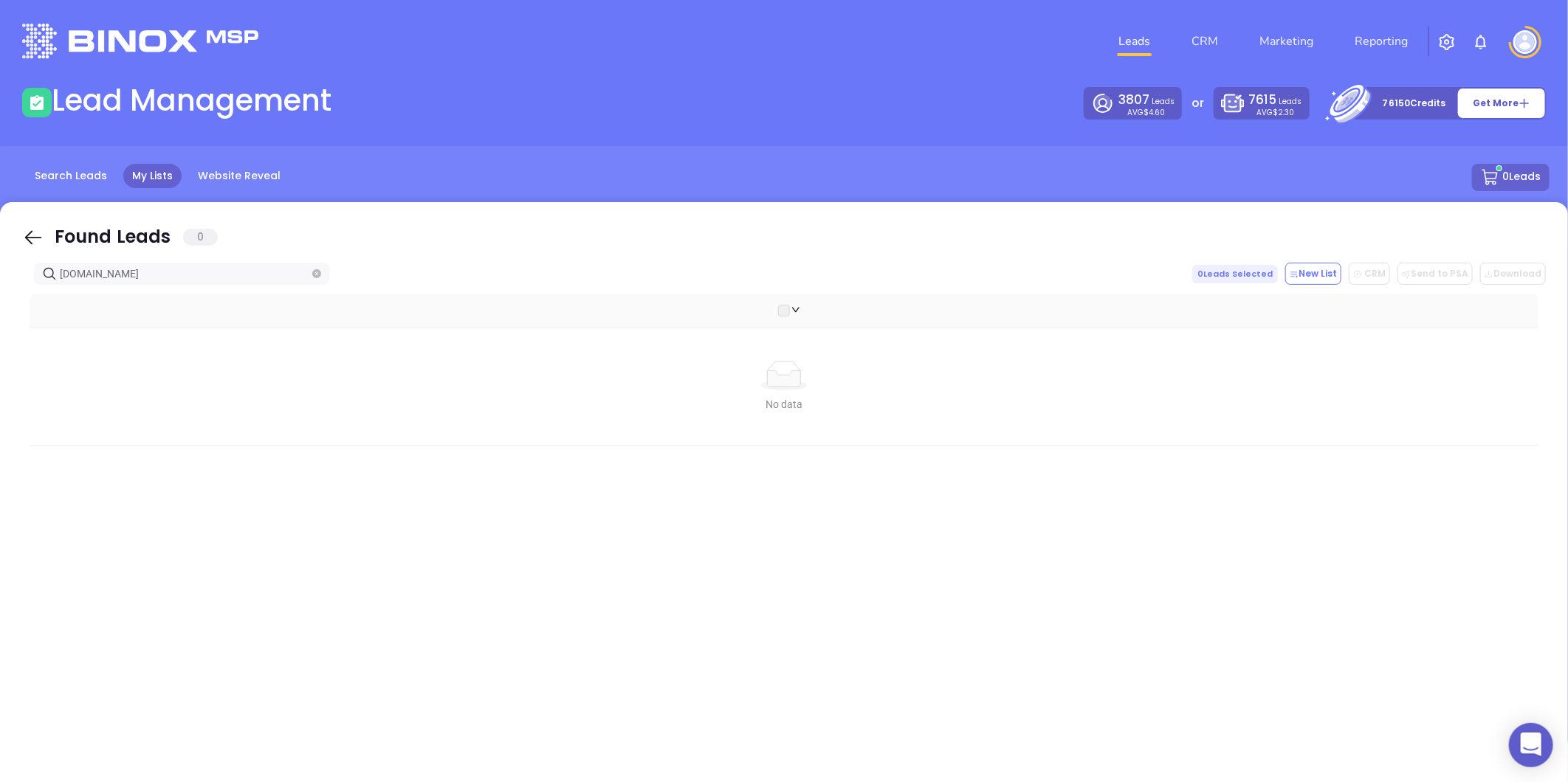
click at [0, 306] on html "0 Leads CRM Marketing Reporting Financial Leads Leads Lead Management 3807 Lead…" at bounding box center [784, 391] width 1568 height 782
drag, startPoint x: 191, startPoint y: 266, endPoint x: 60, endPoint y: 289, distance: 133.0
click at [55, 289] on div "Found Leads 0 schiappainsurance.com 0 Leads Selected New List CRM Send to PSA D…" at bounding box center [784, 497] width 1568 height 591
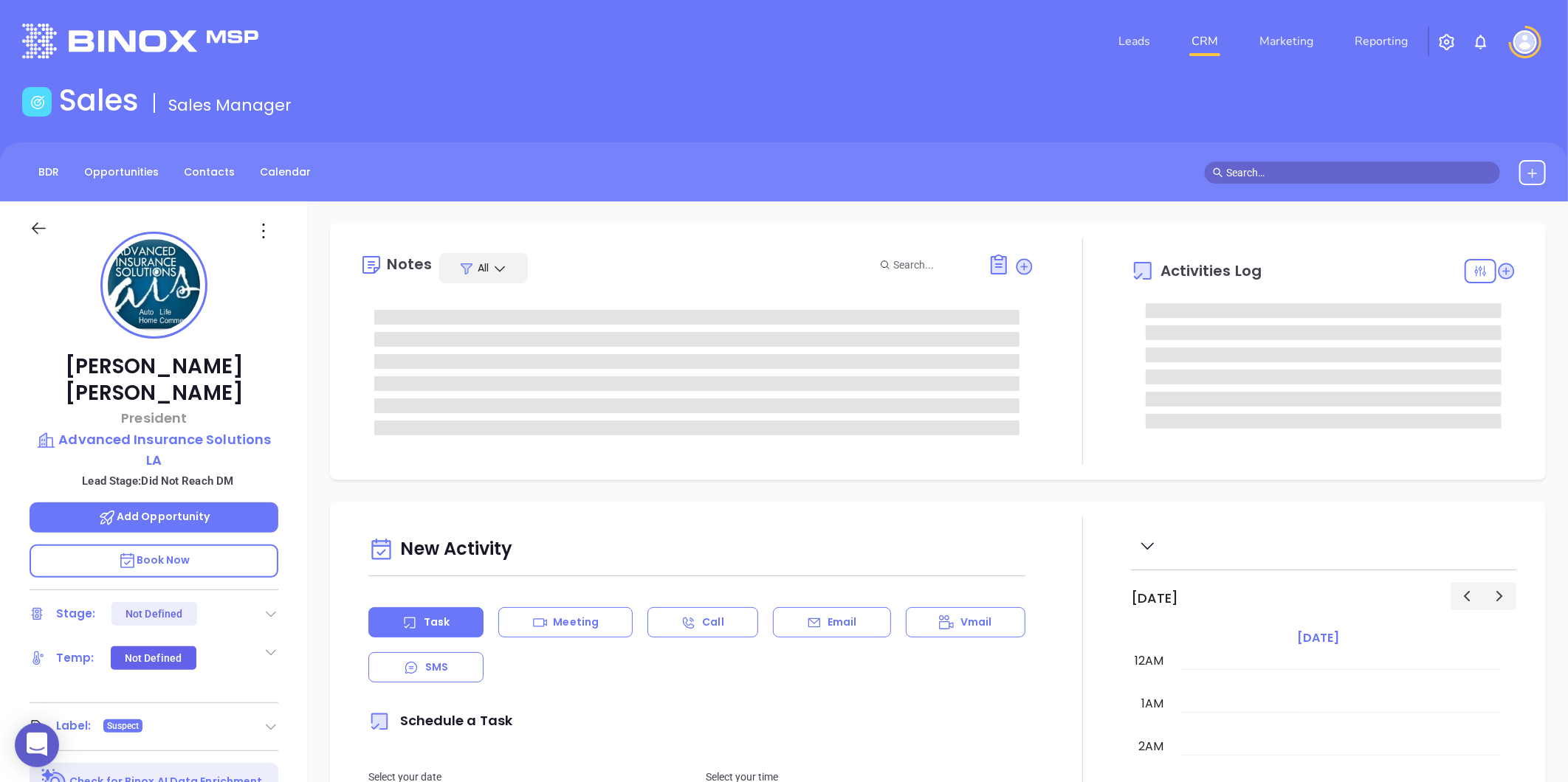
type input "[DATE]"
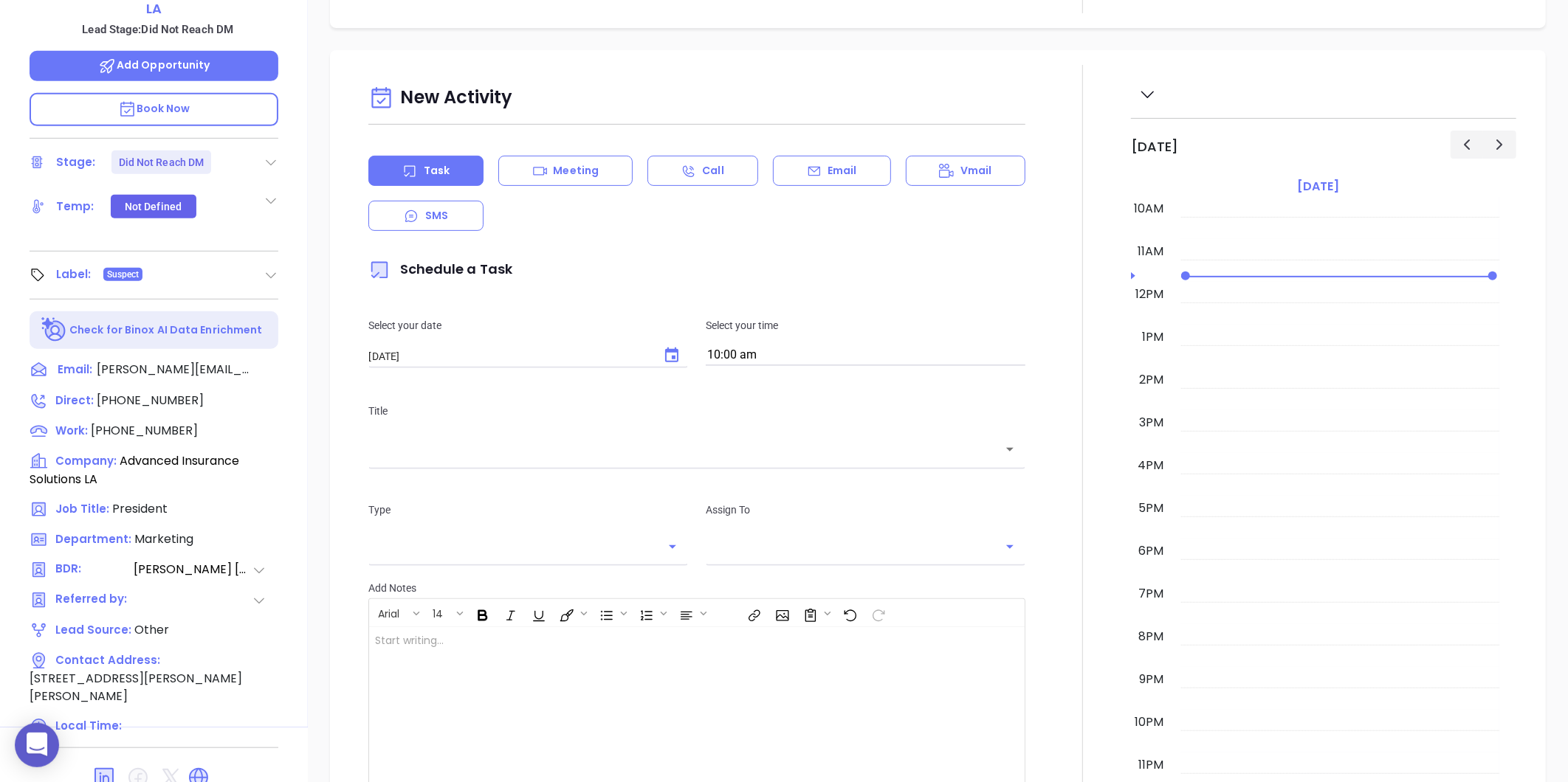
scroll to position [452, 0]
type input "[PERSON_NAME]"
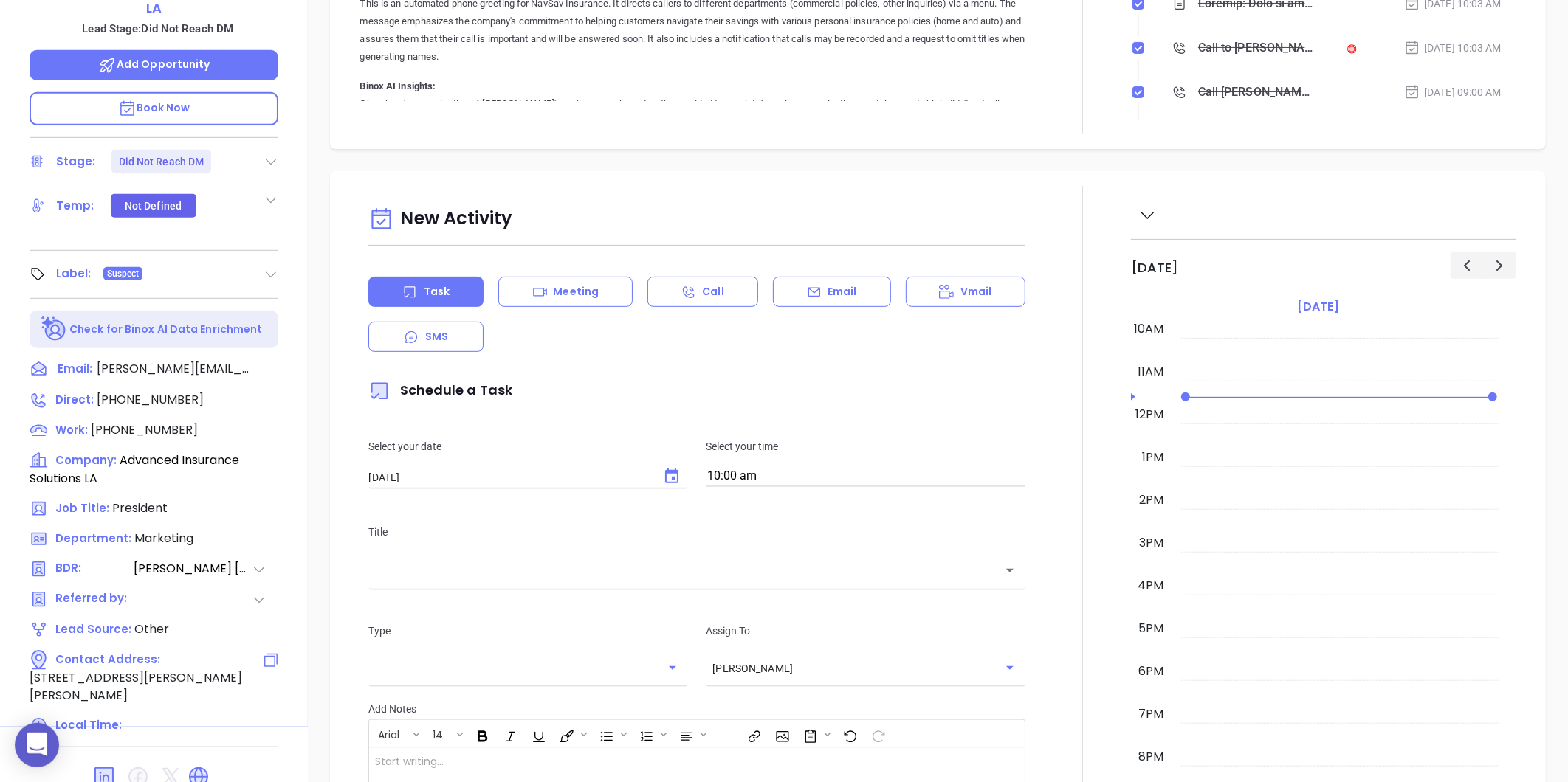
drag, startPoint x: 155, startPoint y: 596, endPoint x: 239, endPoint y: 627, distance: 89.5
click at [239, 627] on div "Direct : [PHONE_NUMBER] Work : [PHONE_NUMBER] Company: Advanced Insurance Solut…" at bounding box center [154, 563] width 248 height 345
copy span "[STREET_ADDRESS][PERSON_NAME][PERSON_NAME]"
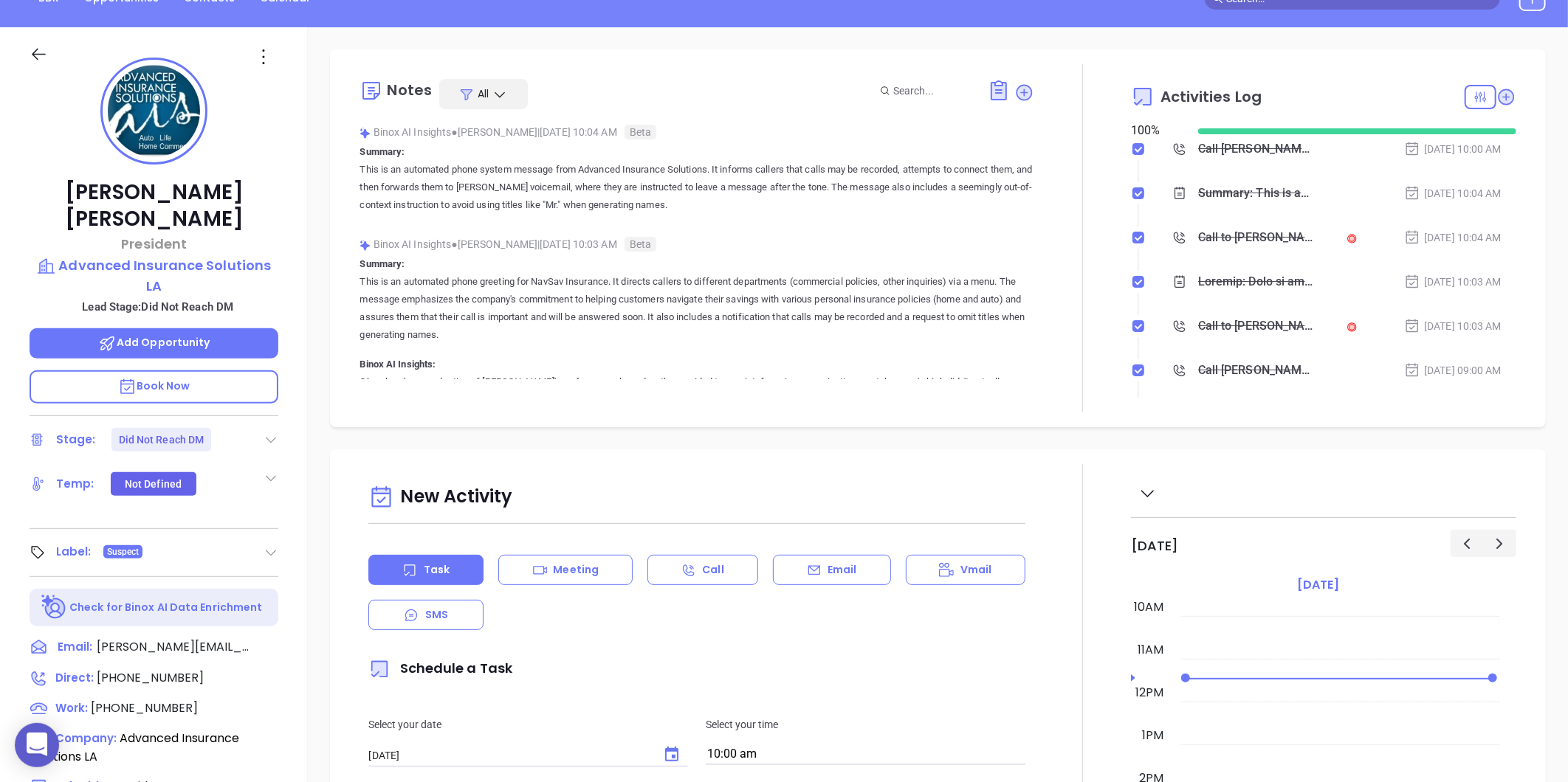
scroll to position [42, 0]
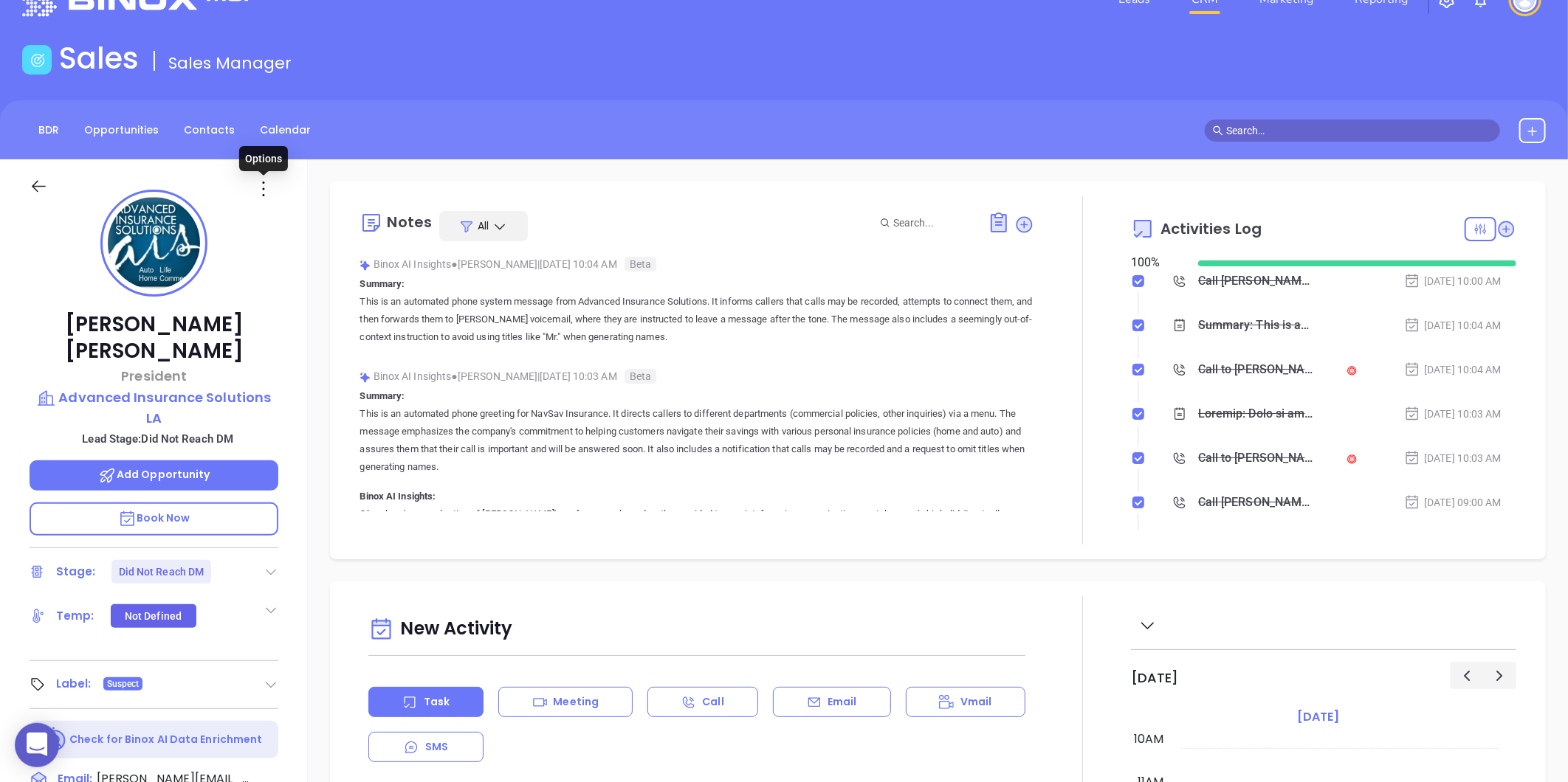
click at [273, 185] on icon at bounding box center [263, 188] width 23 height 23
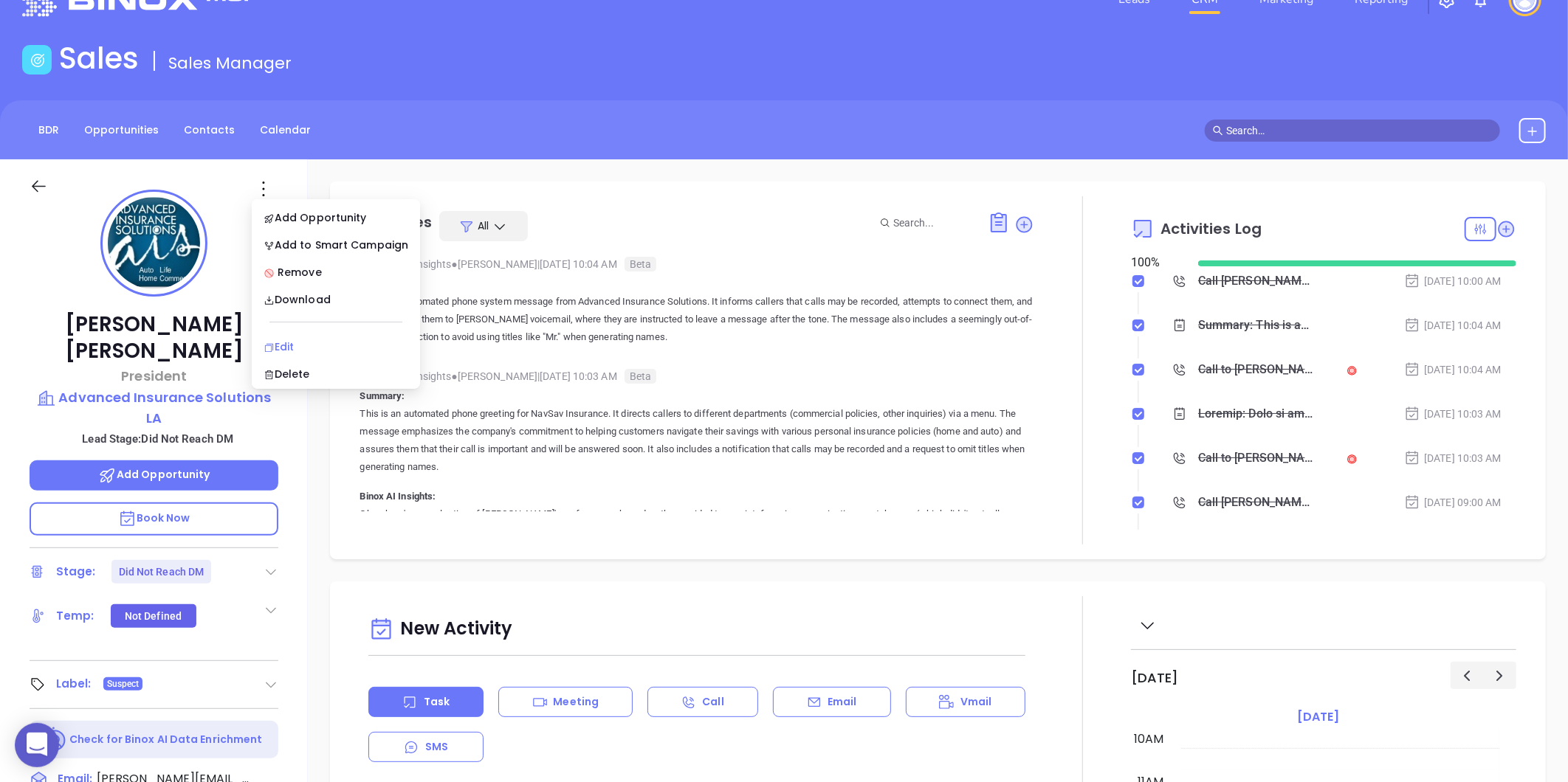
click at [282, 339] on div "Edit" at bounding box center [336, 346] width 145 height 16
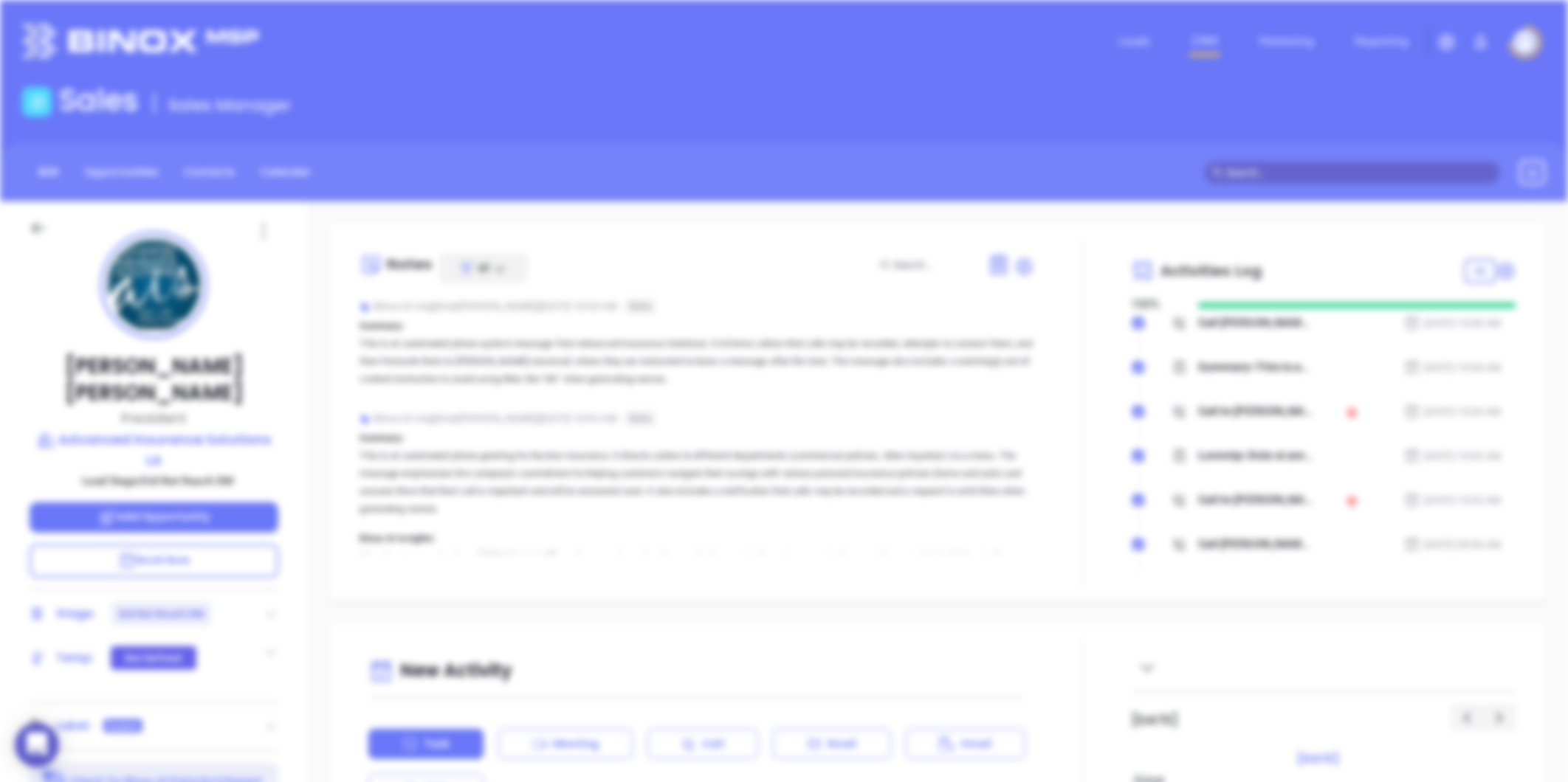
scroll to position [0, 0]
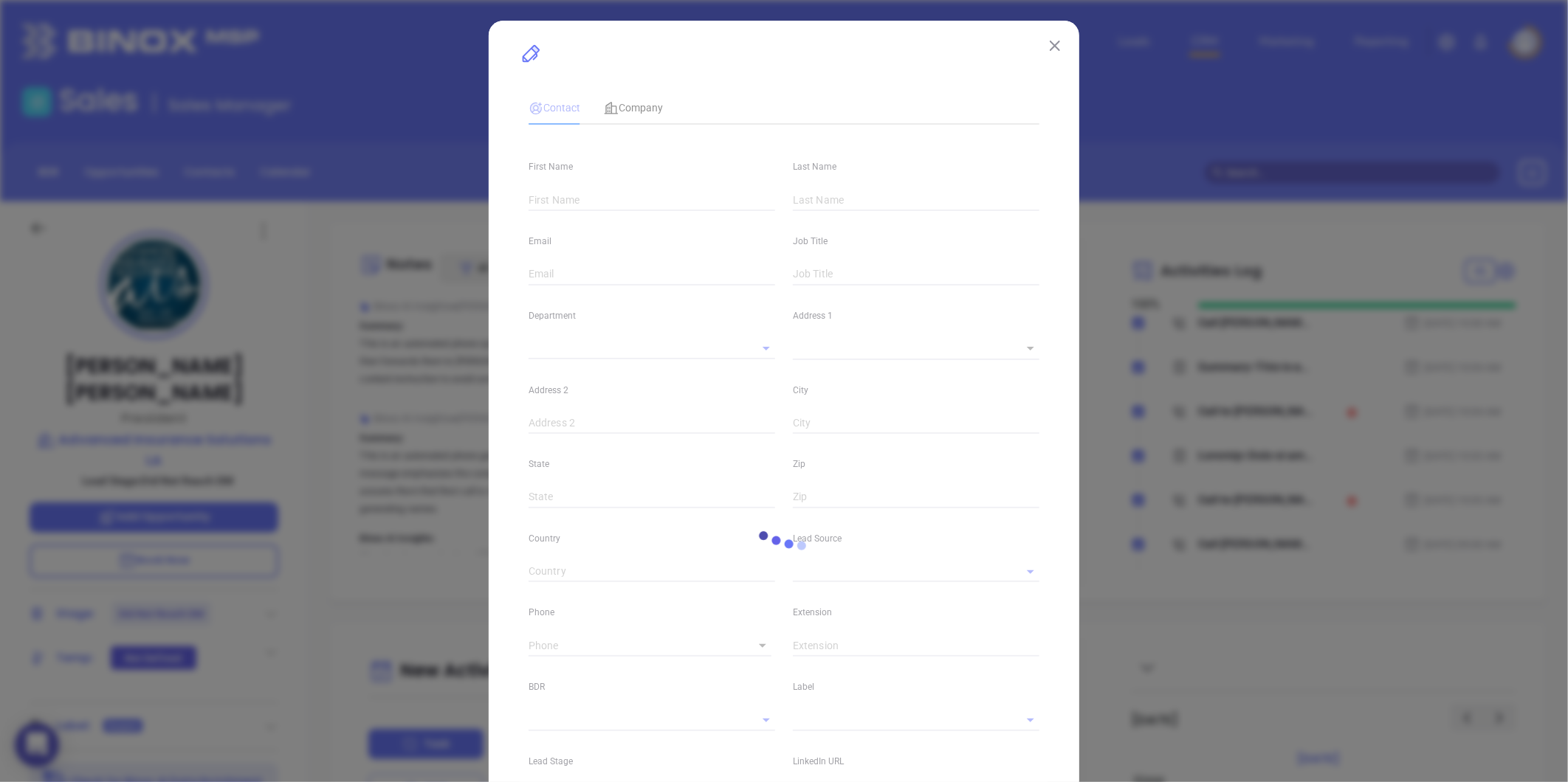
type input "Douglas"
type input "Erwin"
type input "doug@advanced-ins.com"
type input "President"
type input "1"
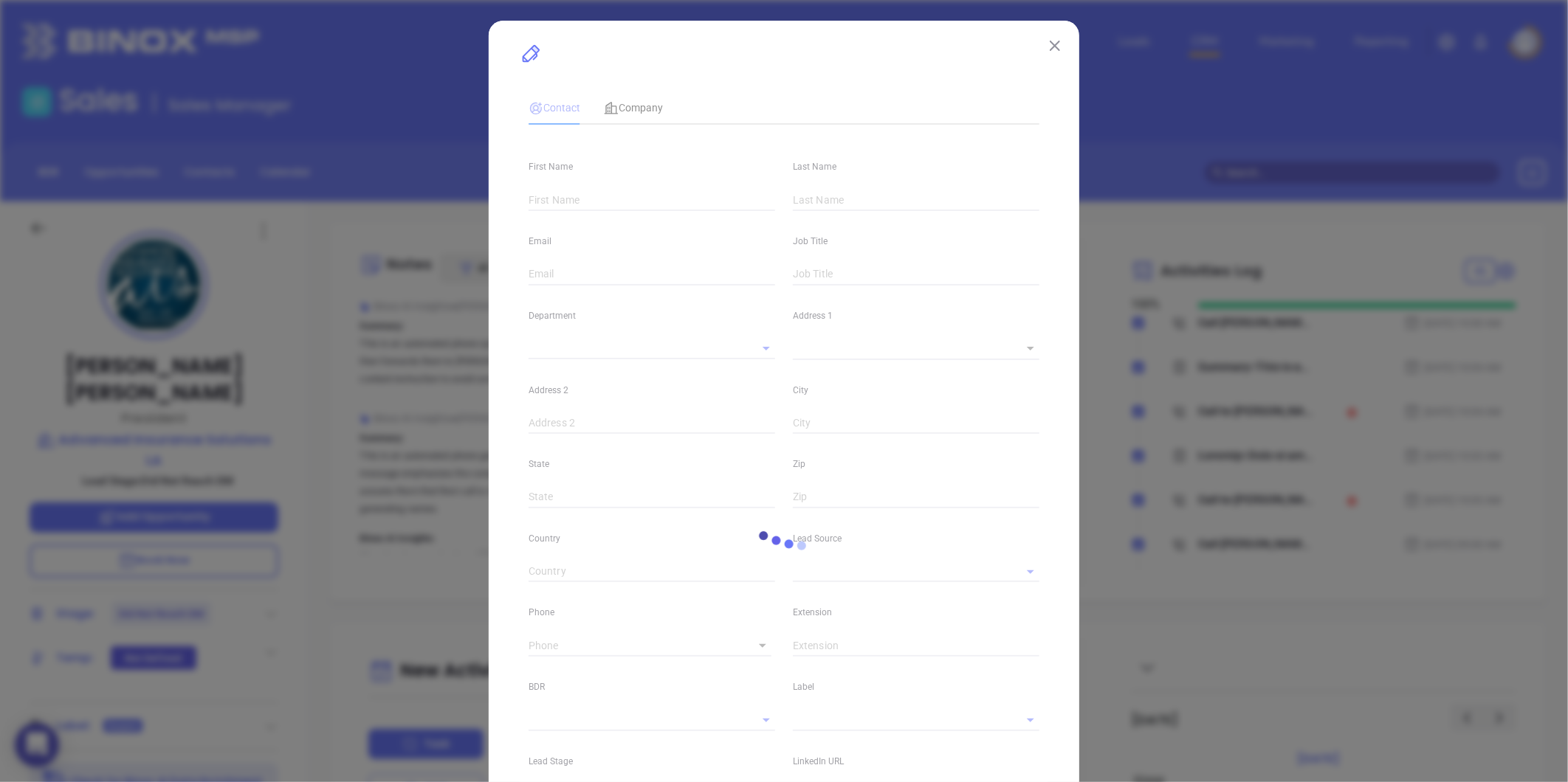
type input "www.linkedin.com/in/doug-erwin-50b1bb9"
type input "Marketing"
type input "Other"
type input "[PERSON_NAME]"
type input "Did Not Reach DM"
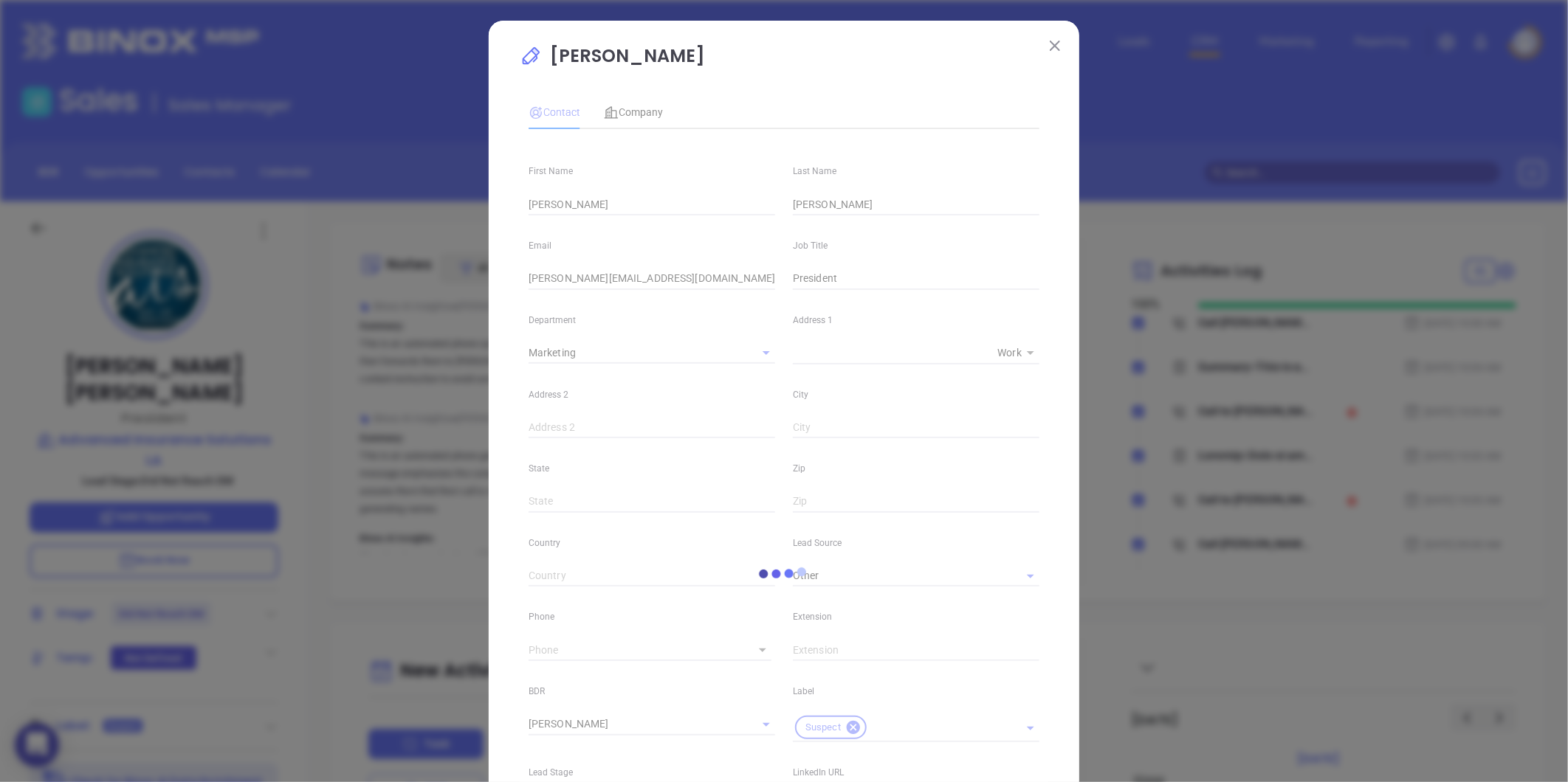
type input "(717) 533-0252"
type input "1"
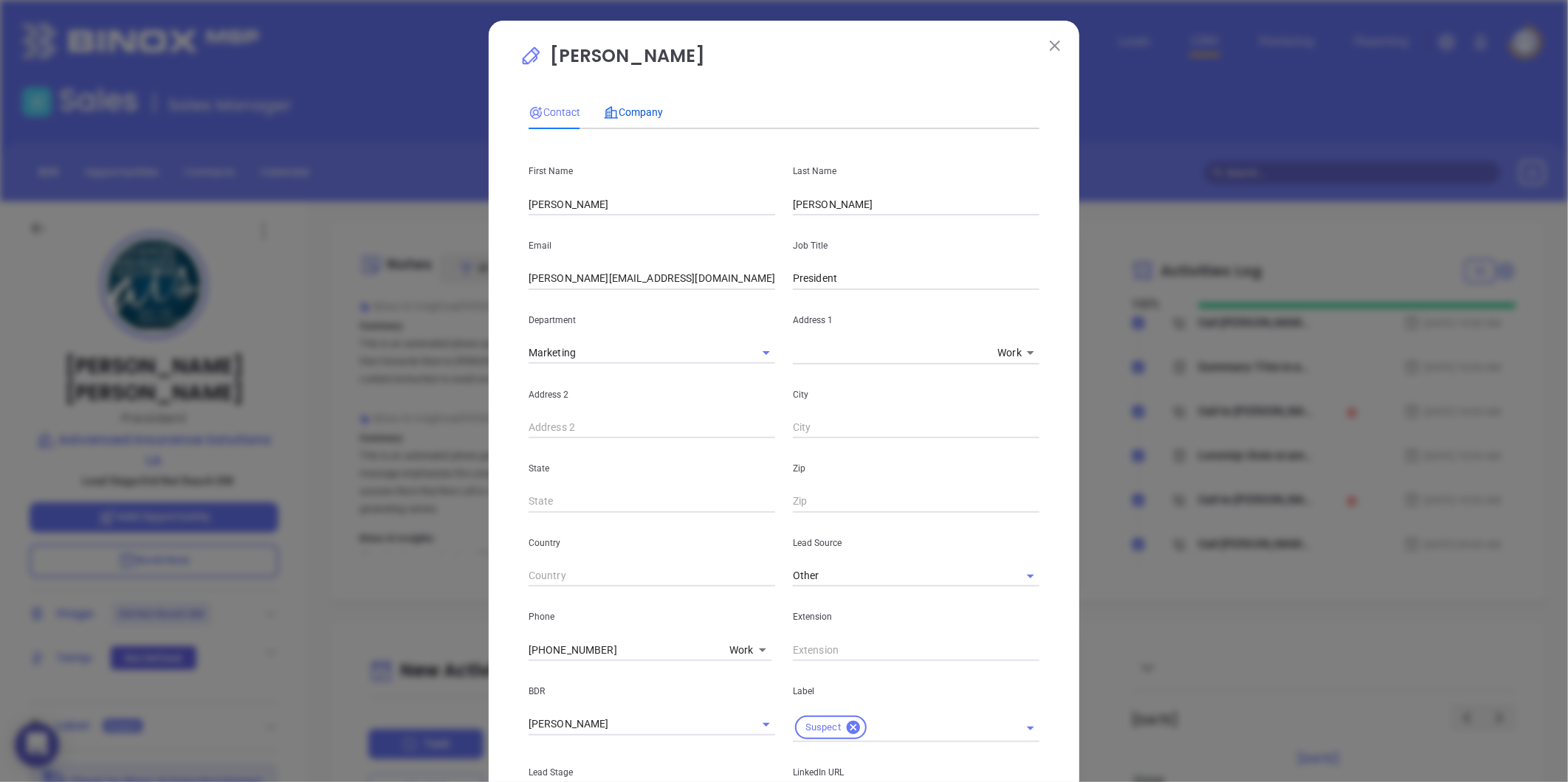
click at [621, 121] on div "Company" at bounding box center [633, 112] width 59 height 16
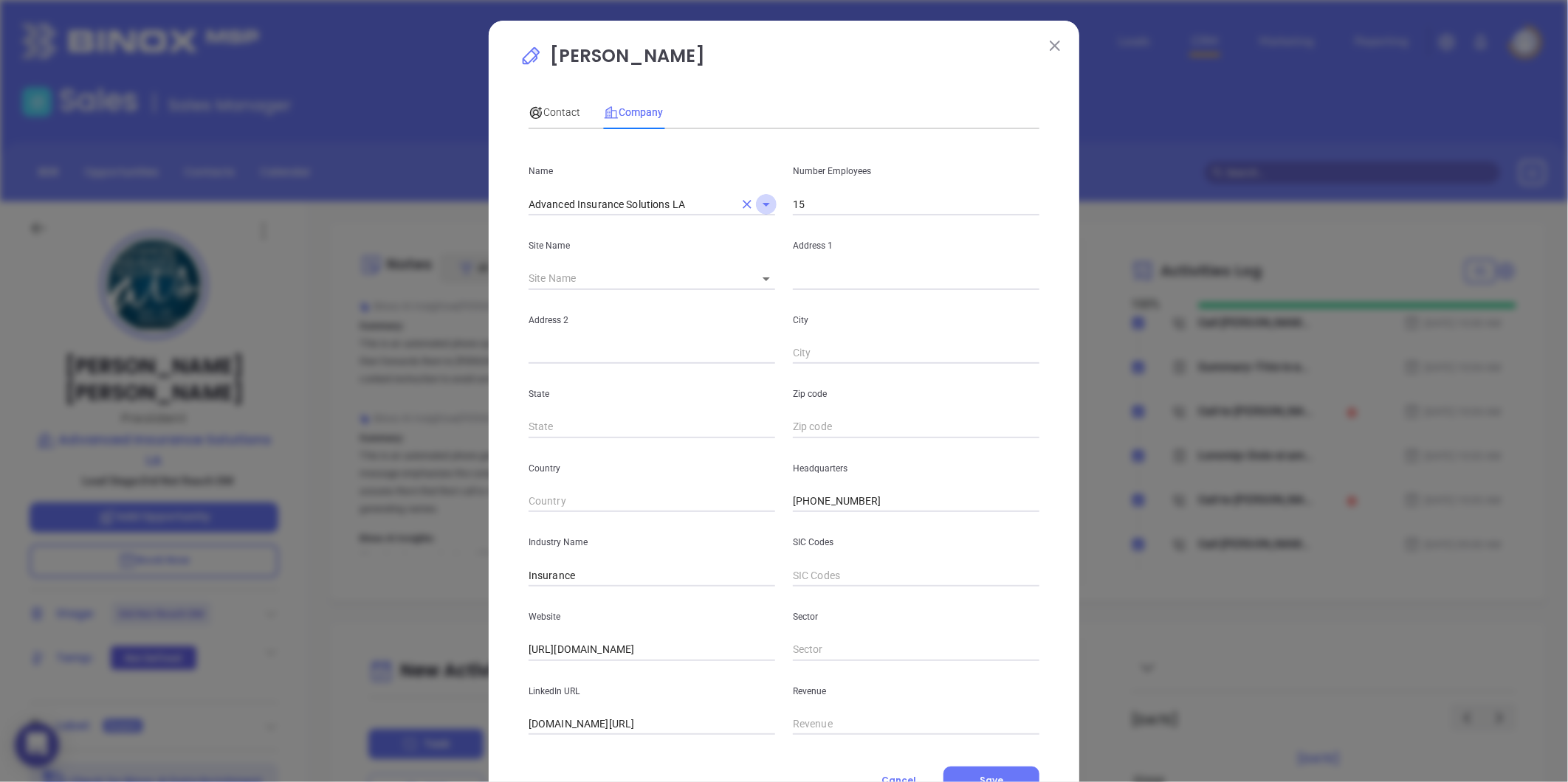
click at [757, 207] on icon "Open" at bounding box center [766, 204] width 18 height 18
click at [724, 203] on input "Advanced Insurance Solutions LA" at bounding box center [630, 204] width 205 height 22
click at [706, 200] on input "Advanced Insurance Solutions LA" at bounding box center [630, 204] width 205 height 22
click at [683, 203] on input "Advanced Insurance Solutions LA" at bounding box center [630, 204] width 205 height 22
click at [624, 263] on li "Advanced Insurance Solutions, Inc." at bounding box center [651, 264] width 247 height 27
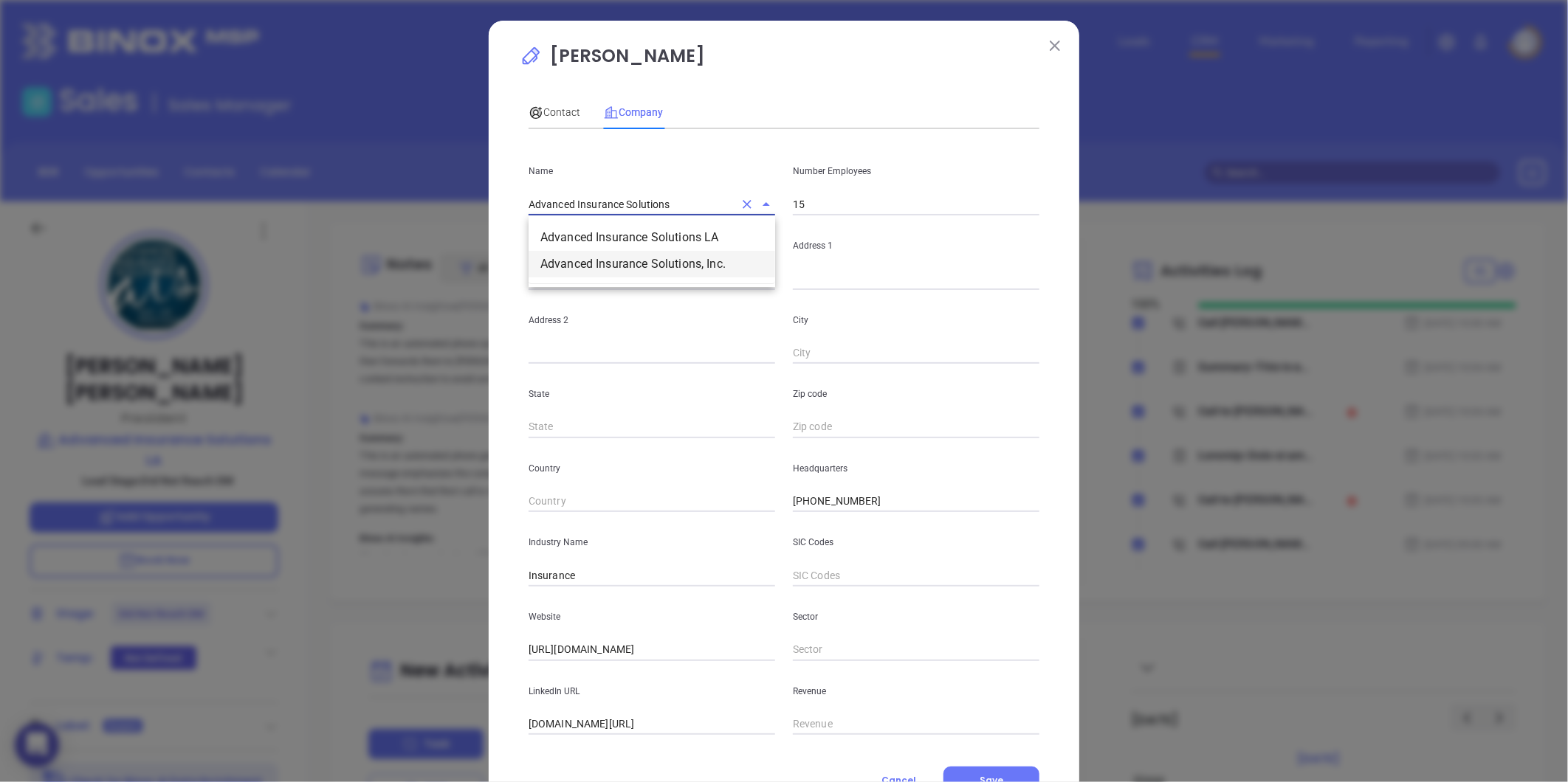
type input "Advanced Insurance Solutions, Inc."
type input "14"
type input "(800) 209-7183"
type input "63"
type input "linkedin.com/company/advanced-insurance-solutions-inc"
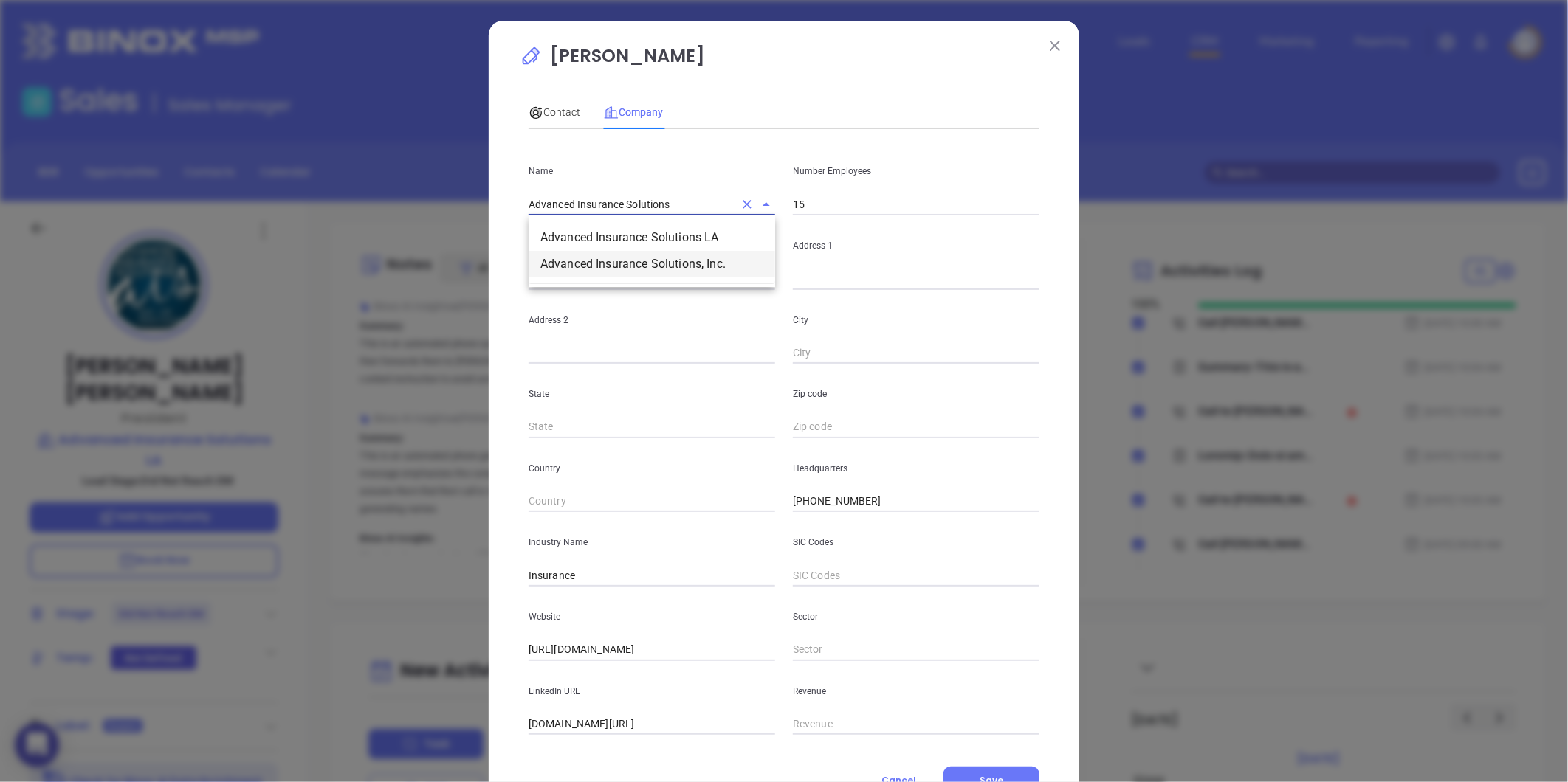
type input "1.93"
type input "Advanced Insurance Solutions, Inc."
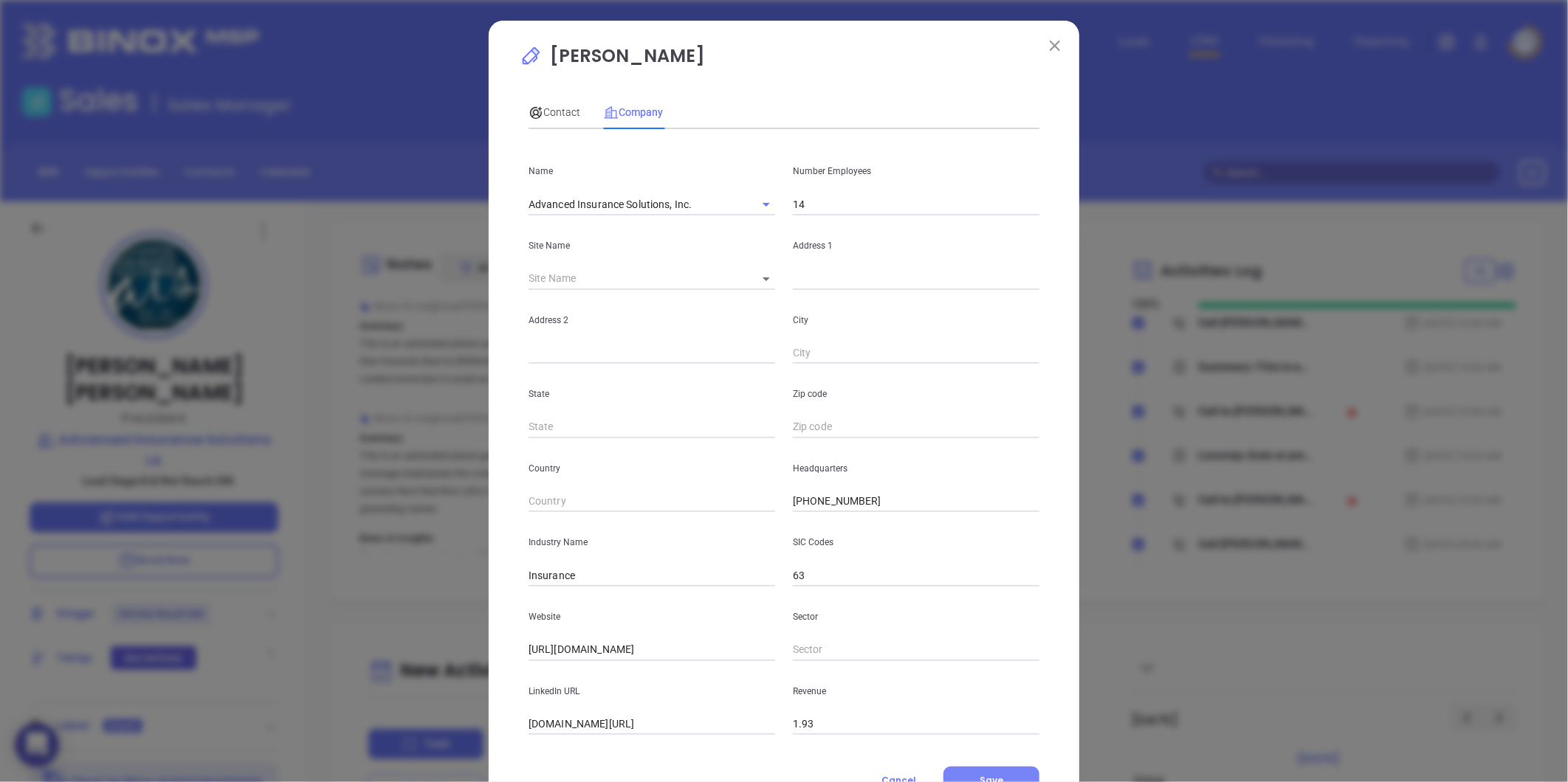
click at [962, 776] on button "Save" at bounding box center [991, 780] width 96 height 28
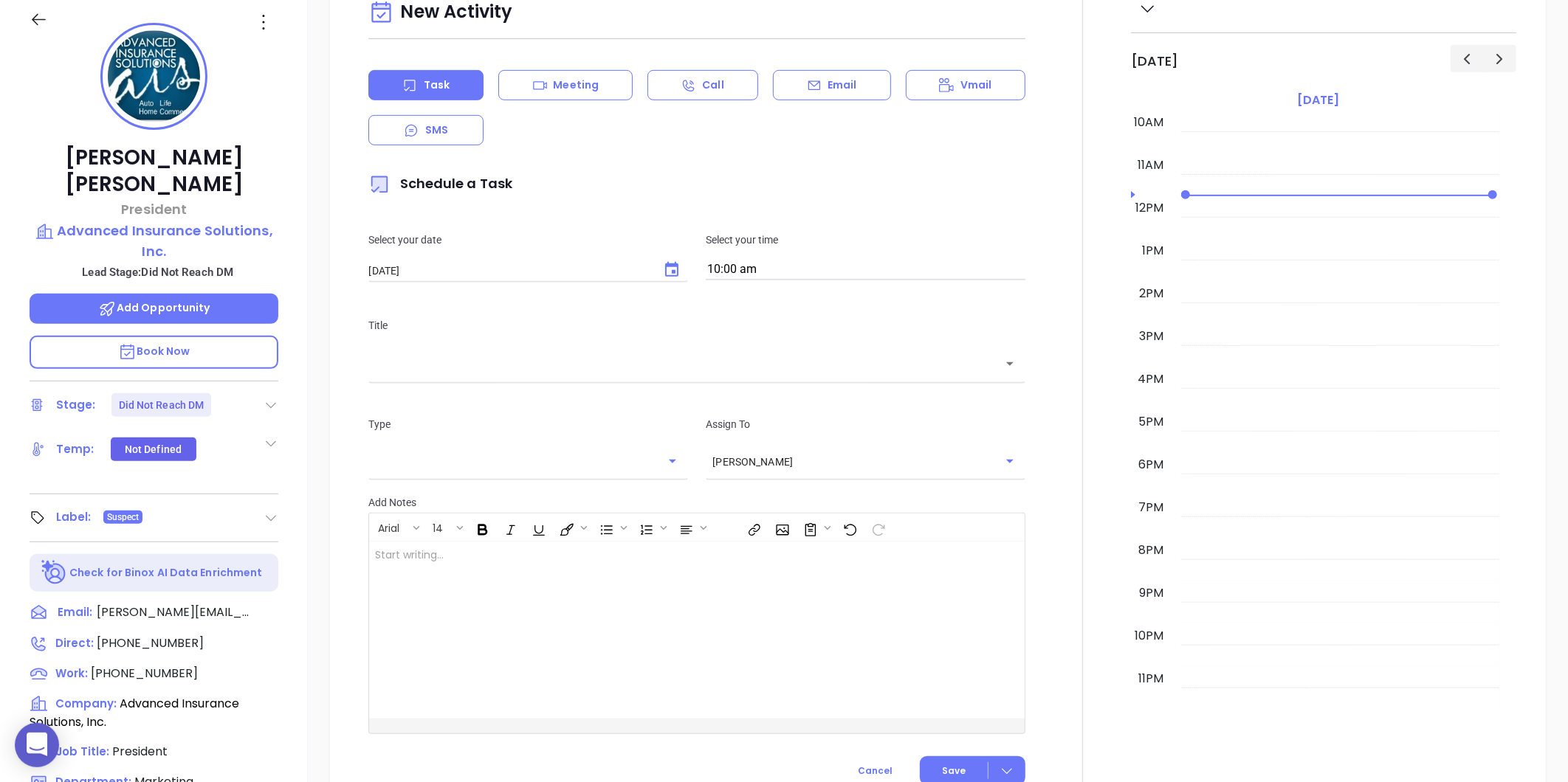
scroll to position [42, 0]
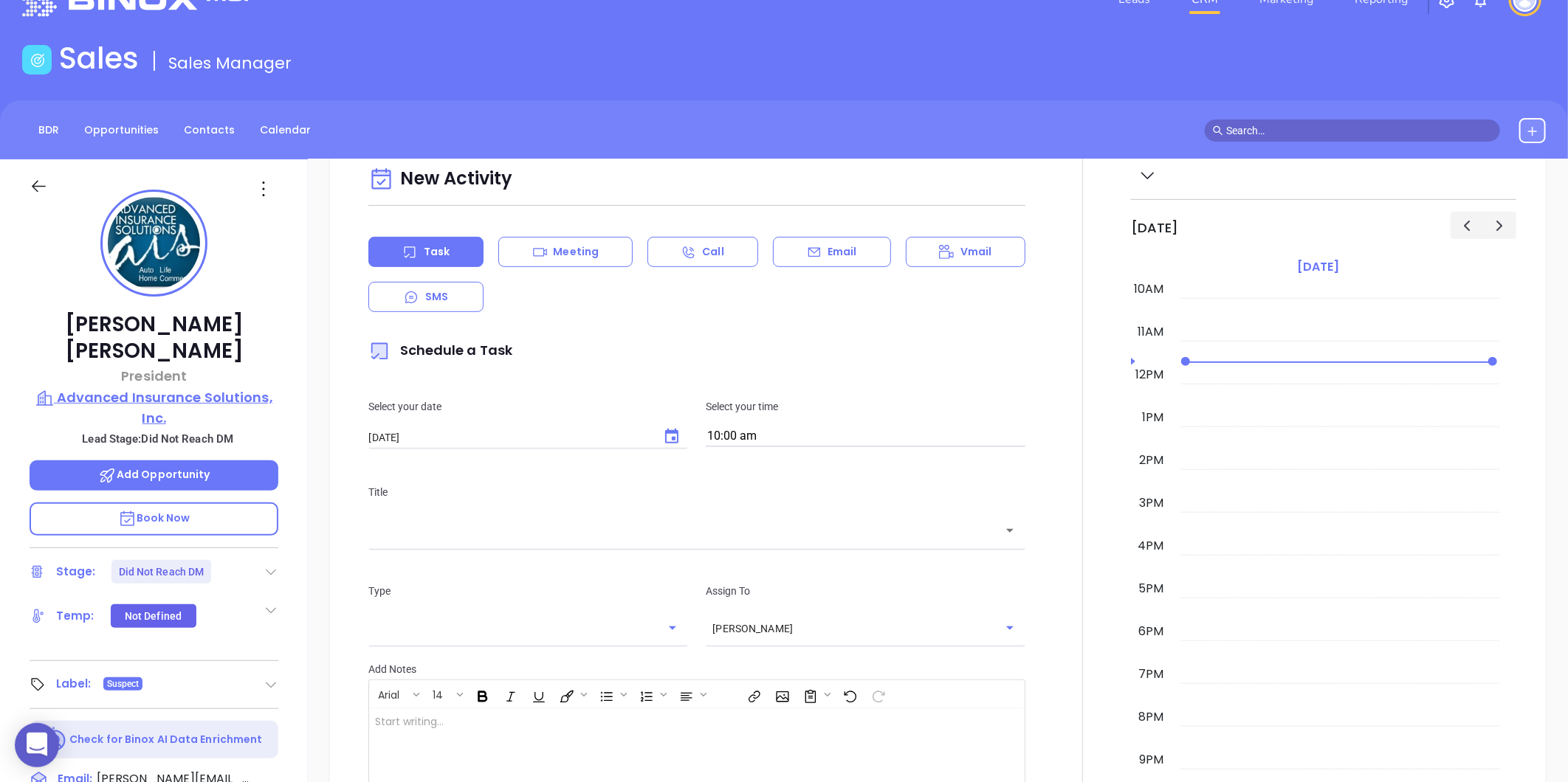
click at [151, 387] on p "Advanced Insurance Solutions, Inc." at bounding box center [154, 407] width 248 height 41
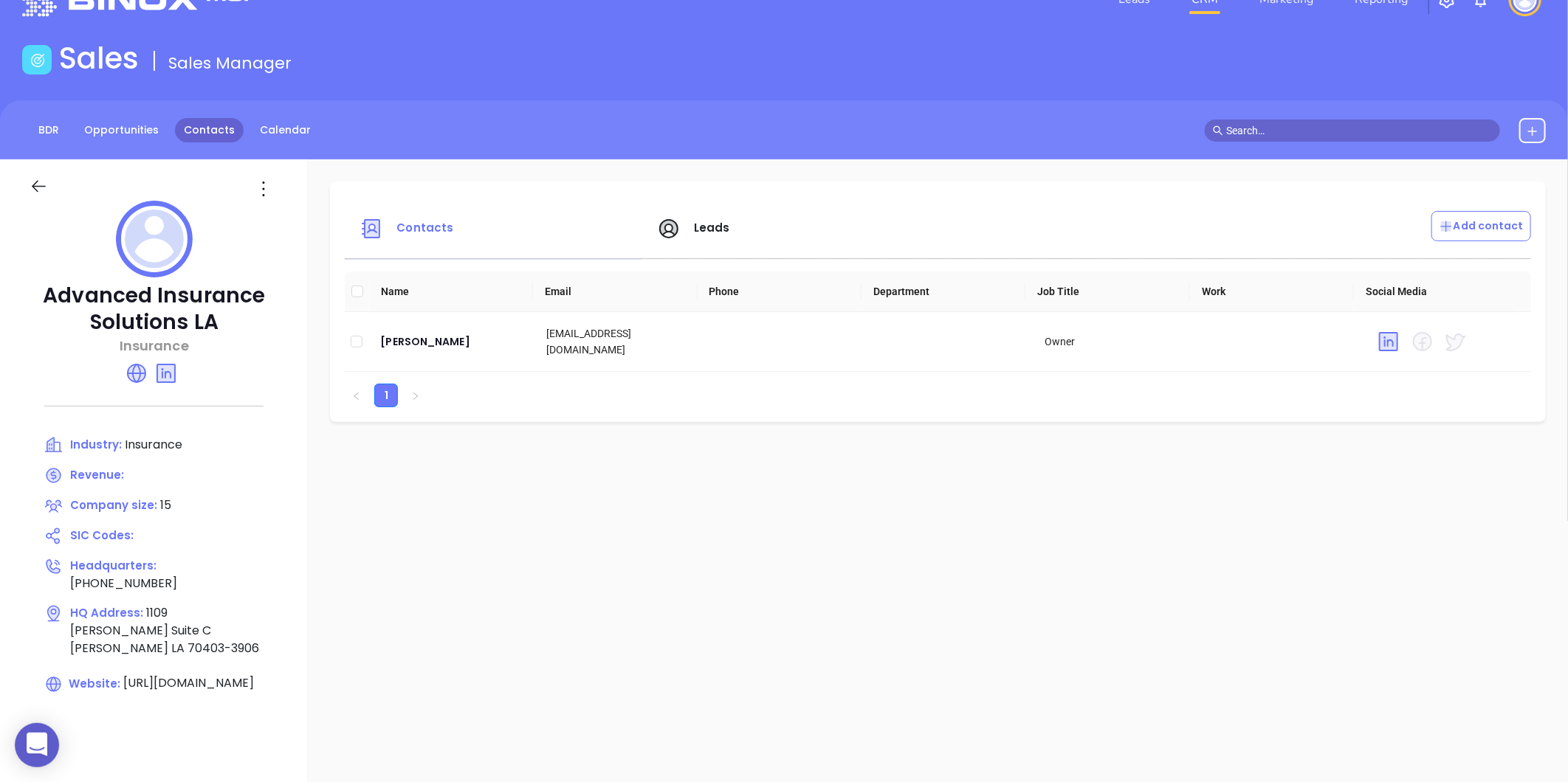
click at [191, 131] on link "Contacts" at bounding box center [209, 130] width 68 height 24
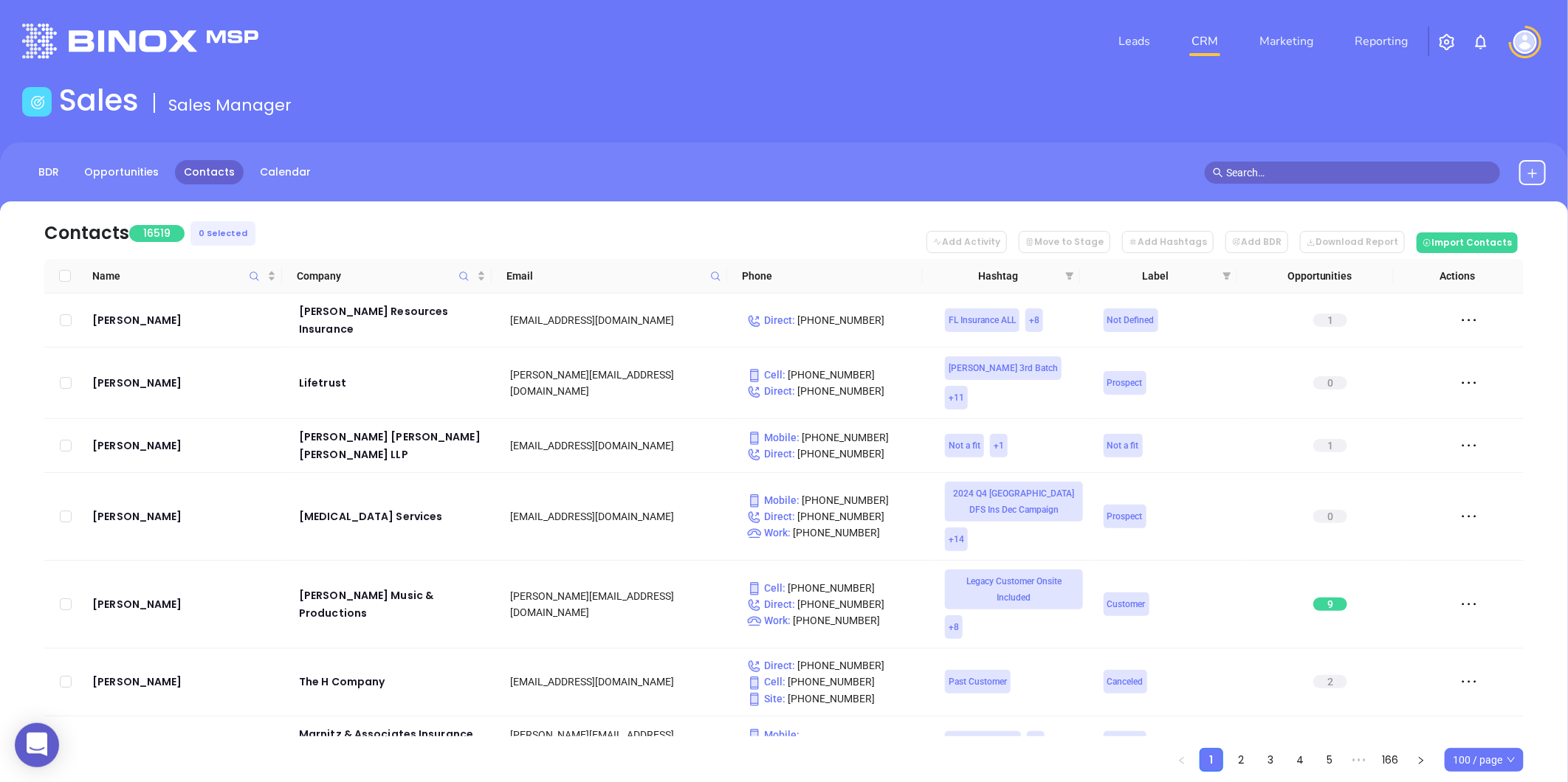
click at [716, 266] on span at bounding box center [716, 276] width 17 height 23
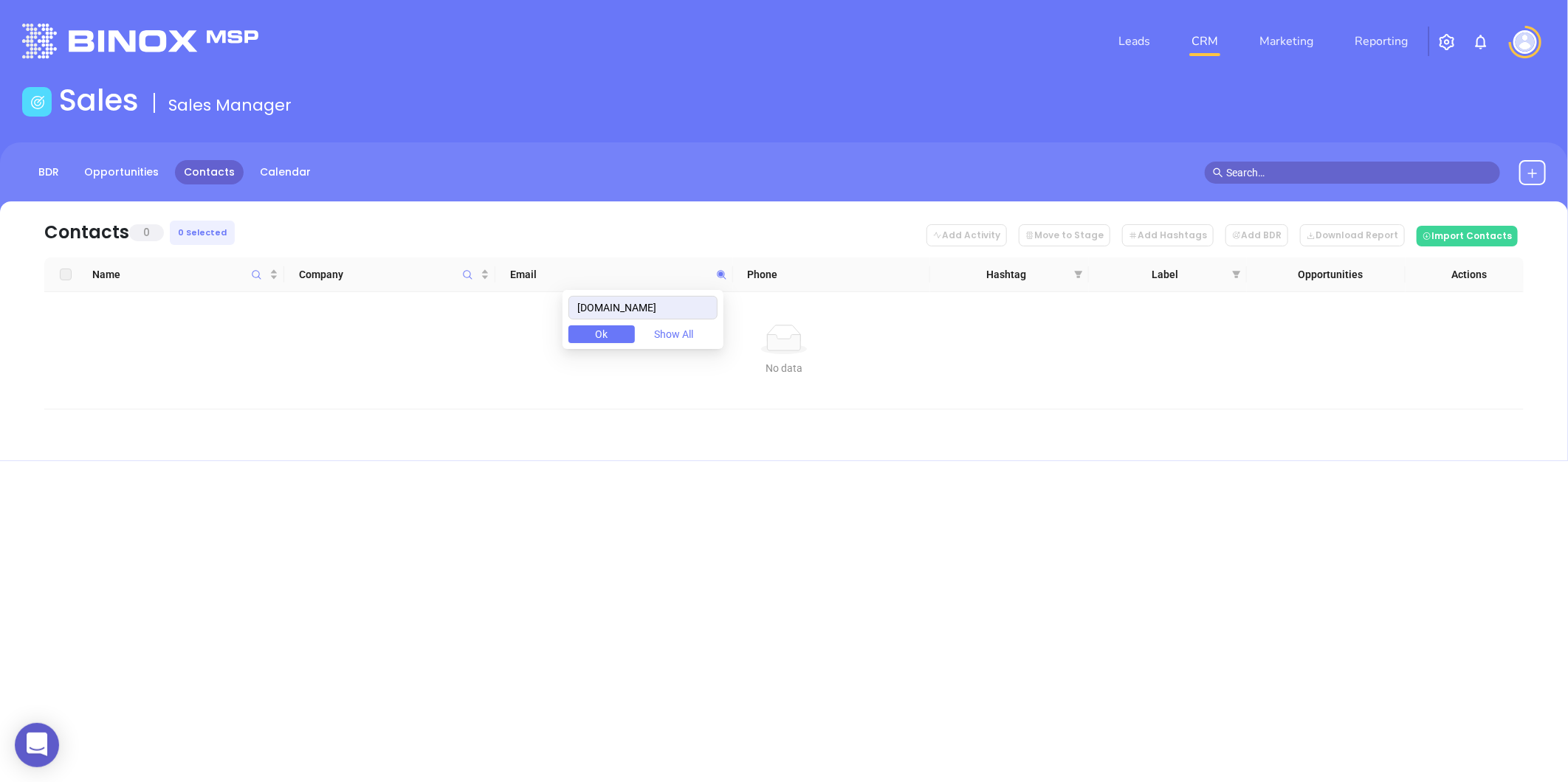
drag, startPoint x: 701, startPoint y: 305, endPoint x: 478, endPoint y: 371, distance: 232.6
click at [490, 366] on body "0 Leads CRM Marketing Reporting Financial Leads Leads Sales Sales Manager BDR O…" at bounding box center [784, 391] width 1568 height 782
type input "schiappainsurance.com"
paste input "annarummoinsurance.com"
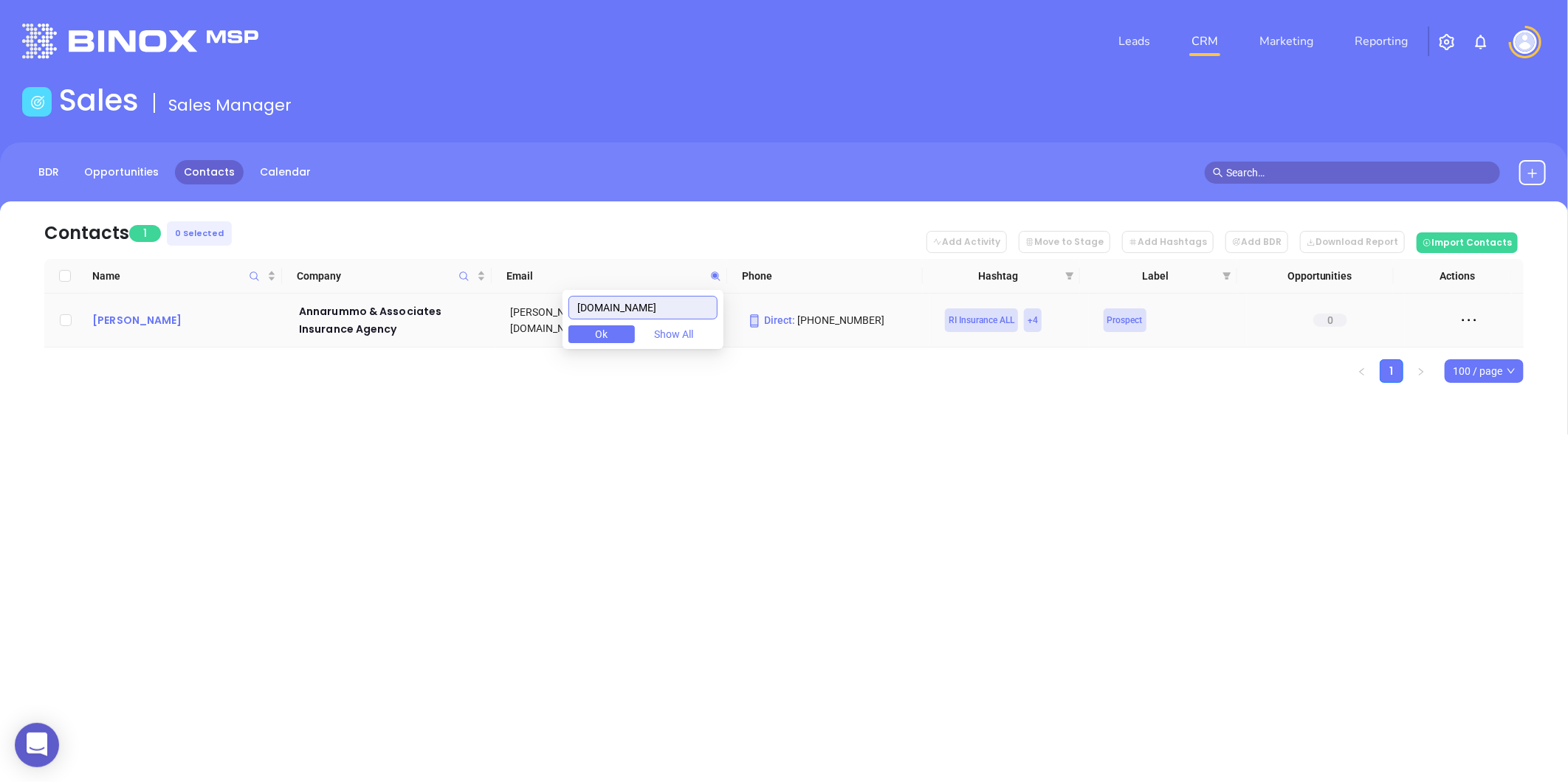
type input "annarummoinsurance.com"
click at [143, 325] on div "Marianne Annarummo" at bounding box center [185, 320] width 186 height 18
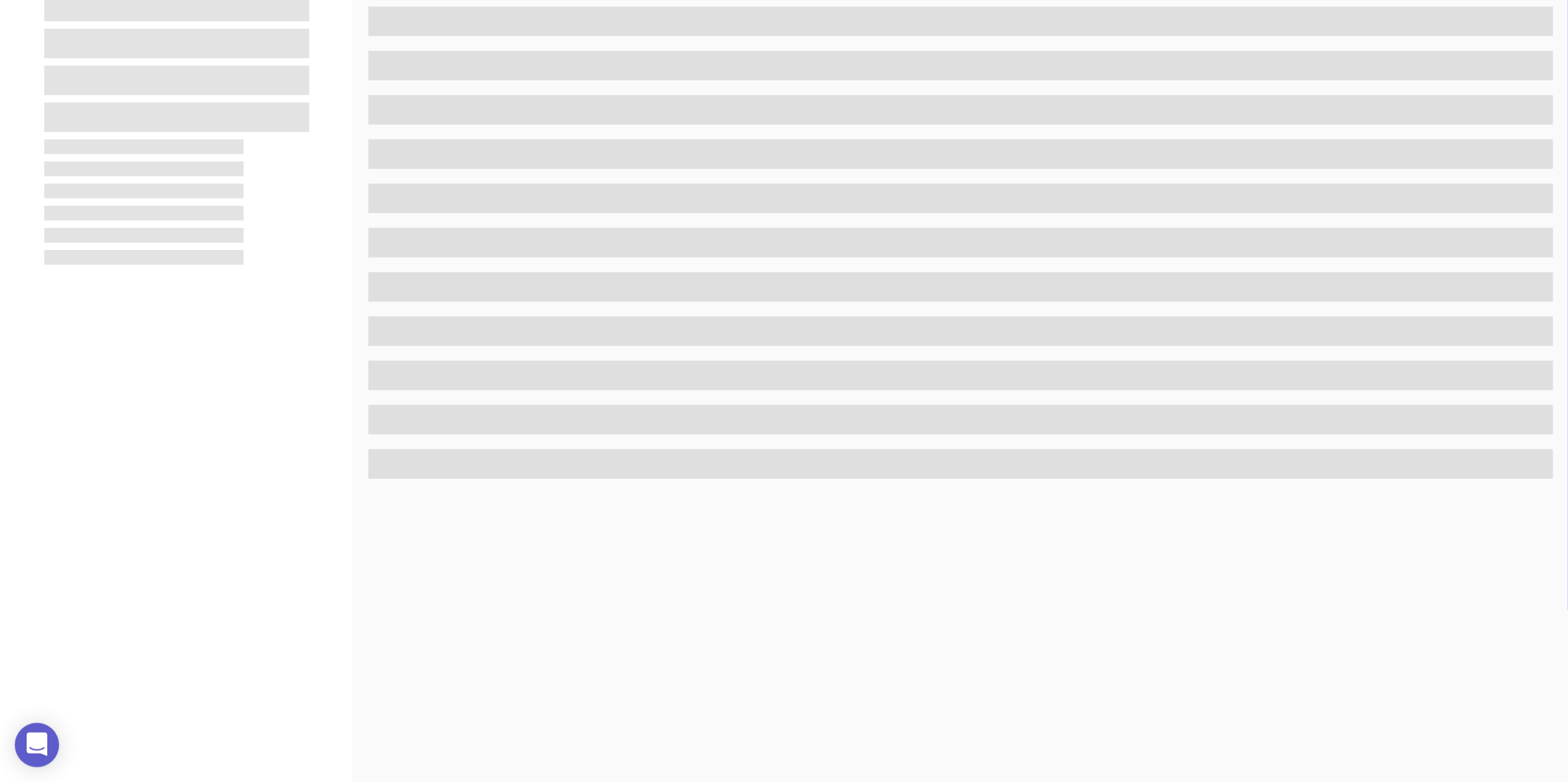
scroll to position [452, 0]
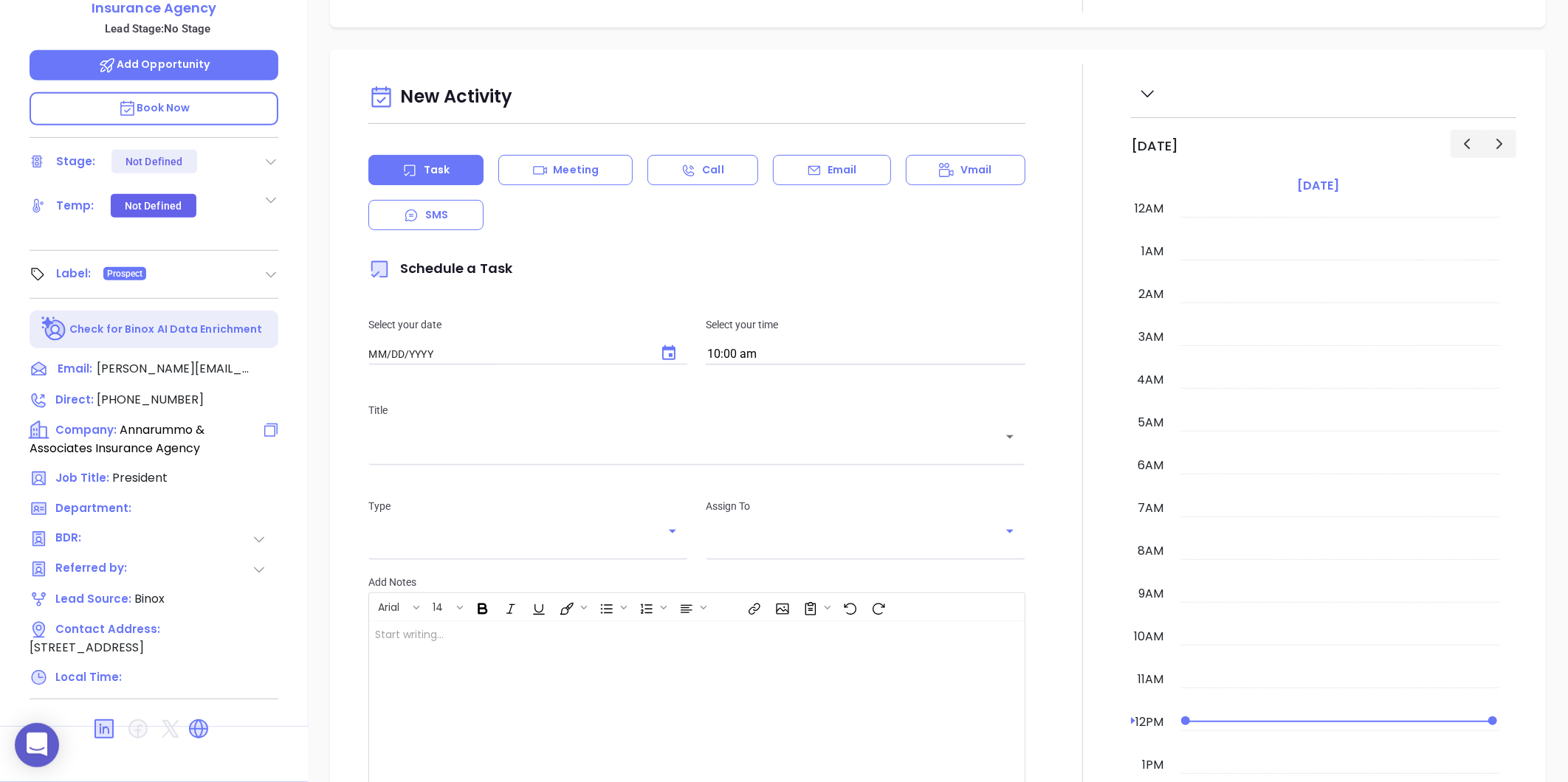
type input "09/04/2025"
type input "Gissela Vargas"
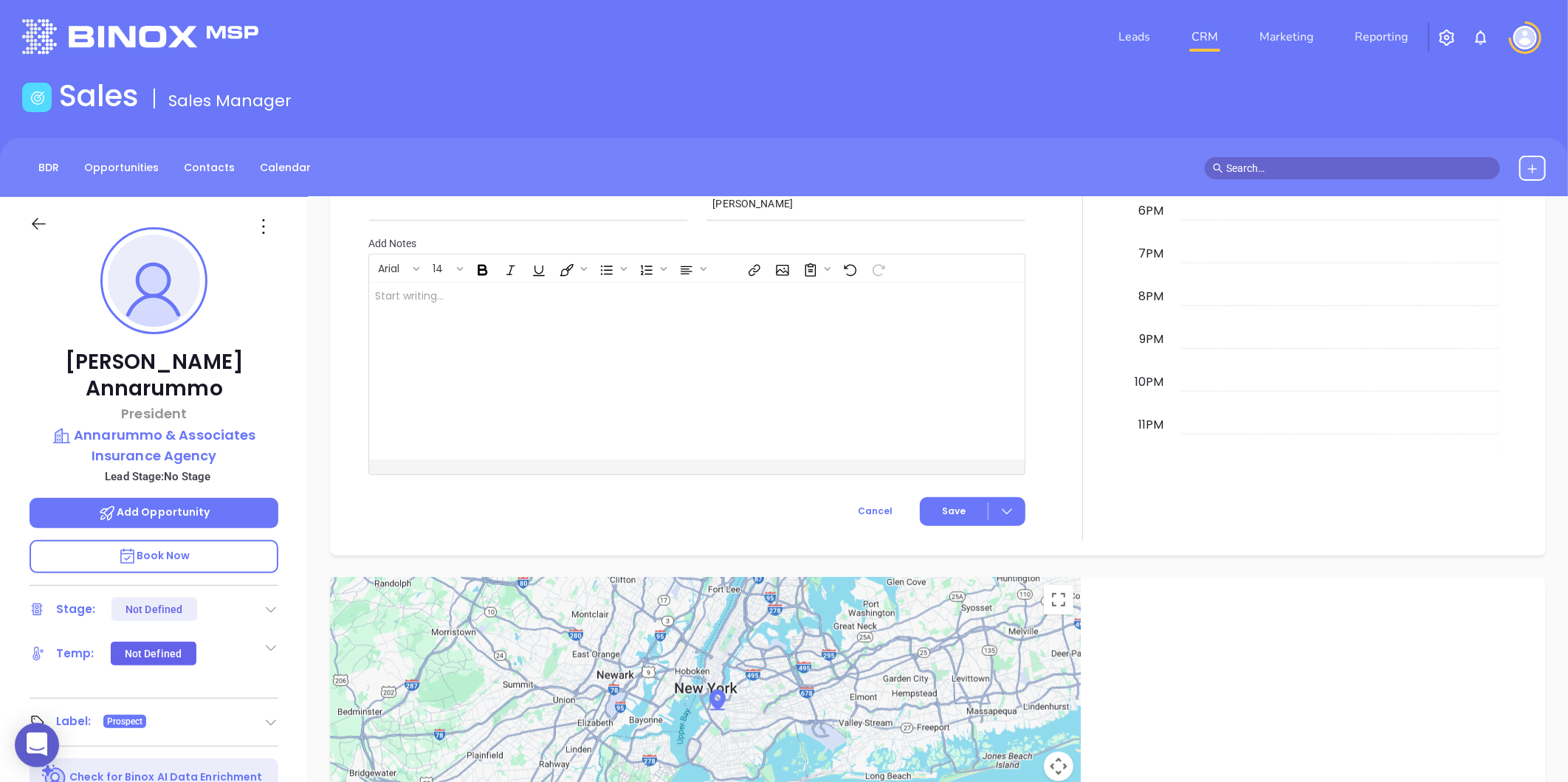
scroll to position [0, 0]
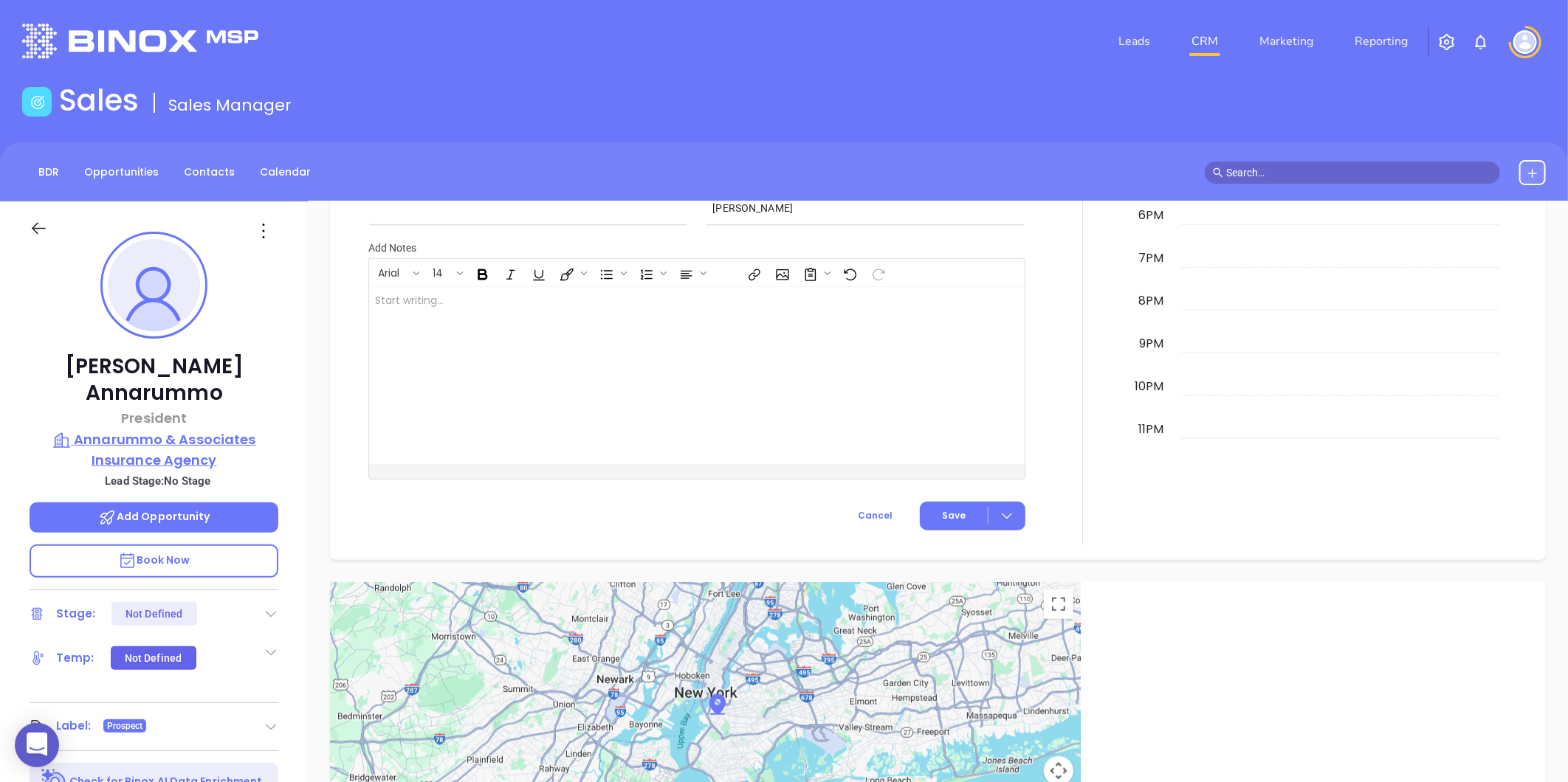
click at [126, 429] on p "Annarummo & Associates Insurance Agency" at bounding box center [154, 449] width 248 height 41
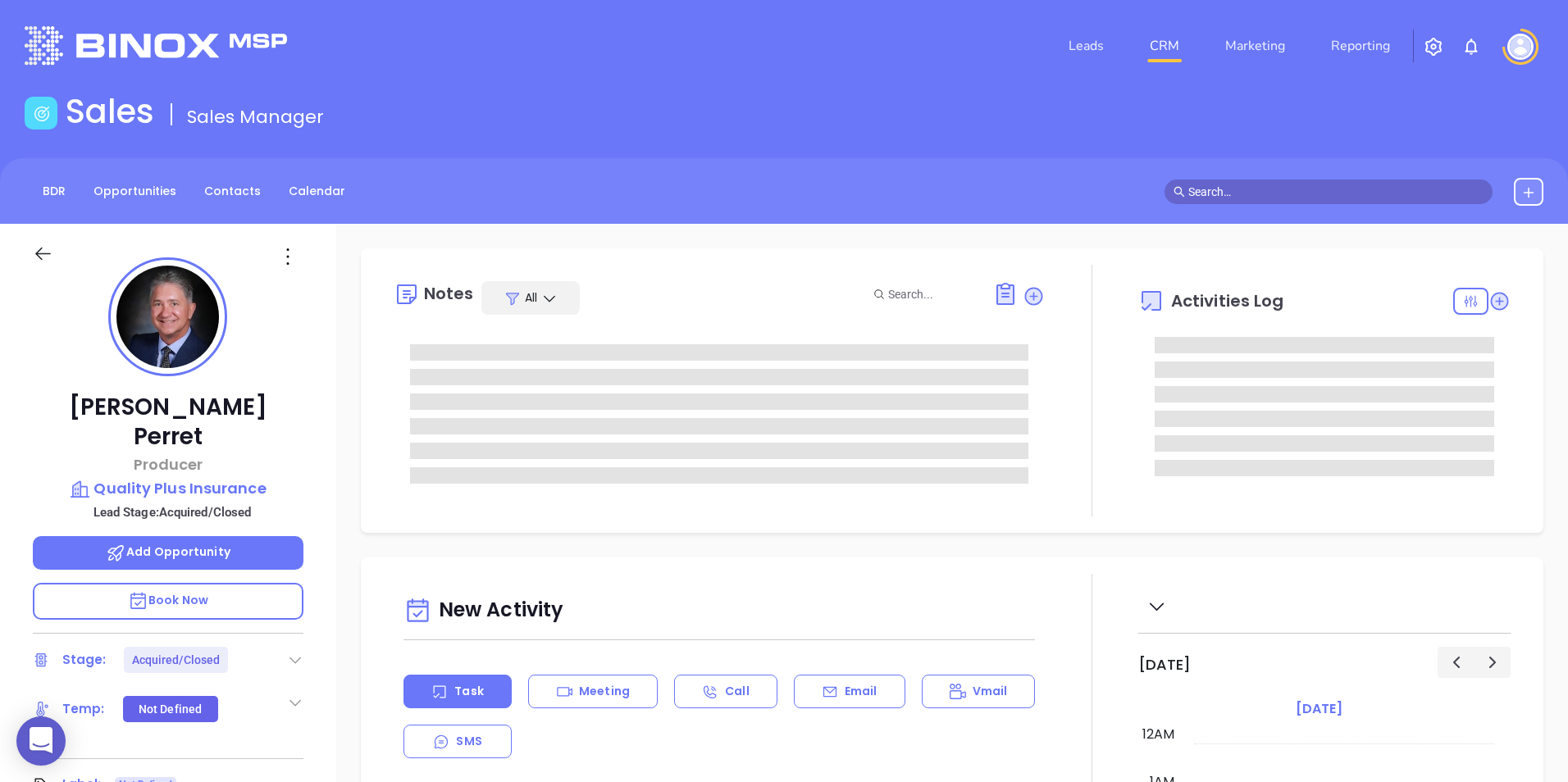
type input "[PERSON_NAME]"
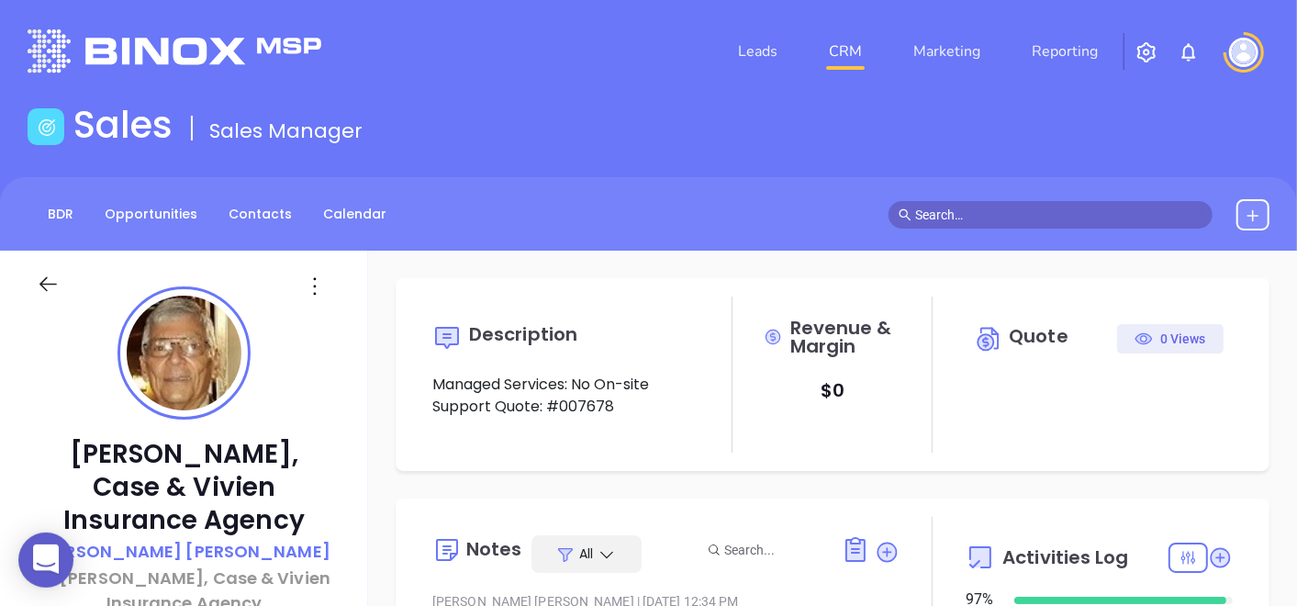
type input "[DATE]"
type input "Gissela Vargas"
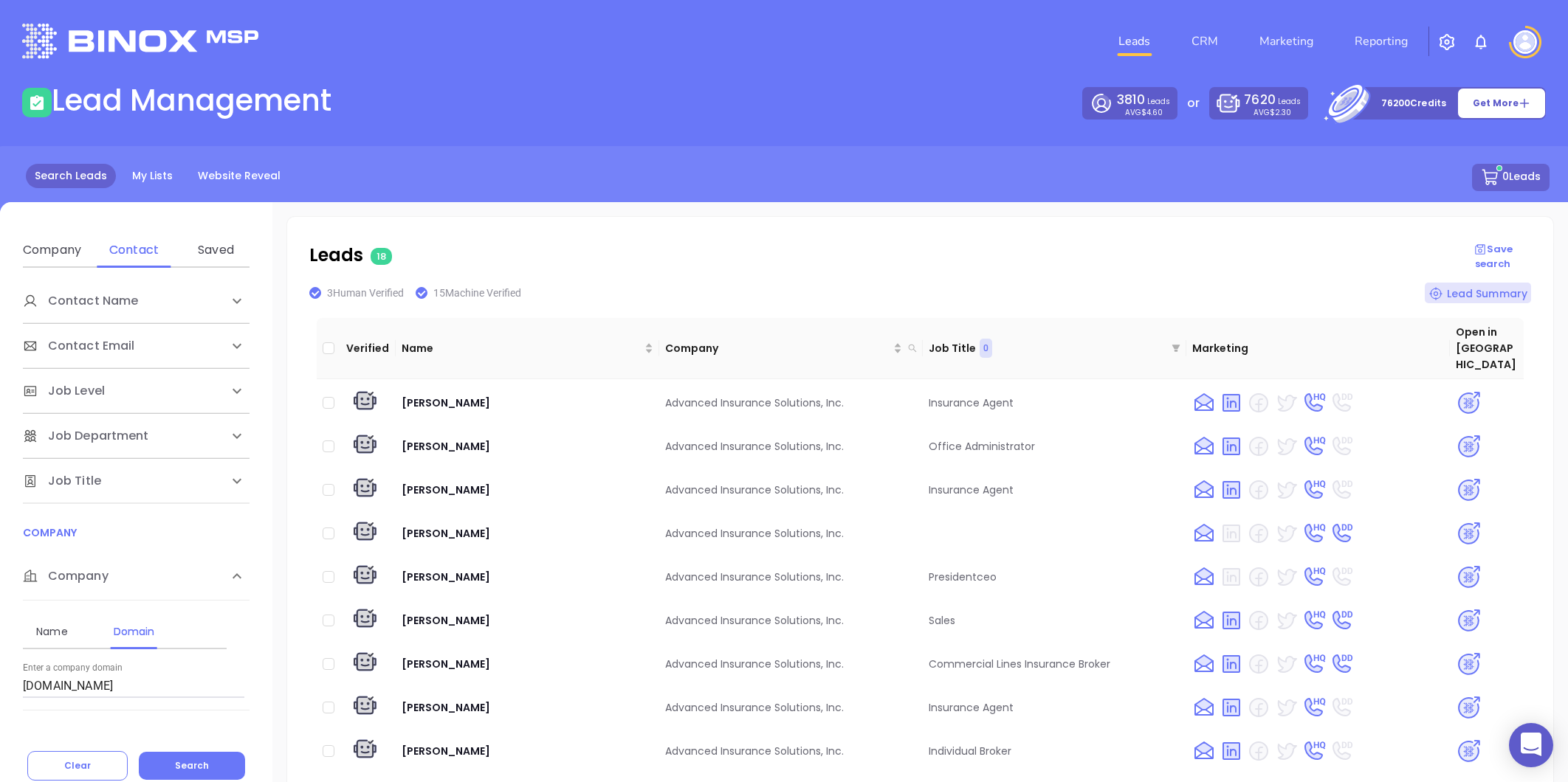
scroll to position [76, 0]
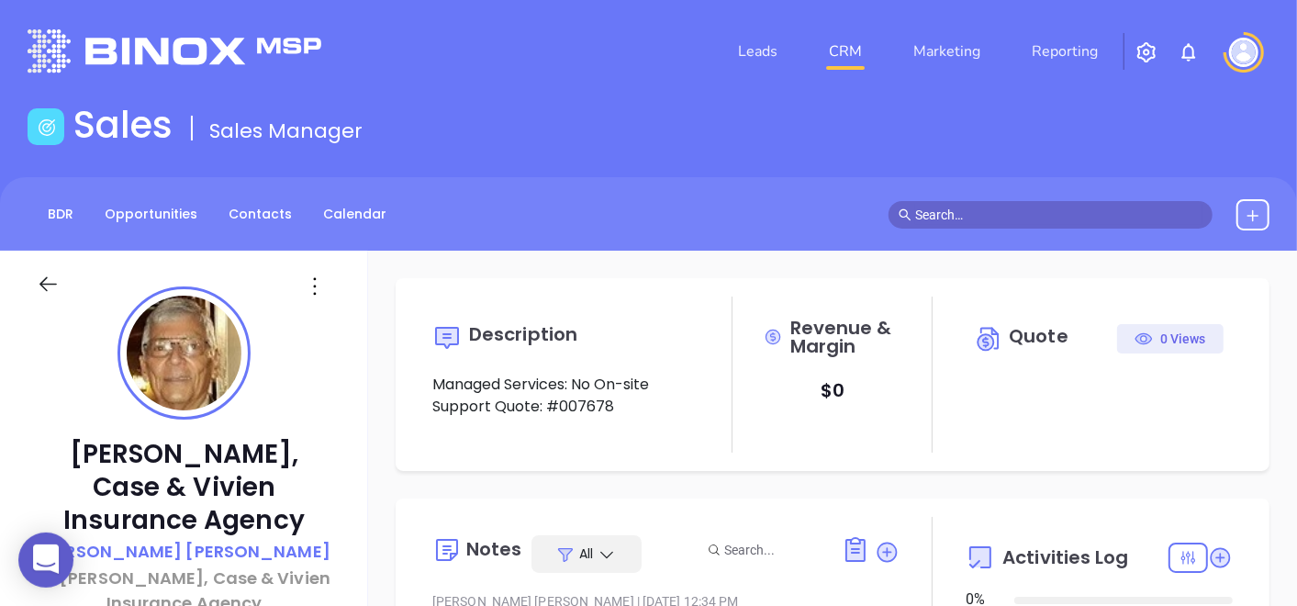
type input "[DATE]"
type input "[PERSON_NAME]"
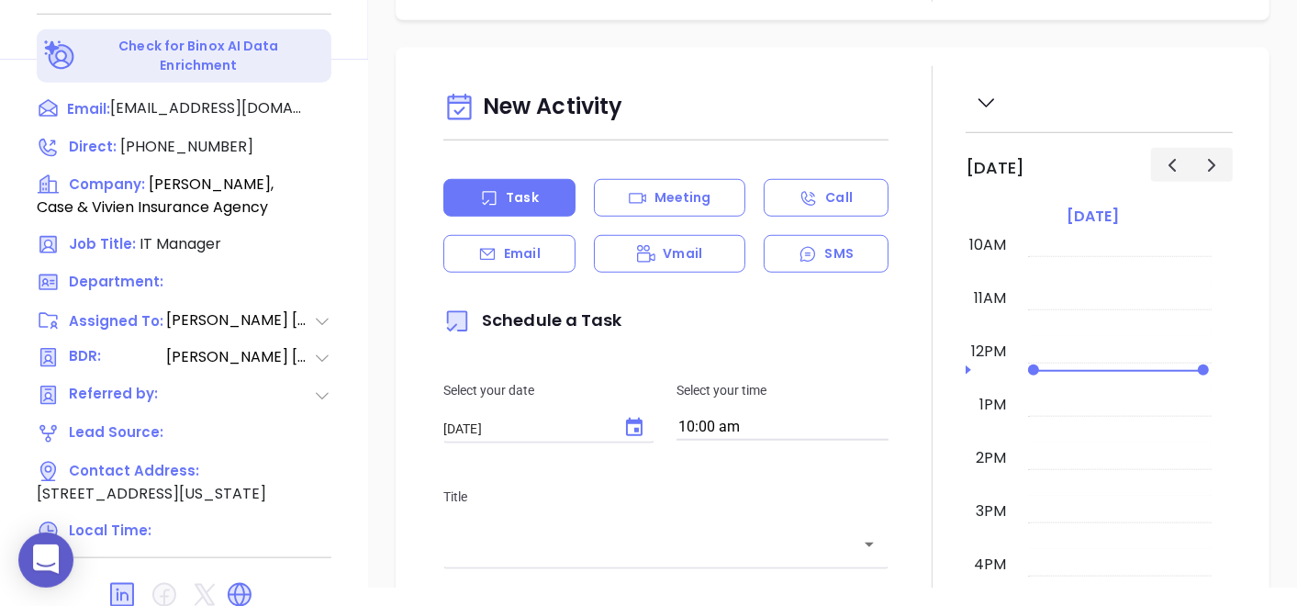
scroll to position [950, 0]
click at [231, 582] on icon at bounding box center [240, 593] width 22 height 22
click at [393, 150] on div "New Activity Task Meeting Call Email Vmail SMS Schedule a Task Select your date…" at bounding box center [832, 575] width 929 height 1058
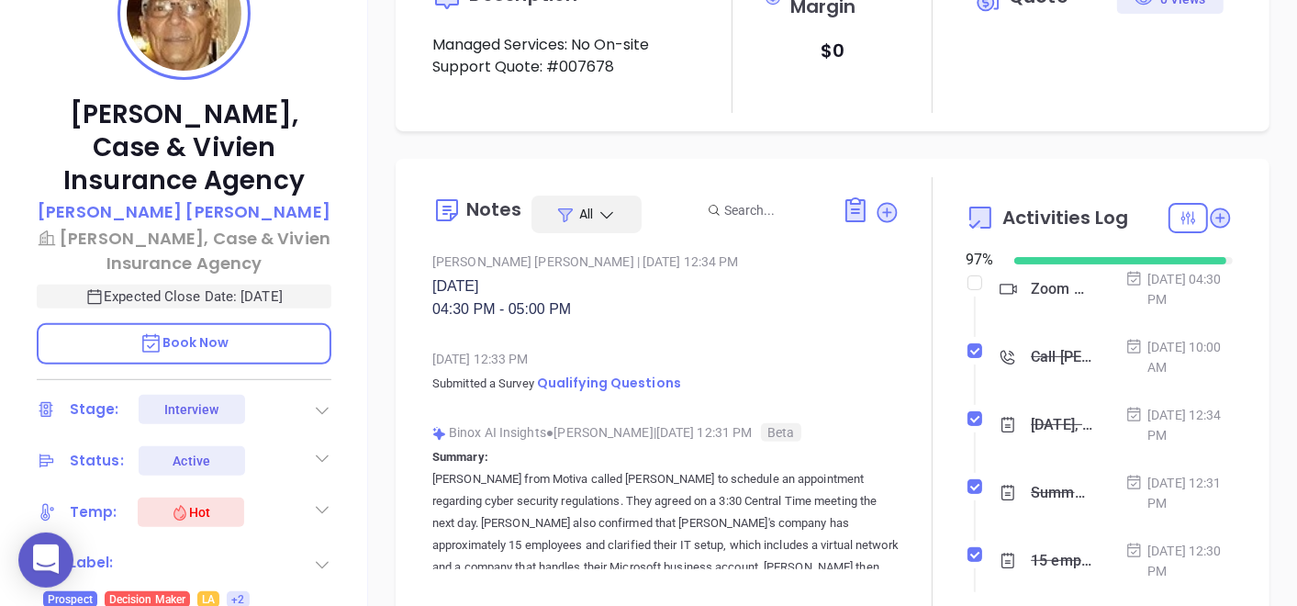
scroll to position [338, 0]
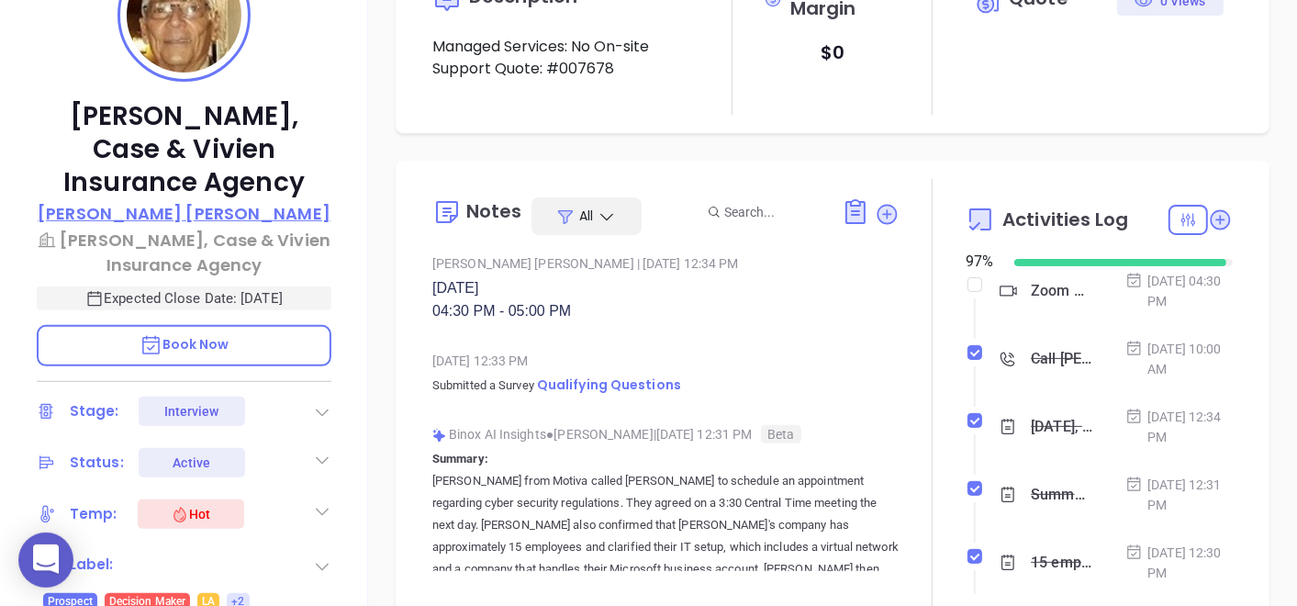
click at [192, 217] on p "Jim Bacino" at bounding box center [184, 213] width 293 height 25
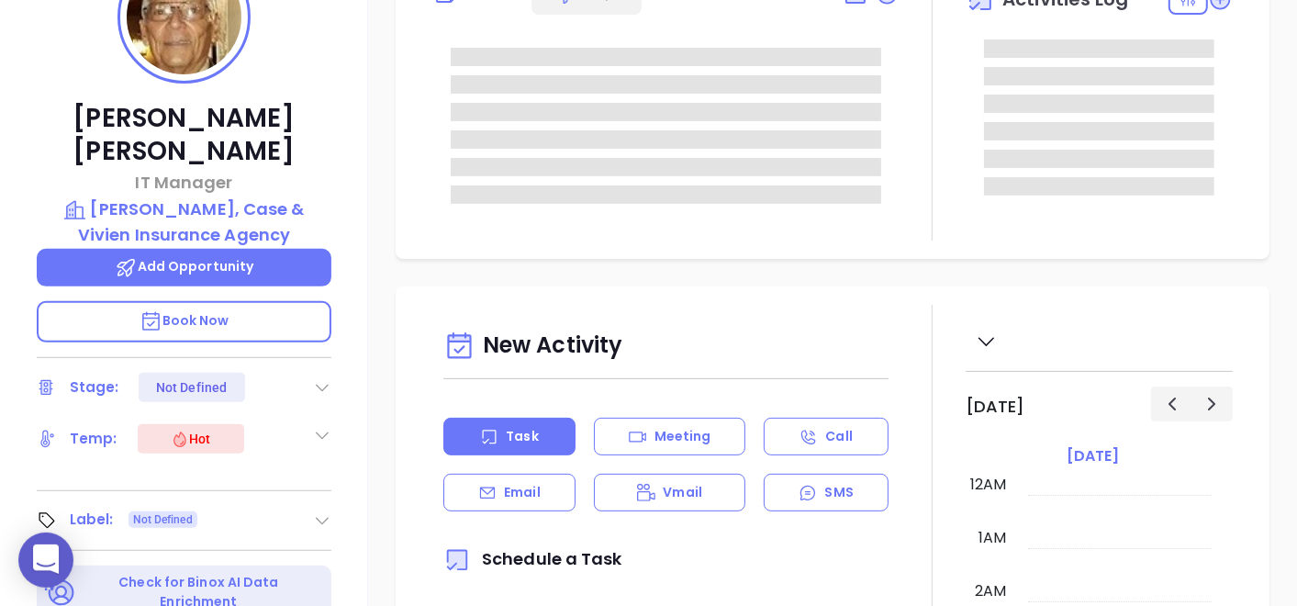
type input "[DATE]"
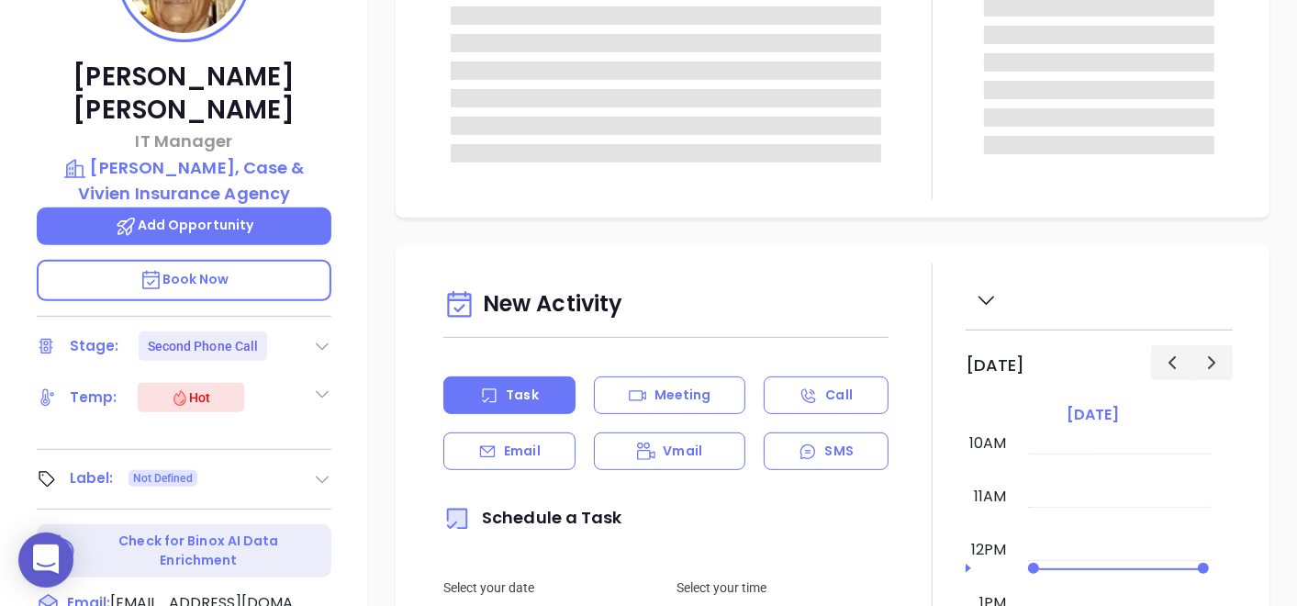
type input "[PERSON_NAME]"
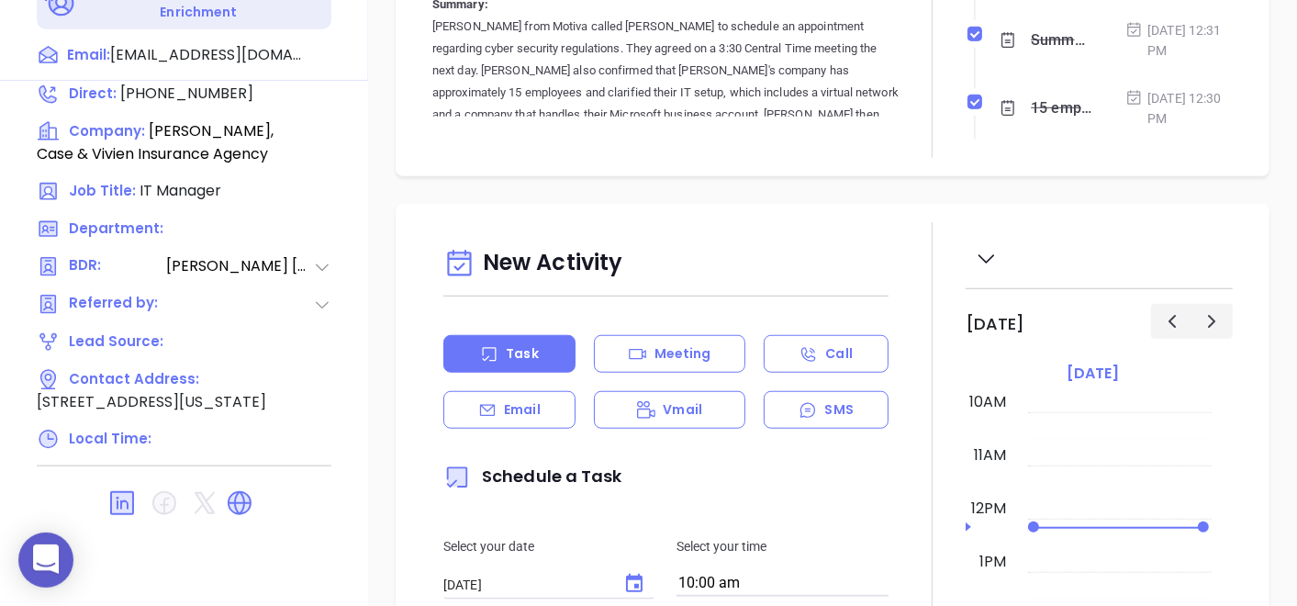
scroll to position [929, 0]
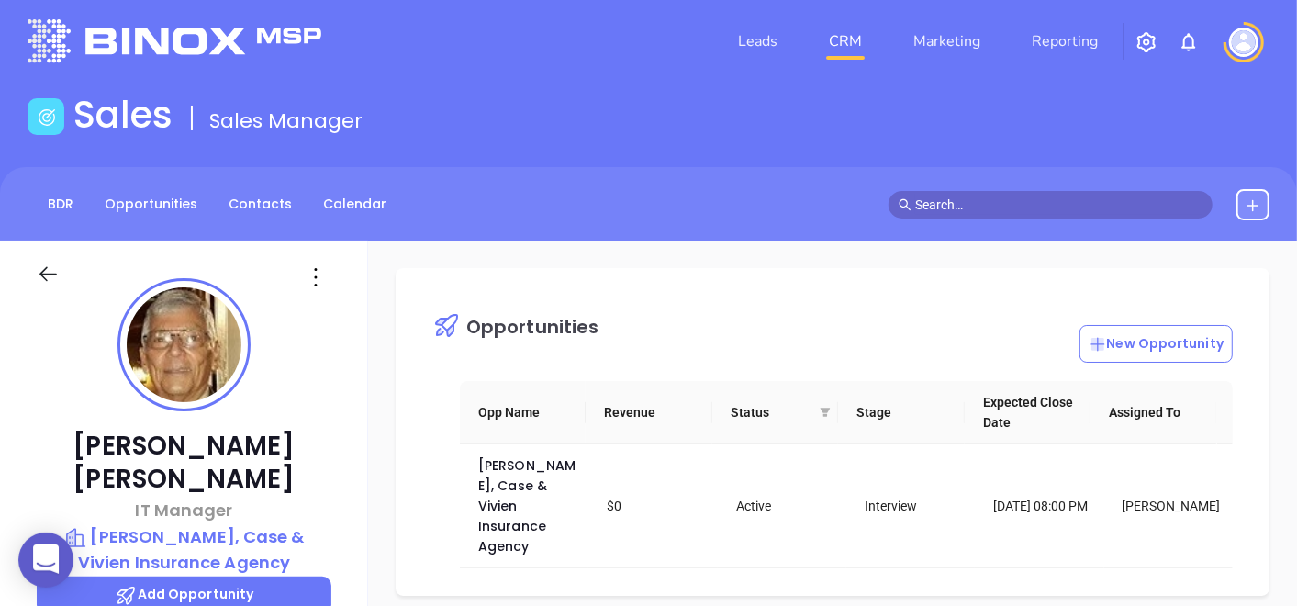
scroll to position [0, 0]
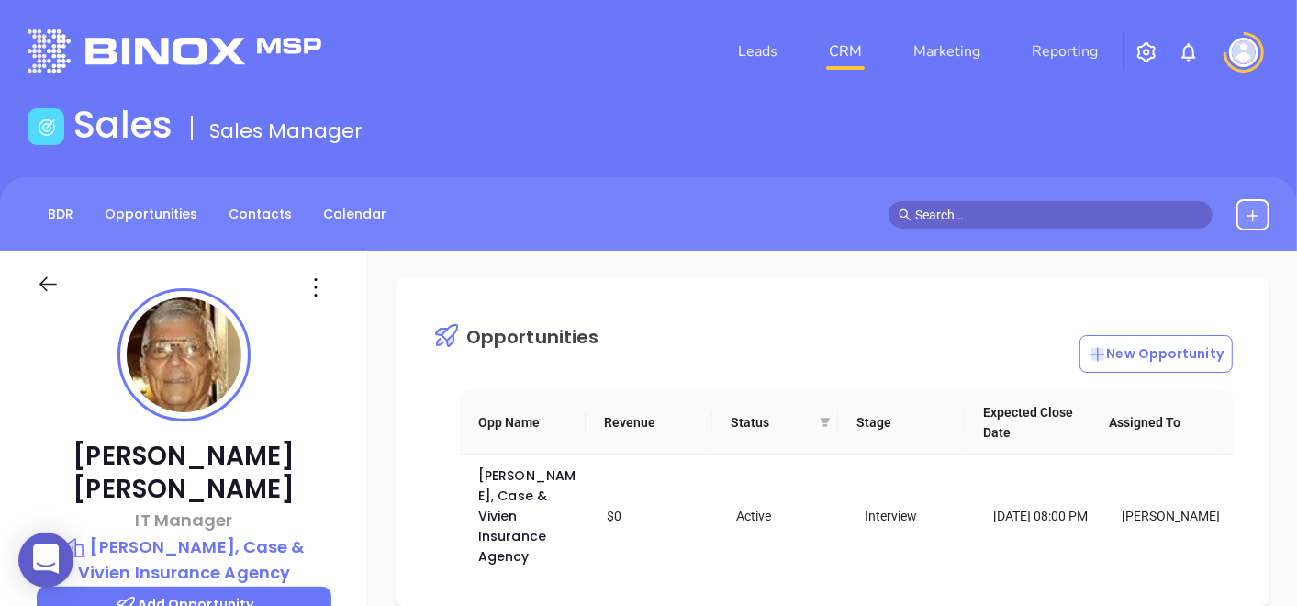
click at [558, 11] on header "Leads CRM Marketing Reporting Financial Leads Leads" at bounding box center [649, 51] width 1242 height 103
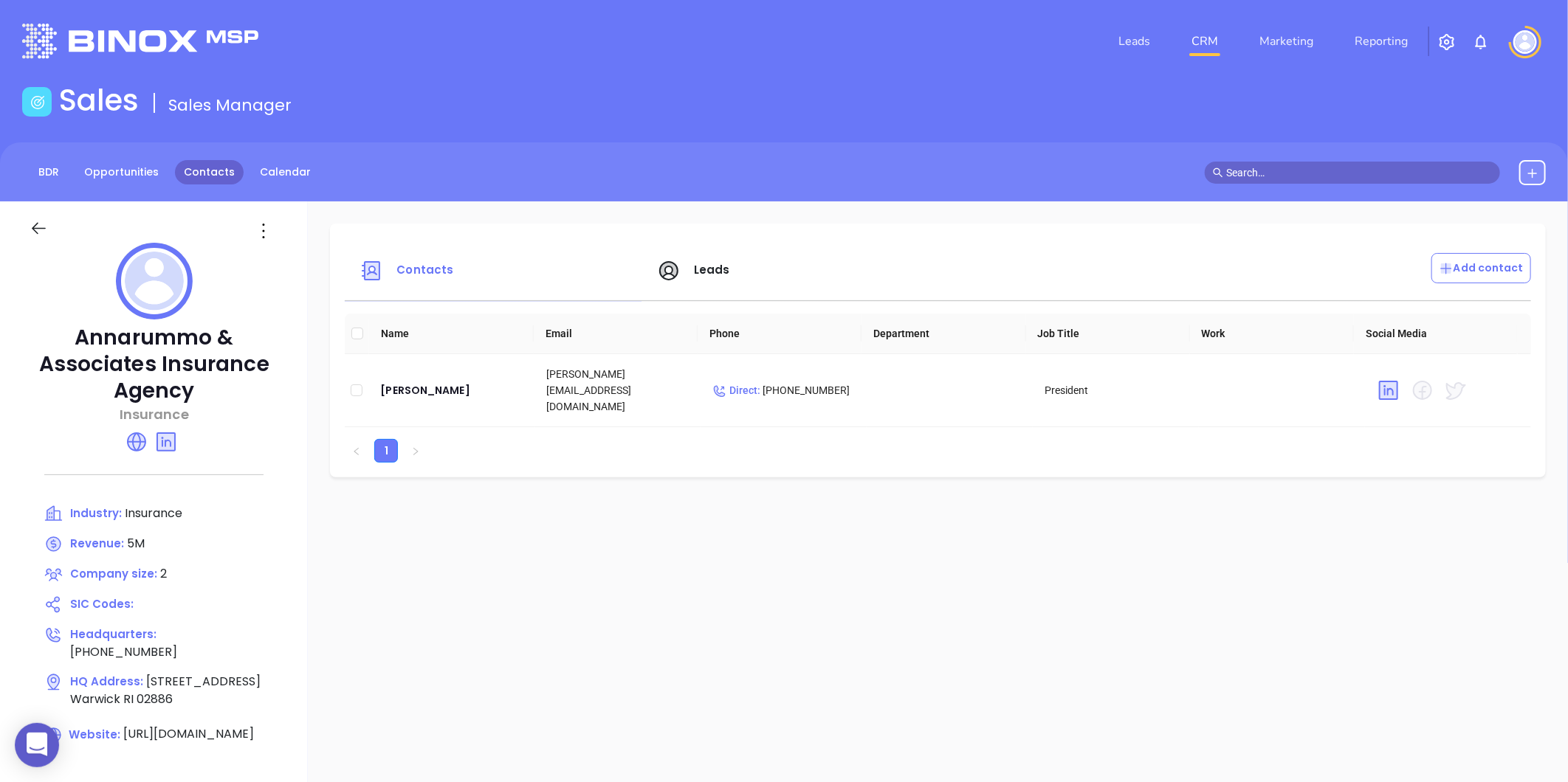
click at [215, 170] on link "Contacts" at bounding box center [209, 172] width 68 height 24
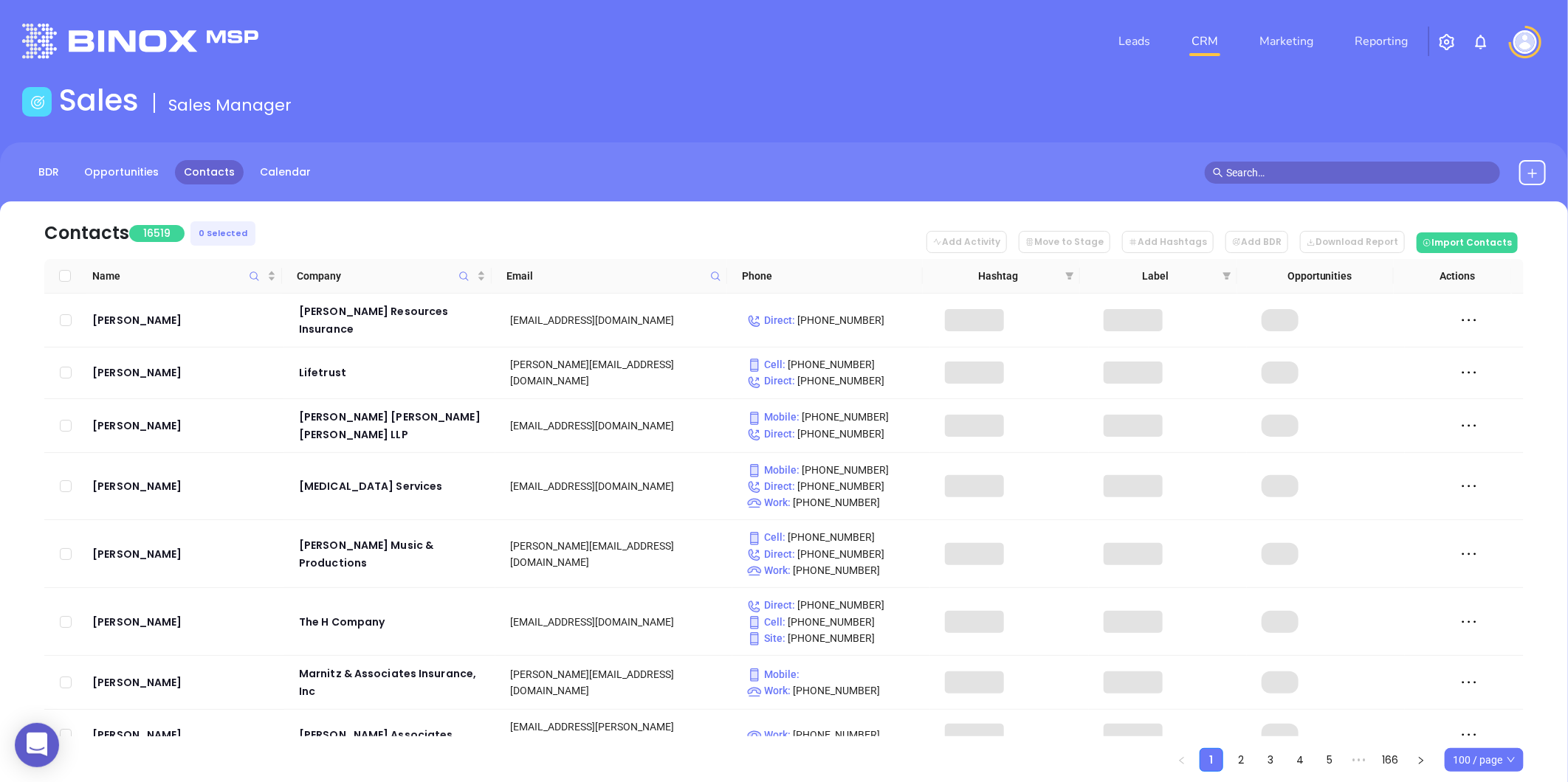
click at [719, 285] on span at bounding box center [716, 276] width 17 height 23
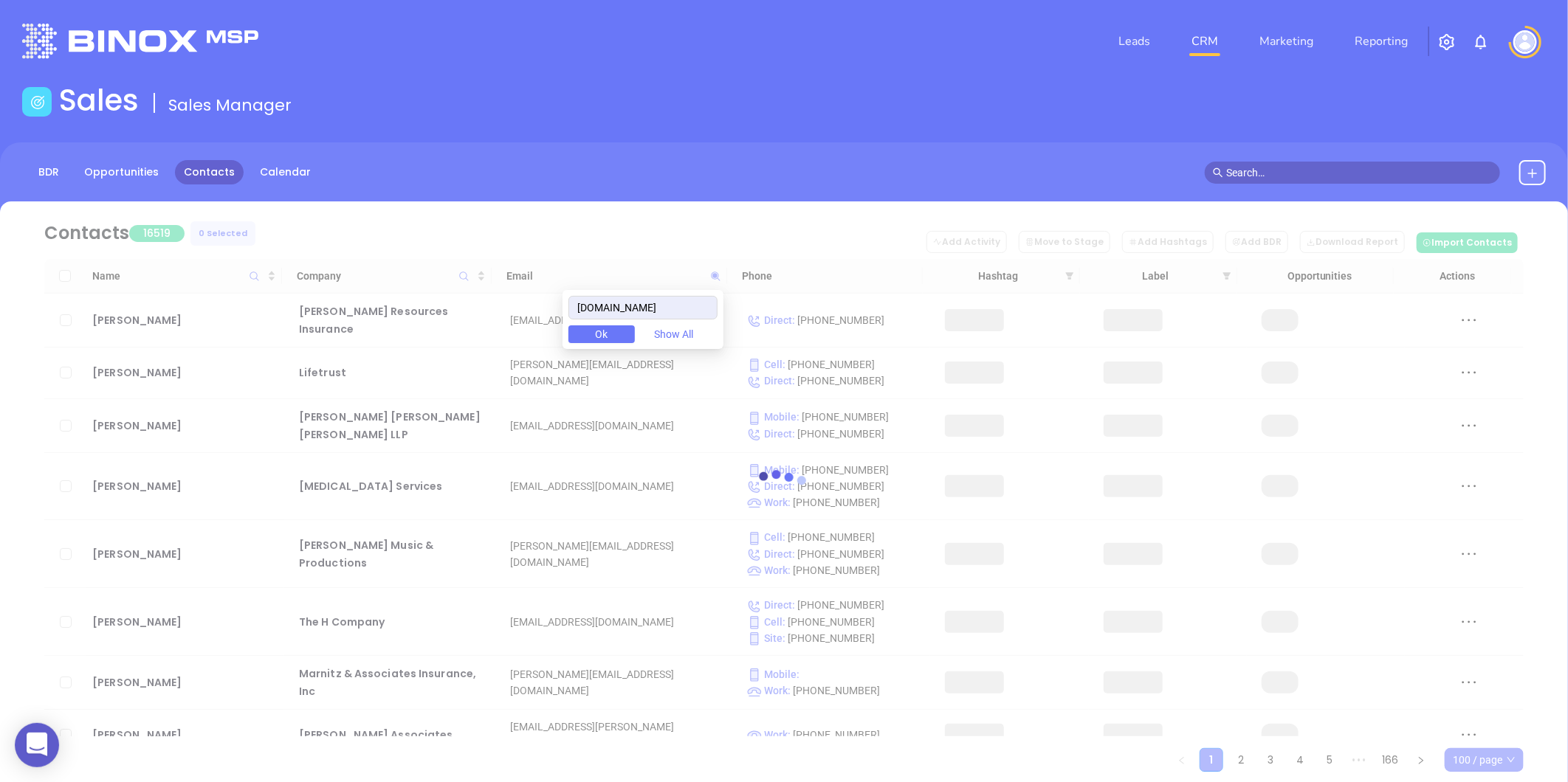
type input "louispancierainc.com"
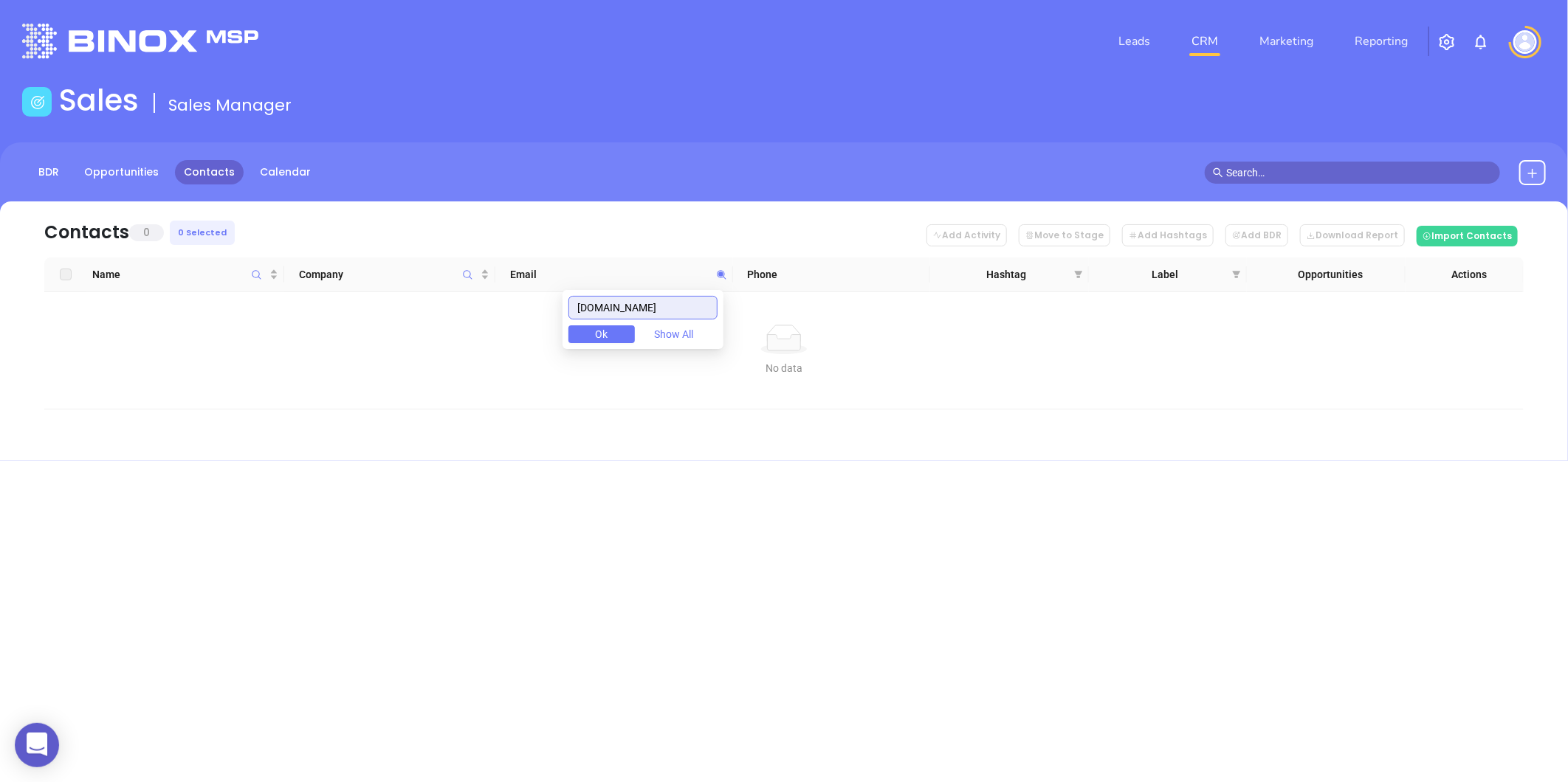
drag, startPoint x: 685, startPoint y: 313, endPoint x: 525, endPoint y: 338, distance: 161.9
click at [525, 338] on body "0 Leads CRM Marketing Reporting Financial Leads Leads Sales Sales Manager BDR O…" at bounding box center [784, 391] width 1568 height 782
paste input "thorptrainer.com"
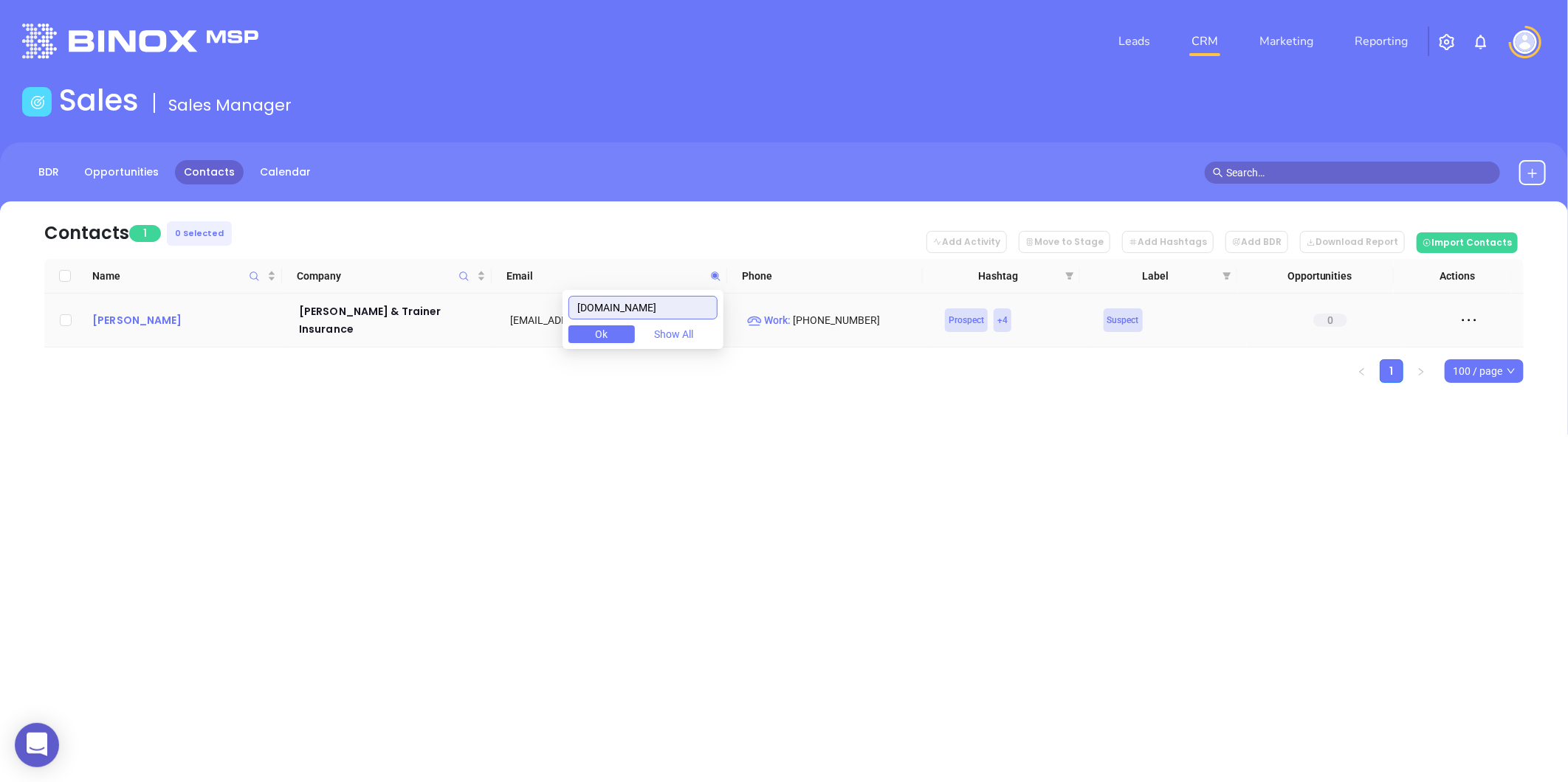
type input "thorptrainer.com"
click at [131, 312] on div "Howard Thorp" at bounding box center [185, 320] width 186 height 18
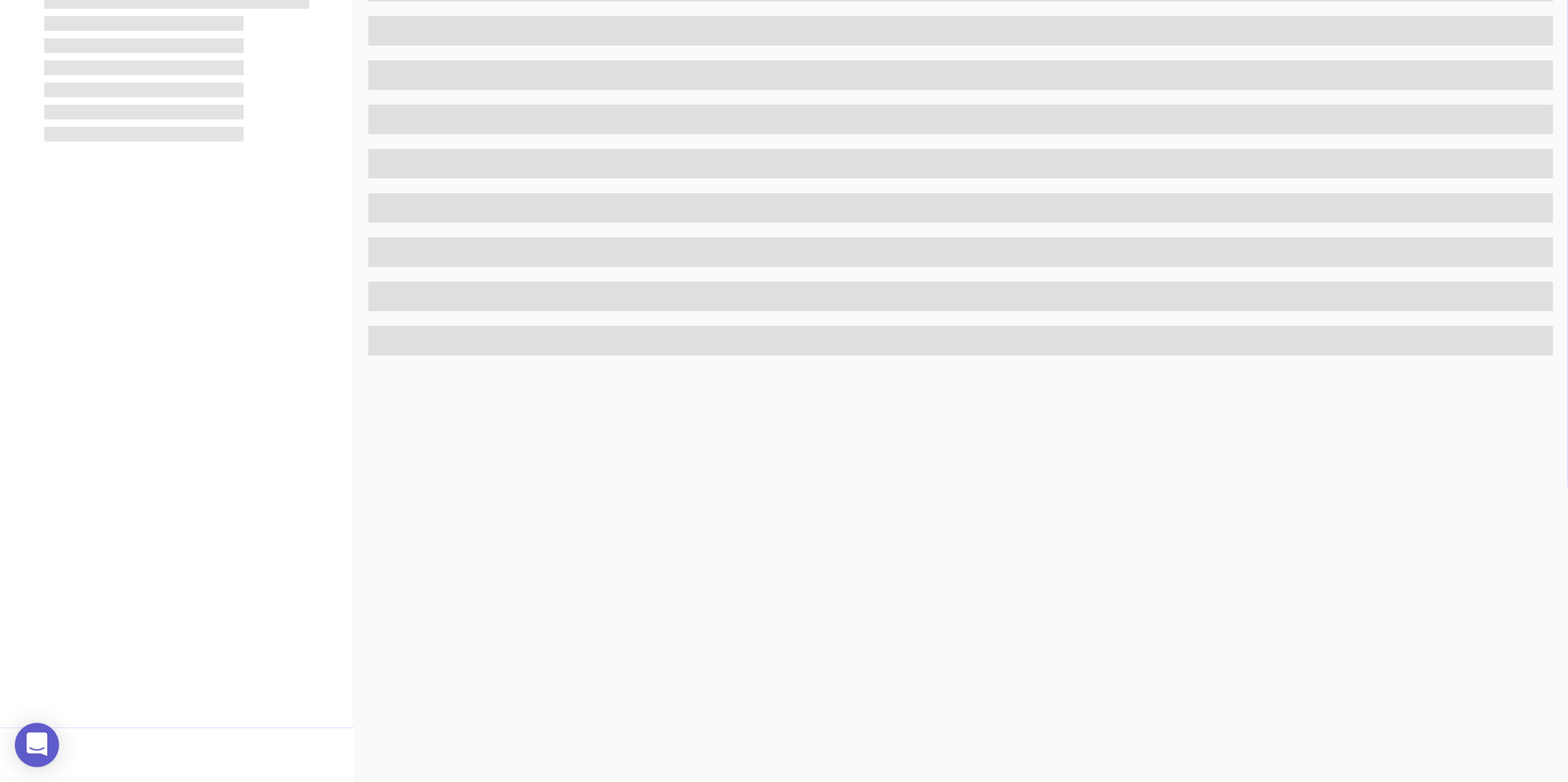
scroll to position [452, 0]
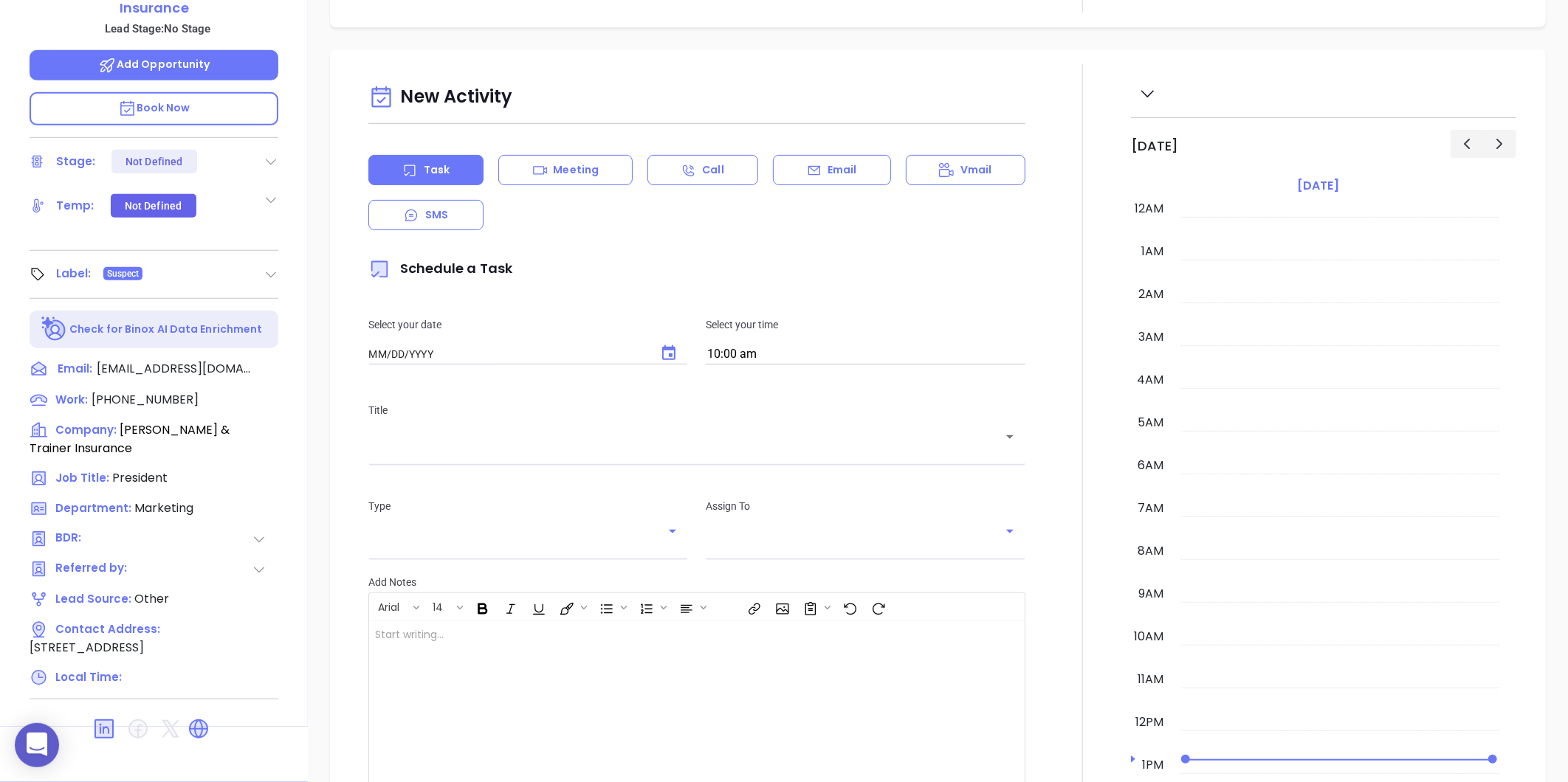
type input "09/04/2025"
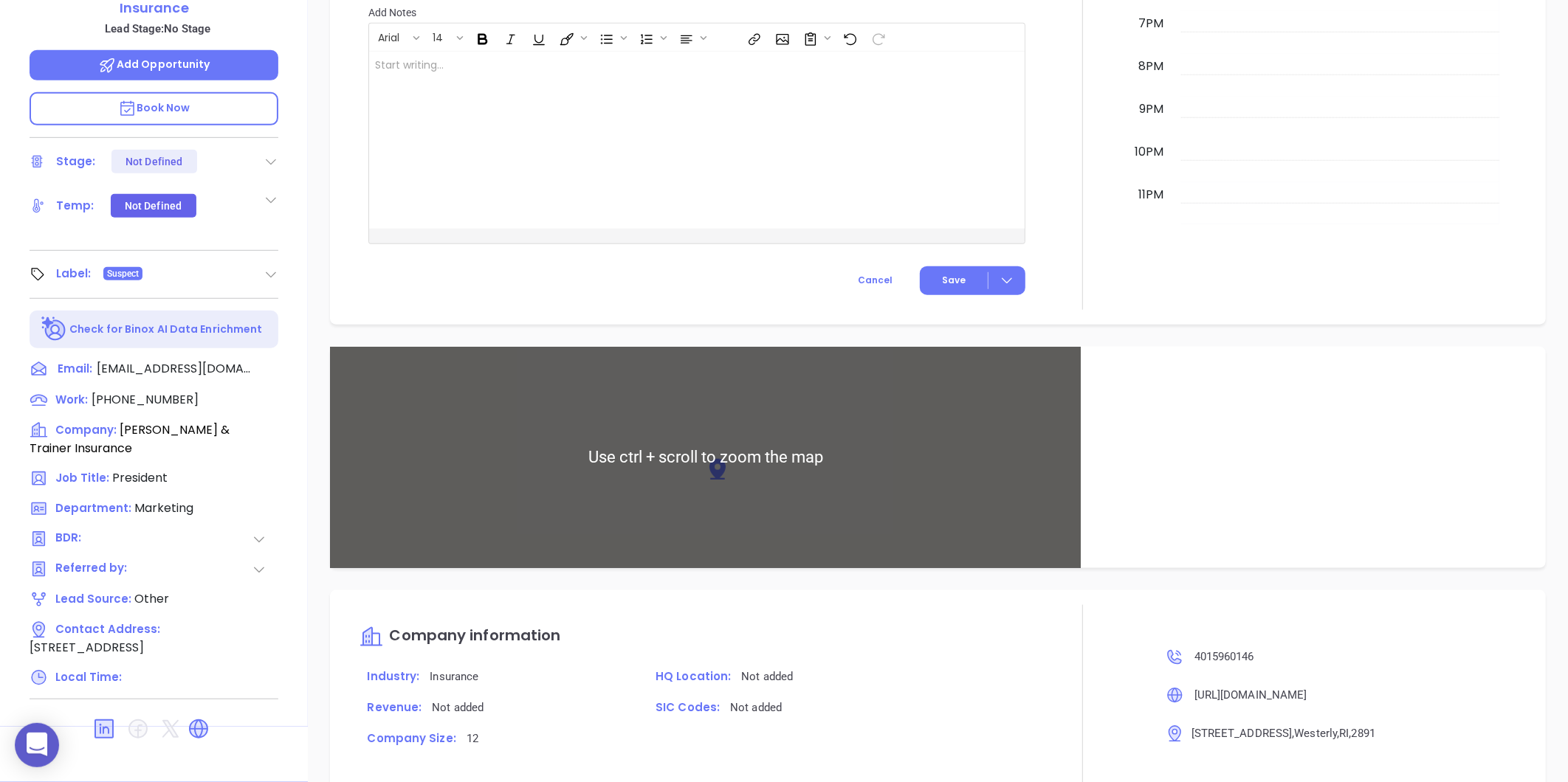
scroll to position [655, 0]
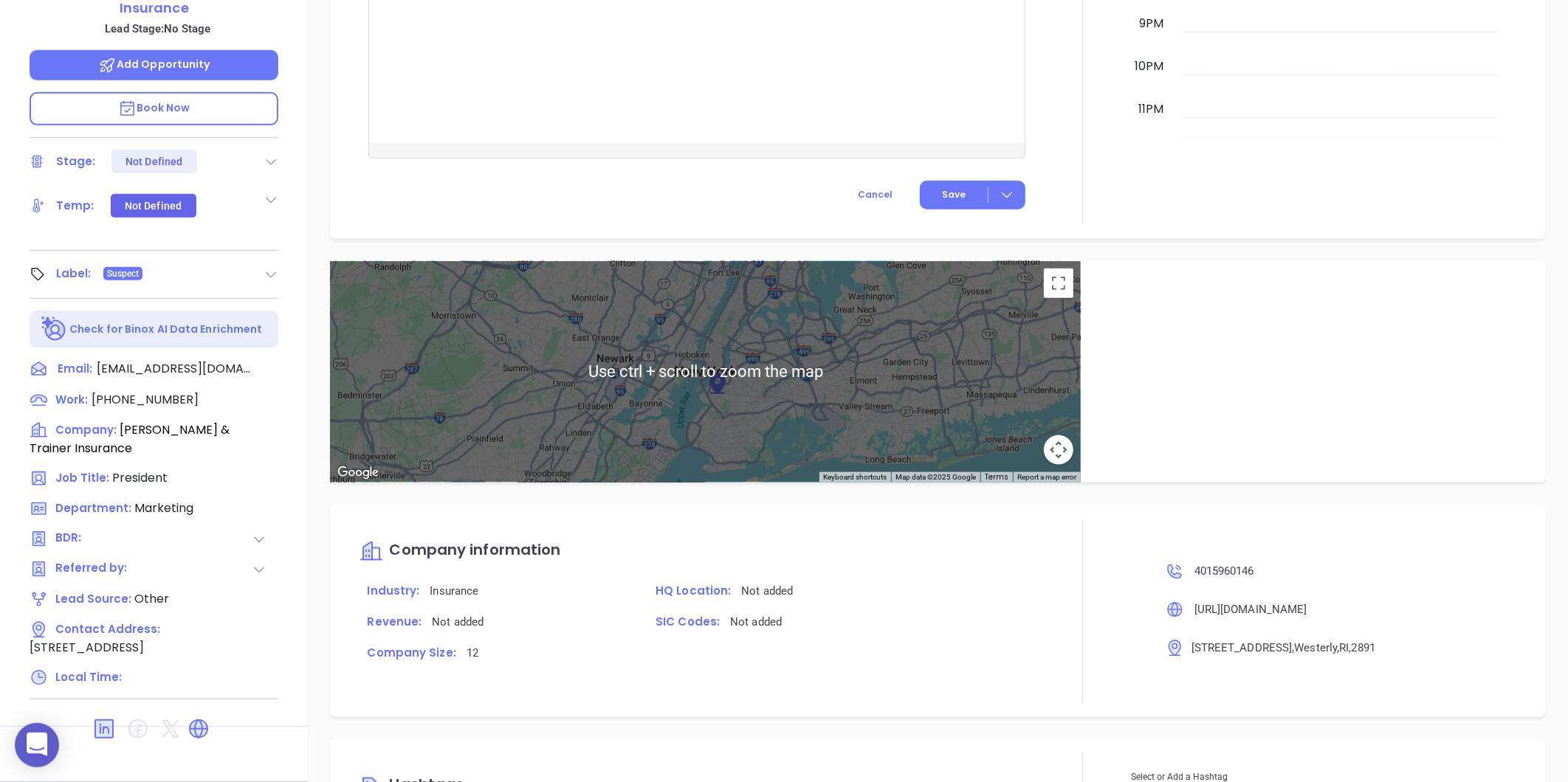
type input "Gissela Vargas"
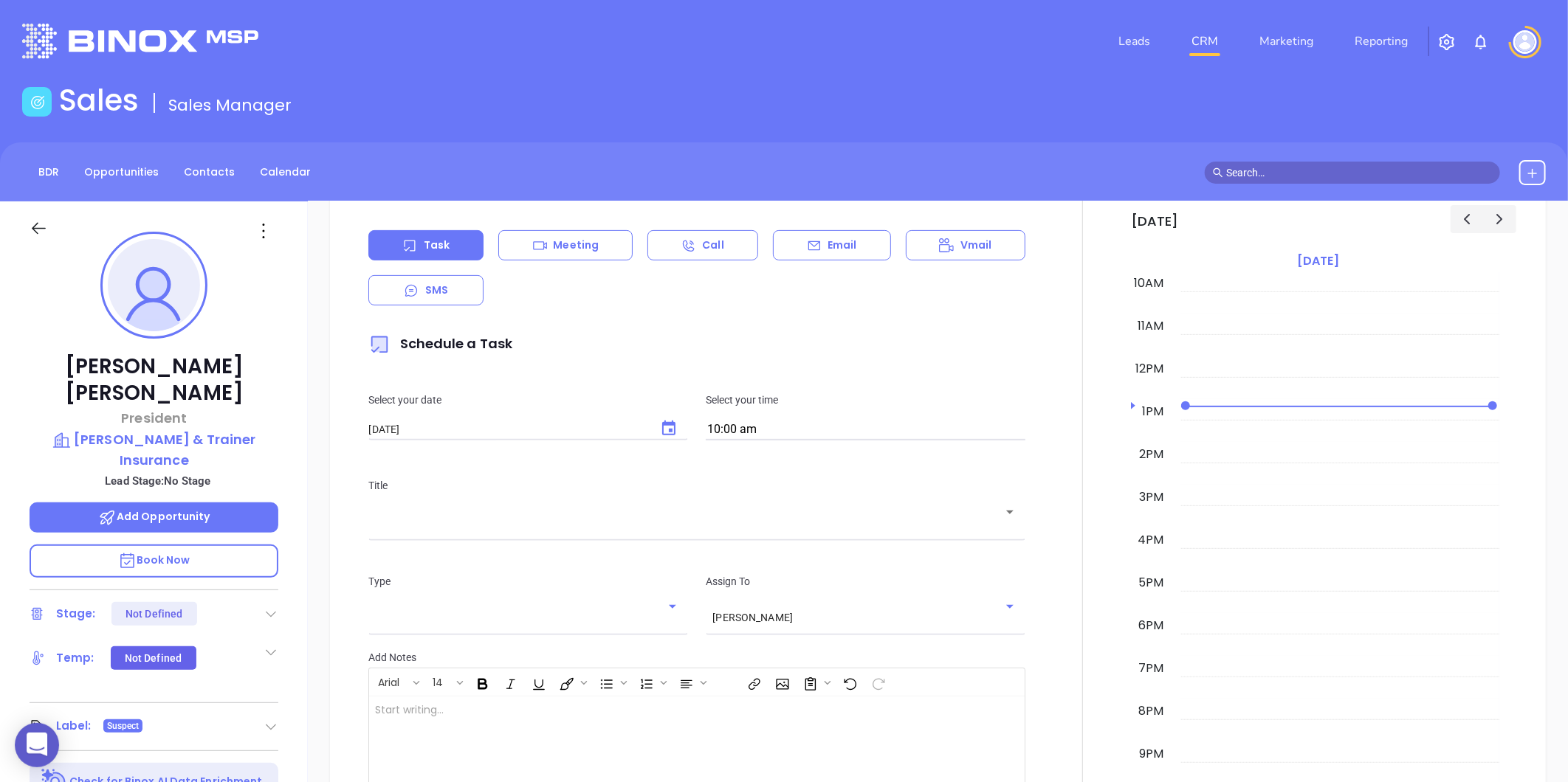
scroll to position [371, 0]
click at [260, 238] on icon at bounding box center [263, 231] width 23 height 23
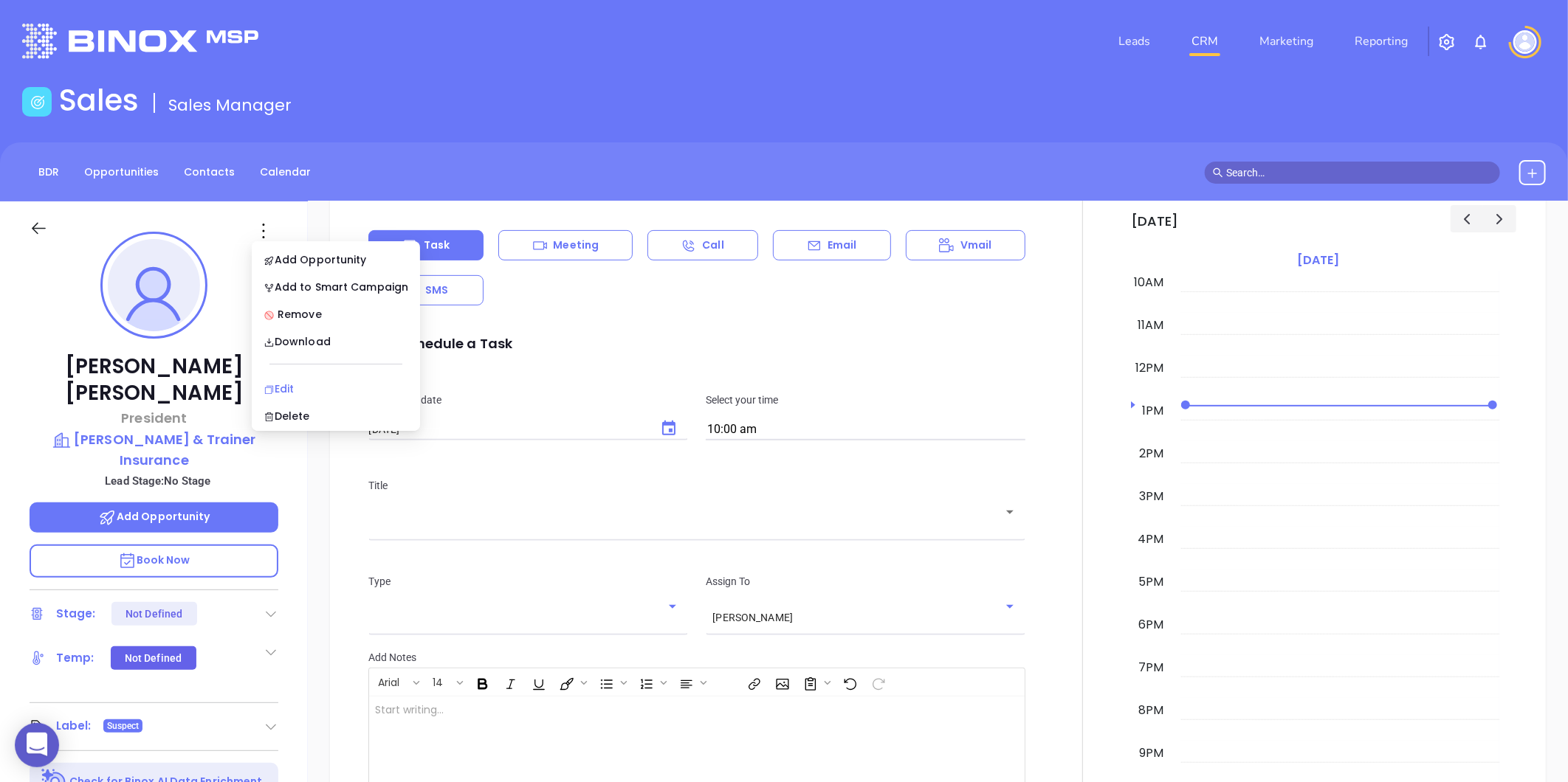
click at [308, 390] on div "Edit" at bounding box center [336, 389] width 145 height 16
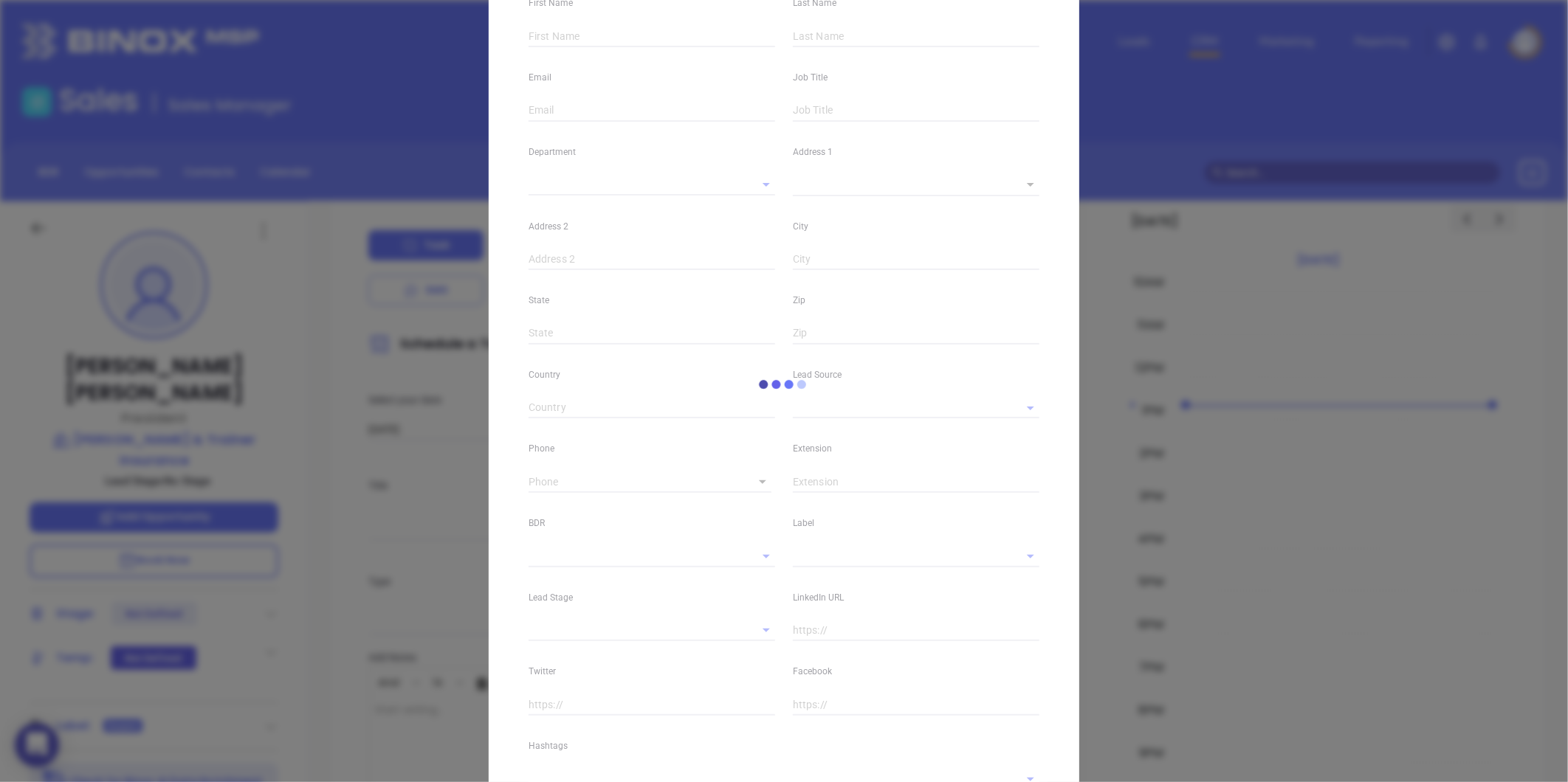
type input "Howard"
type input "Thorp"
type input "hthorp@thorptrainer.com"
type input "President"
type input "1"
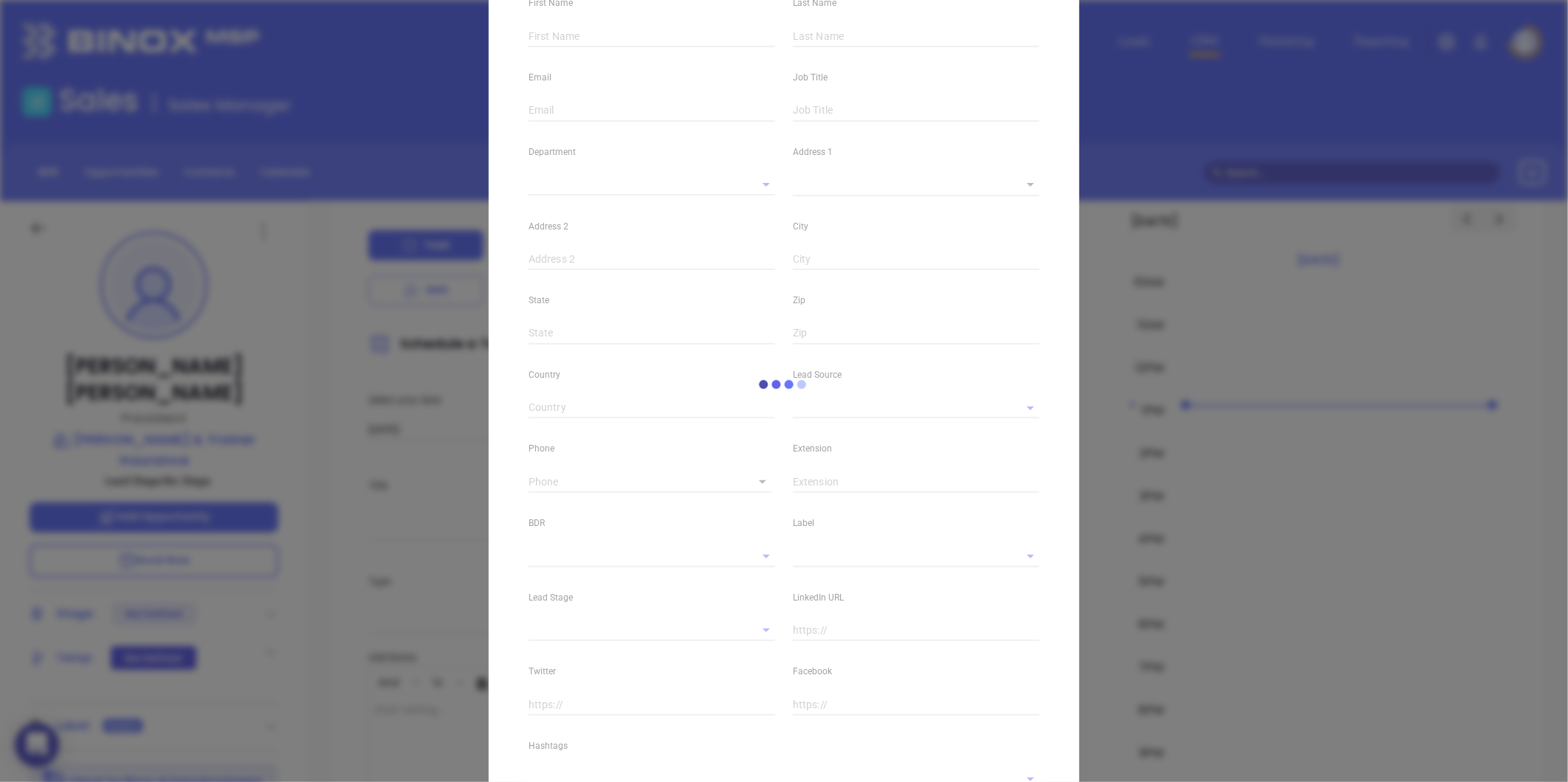
type input "www.linkedin.com/in/howard-thorp-37a6579"
type input "Marketing"
type input "Other"
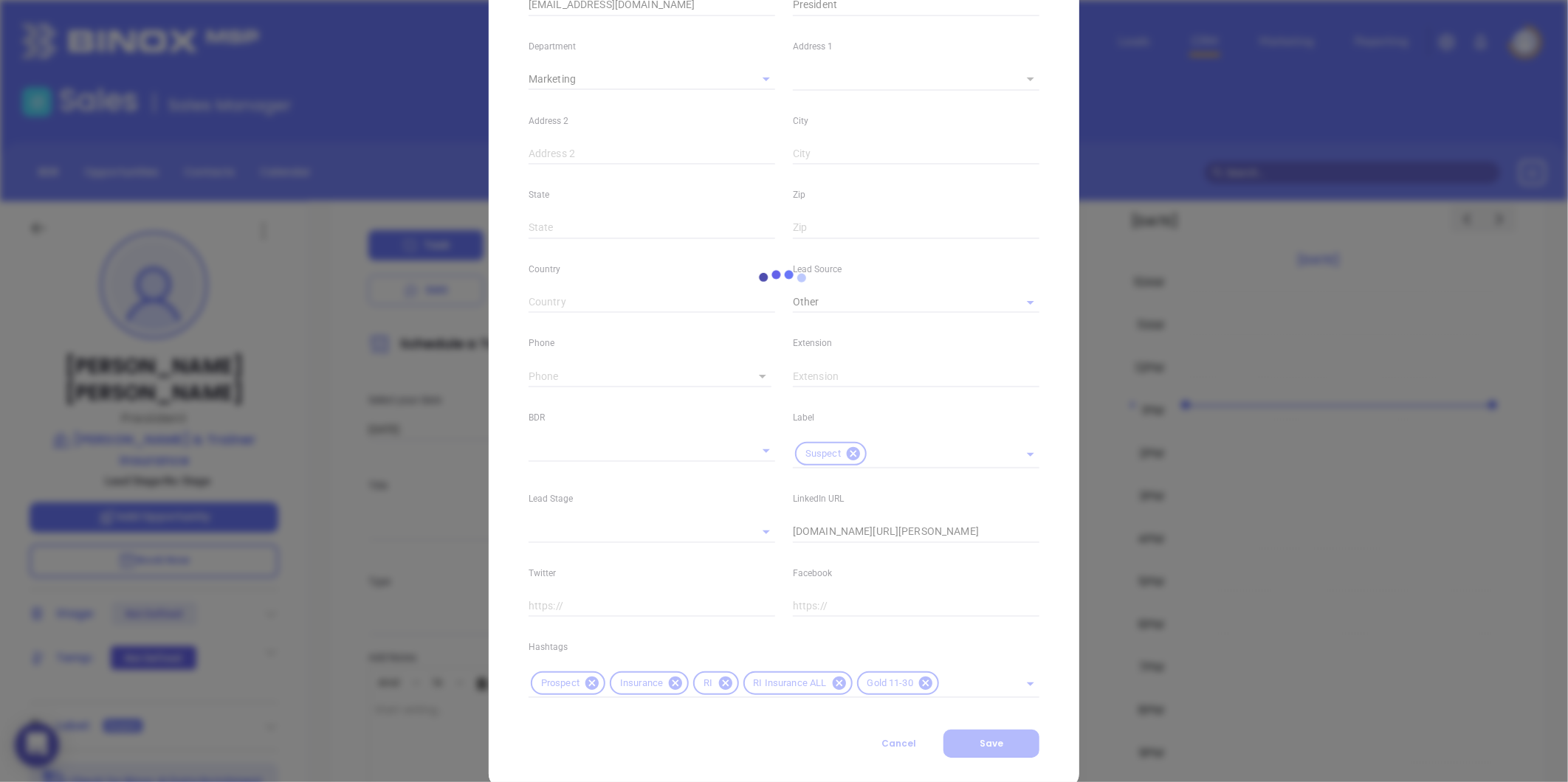
scroll to position [301, 0]
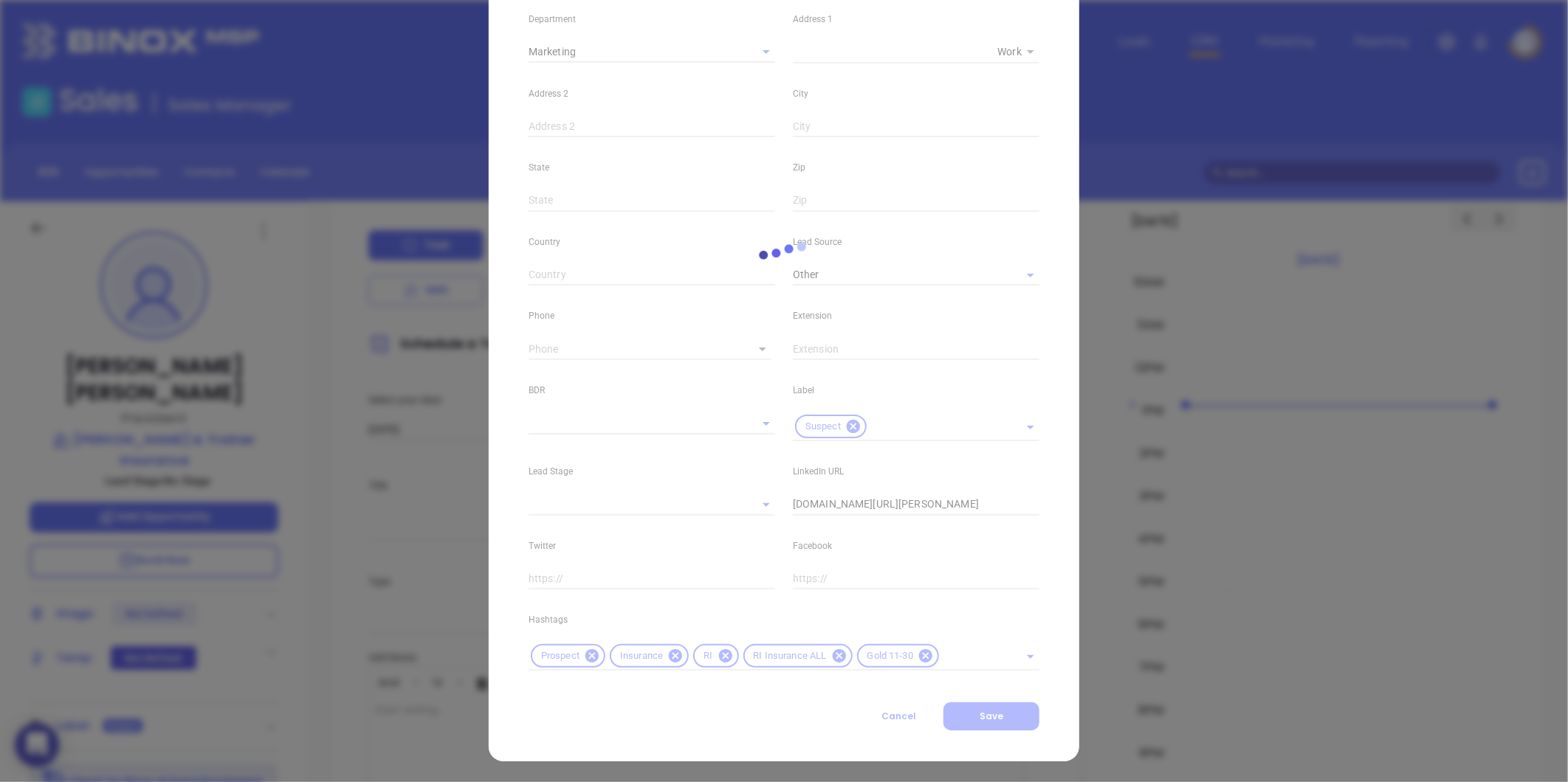
type input "(401) 596-0146"
type input "1"
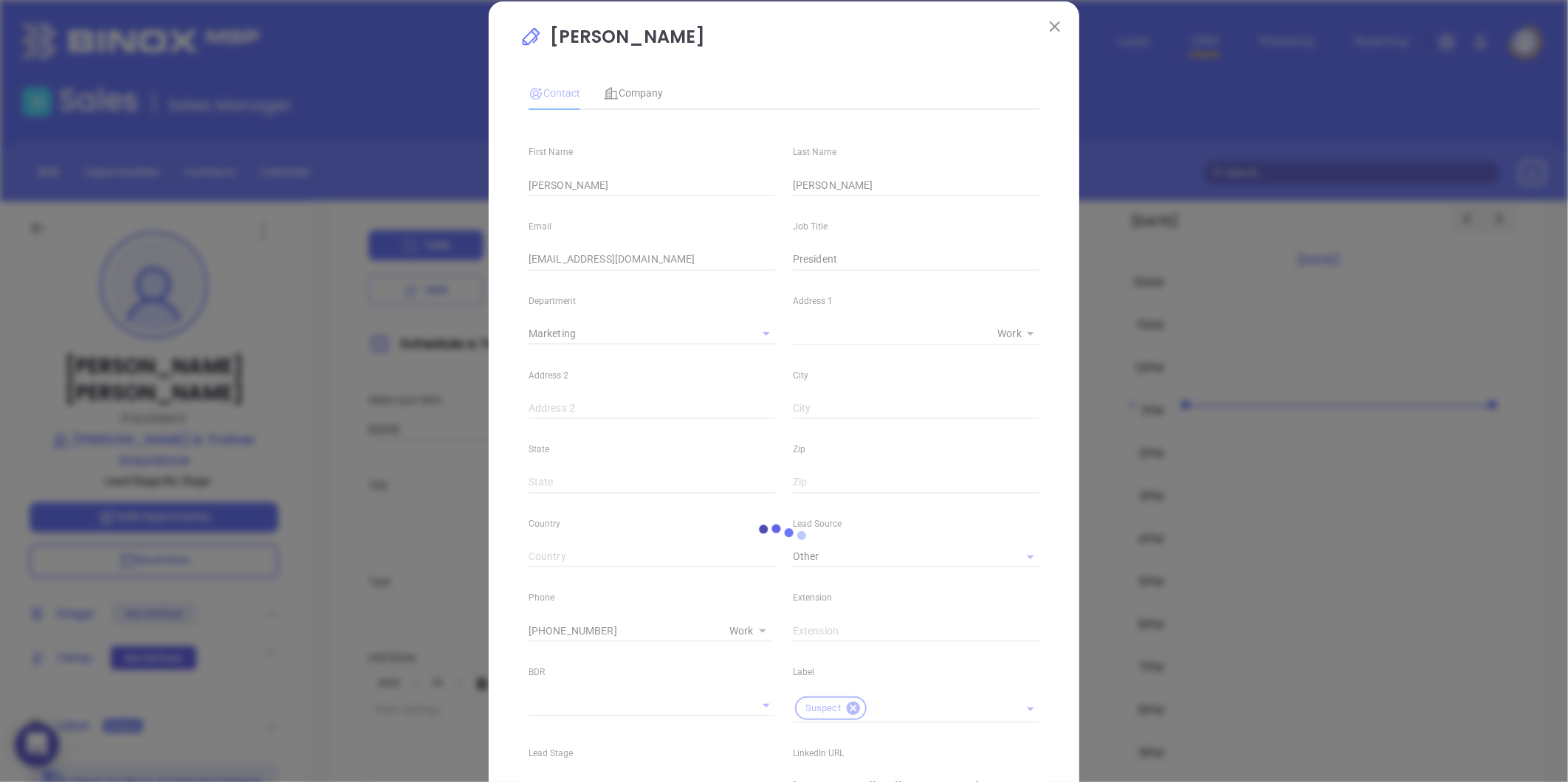
scroll to position [0, 0]
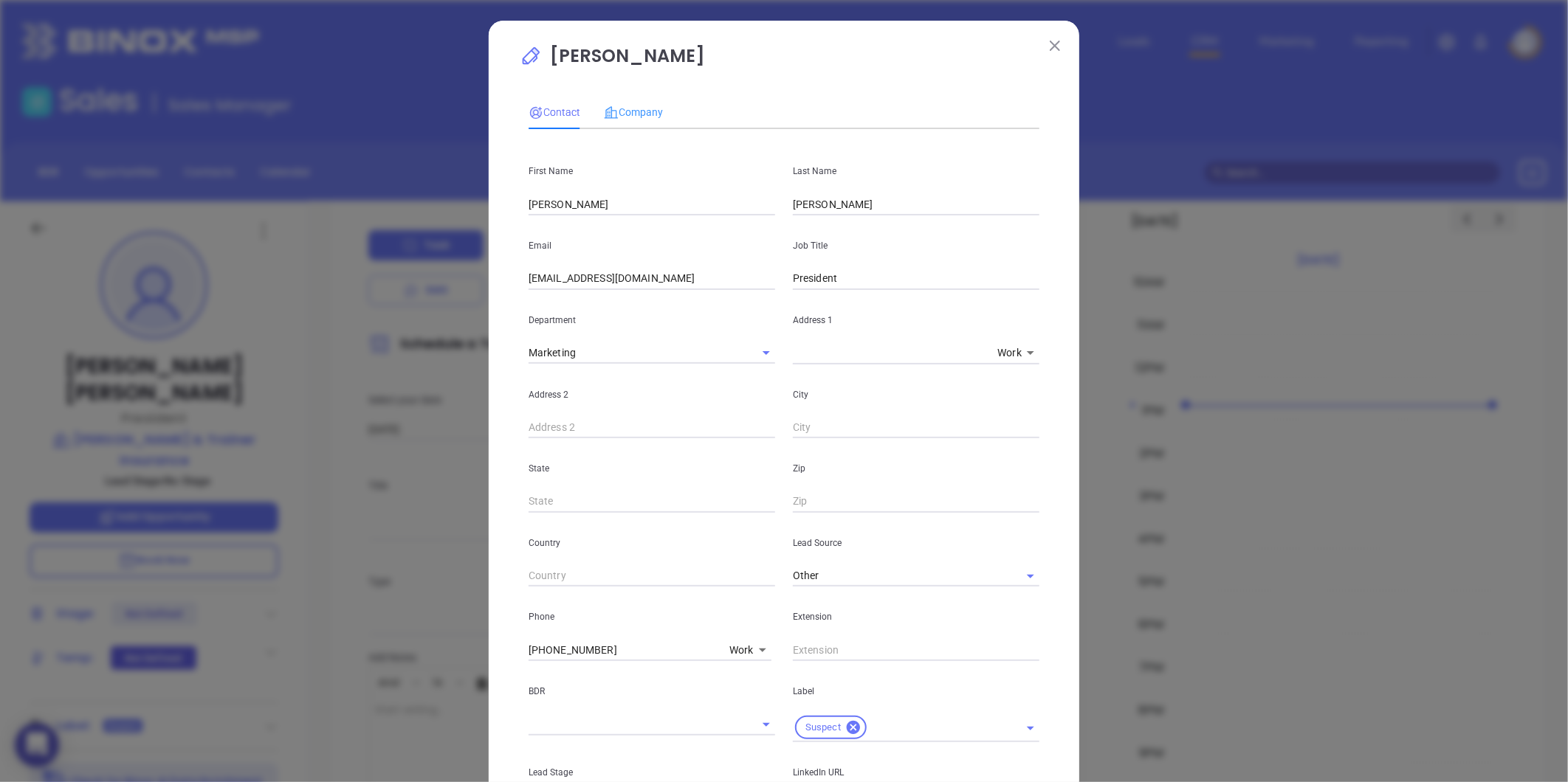
click at [645, 128] on div "Company" at bounding box center [633, 112] width 59 height 34
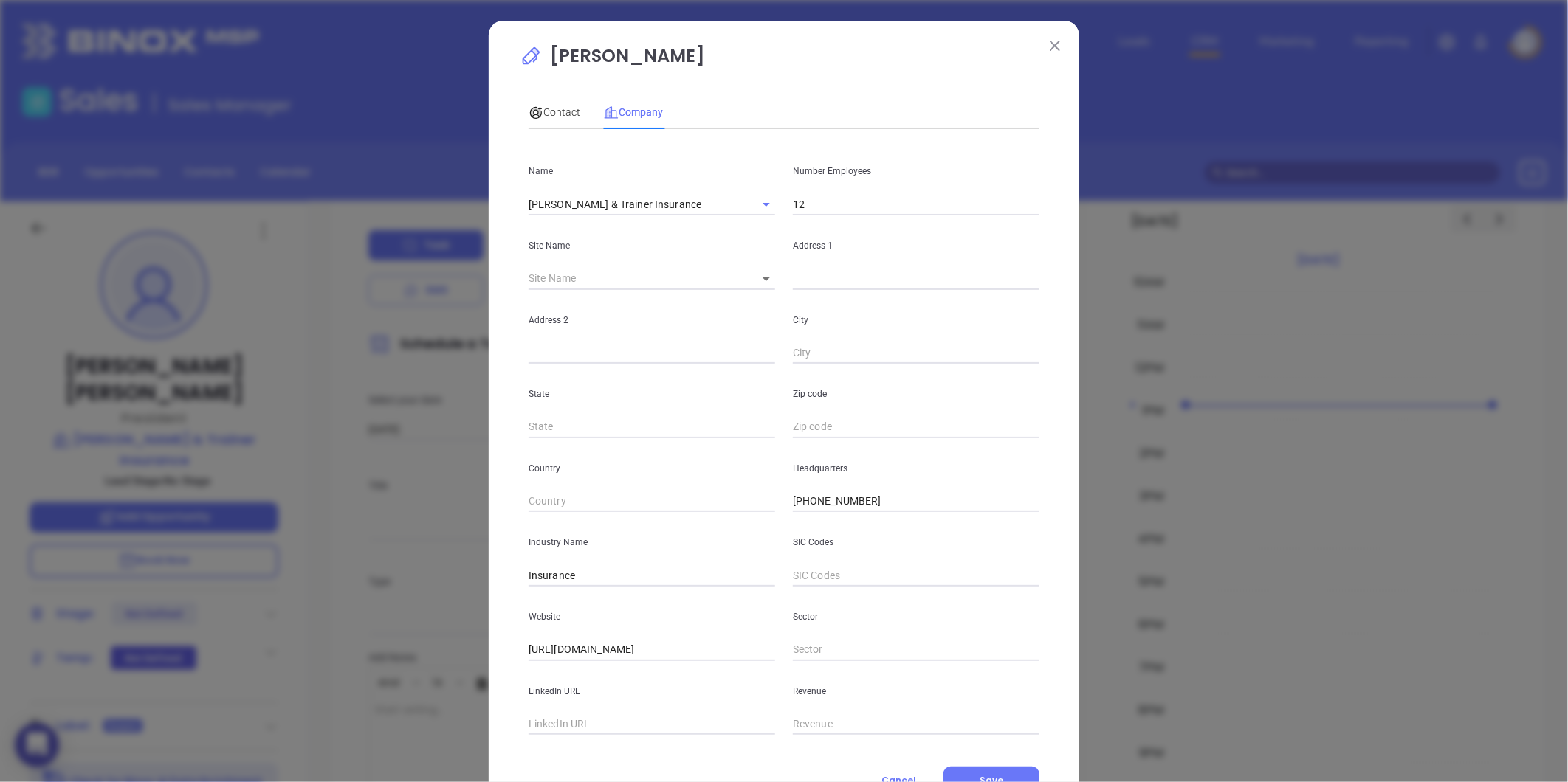
click at [755, 277] on body "0 Leads CRM Marketing Reporting Financial Leads Leads Sales Sales Manager BDR O…" at bounding box center [784, 391] width 1568 height 782
click at [763, 282] on li "Westerly" at bounding box center [774, 279] width 68 height 27
type input "Westerly"
type input "76230"
type input "107 Airport Road"
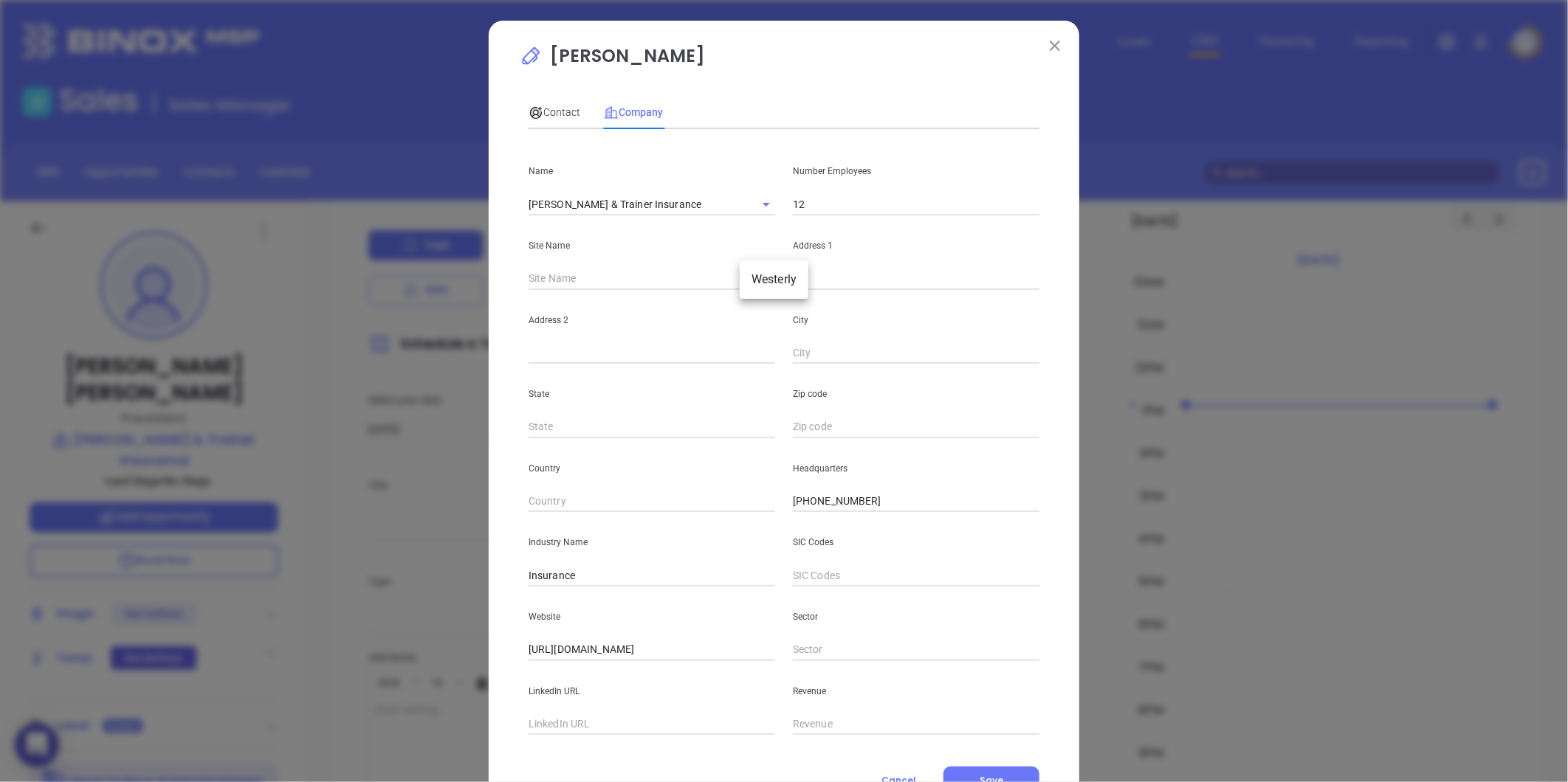
type input "Westerly"
type input "RI"
click at [793, 429] on input "2891" at bounding box center [916, 428] width 247 height 23
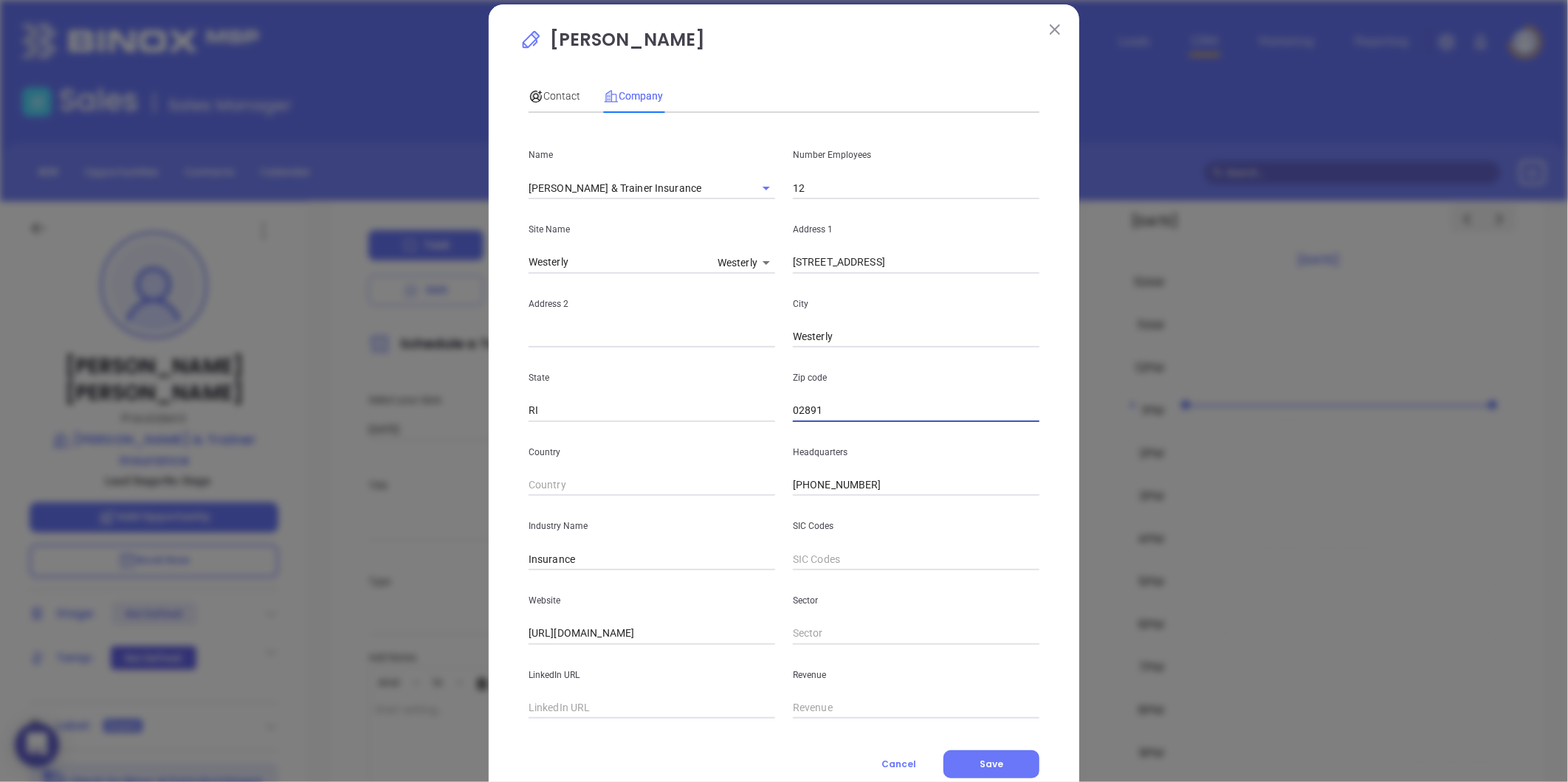
scroll to position [64, 0]
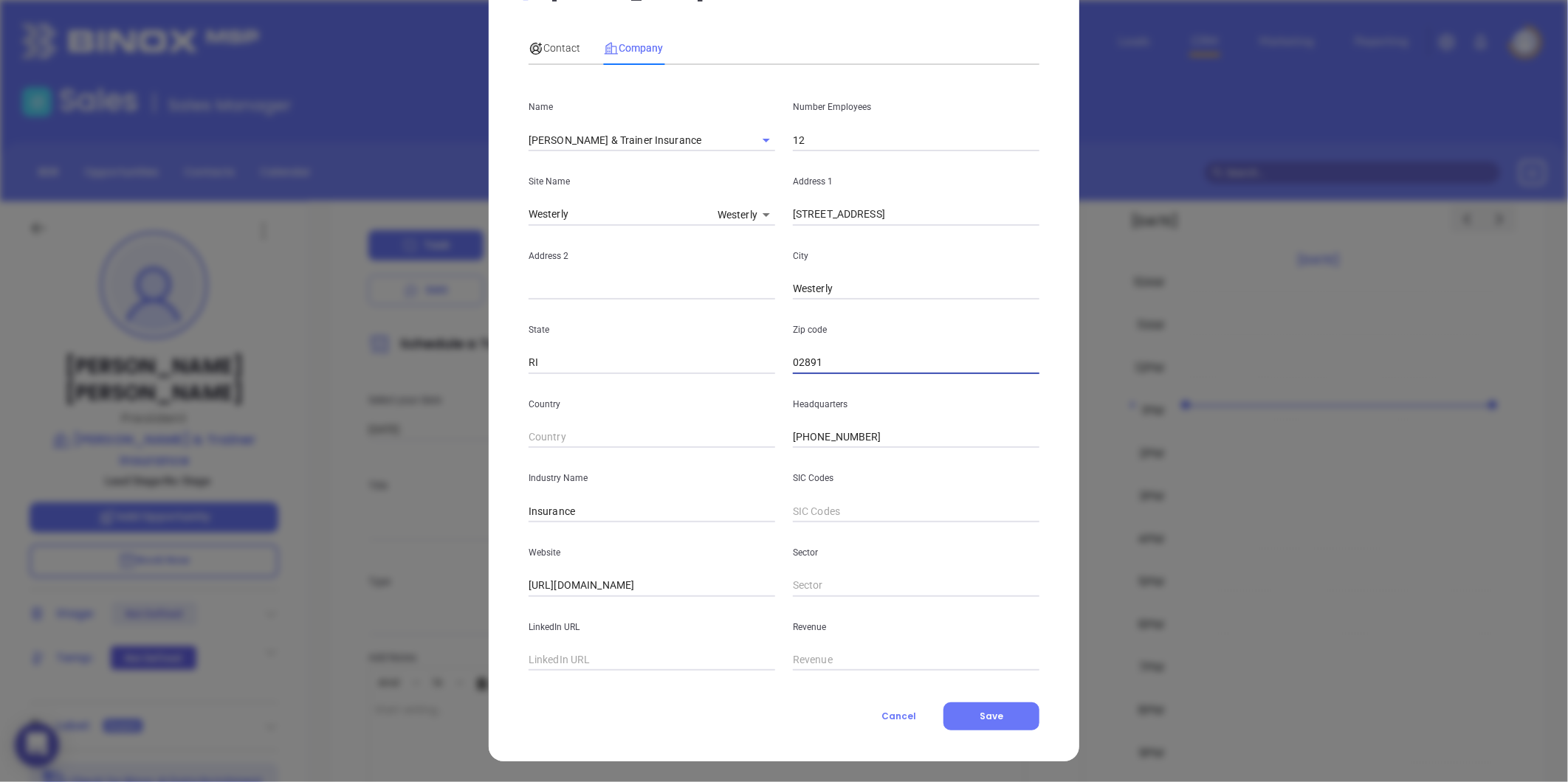
type input "02891"
click at [999, 731] on div "Howard Thorp Contact Company First Name Howard Last Name Thorp Email hthorp@tho…" at bounding box center [784, 359] width 591 height 805
click at [986, 721] on span "Save" at bounding box center [991, 716] width 23 height 13
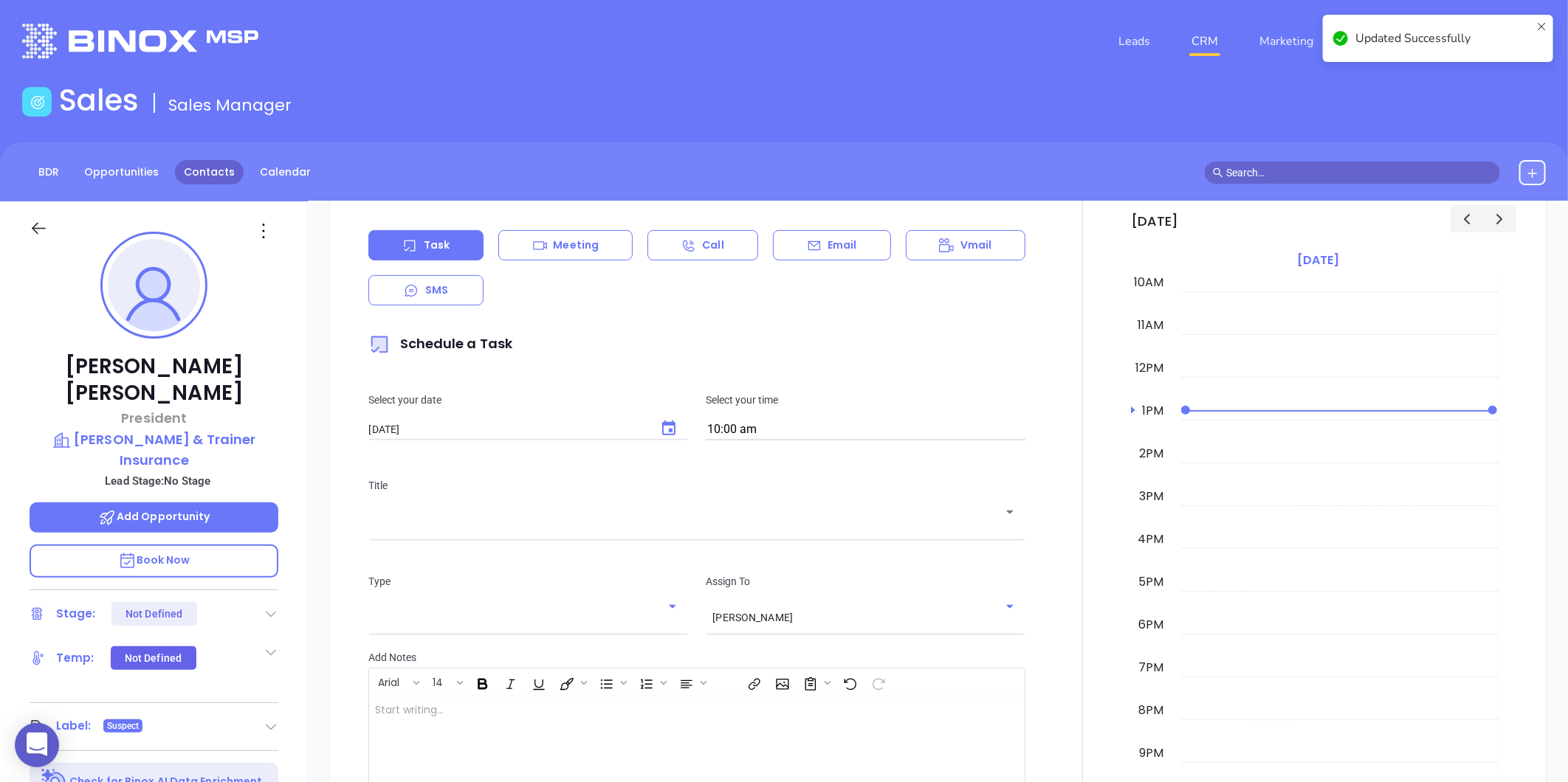
click at [195, 166] on link "Contacts" at bounding box center [209, 172] width 68 height 24
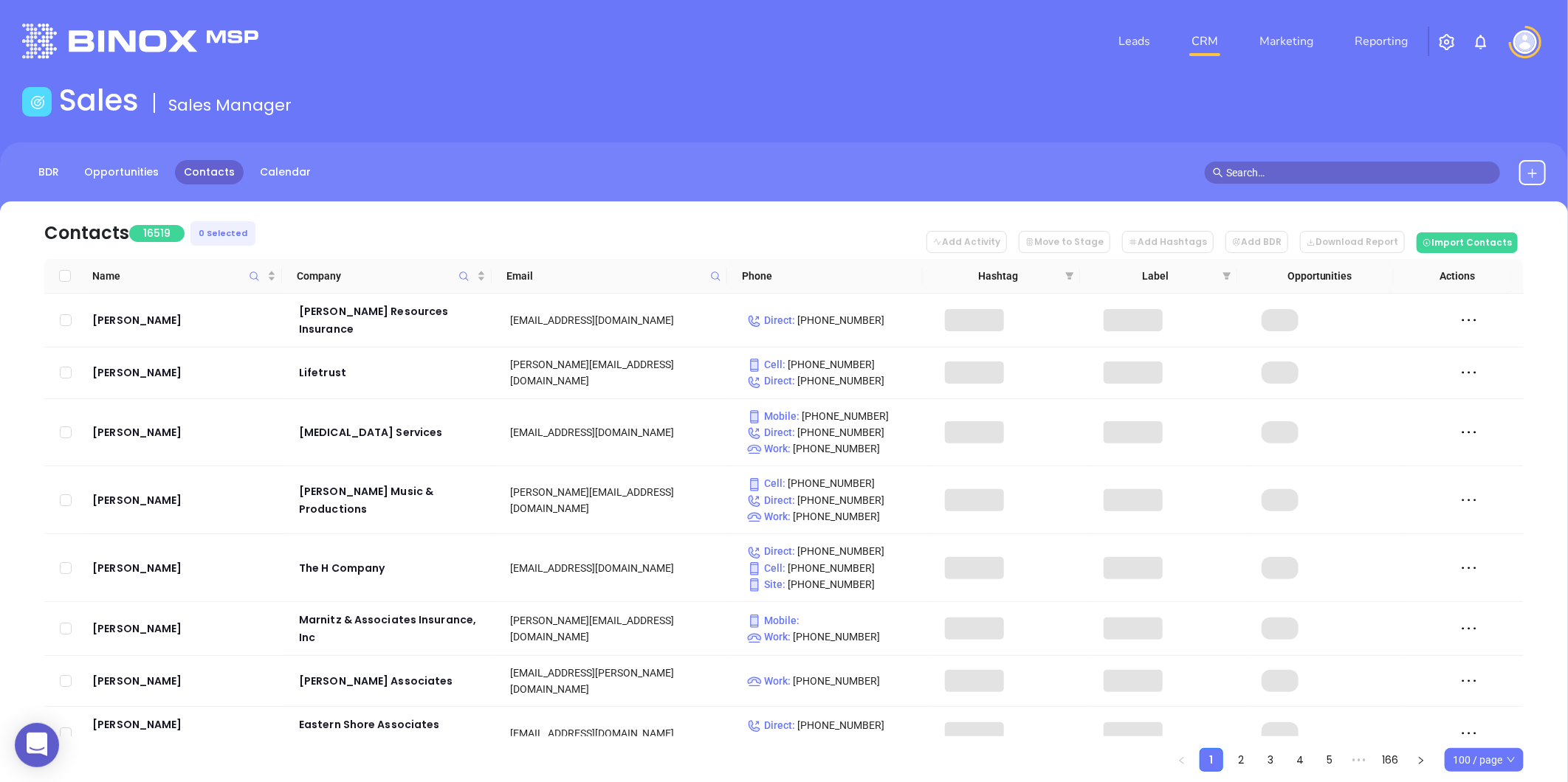
click at [718, 271] on icon at bounding box center [716, 276] width 11 height 11
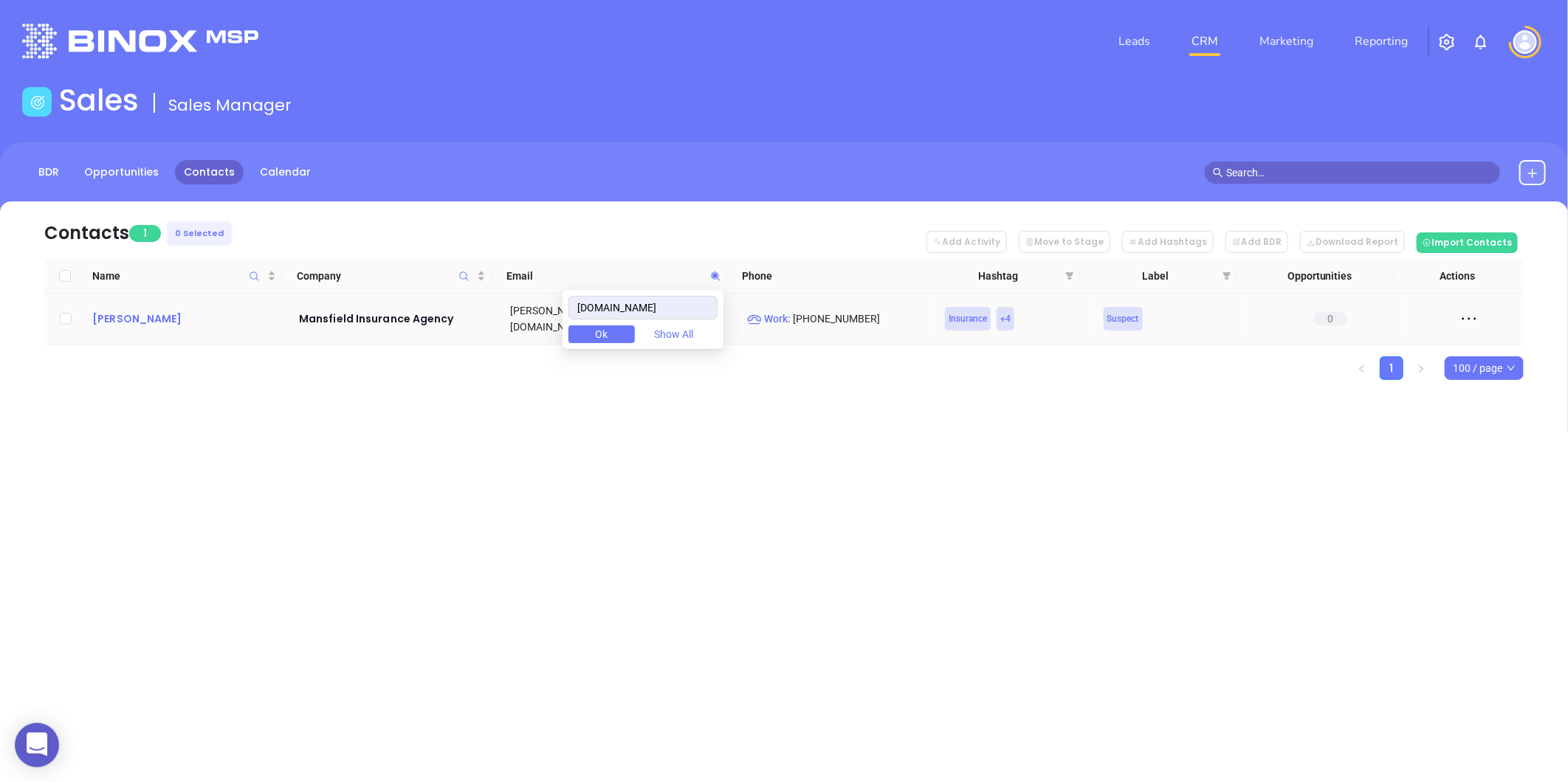
type input "mansfieldins.com"
click at [150, 318] on div "Garry Mansfield" at bounding box center [185, 319] width 186 height 18
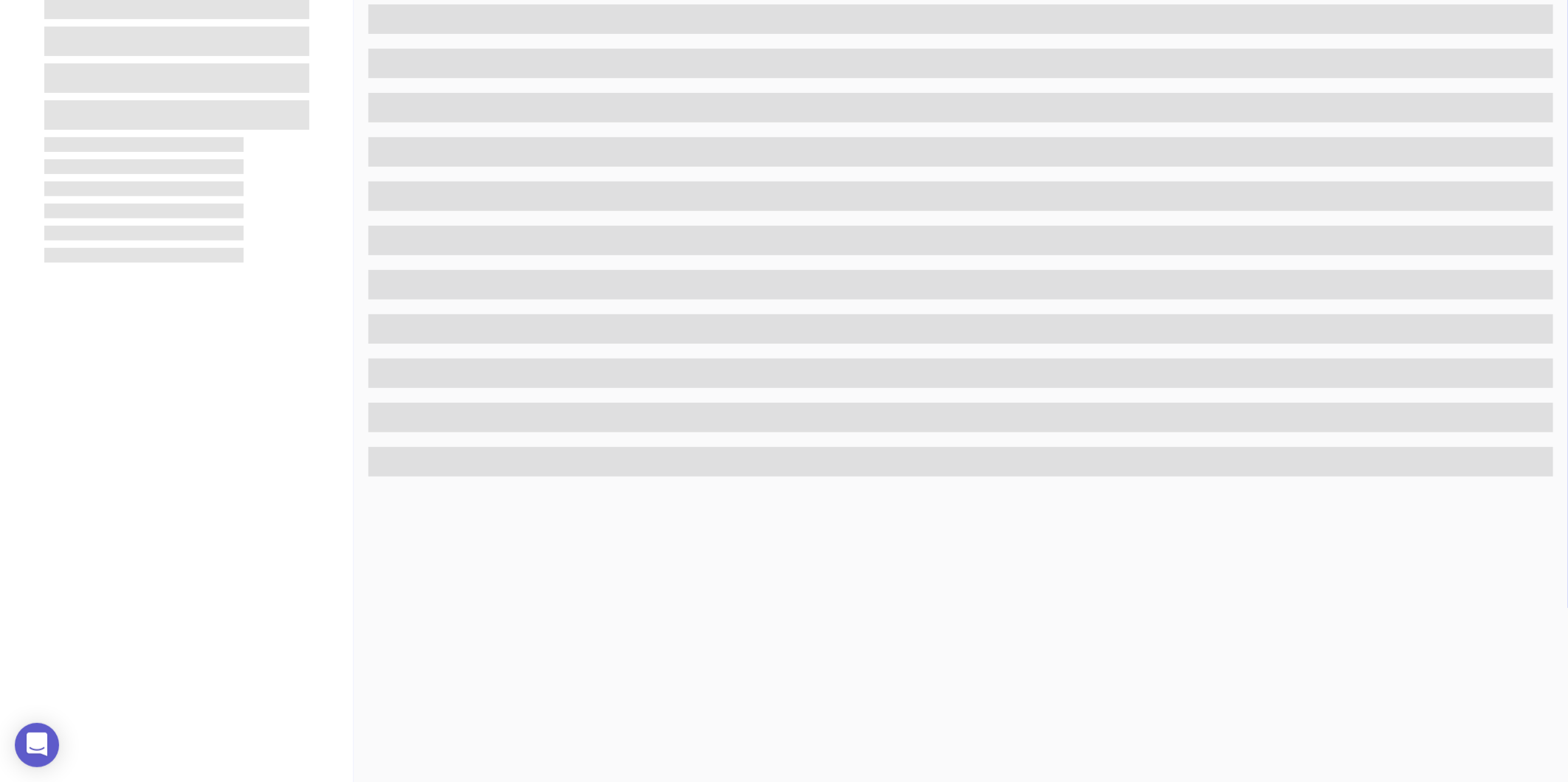
scroll to position [452, 0]
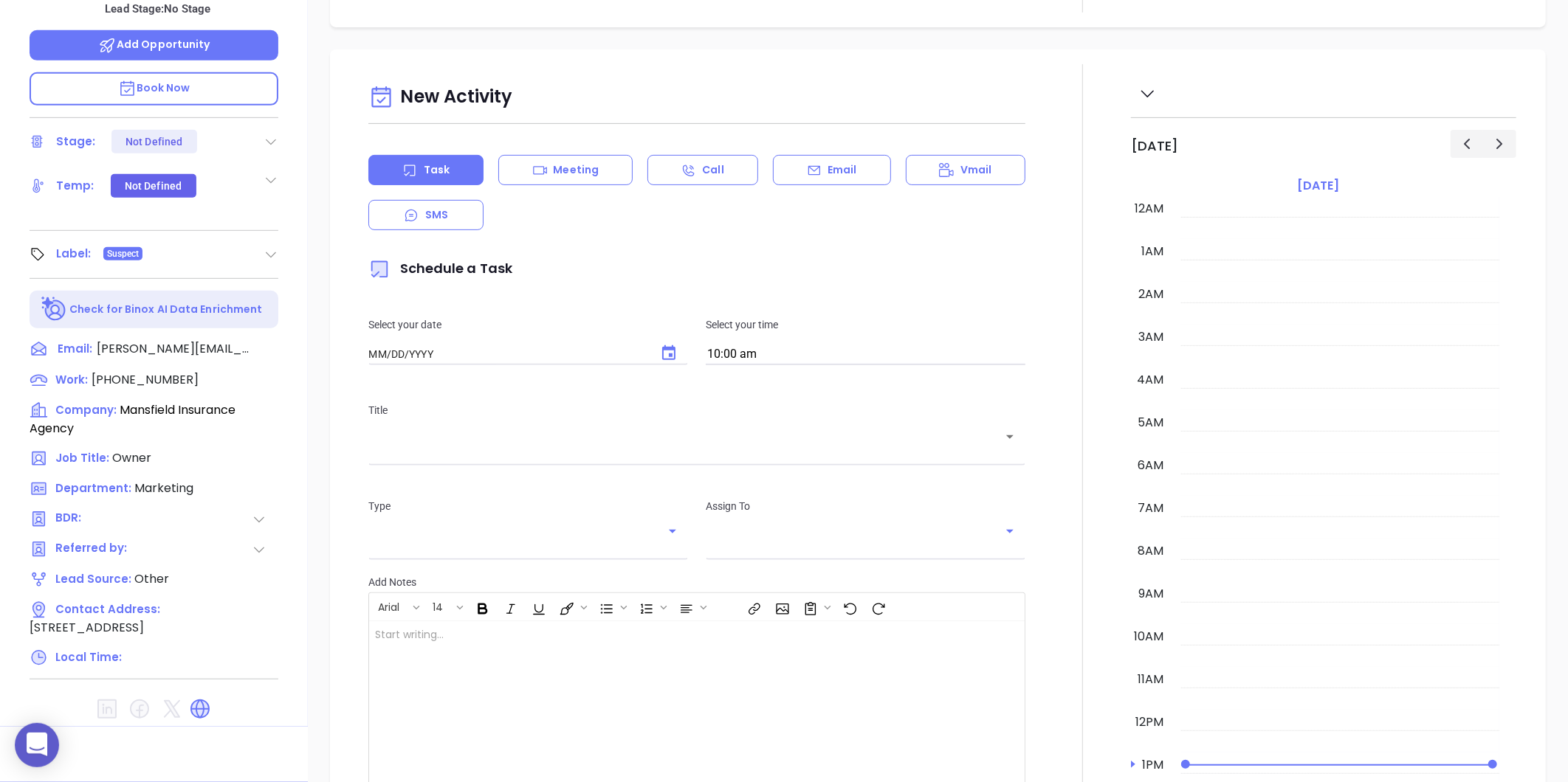
type input "09/04/2025"
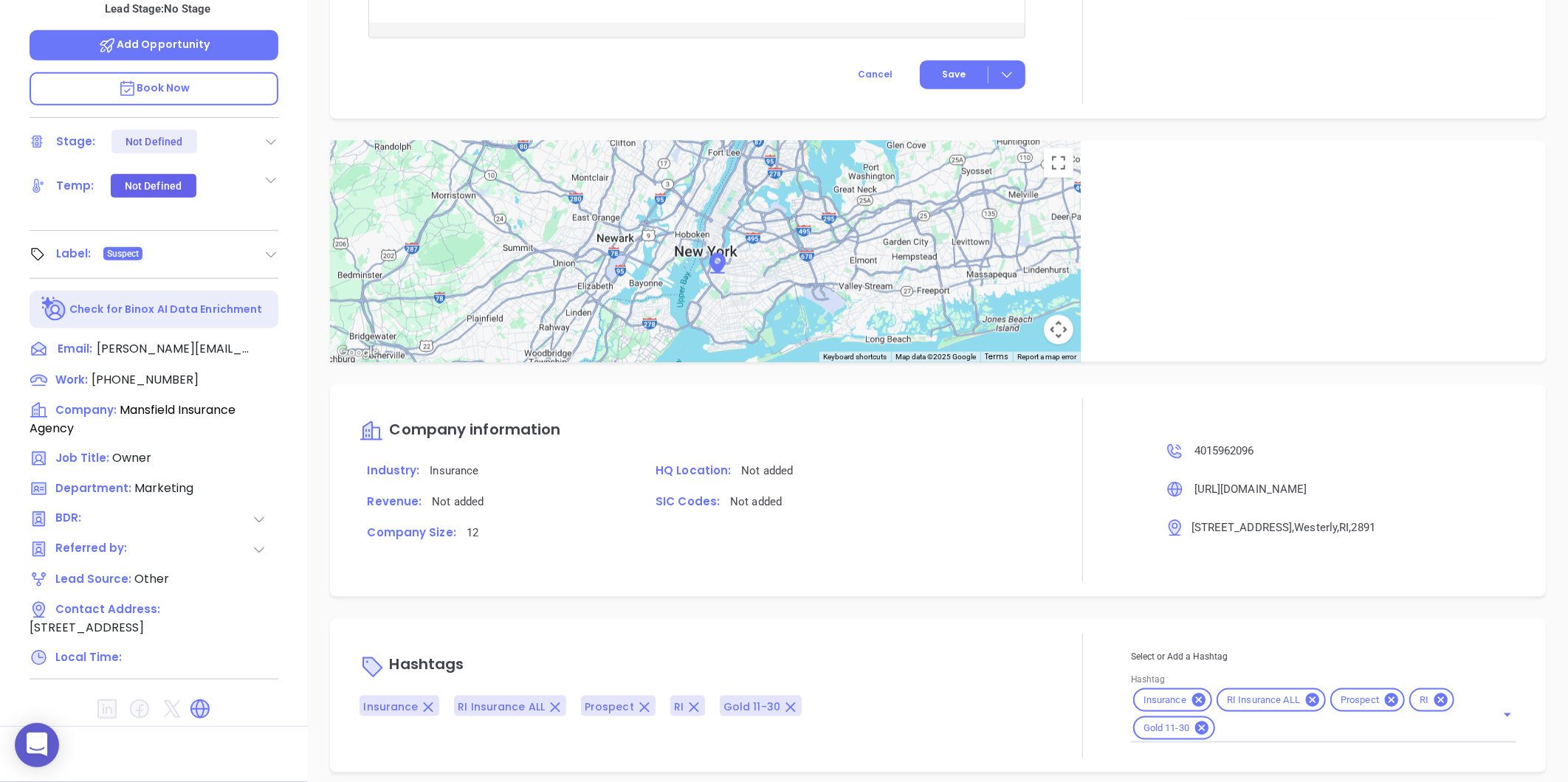
scroll to position [787, 0]
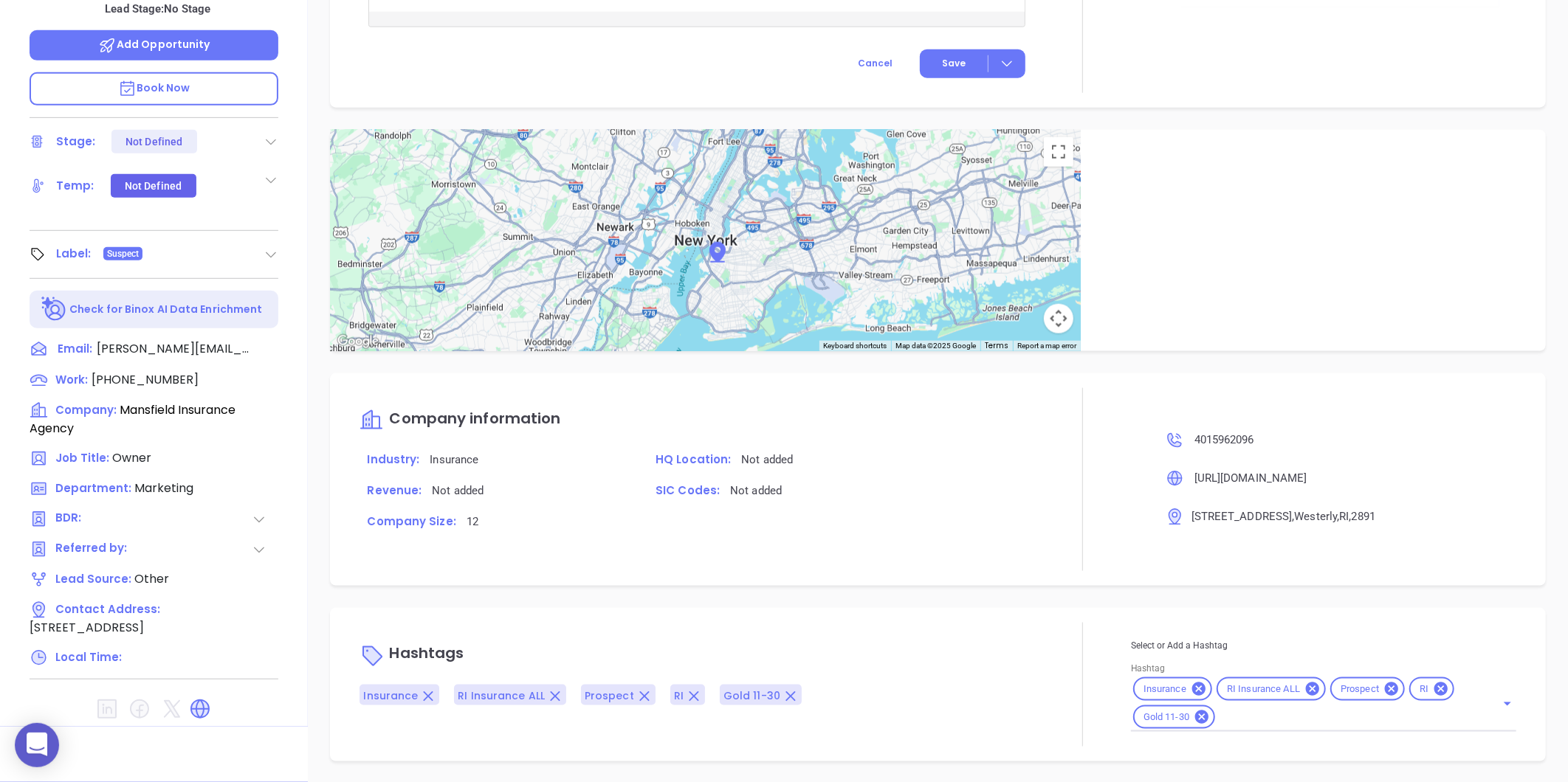
type input "Gissela Vargas"
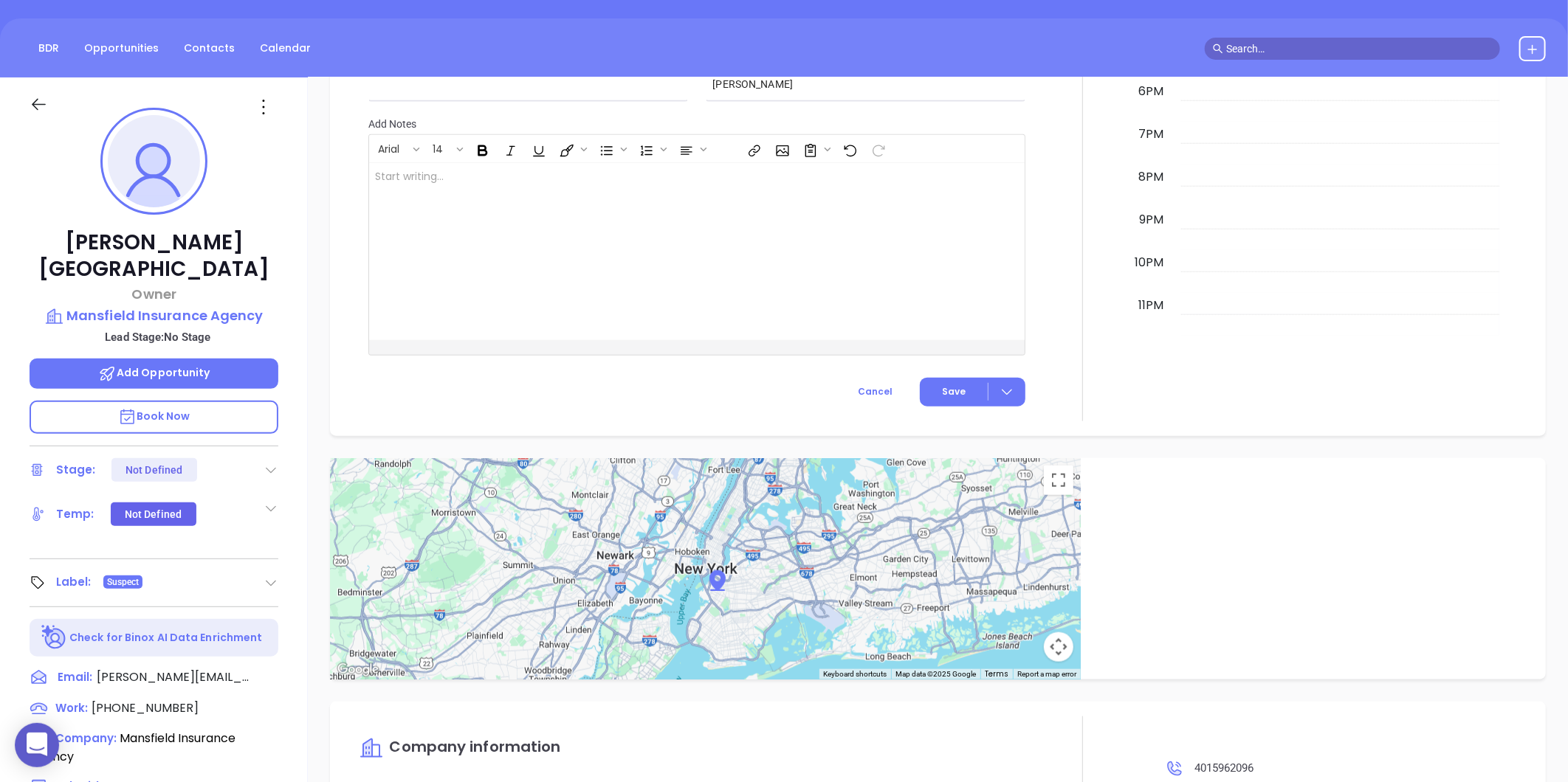
click at [268, 100] on icon at bounding box center [263, 106] width 23 height 23
click at [179, 305] on p "Mansfield Insurance Agency" at bounding box center [154, 316] width 248 height 21
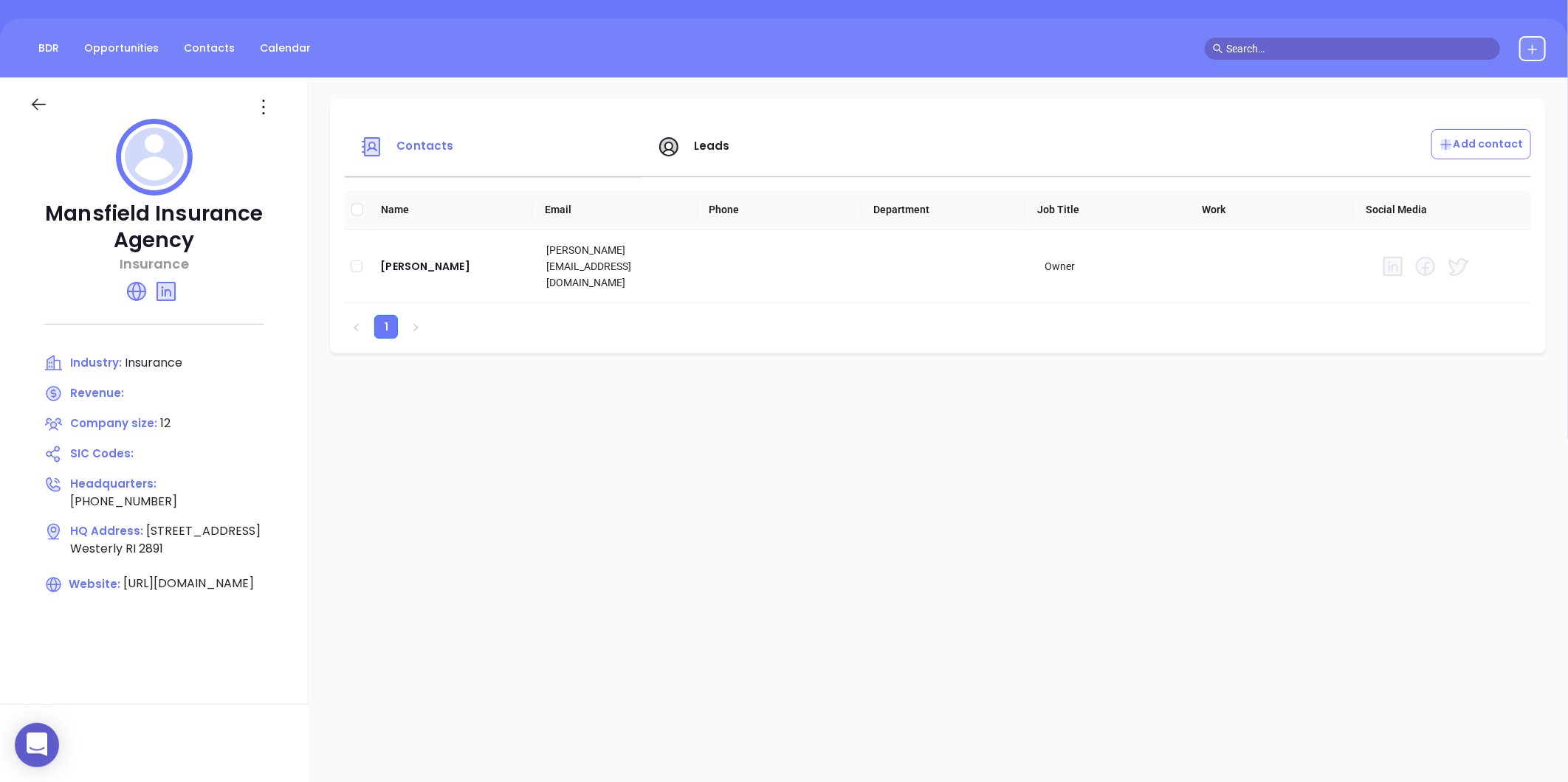
click at [277, 100] on div at bounding box center [265, 106] width 44 height 23
click at [266, 104] on icon at bounding box center [263, 106] width 23 height 23
click at [286, 131] on div "Edit" at bounding box center [330, 136] width 133 height 16
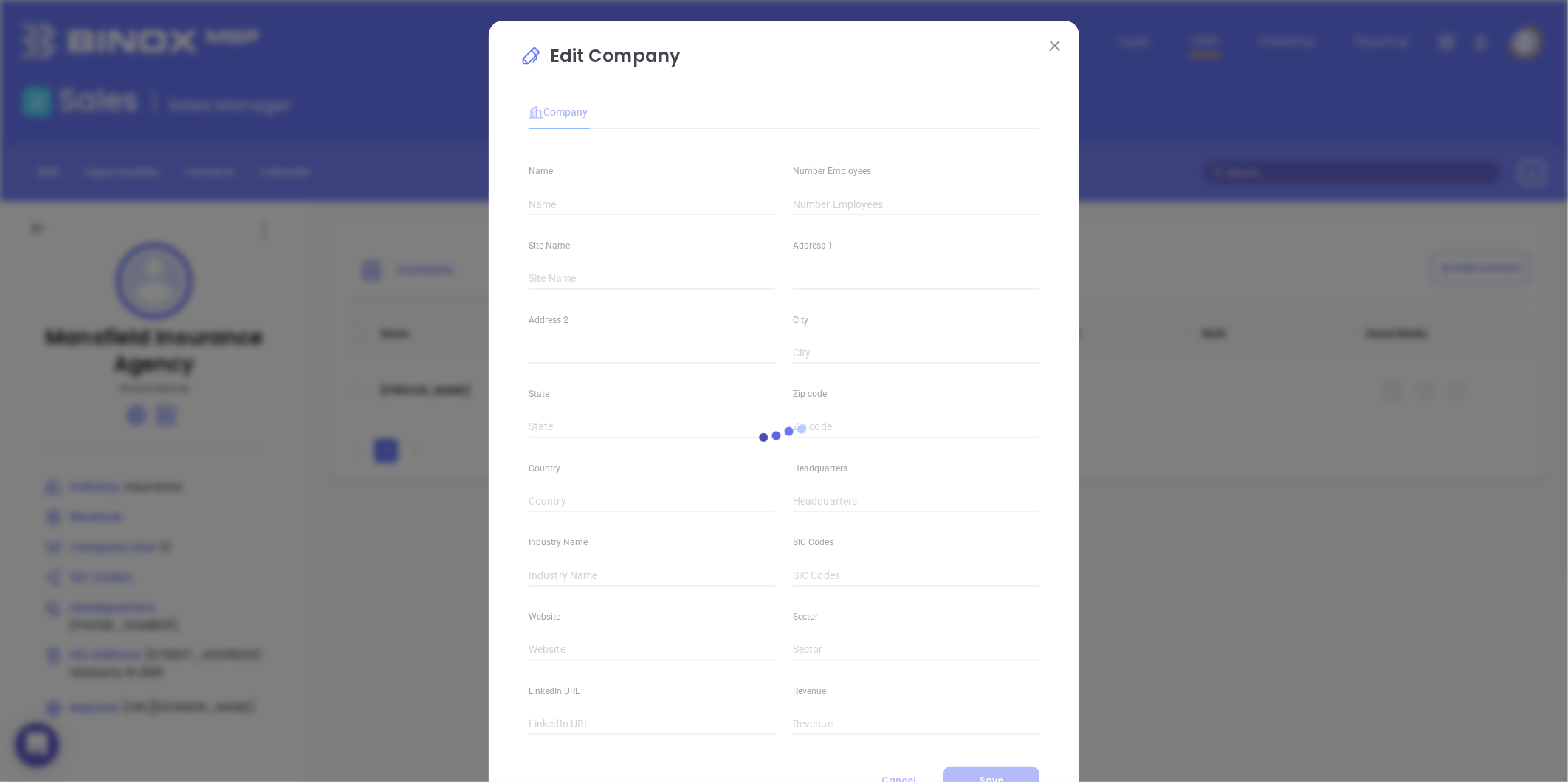
type input "Mansfield Insurance Agency"
type input "12"
type input "(401) 596-2096"
type input "Insurance"
type input "https://www.mansfieldins.com/"
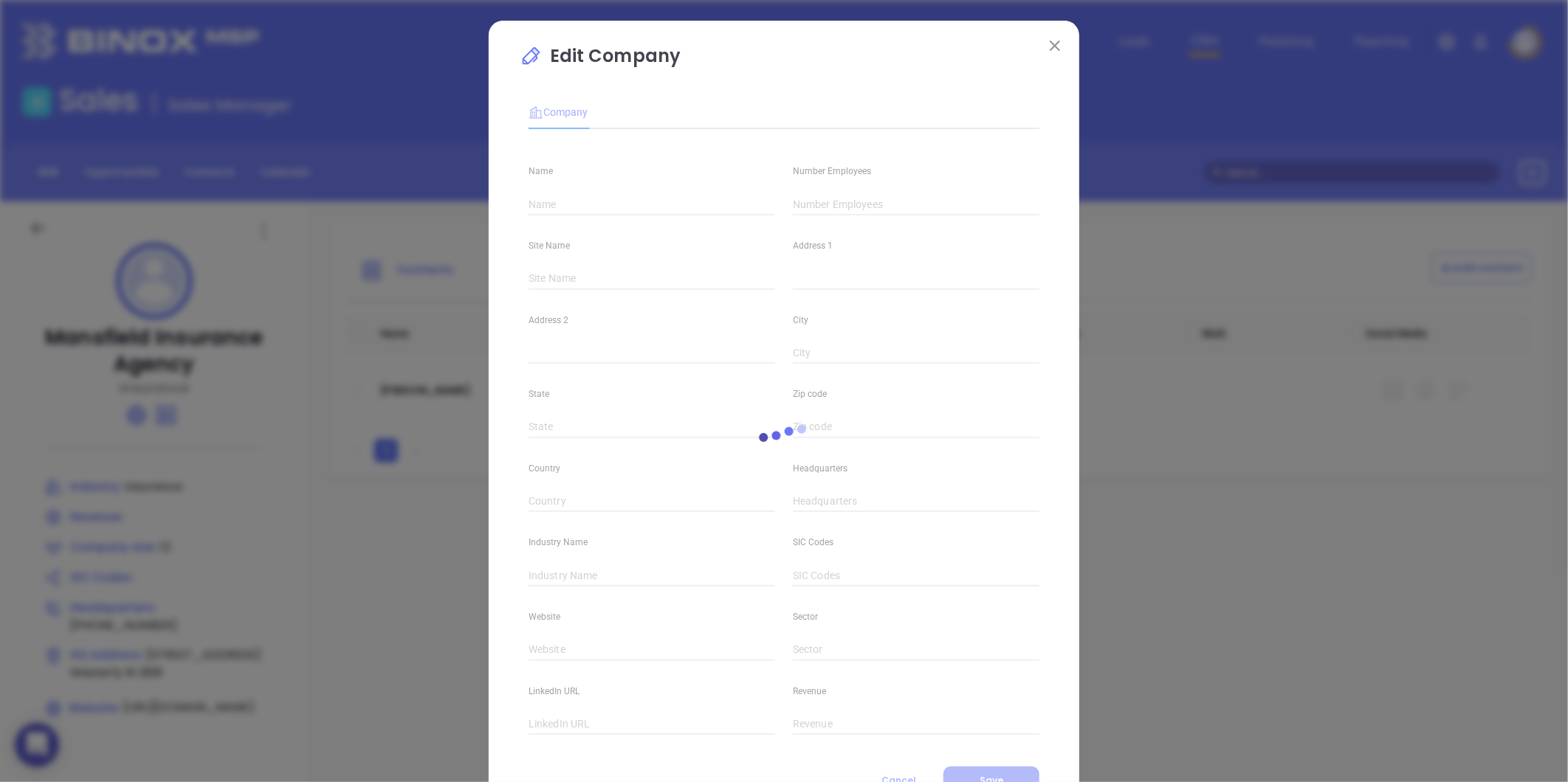
type input "https://www.linkedin.com/company/mansfield-insurance-agency-inc-/"
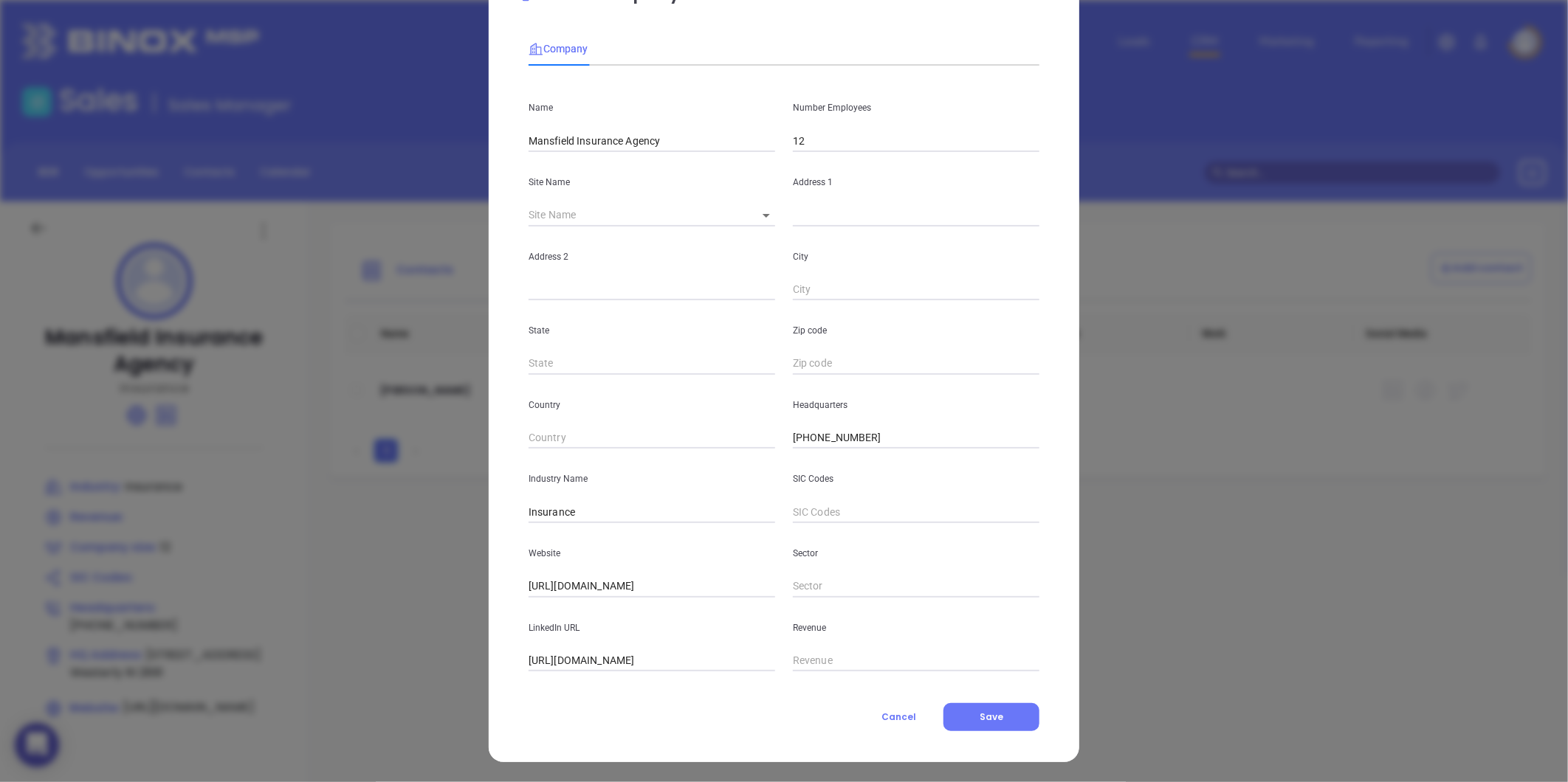
scroll to position [64, 0]
click at [754, 211] on body "0 Leads CRM Marketing Reporting Financial Leads Leads Sales Sales Manager BDR O…" at bounding box center [784, 391] width 1568 height 782
click at [770, 217] on li "Westerly" at bounding box center [774, 215] width 68 height 27
type input "Westerly"
type input "115 High Street"
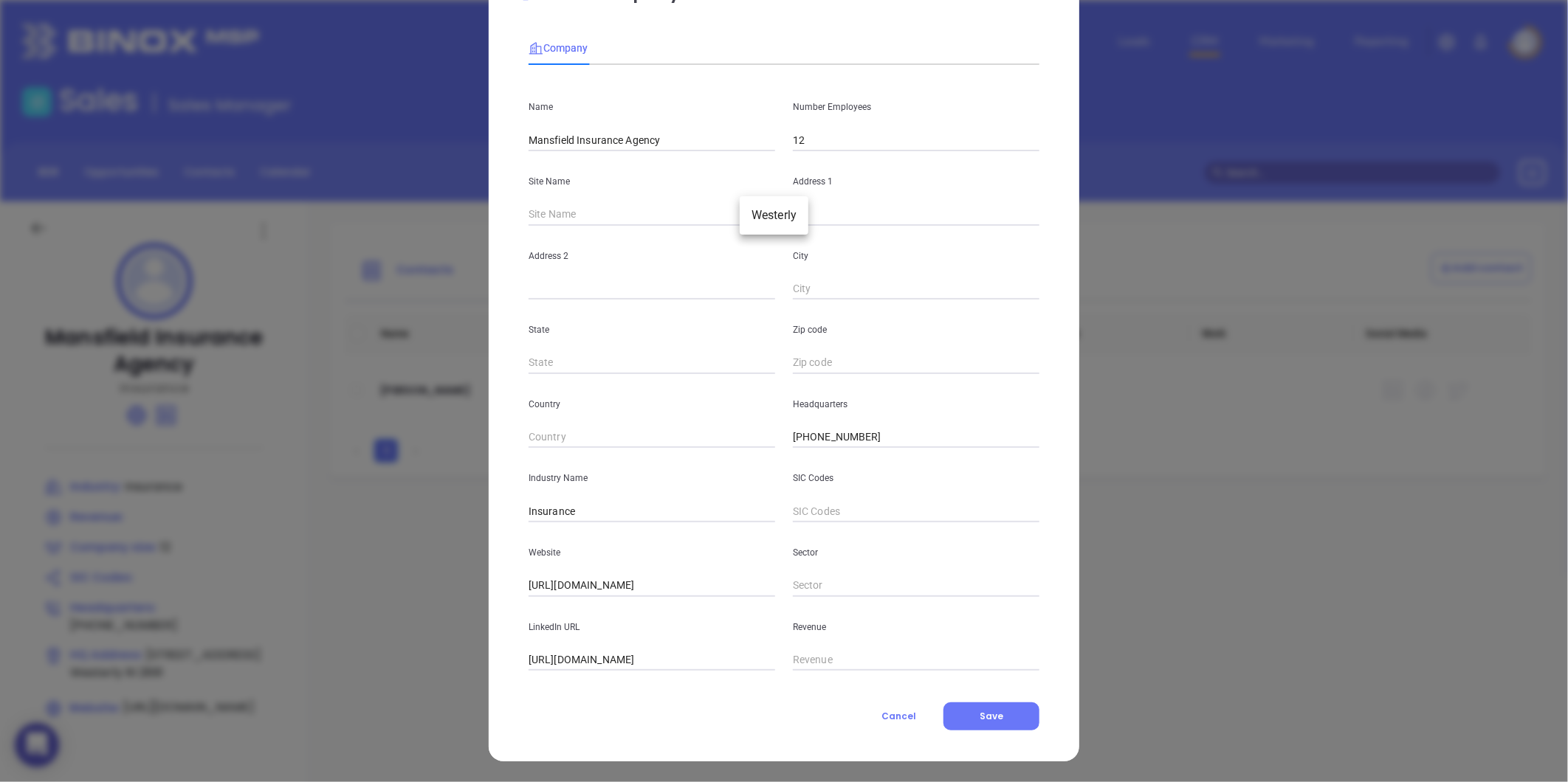
type input "Westerly"
type input "RI"
type input "2891"
type input "76222"
click at [793, 366] on input "2891" at bounding box center [916, 363] width 247 height 23
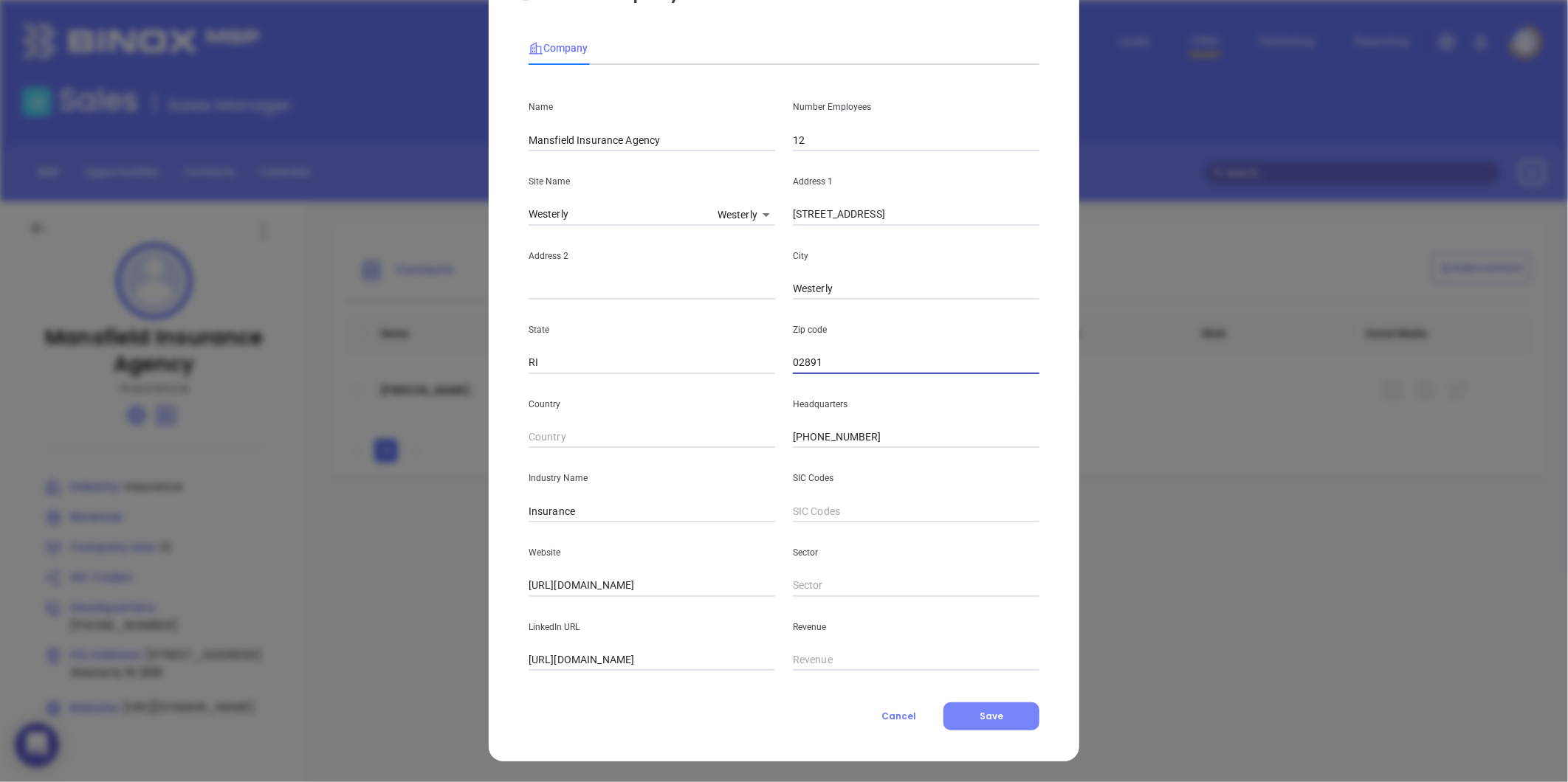
type input "02891"
click at [979, 720] on span "Save" at bounding box center [991, 716] width 23 height 13
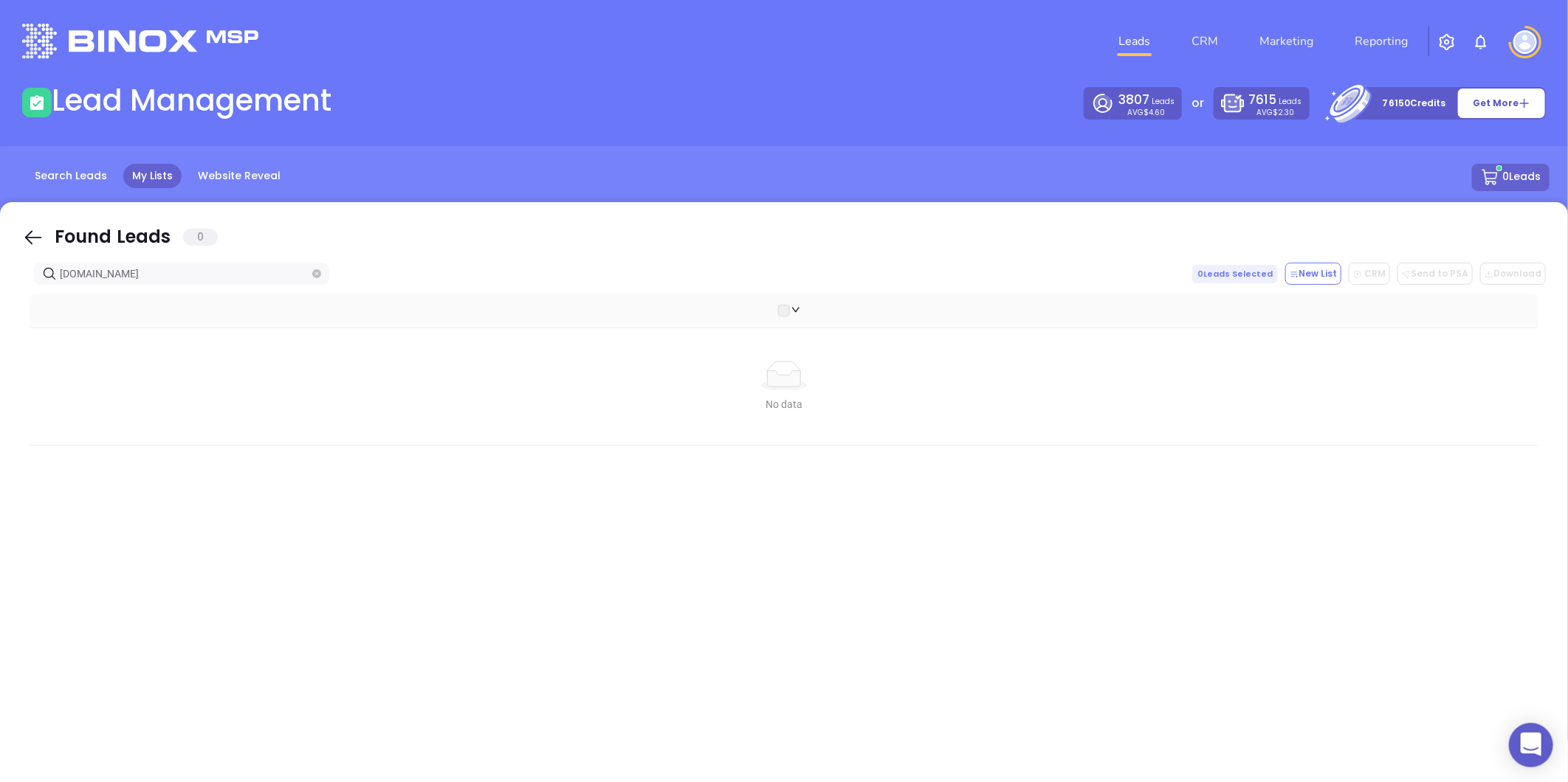
click at [312, 271] on icon "close-circle" at bounding box center [316, 273] width 9 height 9
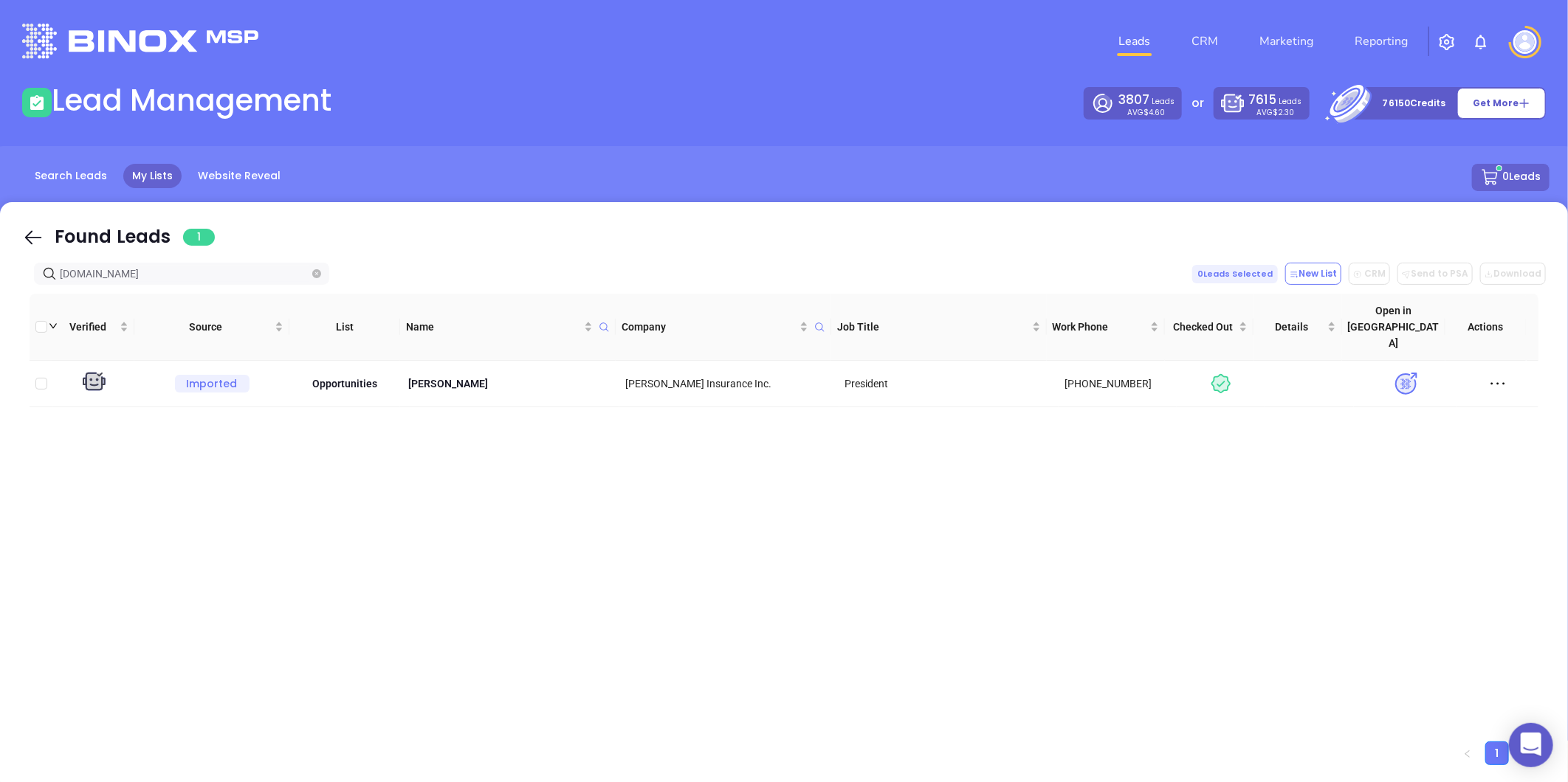
type input "[DOMAIN_NAME]"
click at [316, 270] on icon "close-circle" at bounding box center [316, 273] width 9 height 9
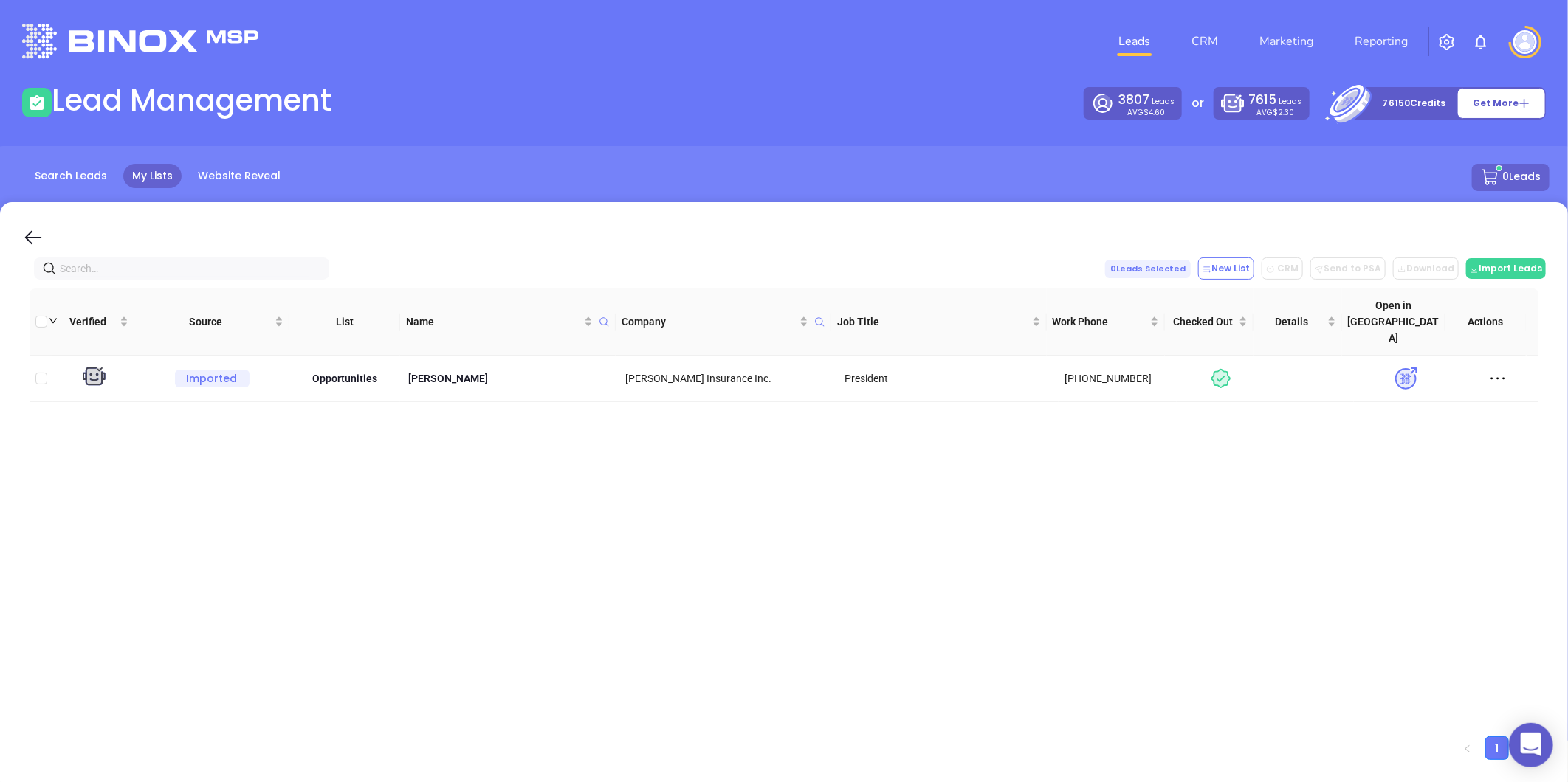
paste input "[DOMAIN_NAME]"
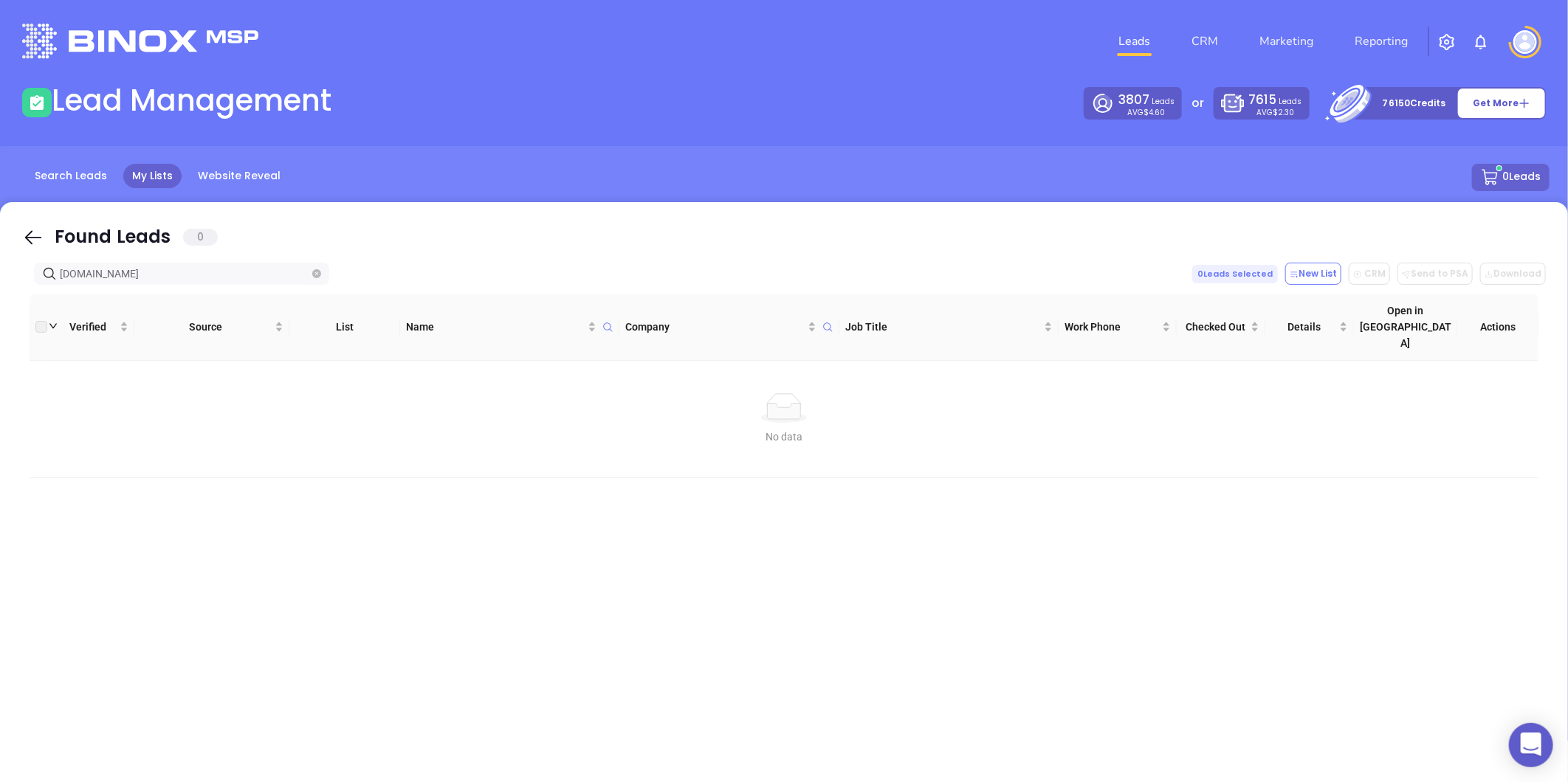
type input "[DOMAIN_NAME]"
